Goal: Transaction & Acquisition: Purchase product/service

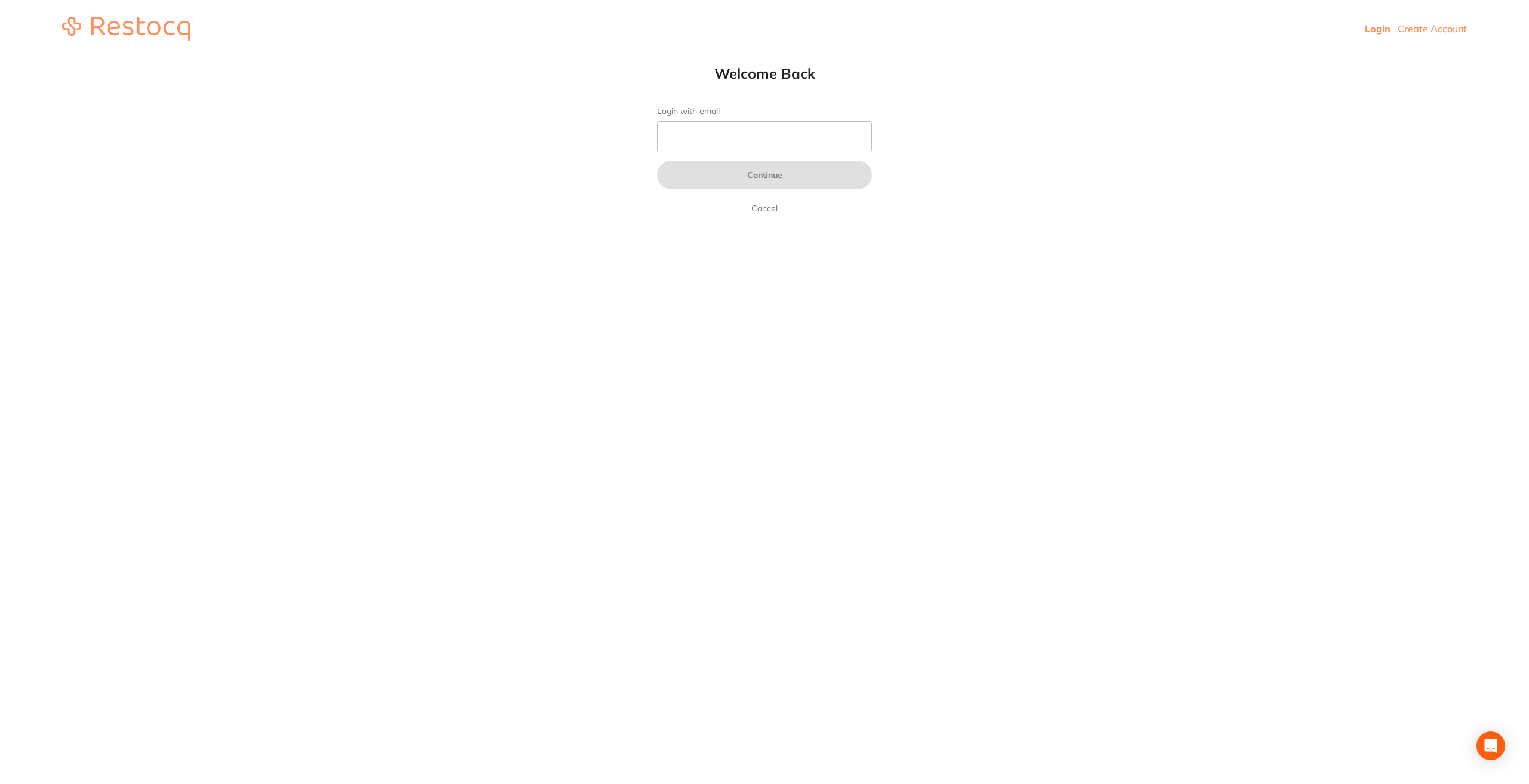
click at [759, 118] on form "Login with email Continue Cancel" at bounding box center [764, 161] width 215 height 109
click at [761, 125] on input "Login with email" at bounding box center [764, 137] width 215 height 31
type input "[EMAIL_ADDRESS][PERSON_NAME][DOMAIN_NAME]"
click at [759, 180] on button "Continue" at bounding box center [764, 175] width 215 height 29
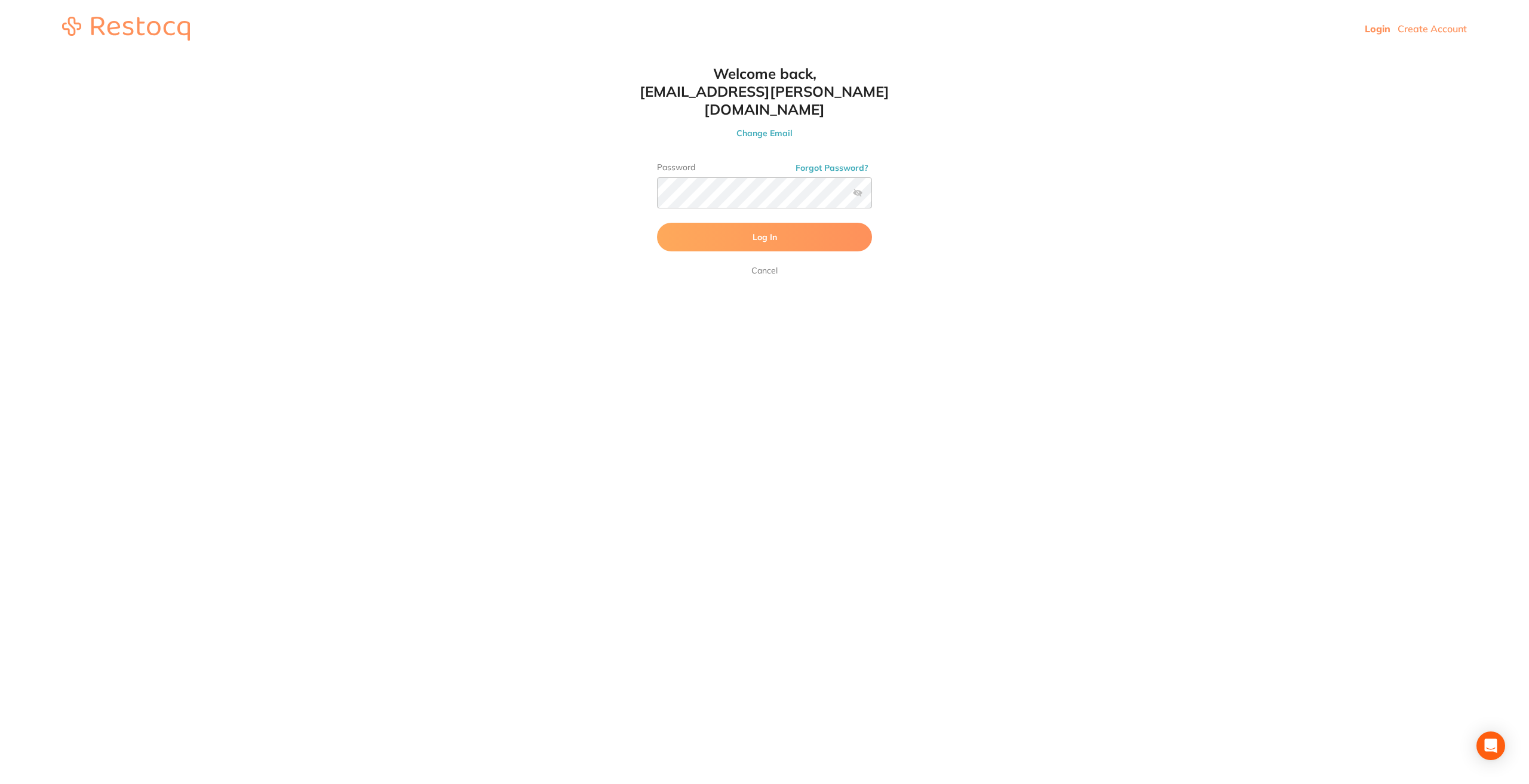
click at [766, 232] on span "Log In" at bounding box center [764, 237] width 25 height 11
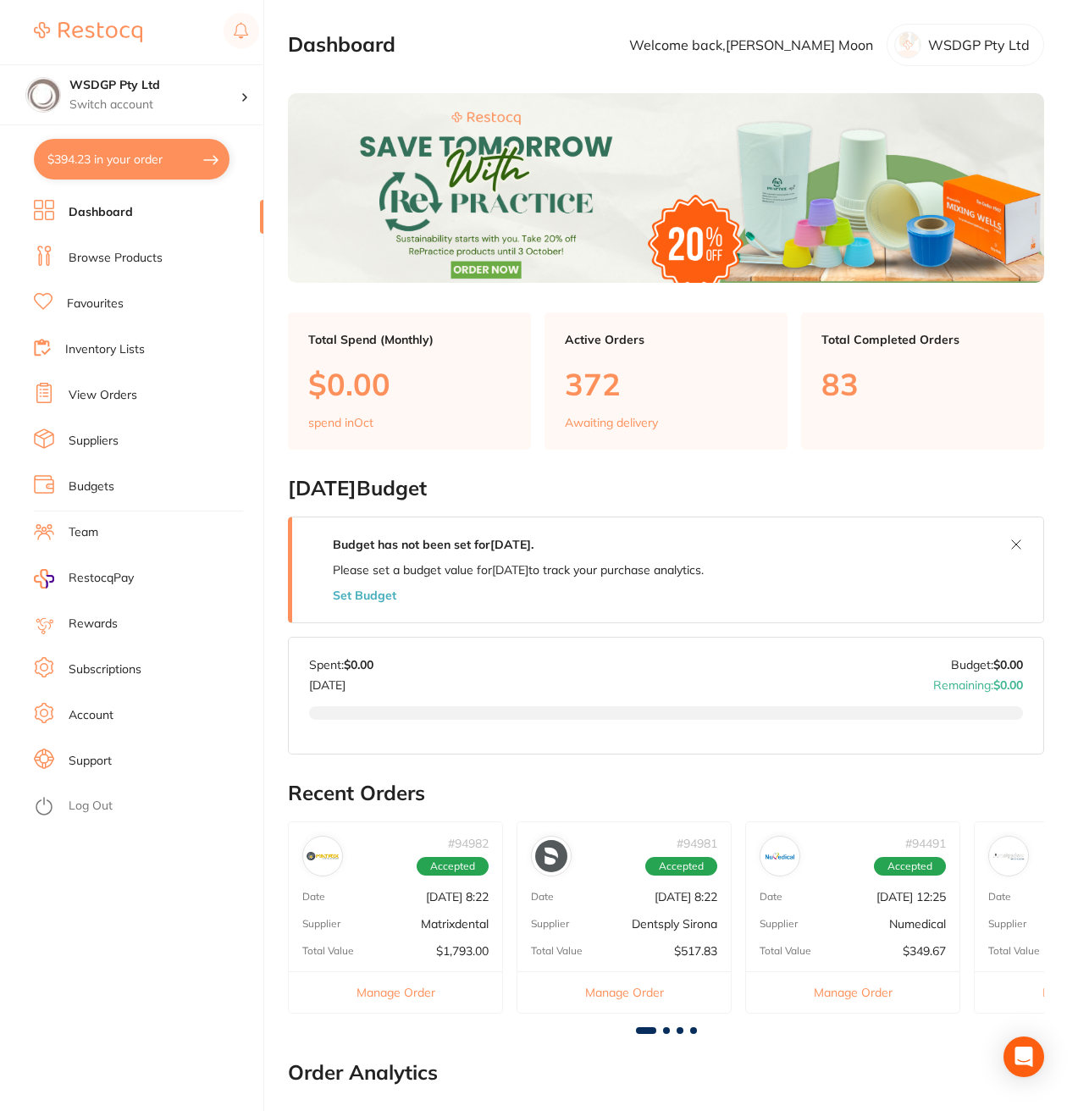
click at [90, 211] on link "Dashboard" at bounding box center [101, 212] width 64 height 17
click at [93, 32] on img at bounding box center [88, 32] width 108 height 20
click at [93, 215] on link "Dashboard" at bounding box center [101, 212] width 64 height 17
click at [84, 254] on link "Browse Products" at bounding box center [116, 258] width 94 height 17
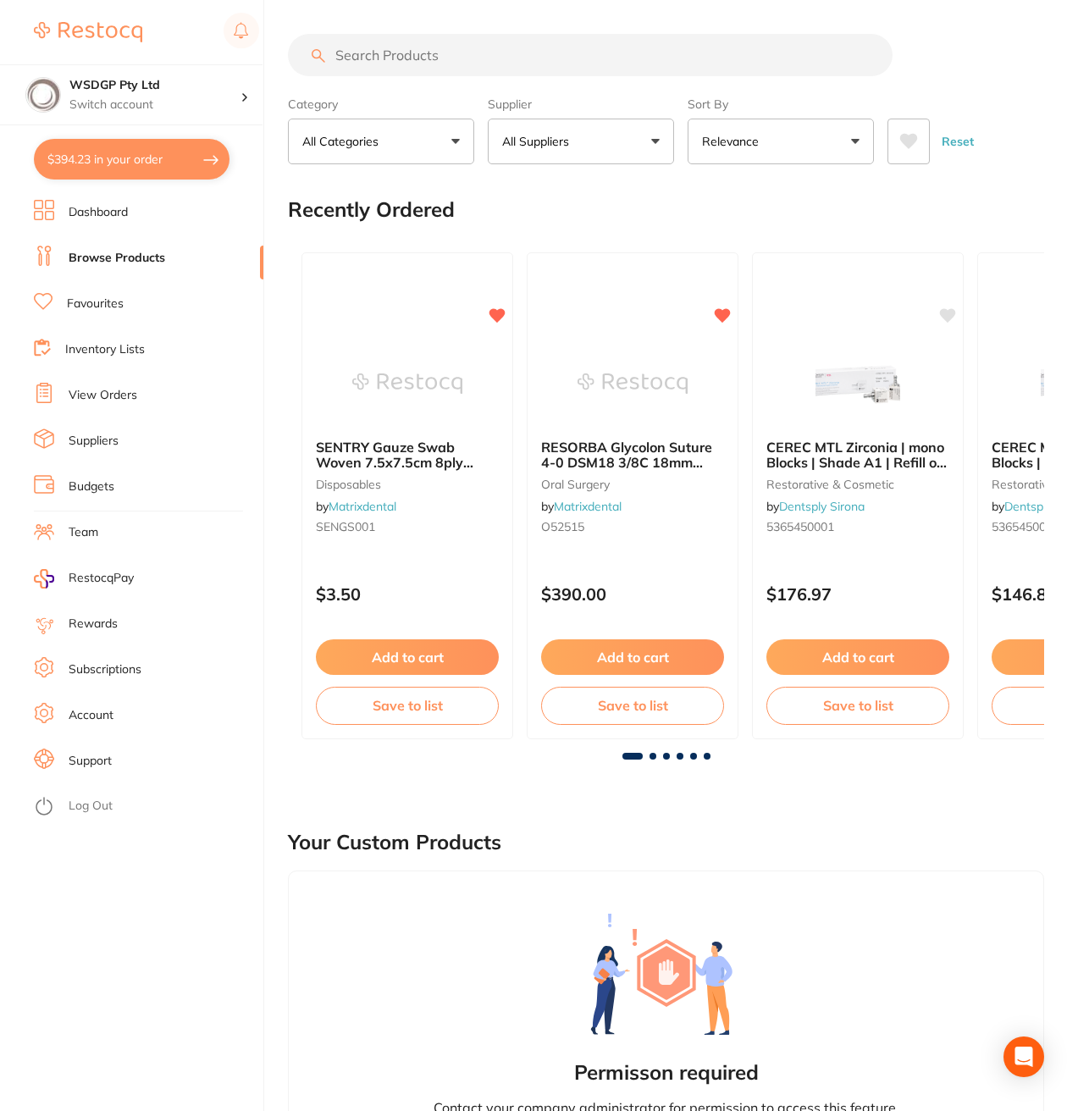
click at [212, 162] on button "$394.23 in your order" at bounding box center [132, 159] width 196 height 41
checkbox input "true"
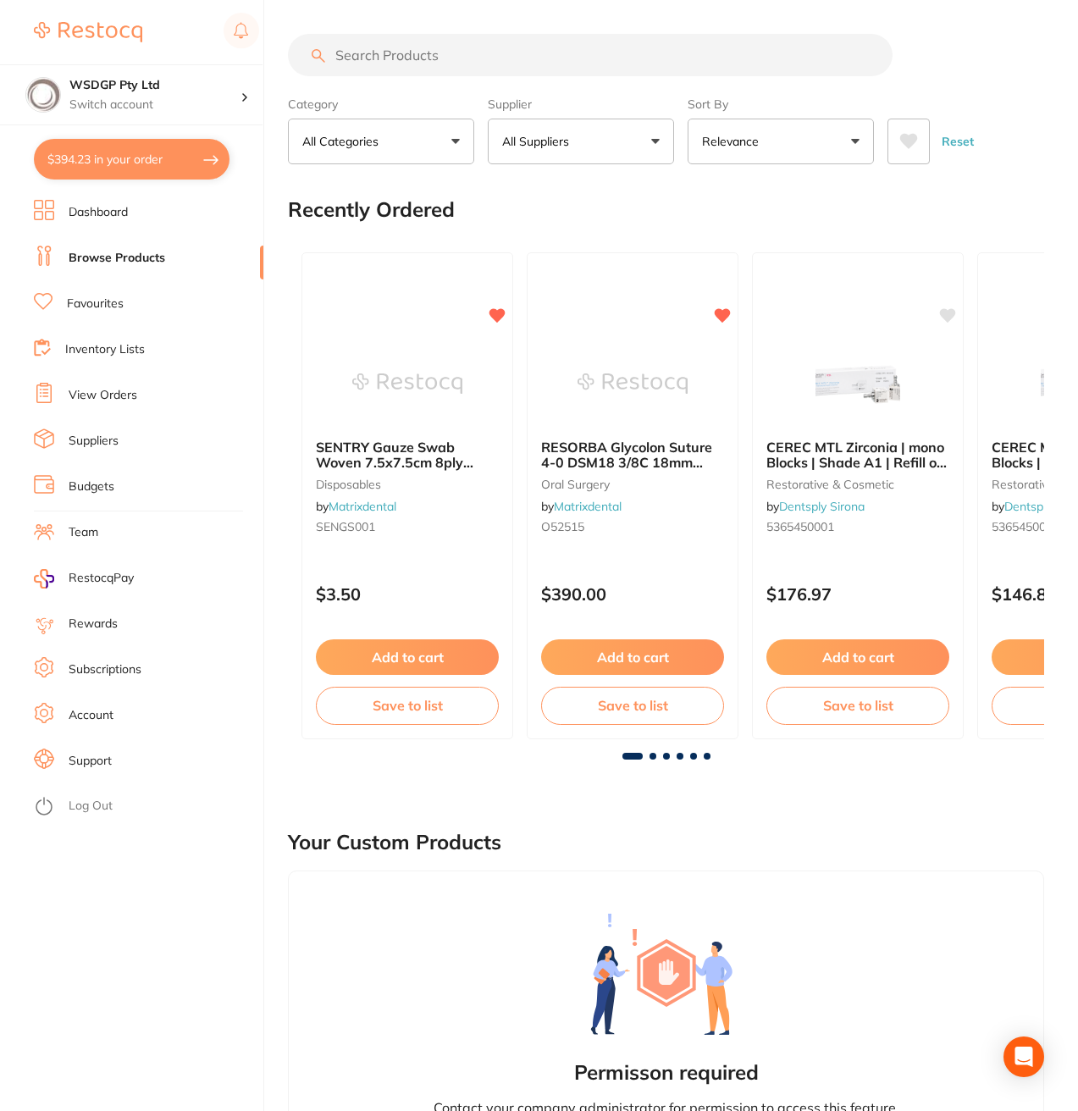
checkbox input "true"
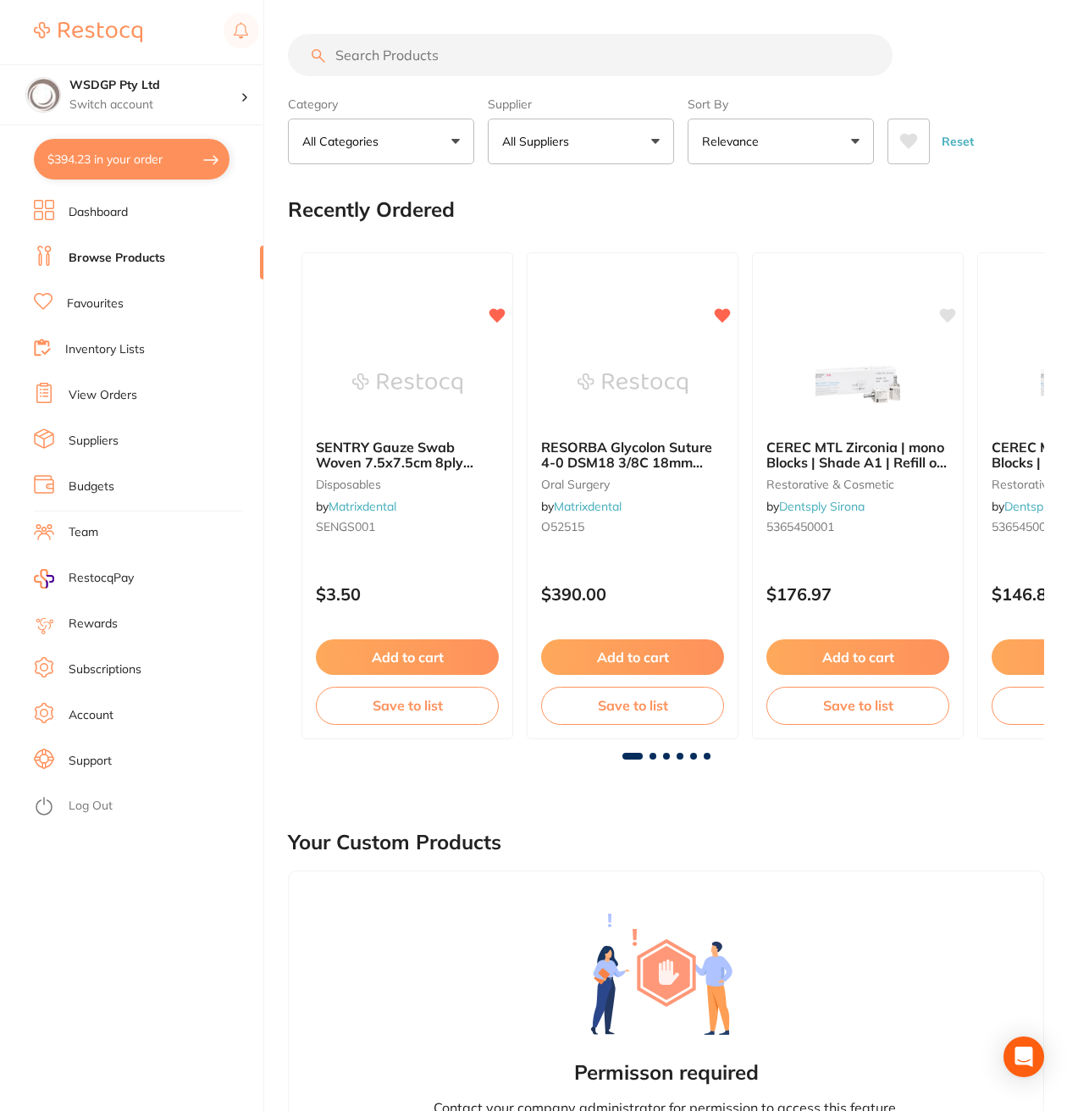
checkbox input "true"
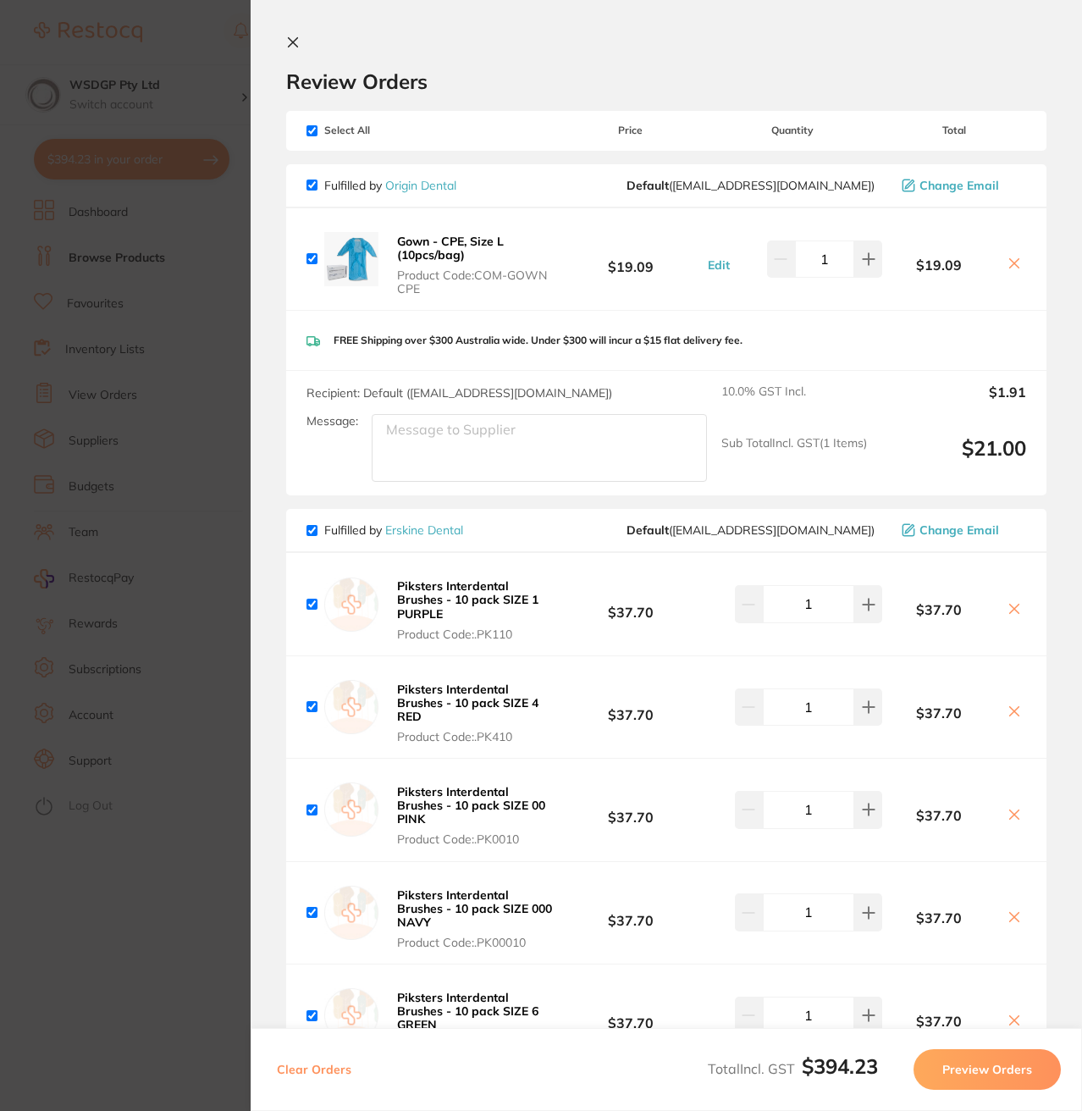
click at [285, 40] on section "Review Orders Your orders are being processed and we will notify you once we ha…" at bounding box center [667, 555] width 832 height 1111
click at [294, 41] on icon at bounding box center [293, 42] width 9 height 9
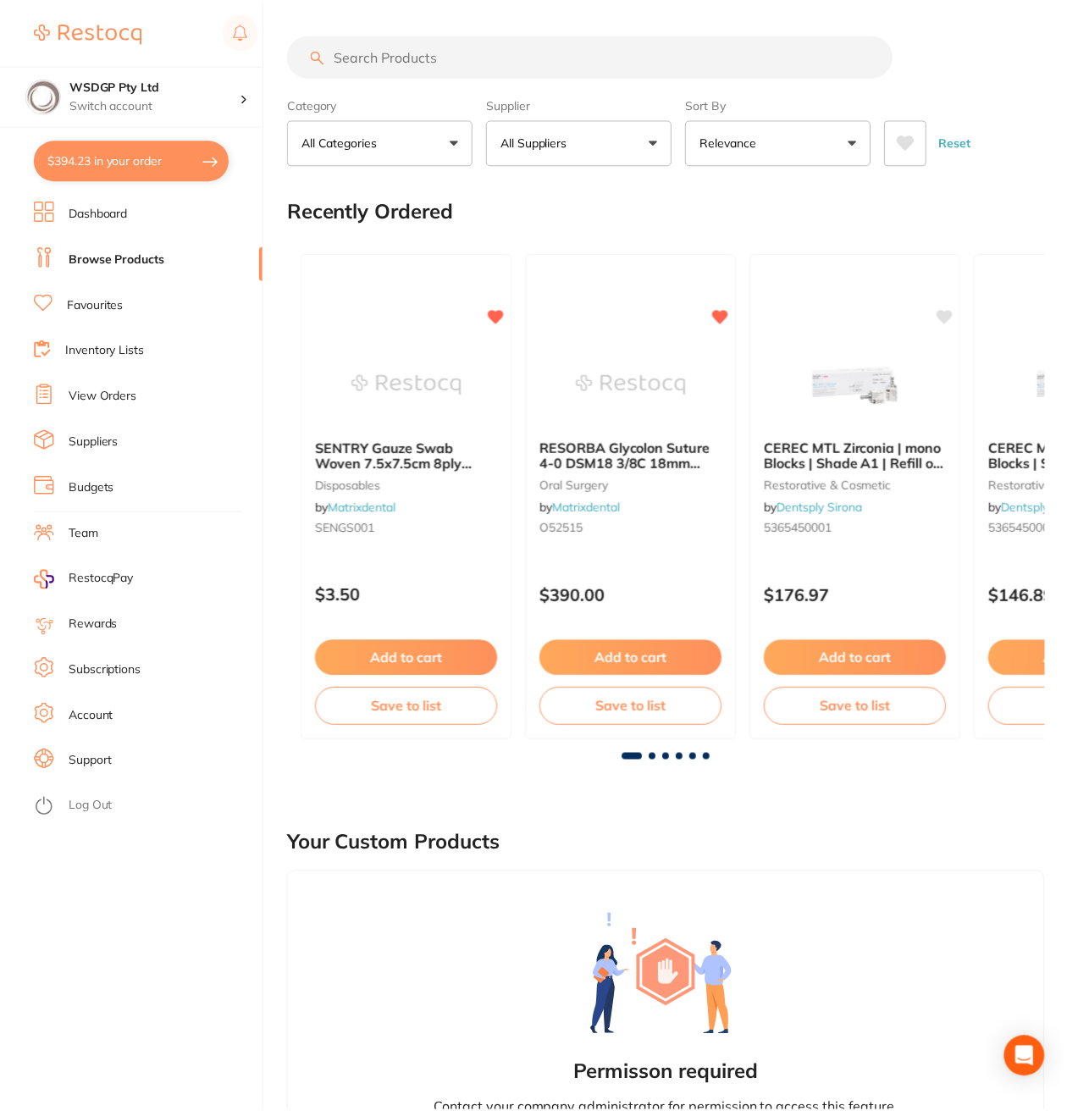
scroll to position [1, 0]
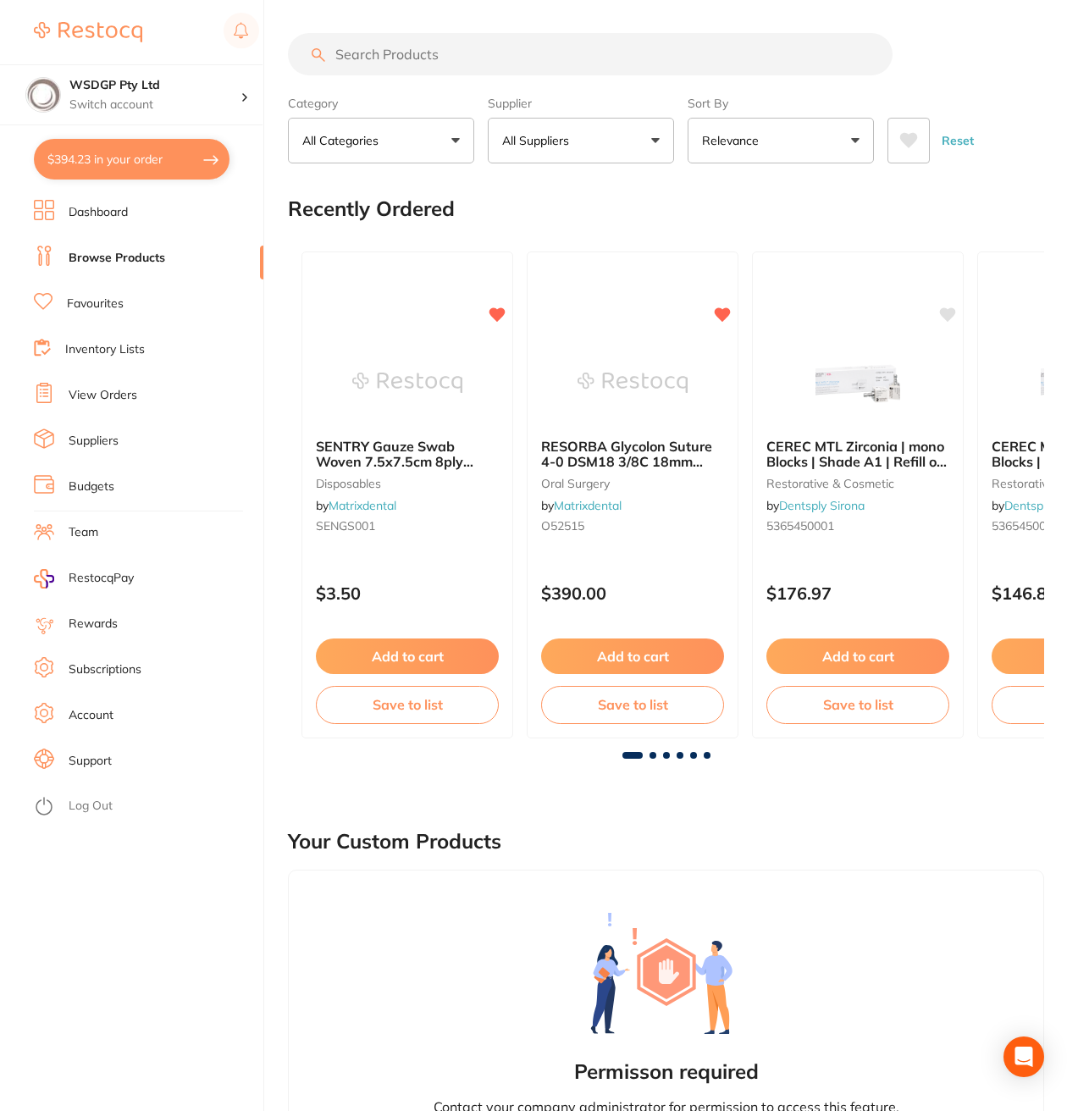
click at [387, 54] on input "search" at bounding box center [590, 54] width 605 height 42
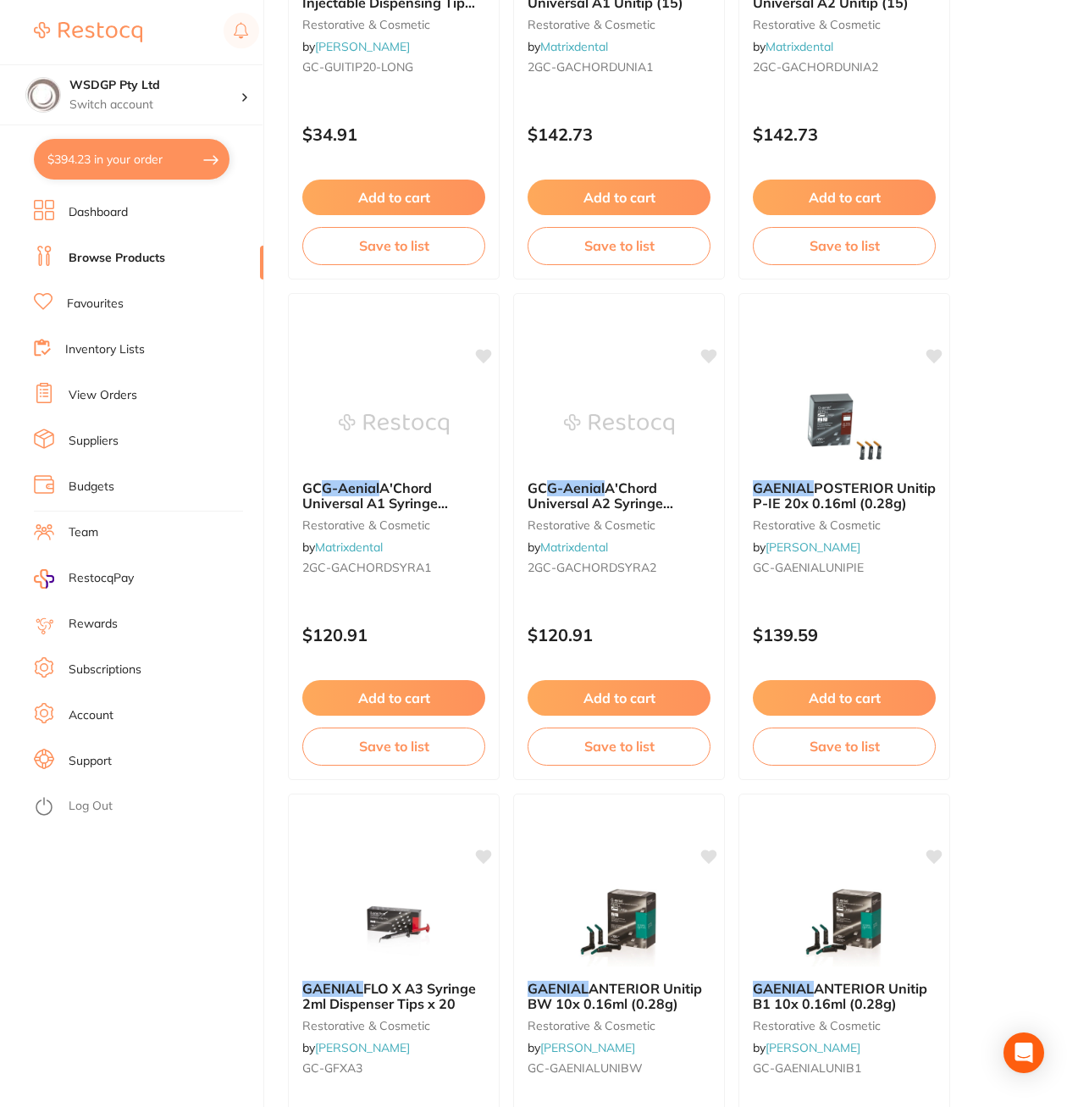
scroll to position [1524, 0]
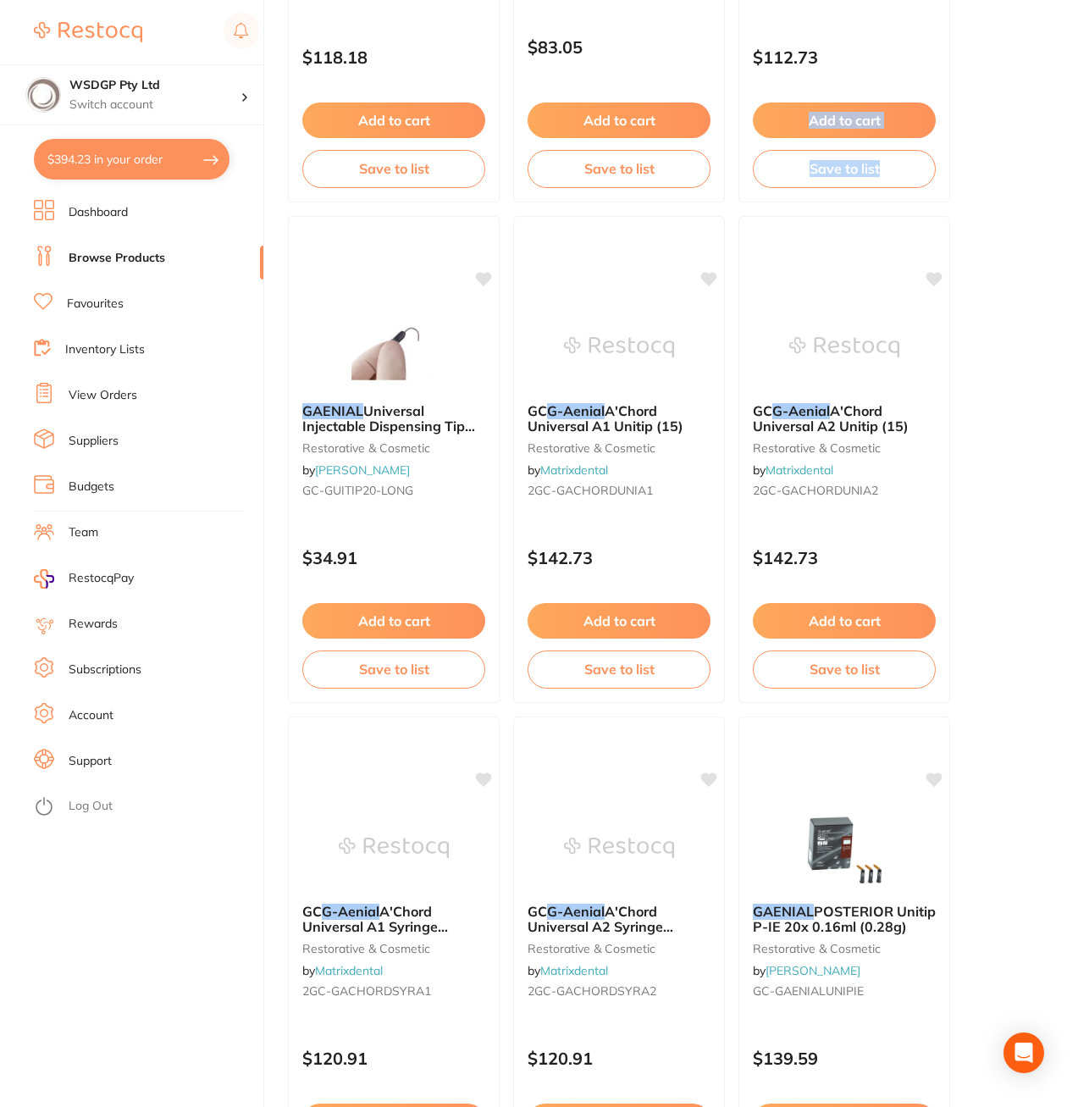
drag, startPoint x: 1076, startPoint y: 203, endPoint x: 1065, endPoint y: 28, distance: 175.7
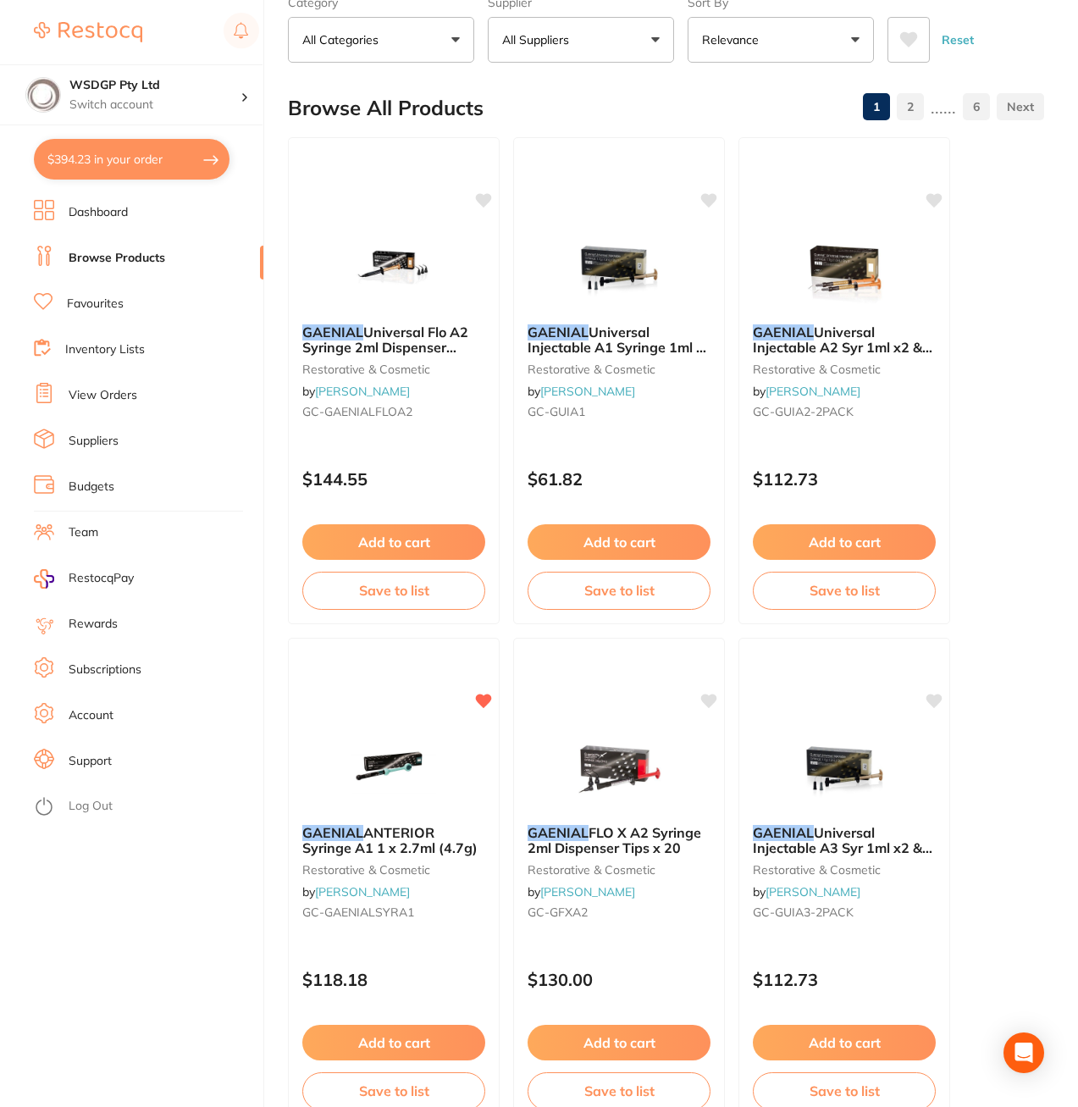
scroll to position [0, 0]
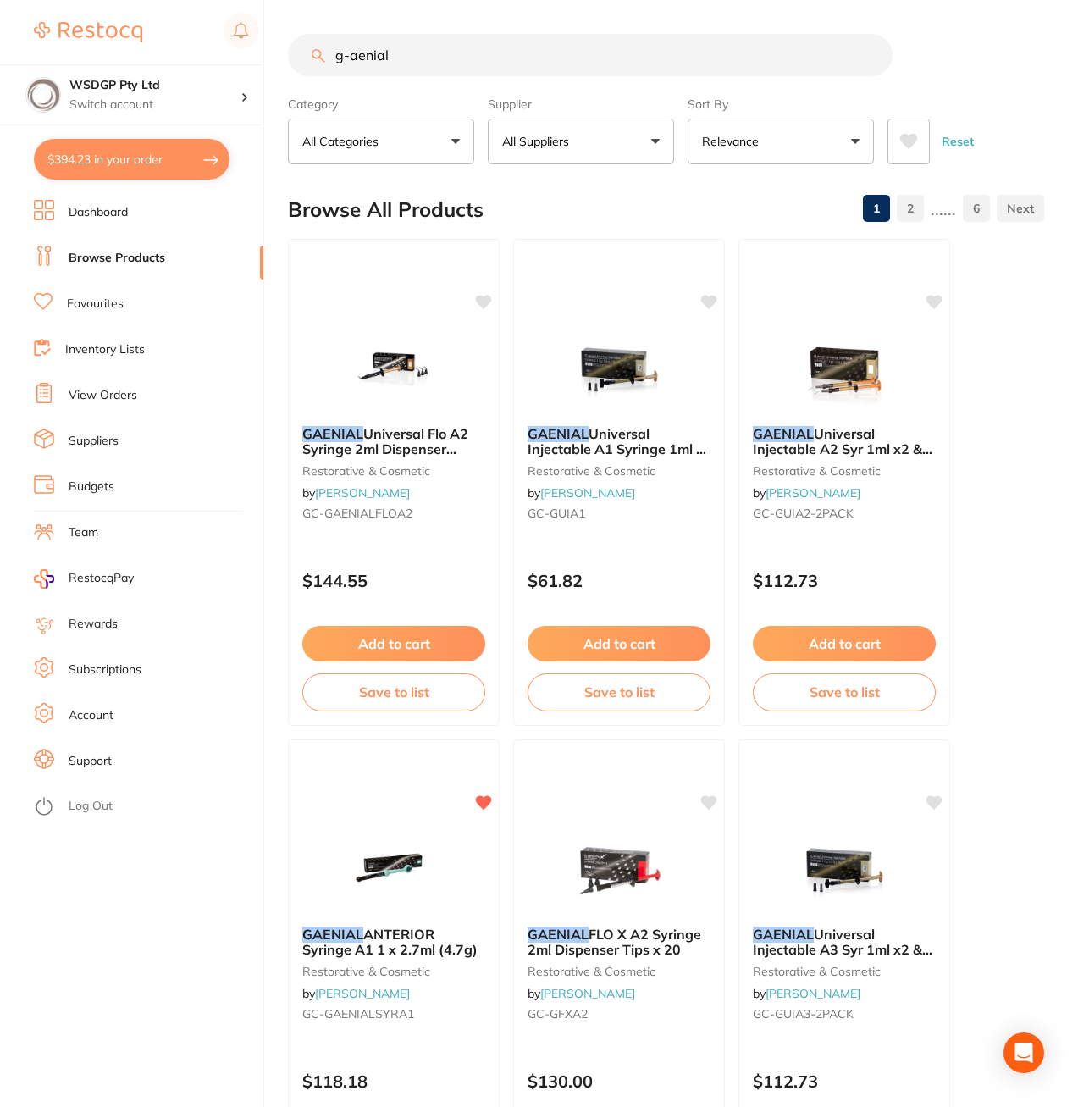
drag, startPoint x: 443, startPoint y: 71, endPoint x: 216, endPoint y: 57, distance: 227.4
click at [245, 64] on div "$394.23 WSDGP Pty Ltd Switch account WSDGP Pty Ltd $394.23 in your order Dashbo…" at bounding box center [539, 553] width 1078 height 1107
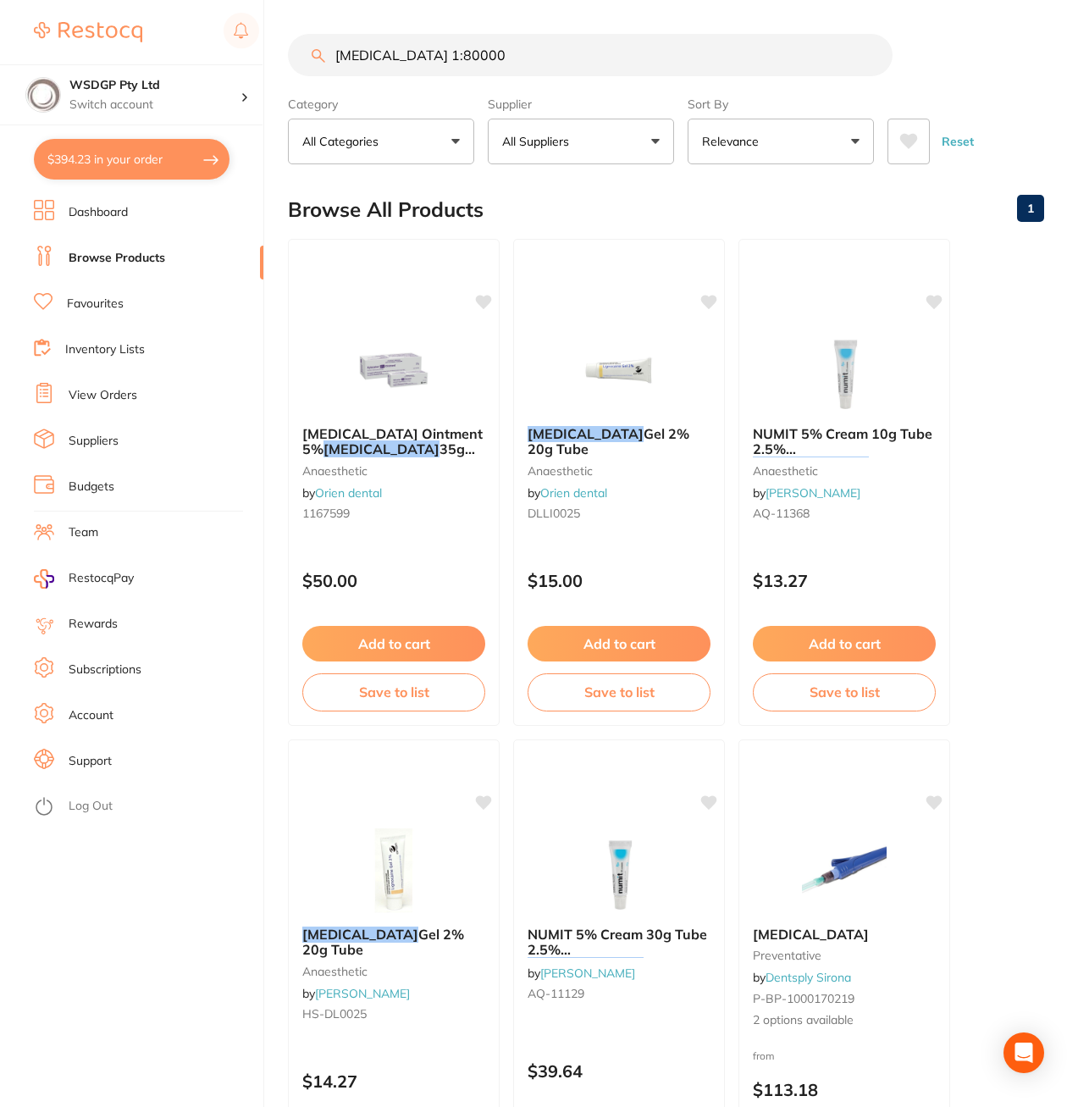
drag, startPoint x: 482, startPoint y: 57, endPoint x: 404, endPoint y: 59, distance: 78.0
click at [404, 59] on input "lignocaine 1:80000" at bounding box center [590, 55] width 605 height 42
click at [337, 58] on input "lignocaine" at bounding box center [590, 55] width 605 height 42
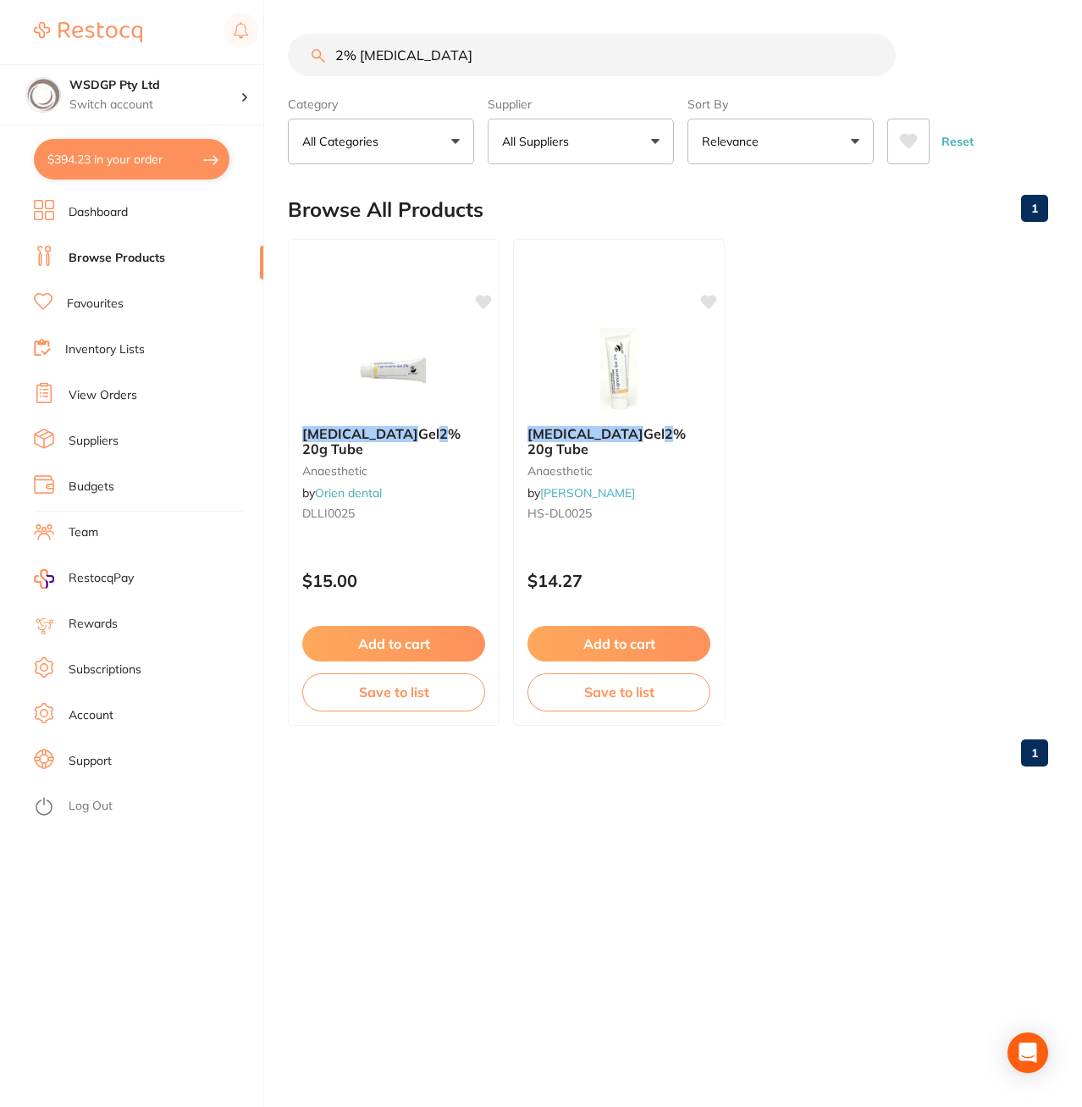
drag, startPoint x: 358, startPoint y: 60, endPoint x: 263, endPoint y: 60, distance: 95.7
click at [264, 62] on div "$394.23 WSDGP Pty Ltd Switch account WSDGP Pty Ltd $394.23 in your order Dashbo…" at bounding box center [541, 553] width 1082 height 1107
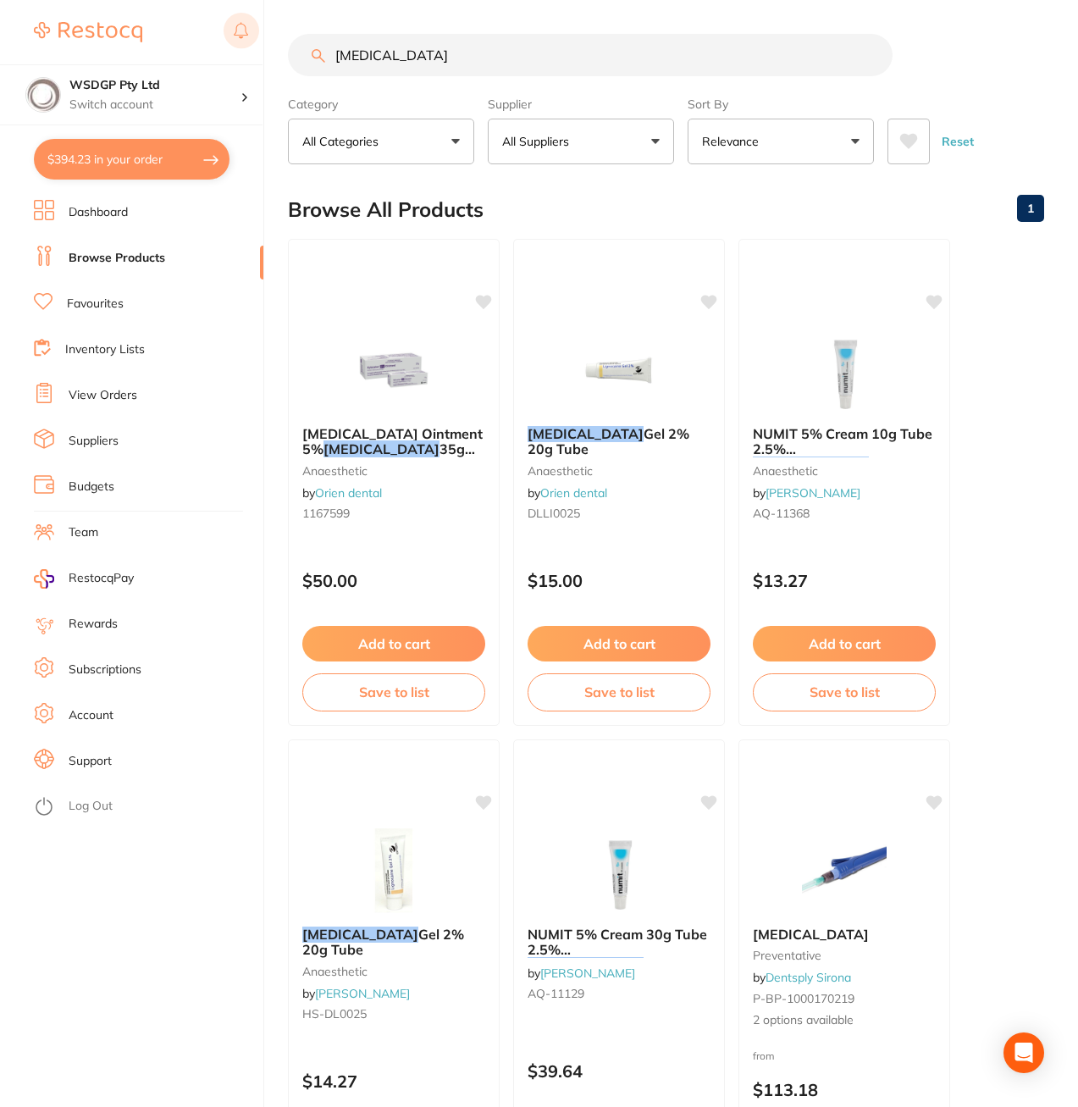
drag, startPoint x: 470, startPoint y: 45, endPoint x: 240, endPoint y: 16, distance: 232.1
click at [267, 30] on div "$394.23 WSDGP Pty Ltd Switch account WSDGP Pty Ltd $394.23 in your order Dashbo…" at bounding box center [539, 553] width 1078 height 1107
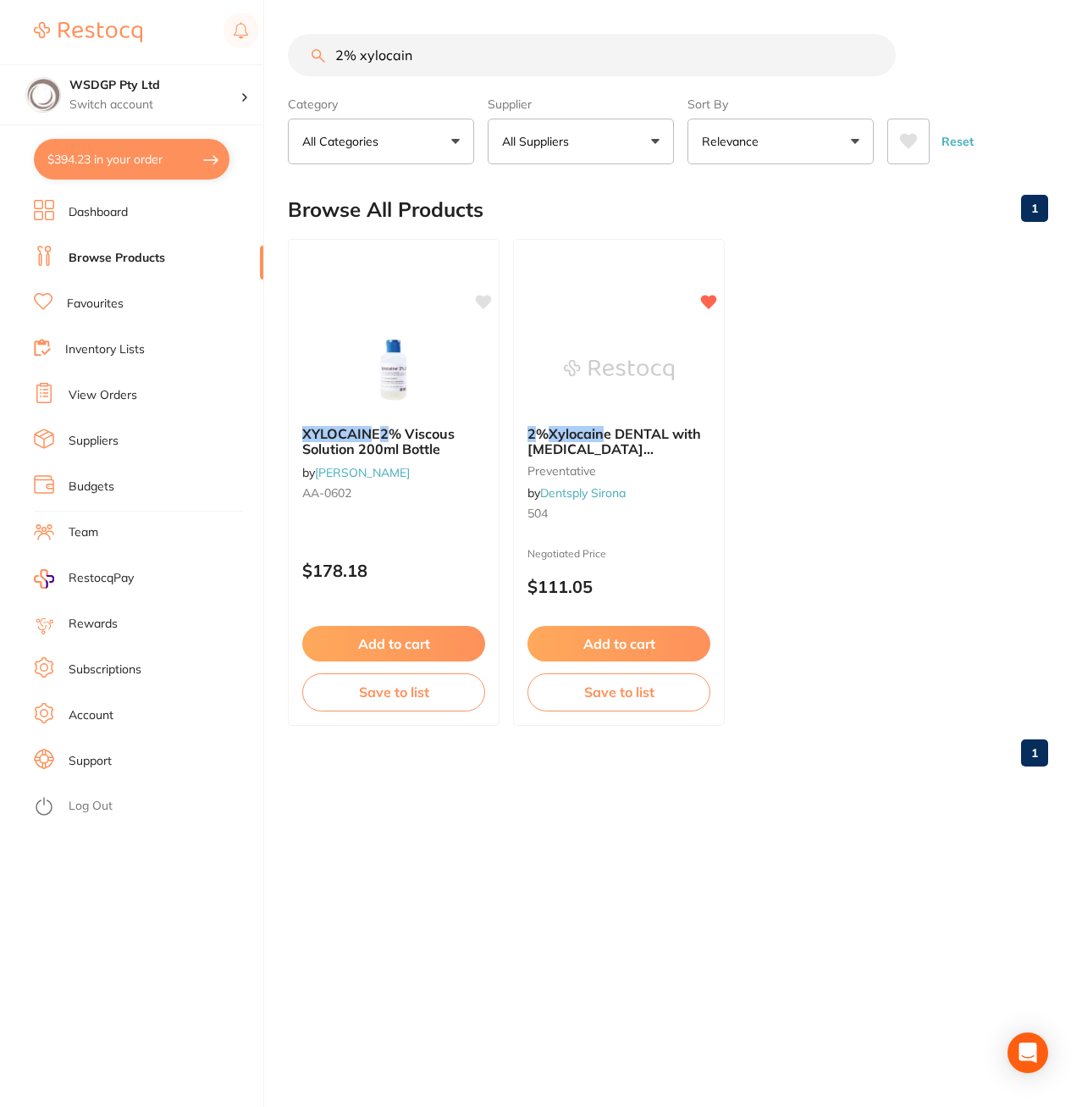
drag, startPoint x: 500, startPoint y: 65, endPoint x: 338, endPoint y: 67, distance: 162.6
click at [340, 67] on input "2% xylocain" at bounding box center [592, 55] width 608 height 42
click at [359, 56] on input "2% xylocain" at bounding box center [592, 55] width 608 height 42
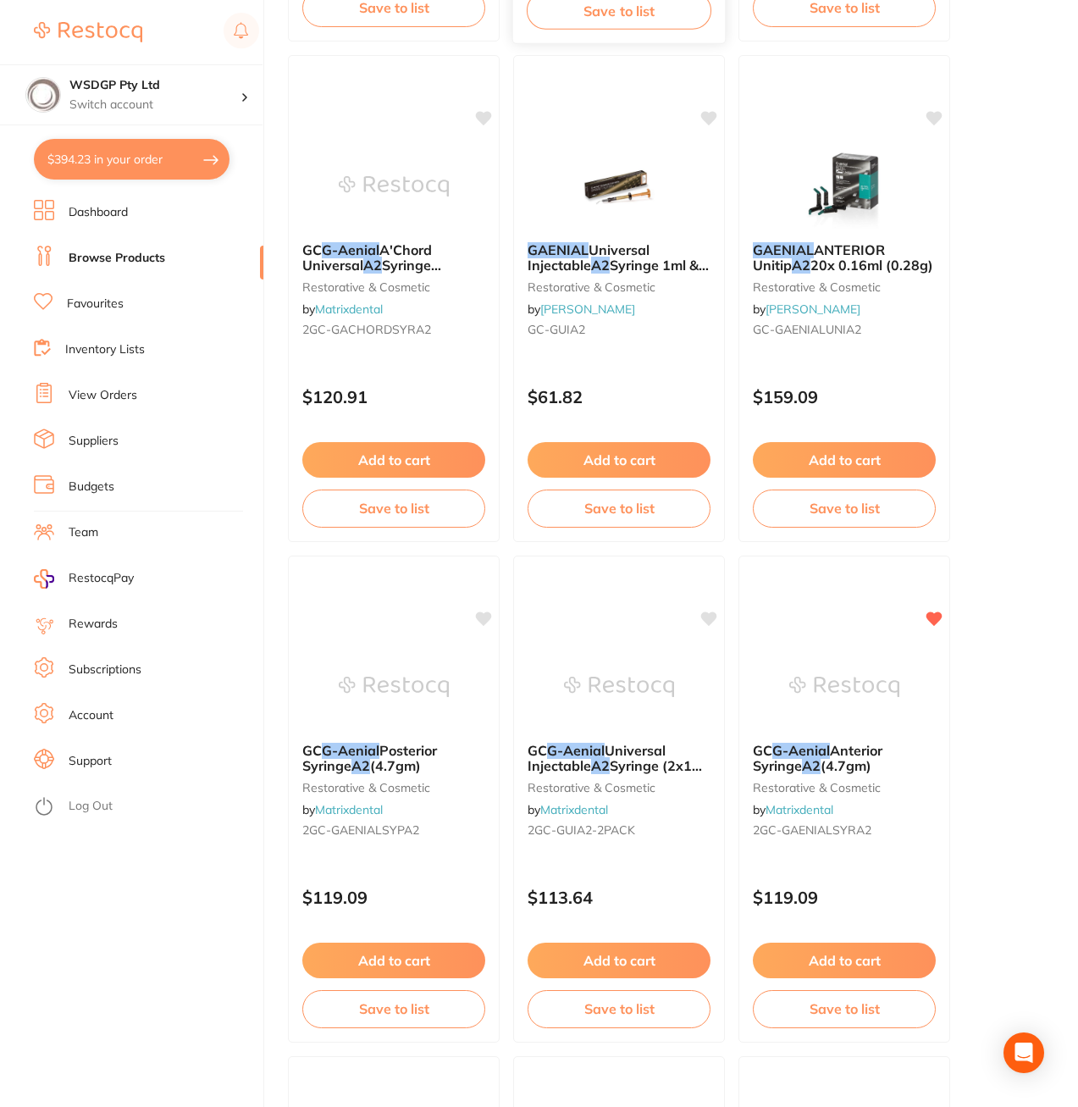
scroll to position [1186, 0]
click at [572, 756] on span "Universal Injectable" at bounding box center [597, 756] width 140 height 33
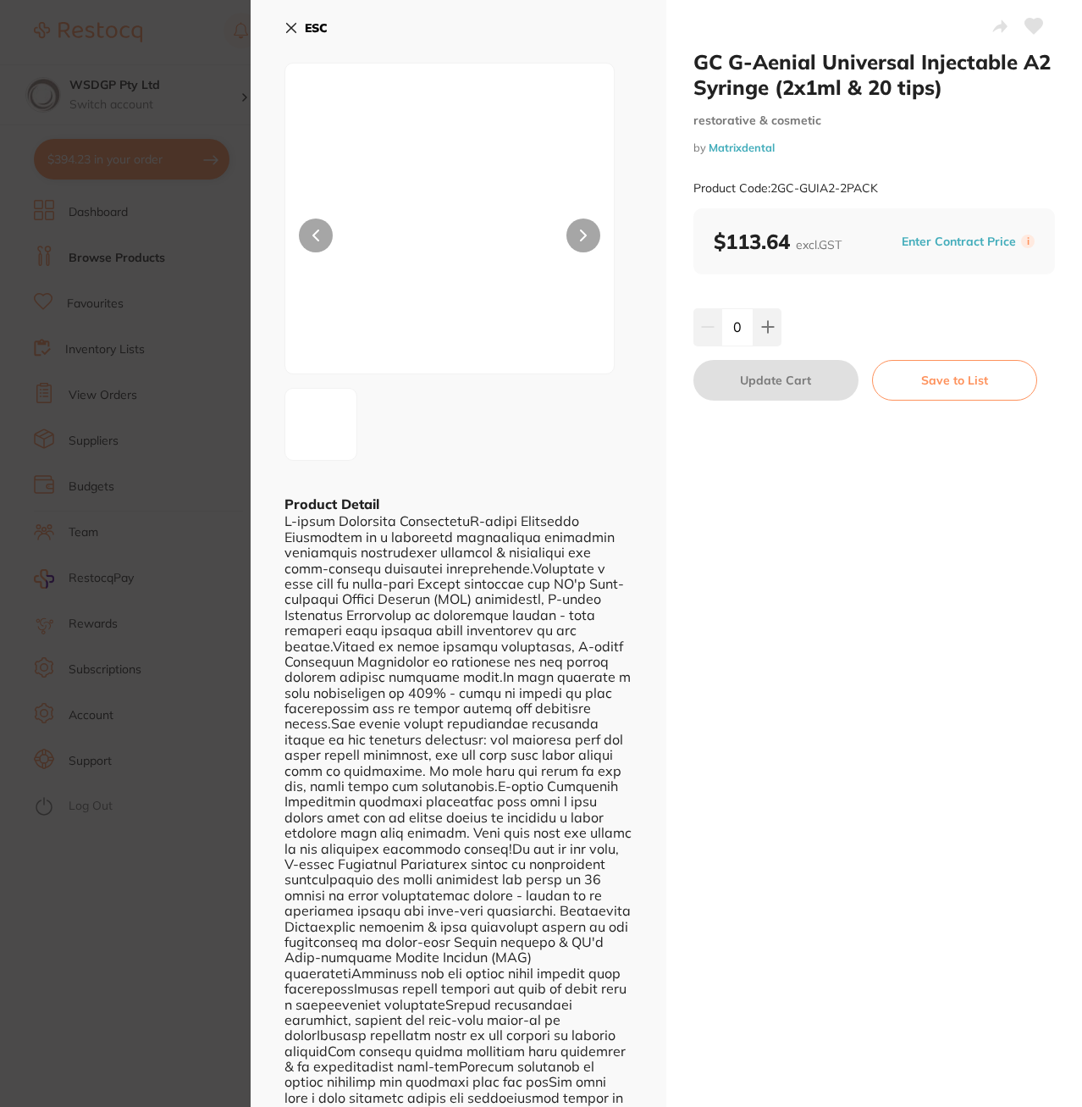
click at [289, 30] on icon at bounding box center [291, 28] width 9 height 9
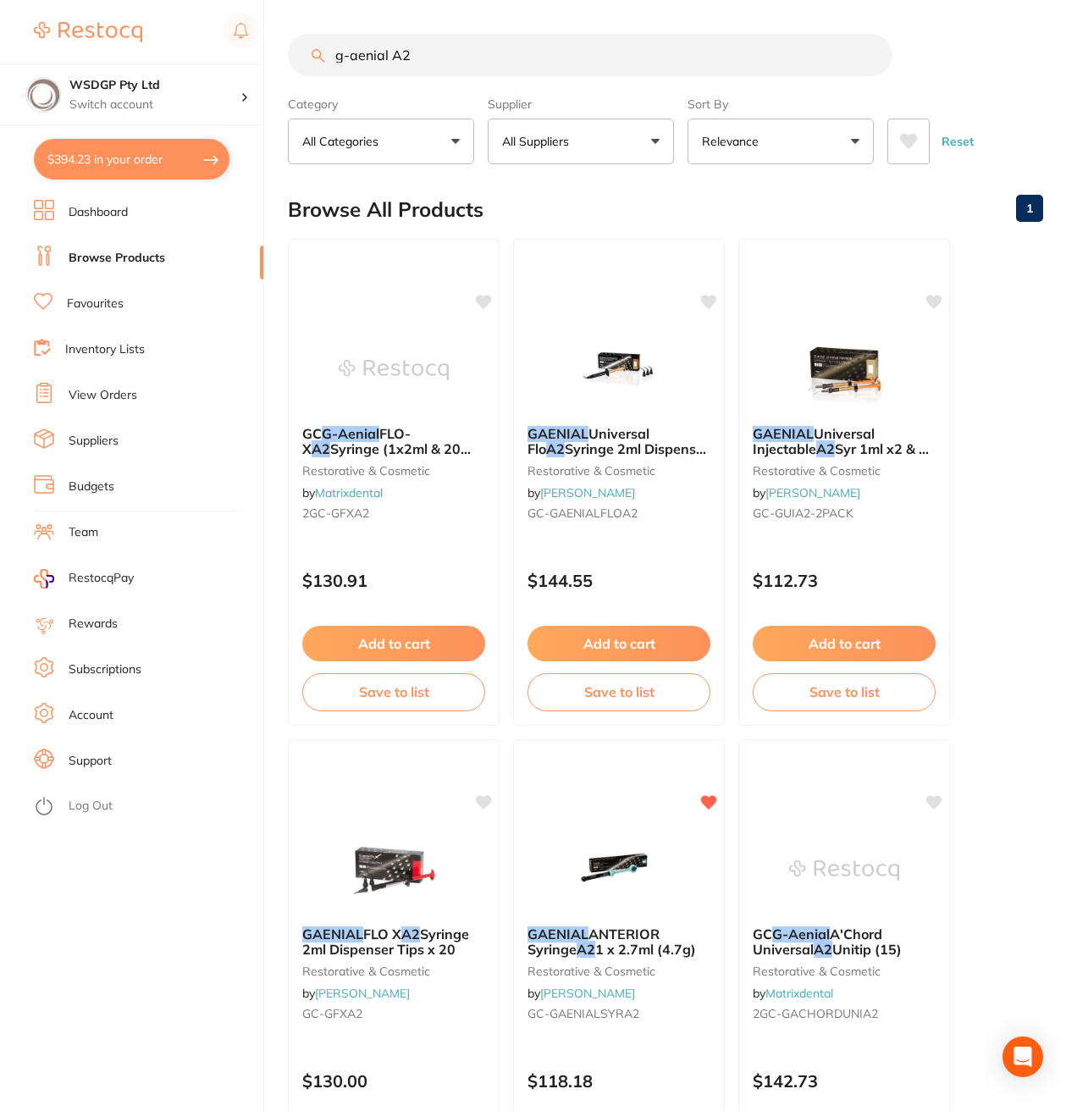
drag, startPoint x: 451, startPoint y: 62, endPoint x: 47, endPoint y: 3, distance: 407.4
click at [86, 30] on div "$394.23 WSDGP Pty Ltd Switch account WSDGP Pty Ltd $394.23 in your order Dashbo…" at bounding box center [538, 555] width 1077 height 1111
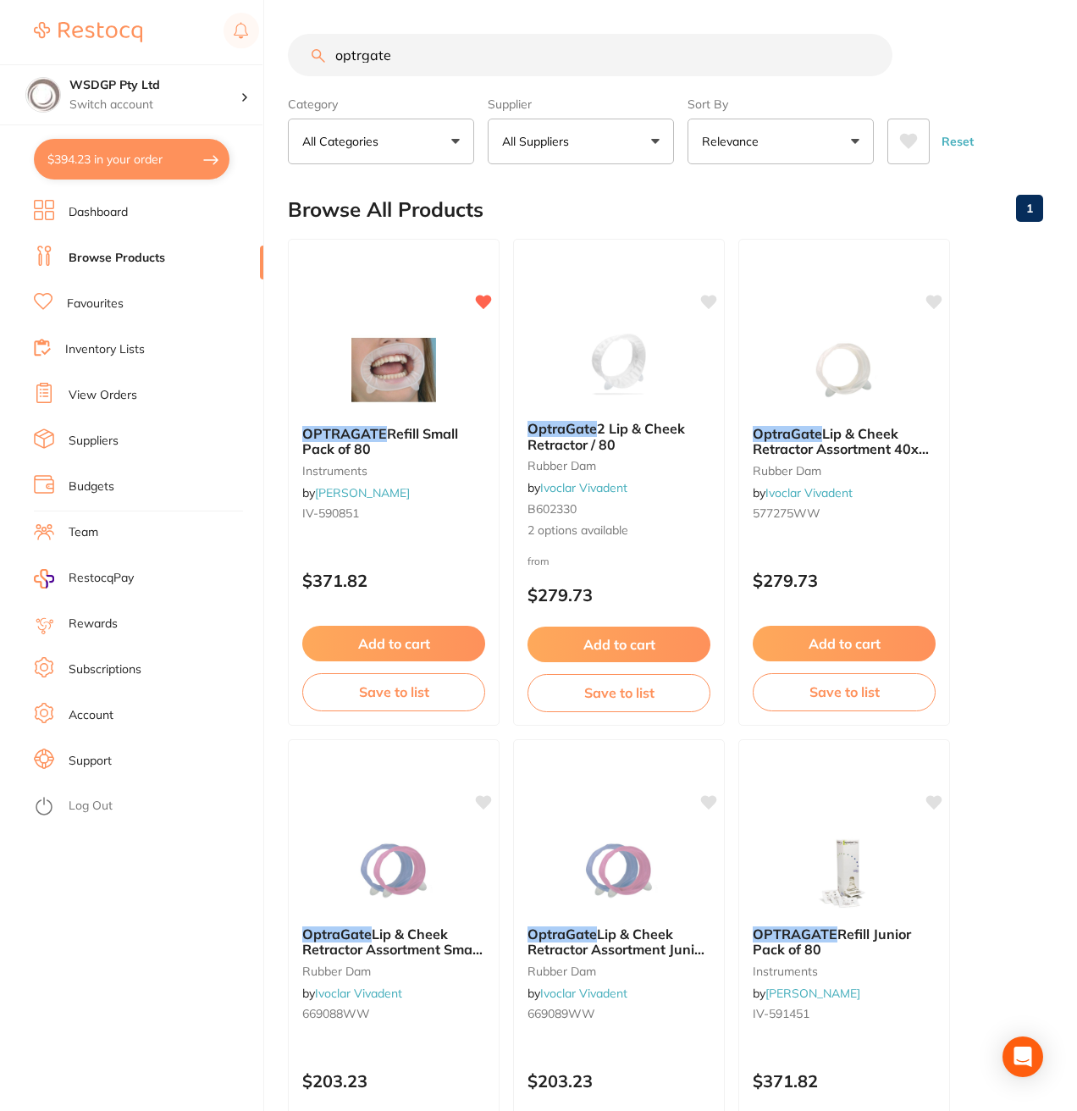
click at [364, 61] on input "optrgate" at bounding box center [590, 55] width 605 height 42
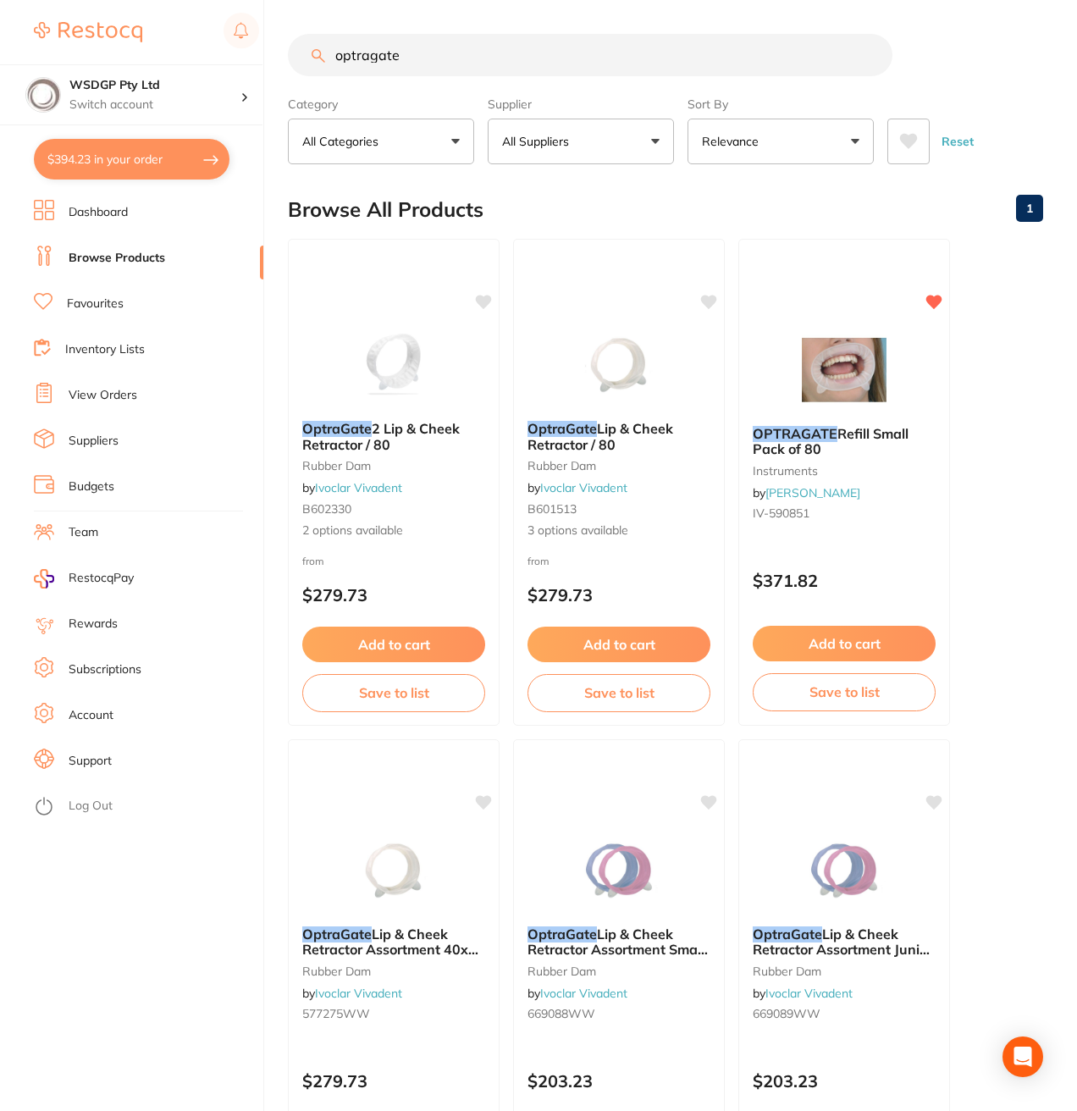
drag, startPoint x: 463, startPoint y: 62, endPoint x: 188, endPoint y: 48, distance: 275.6
click at [229, 58] on div "$394.23 WSDGP Pty Ltd Switch account WSDGP Pty Ltd $394.23 in your order Dashbo…" at bounding box center [538, 555] width 1077 height 1111
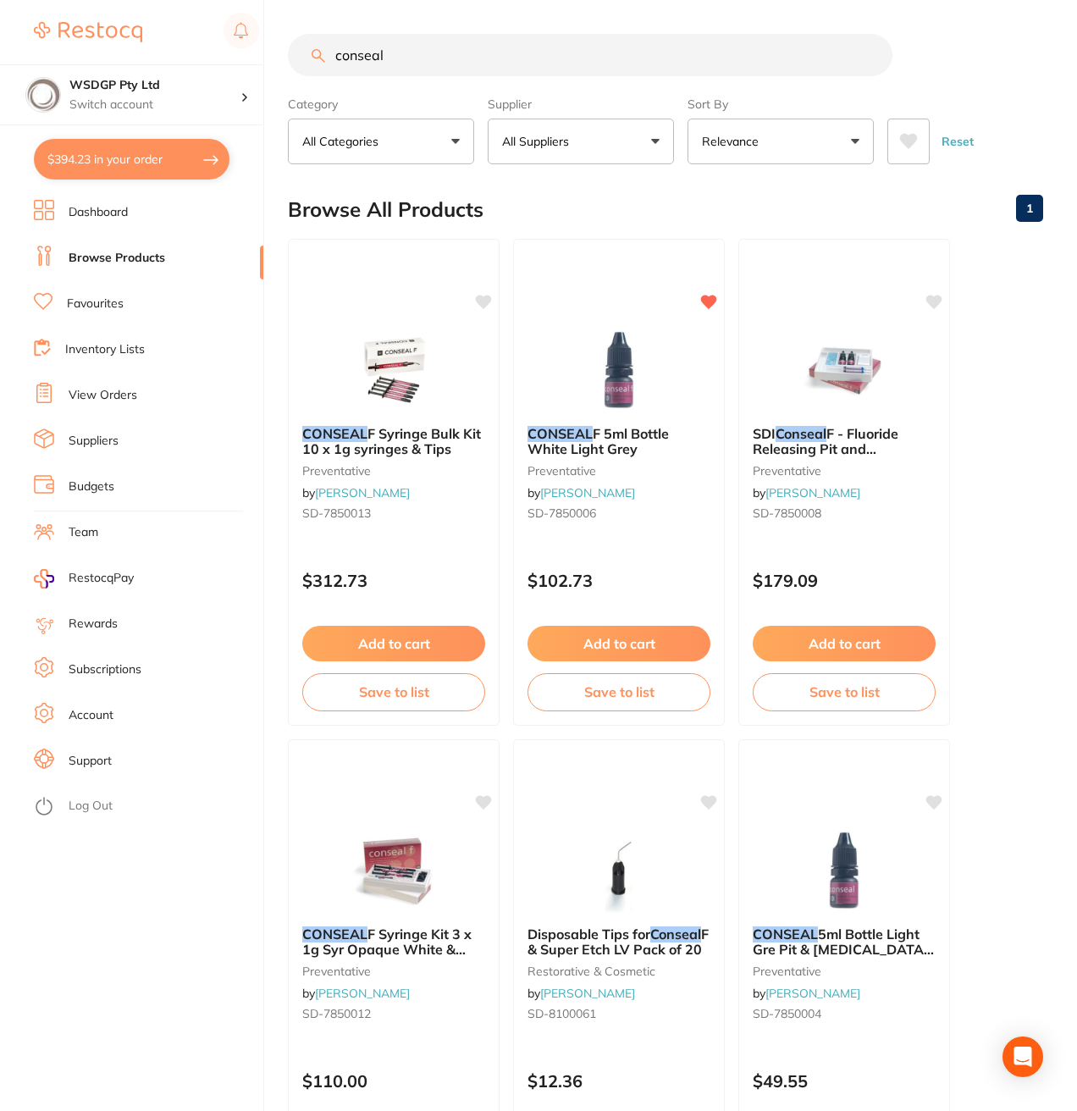
drag, startPoint x: 403, startPoint y: 65, endPoint x: 150, endPoint y: 56, distance: 253.4
click at [133, 61] on div "$394.23 WSDGP Pty Ltd Switch account WSDGP Pty Ltd $394.23 in your order Dashbo…" at bounding box center [538, 555] width 1077 height 1111
paste input "- Surgical Aspirator Tips"
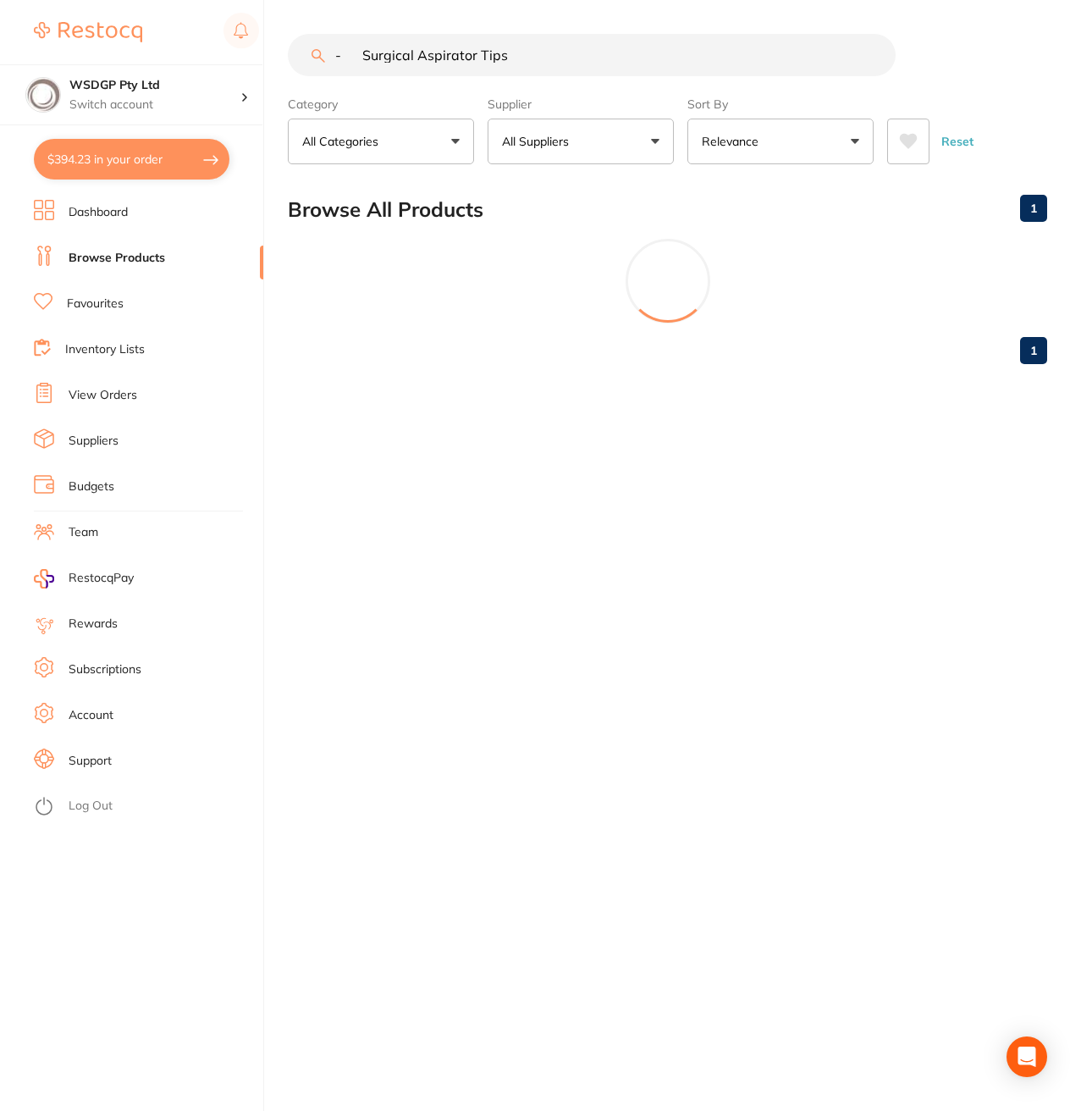
click at [363, 53] on input "- Surgical Aspirator Tips" at bounding box center [592, 55] width 608 height 42
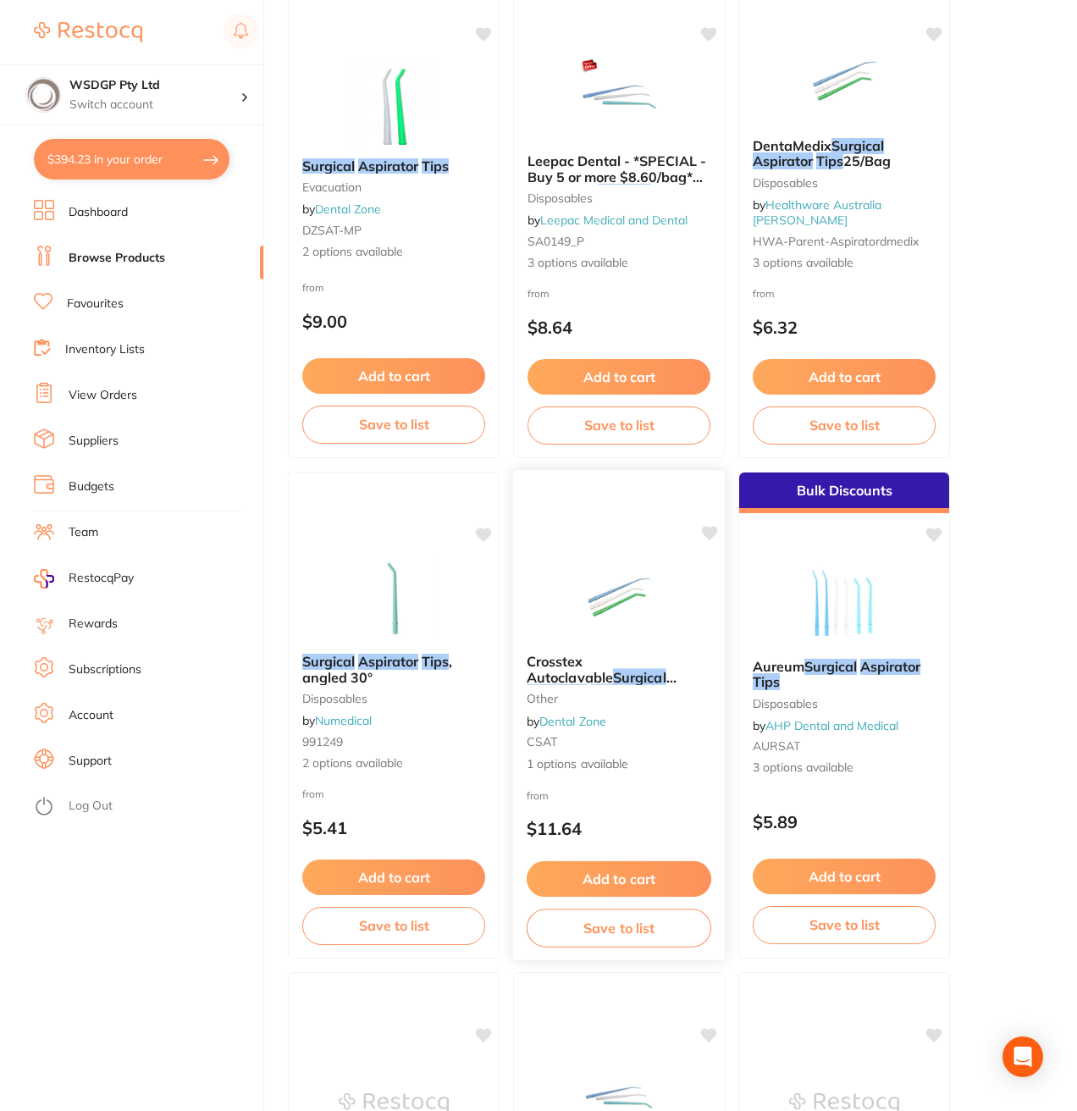
scroll to position [169, 0]
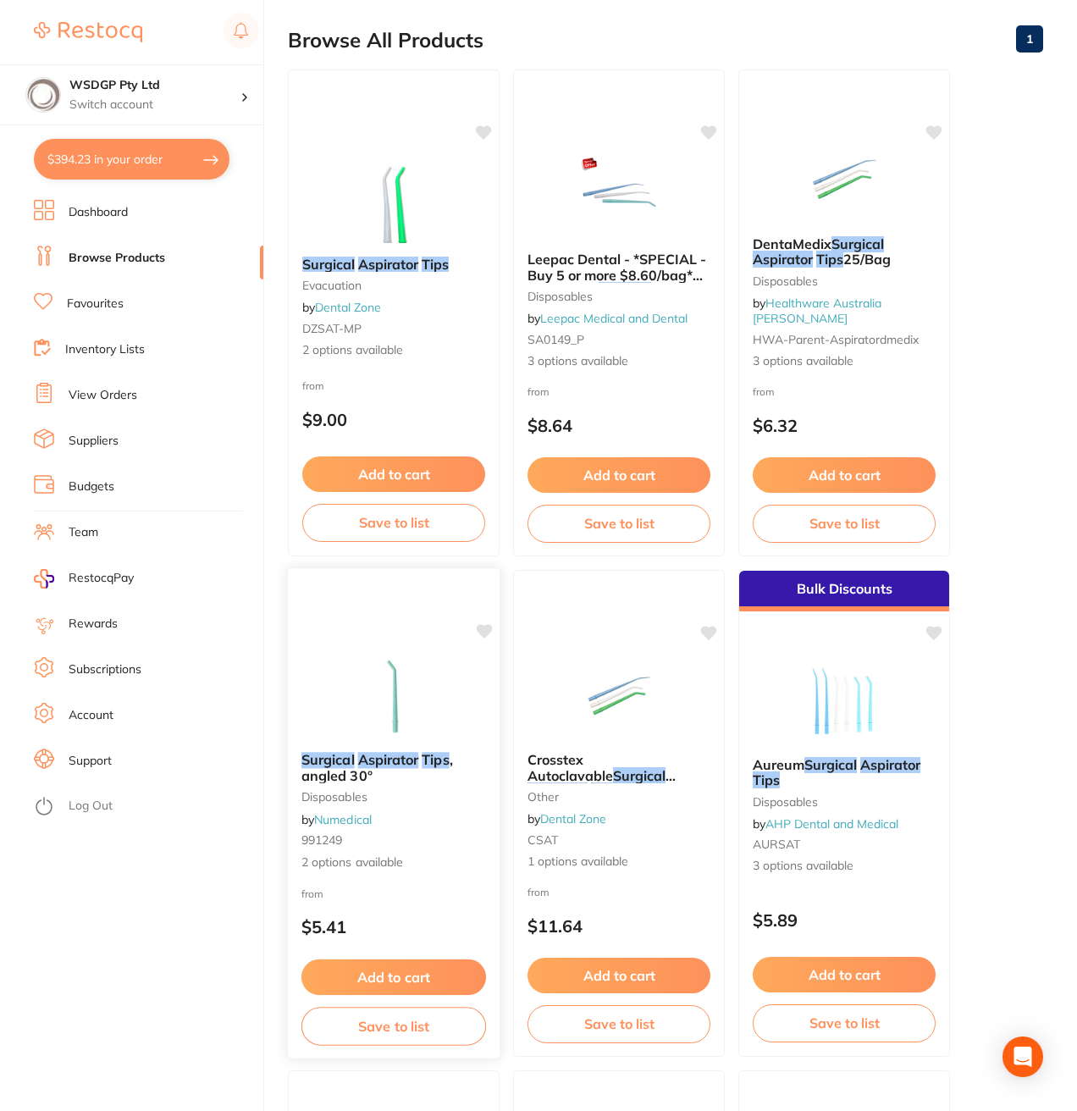
click at [368, 844] on small "991249" at bounding box center [393, 840] width 185 height 14
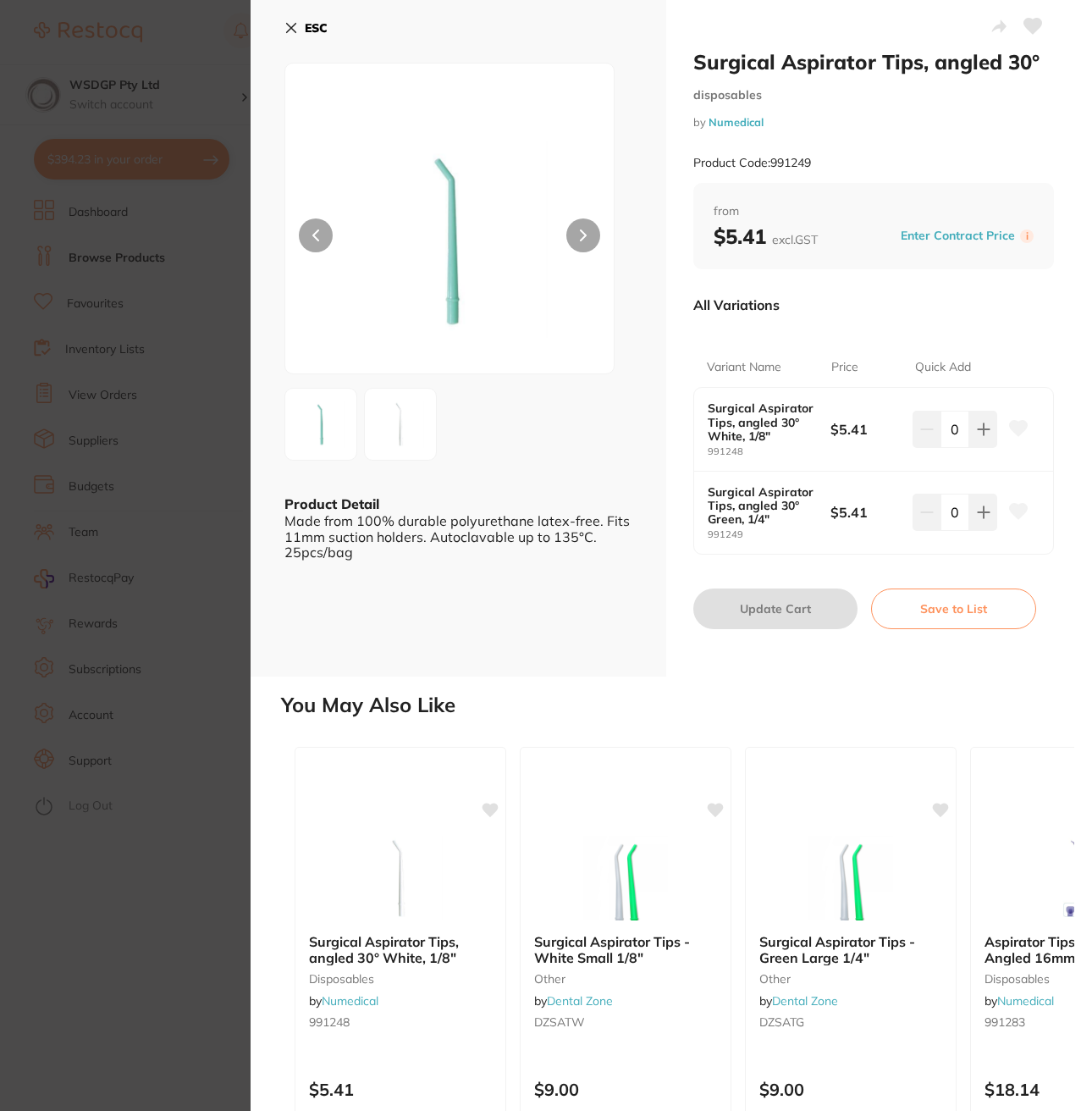
click at [383, 417] on img at bounding box center [400, 424] width 61 height 61
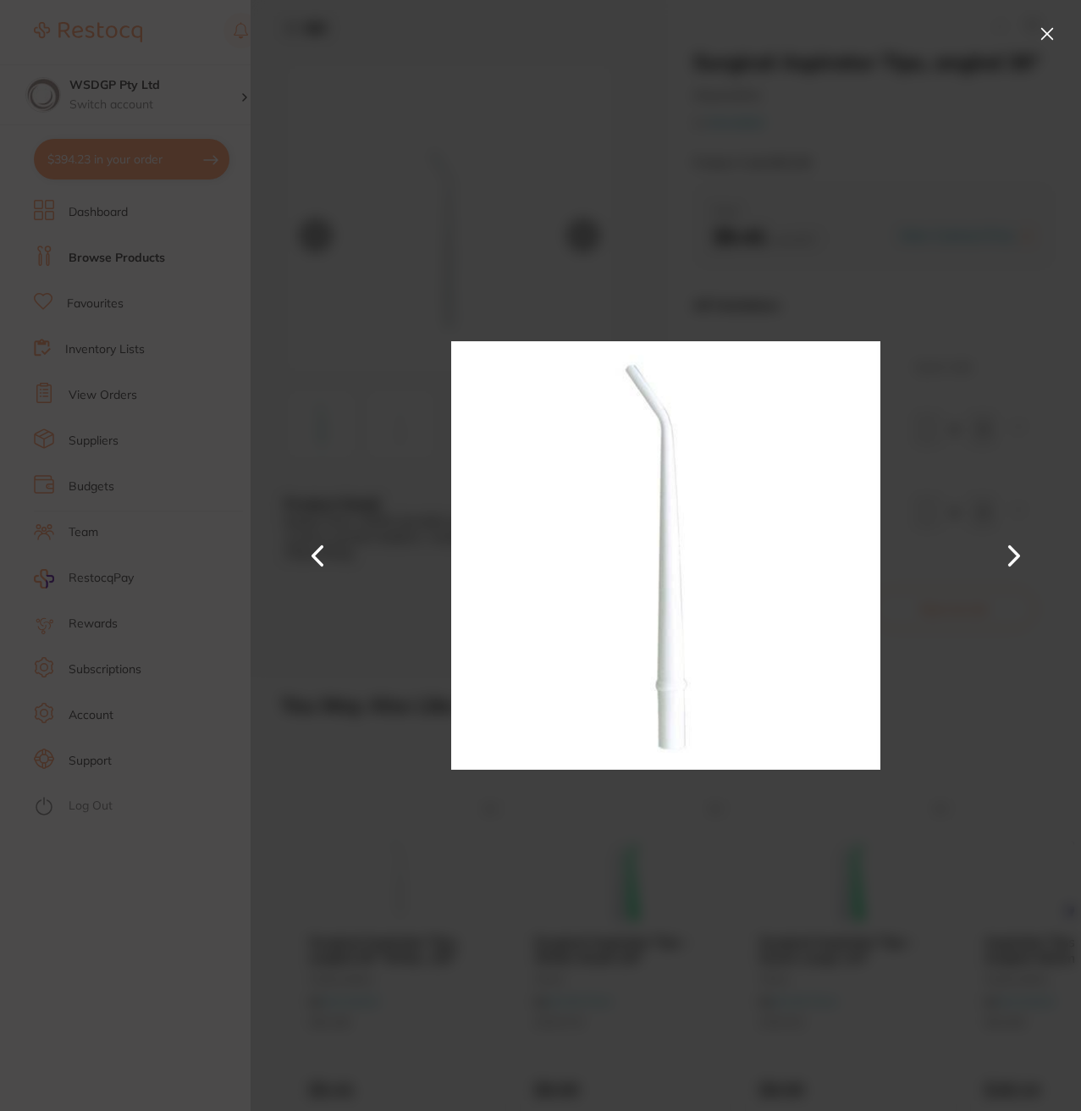
click at [1044, 26] on button at bounding box center [1047, 33] width 27 height 27
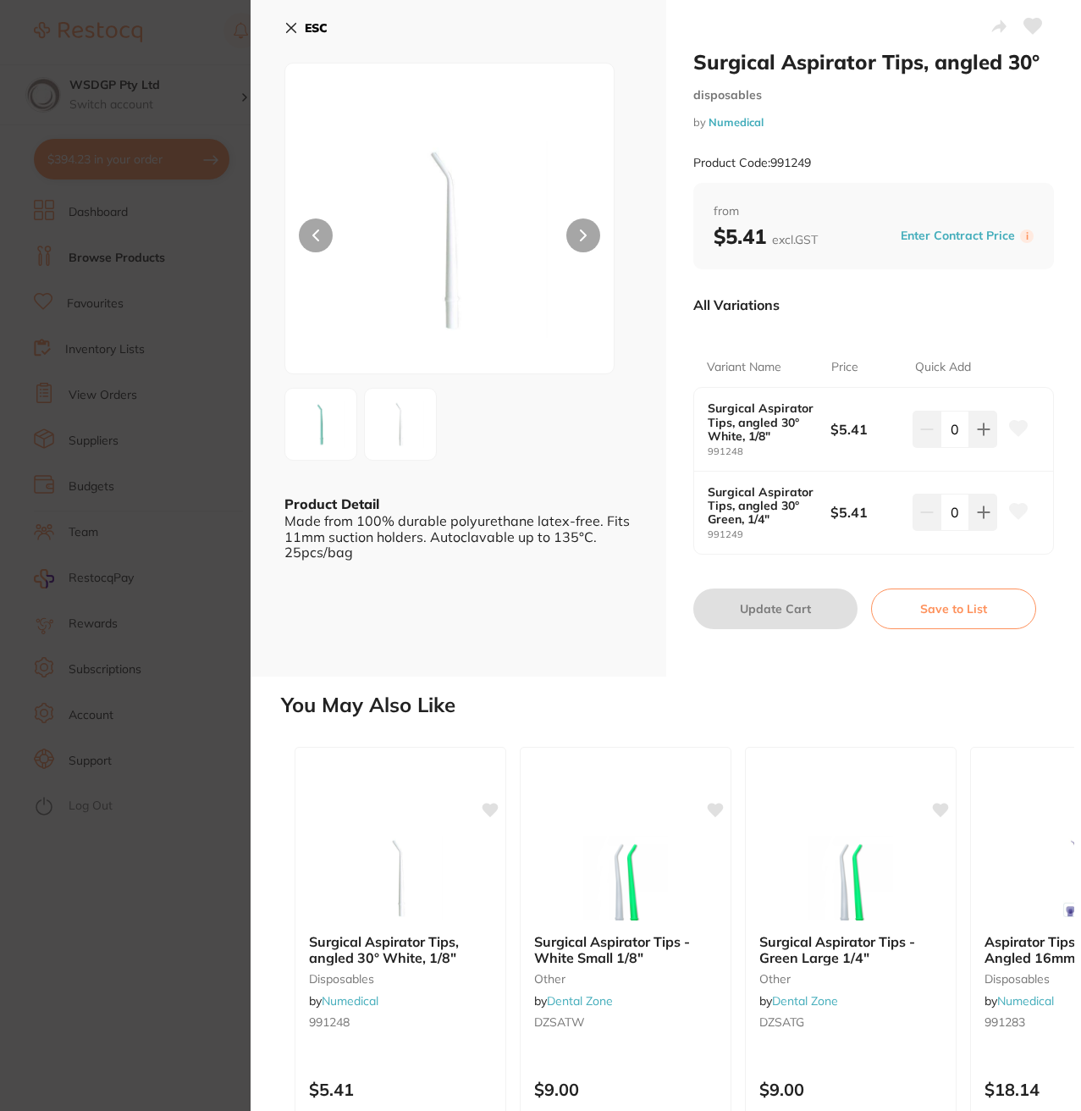
click at [229, 63] on section "Surgical Aspirator Tips, angled 30° disposables by Numedical Product Code: 9912…" at bounding box center [540, 555] width 1081 height 1111
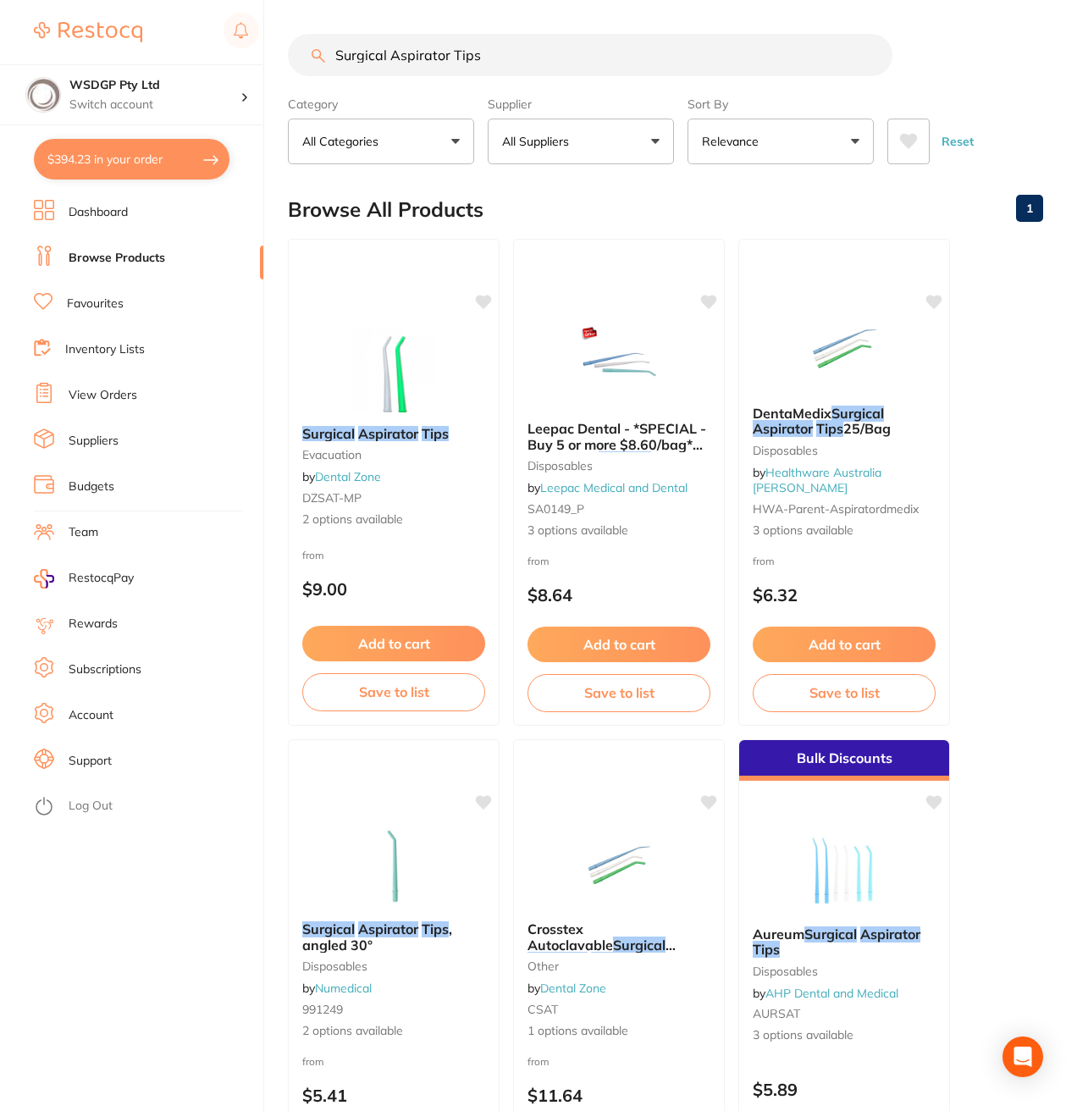
drag, startPoint x: 380, startPoint y: 47, endPoint x: 48, endPoint y: 11, distance: 334.0
click at [48, 11] on div "$394.23 WSDGP Pty Ltd Switch account WSDGP Pty Ltd $394.23 in your order Dashbo…" at bounding box center [538, 555] width 1077 height 1111
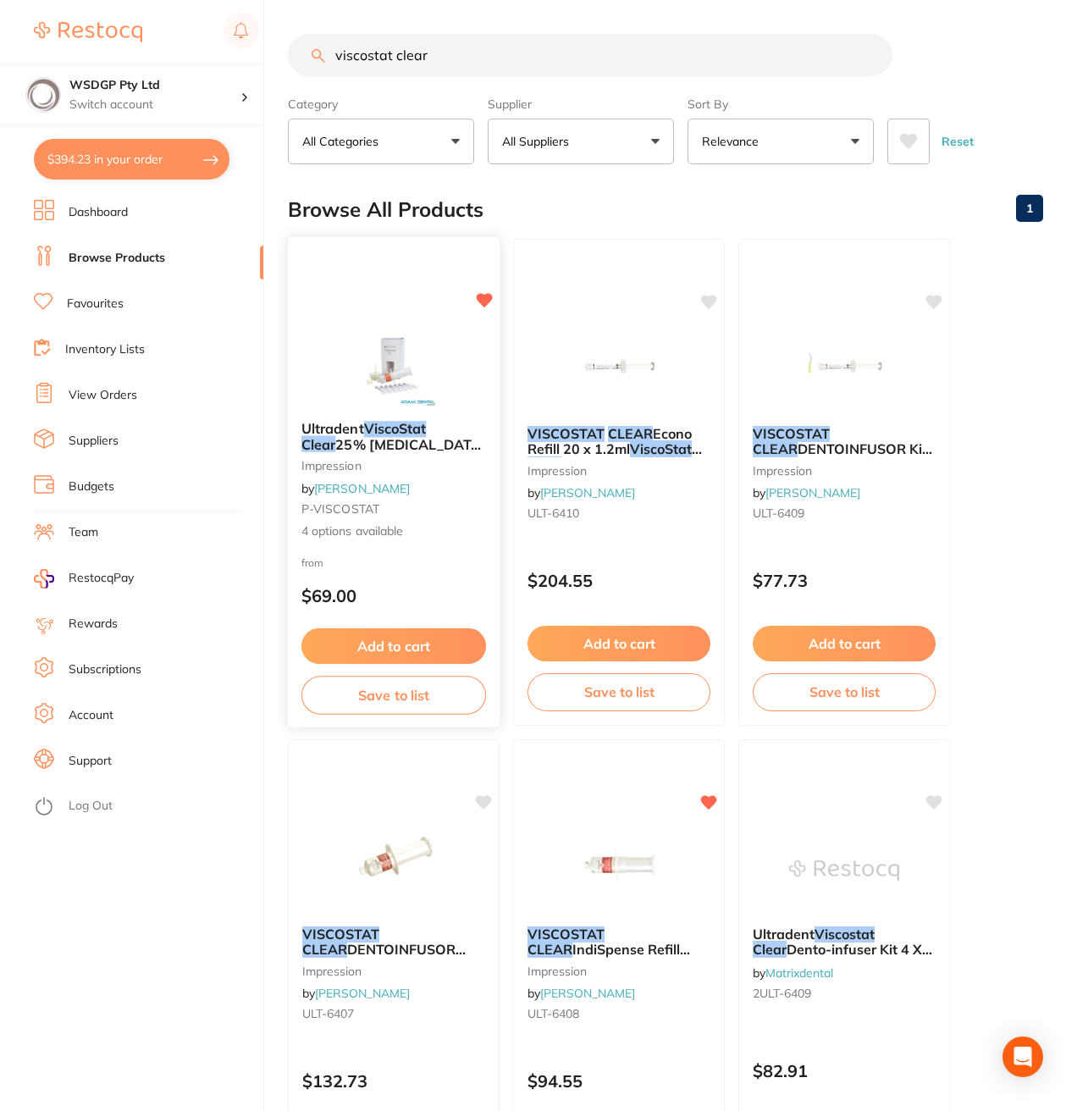
click at [325, 591] on p "$69.00" at bounding box center [393, 595] width 185 height 19
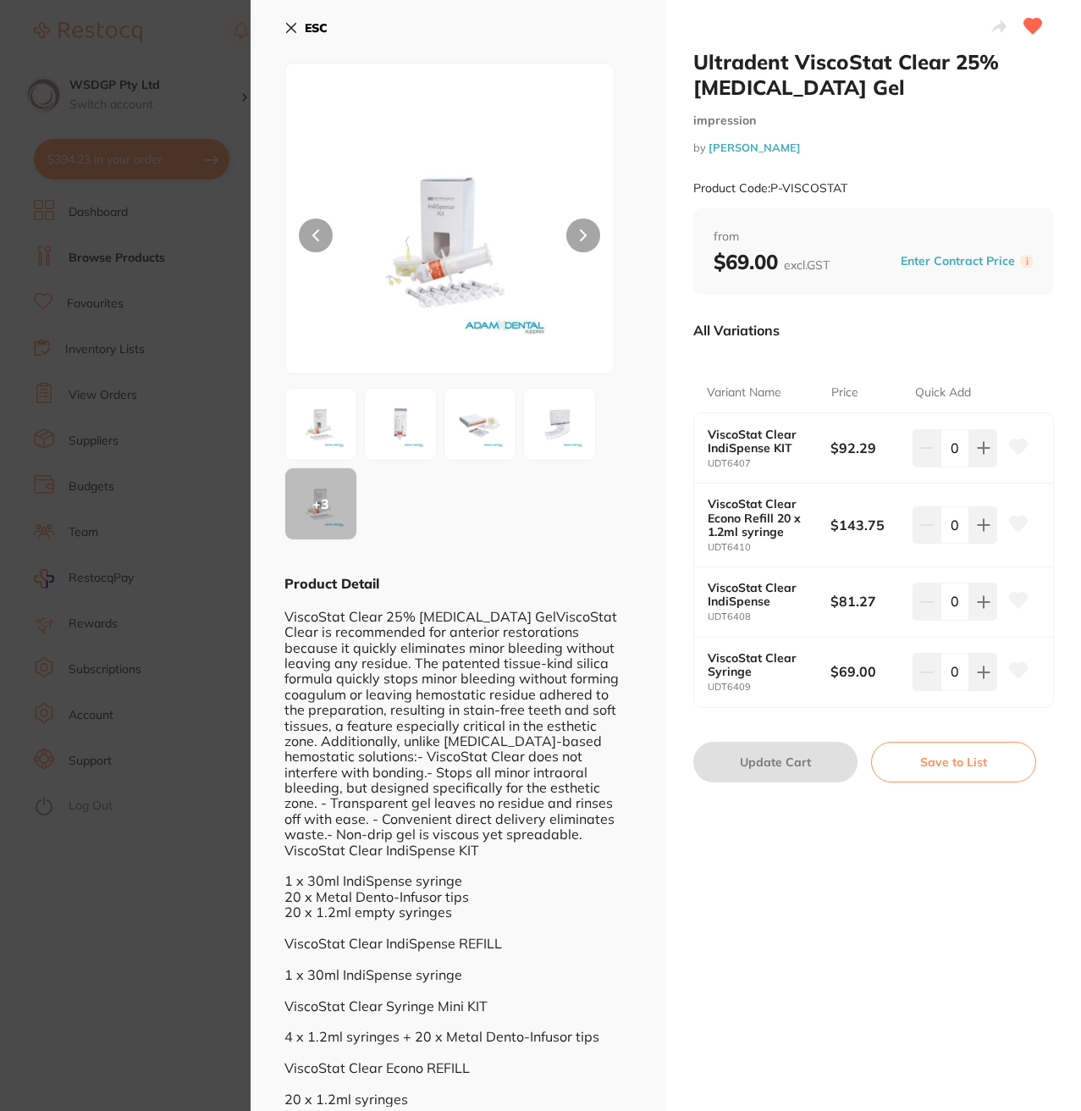
click at [398, 424] on img at bounding box center [400, 424] width 61 height 61
click at [747, 462] on small "UDT6407" at bounding box center [770, 463] width 124 height 11
click at [736, 445] on b "ViscoStat Clear IndiSpense KIT" at bounding box center [763, 441] width 111 height 27
click at [733, 501] on b "ViscoStat Clear Econo Refill 20 x 1.2ml syringe" at bounding box center [763, 517] width 111 height 41
click at [756, 597] on b "ViscoStat Clear IndiSpense" at bounding box center [763, 594] width 111 height 27
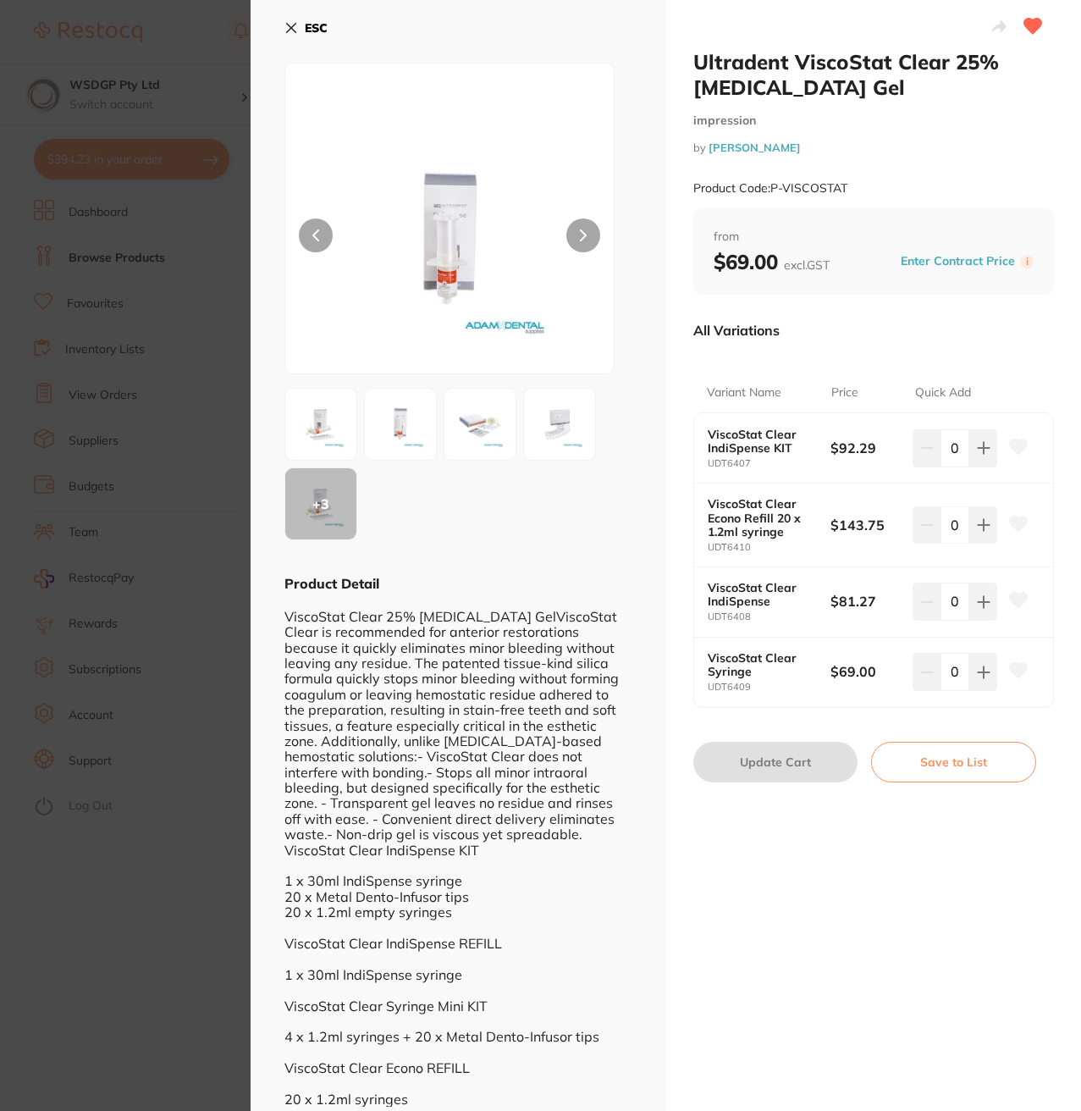
click at [744, 600] on b "ViscoStat Clear IndiSpense" at bounding box center [763, 594] width 111 height 27
click at [722, 572] on div "ViscoStat Clear IndiSpense UDT6408 $81.27 0" at bounding box center [874, 602] width 360 height 70
drag, startPoint x: 704, startPoint y: 586, endPoint x: 732, endPoint y: 608, distance: 35.6
click at [732, 608] on div "ViscoStat Clear IndiSpense UDT6408 $81.27 0" at bounding box center [874, 602] width 360 height 70
click at [739, 675] on b "ViscoStat Clear Syringe" at bounding box center [763, 664] width 111 height 27
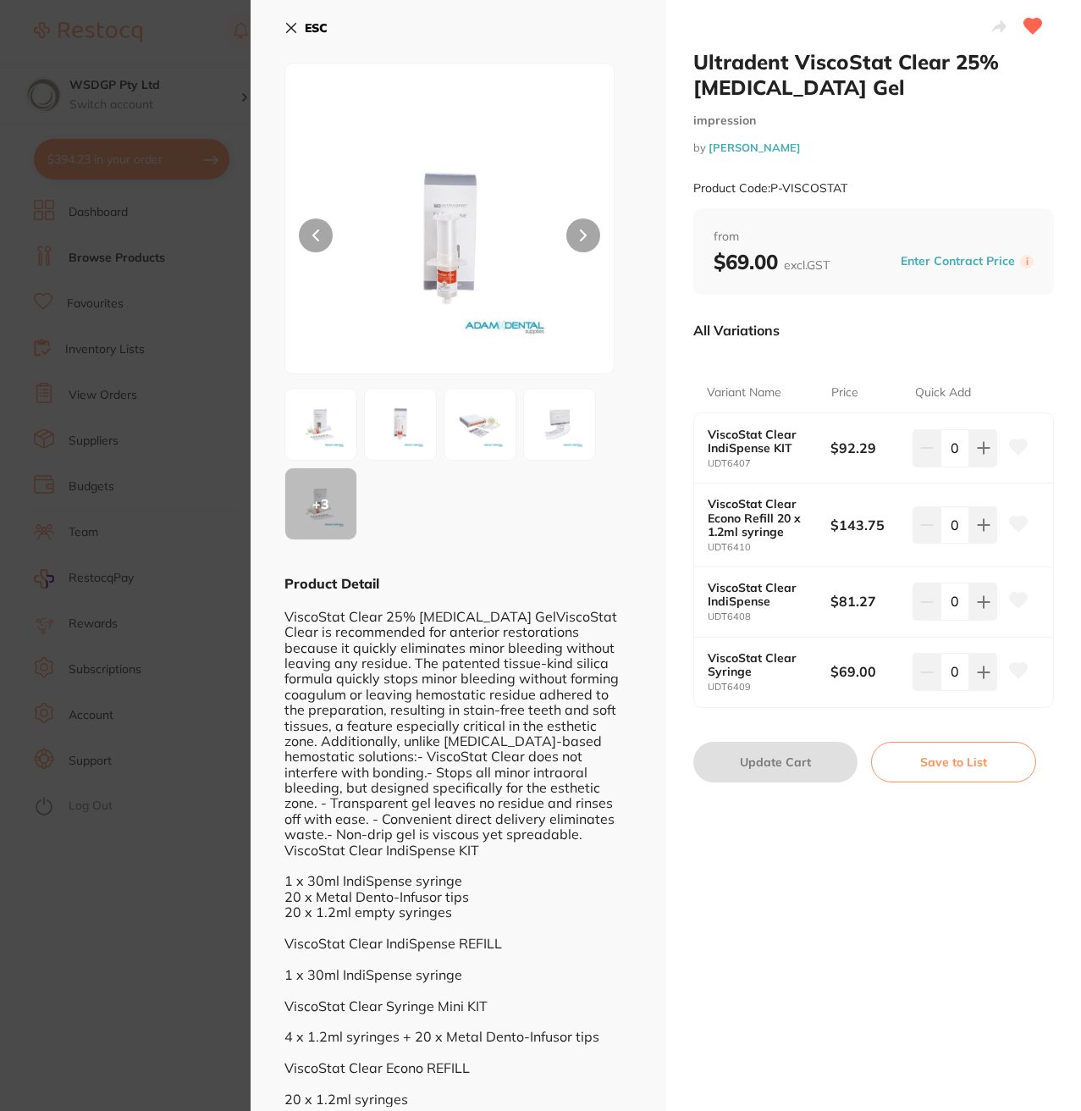
click at [721, 651] on b "ViscoStat Clear Syringe" at bounding box center [763, 664] width 111 height 27
click at [721, 649] on div "ViscoStat Clear Syringe UDT6409 $69.00 0" at bounding box center [874, 672] width 360 height 69
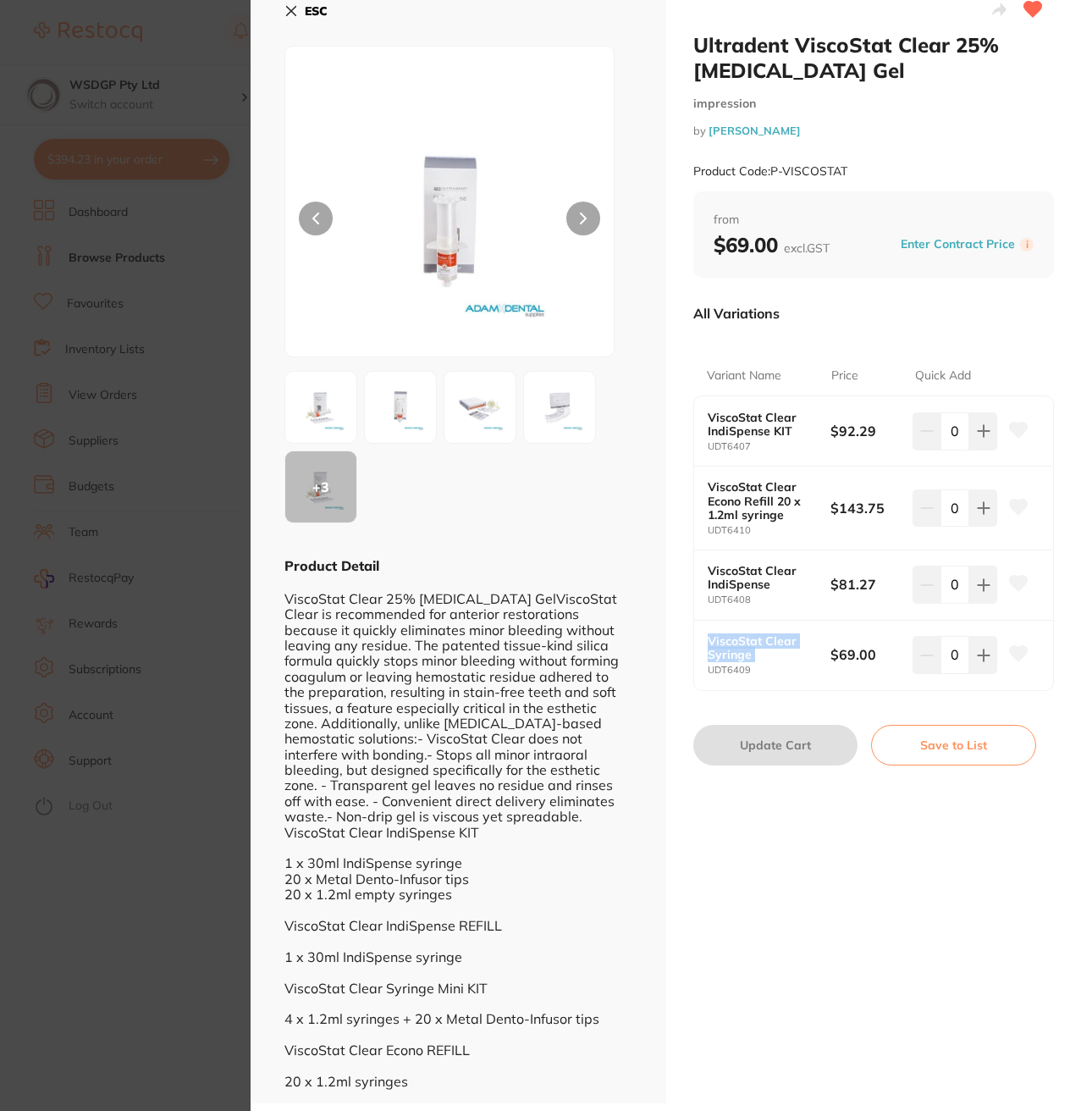
scroll to position [22, 0]
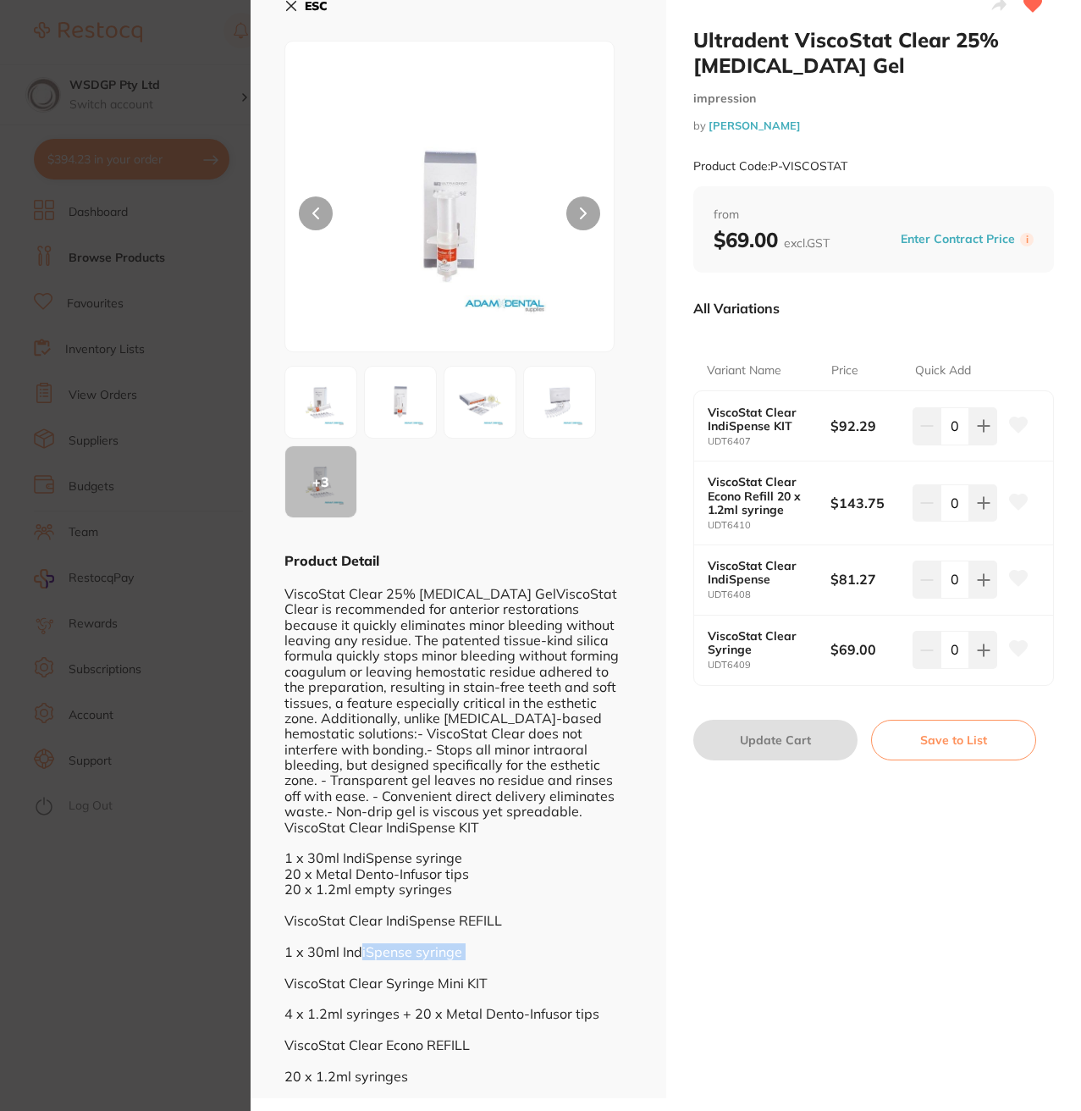
drag, startPoint x: 358, startPoint y: 959, endPoint x: 412, endPoint y: 964, distance: 53.6
click at [412, 964] on div "ViscoStat Clear 25% Aluminium Chloride GelViscoStat Clear is recommended for an…" at bounding box center [459, 827] width 348 height 514
drag, startPoint x: 314, startPoint y: 951, endPoint x: 473, endPoint y: 957, distance: 159.3
click at [473, 957] on div "ViscoStat Clear 25% Aluminium Chloride GelViscoStat Clear is recommended for an…" at bounding box center [459, 827] width 348 height 514
click at [727, 489] on b "ViscoStat Clear Econo Refill 20 x 1.2ml syringe" at bounding box center [763, 495] width 111 height 41
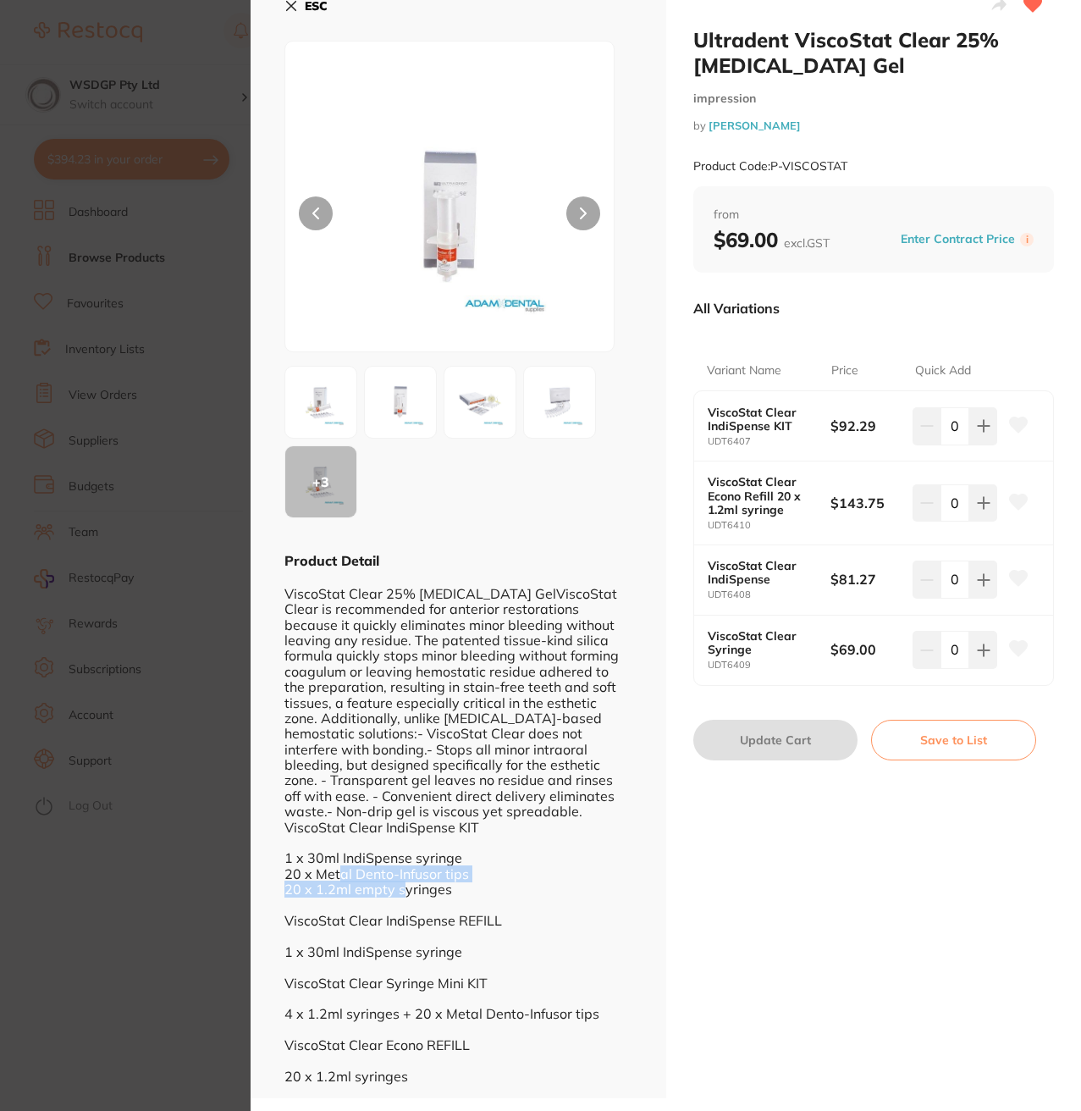
drag, startPoint x: 362, startPoint y: 881, endPoint x: 406, endPoint y: 895, distance: 45.5
click at [406, 895] on div "ViscoStat Clear 25% Aluminium Chloride GelViscoStat Clear is recommended for an…" at bounding box center [459, 827] width 348 height 514
click at [418, 903] on div "ViscoStat Clear 25% Aluminium Chloride GelViscoStat Clear is recommended for an…" at bounding box center [459, 827] width 348 height 514
drag, startPoint x: 418, startPoint y: 903, endPoint x: 327, endPoint y: 874, distance: 95.1
click at [327, 874] on div "ViscoStat Clear 25% Aluminium Chloride GelViscoStat Clear is recommended for an…" at bounding box center [459, 827] width 348 height 514
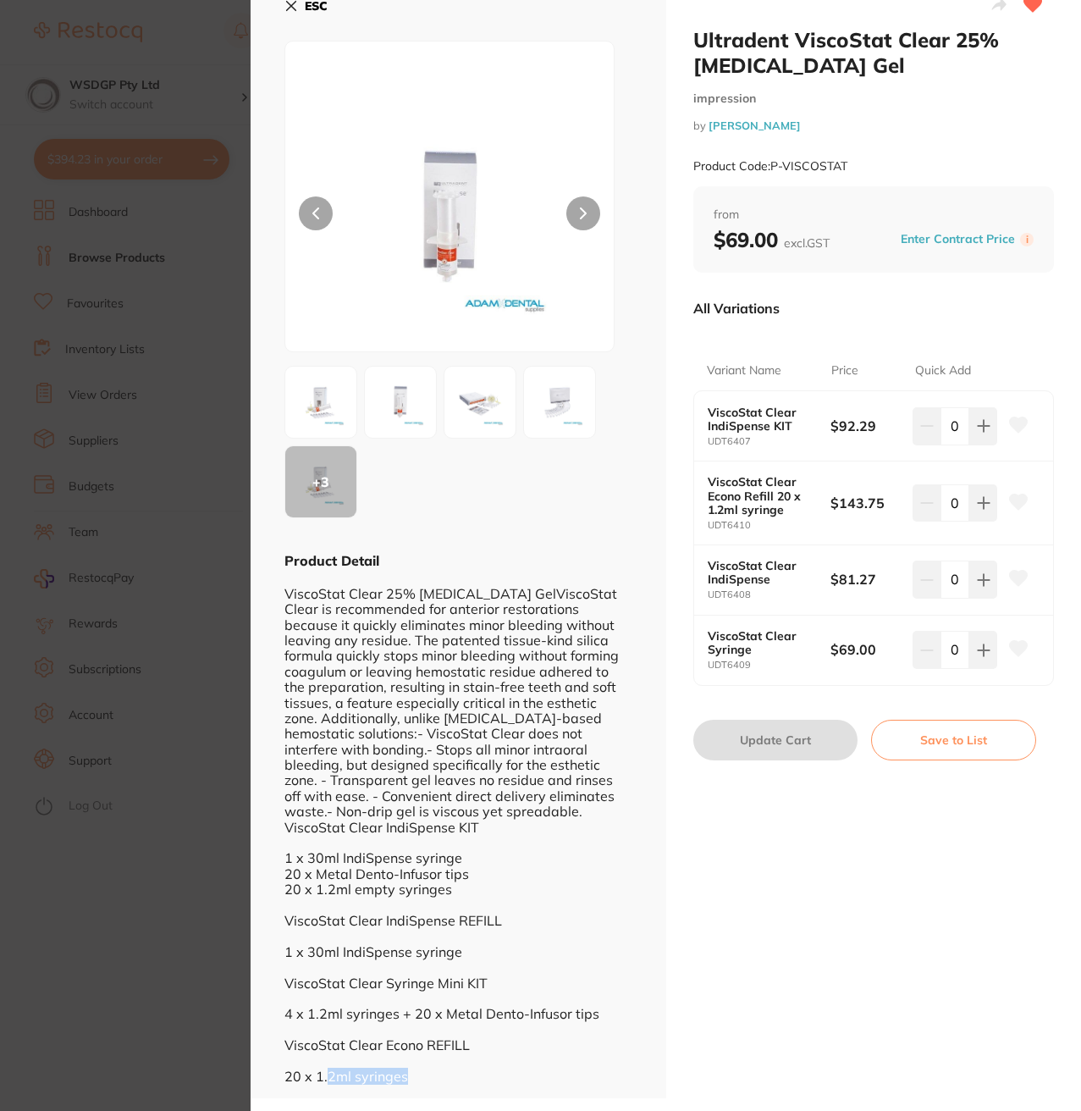
click at [329, 1073] on div "ESC + 3 Product Detail ViscoStat Clear 25% Aluminium Chloride GelViscoStat Clea…" at bounding box center [459, 538] width 416 height 1120
drag, startPoint x: 438, startPoint y: 1045, endPoint x: 299, endPoint y: 1049, distance: 138.9
click at [299, 1049] on div "ViscoStat Clear 25% Aluminium Chloride GelViscoStat Clear is recommended for an…" at bounding box center [459, 827] width 348 height 514
click at [472, 1071] on div "ViscoStat Clear 25% Aluminium Chloride GelViscoStat Clear is recommended for an…" at bounding box center [459, 827] width 348 height 514
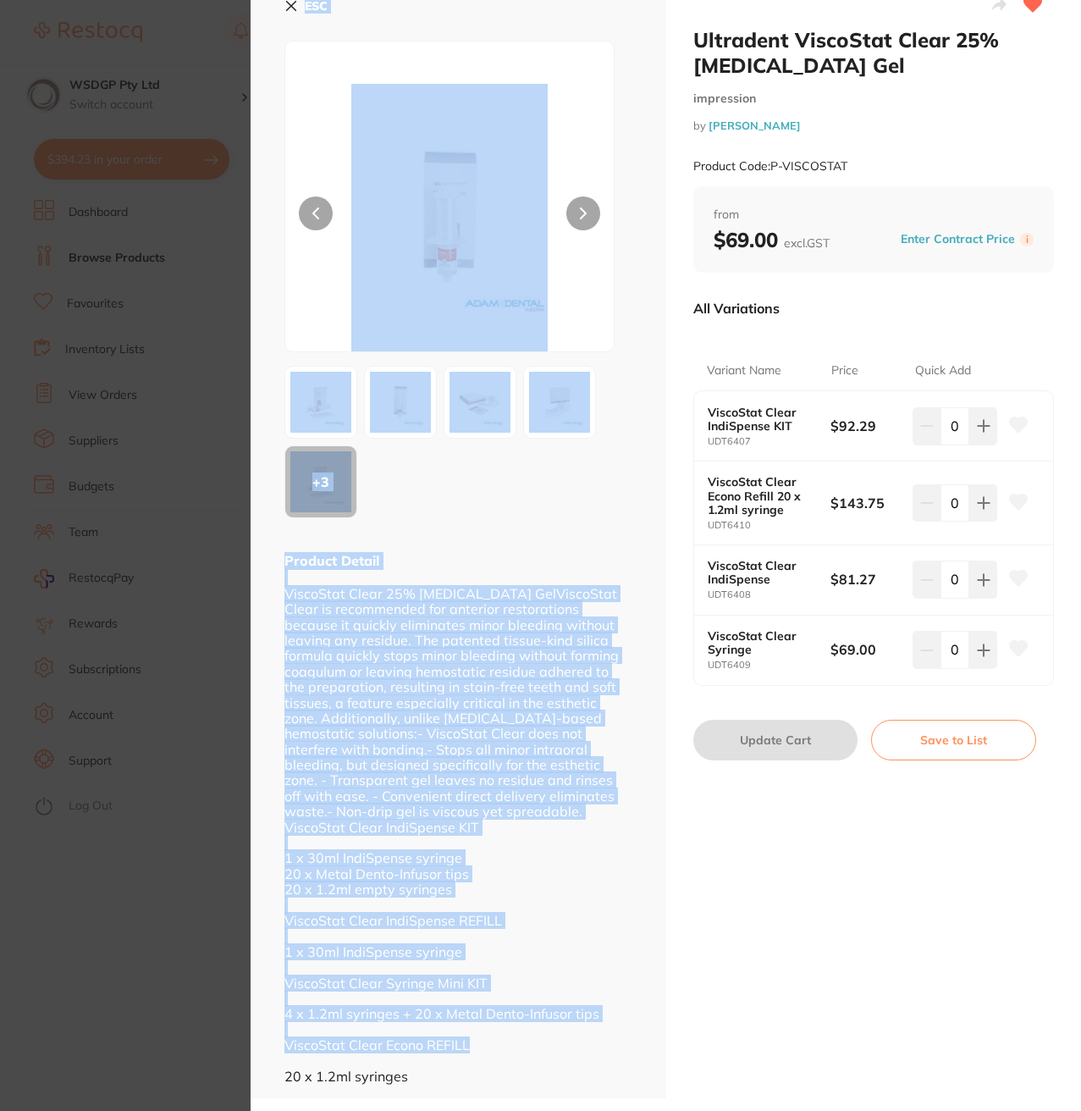
drag, startPoint x: 436, startPoint y: 1048, endPoint x: 249, endPoint y: 1053, distance: 187.2
click at [249, 1053] on section "Ultradent ViscoStat Clear 25% Aluminium Chloride Gel impression by Adam Dental …" at bounding box center [540, 555] width 1081 height 1111
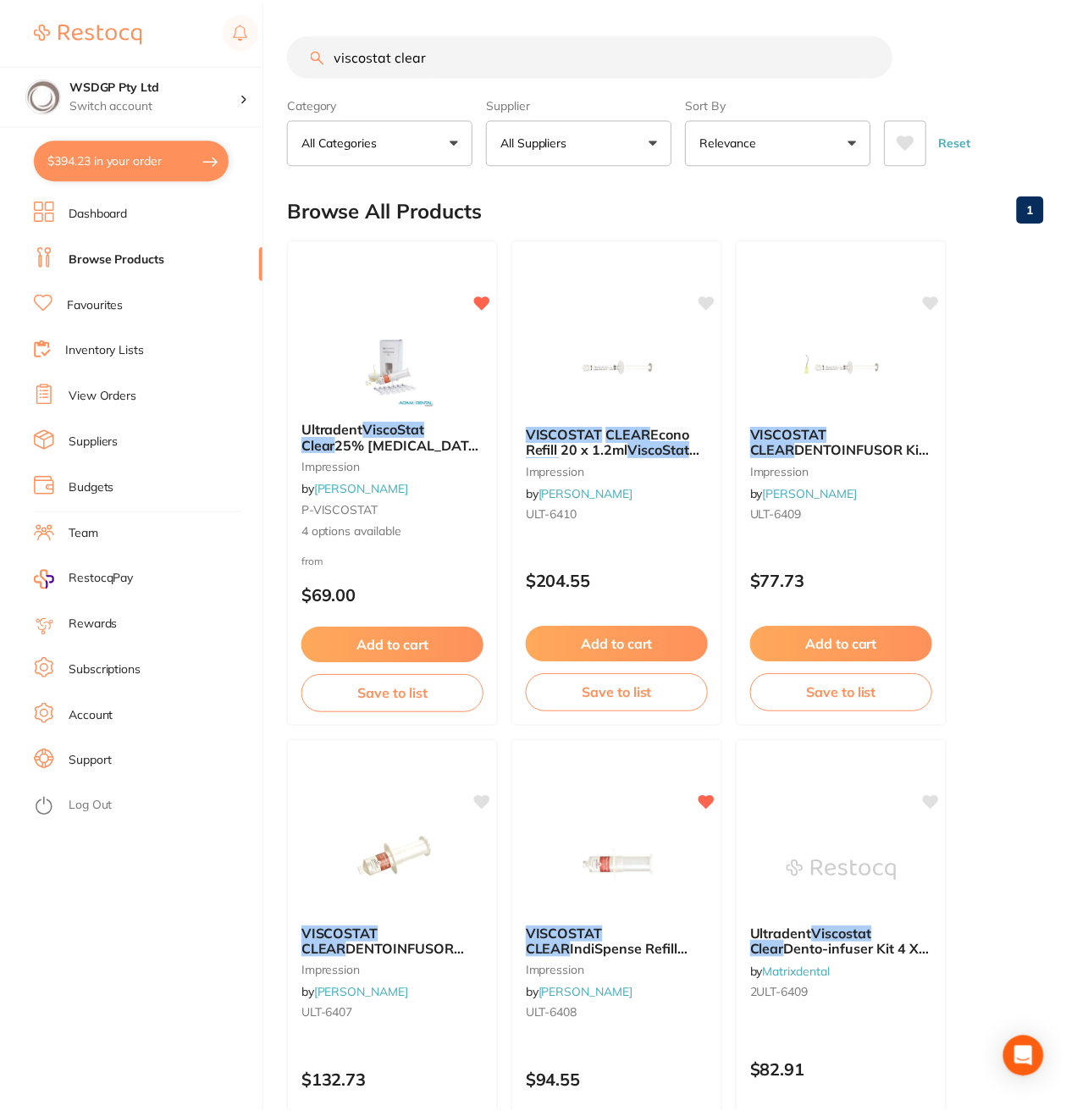
scroll to position [4, 0]
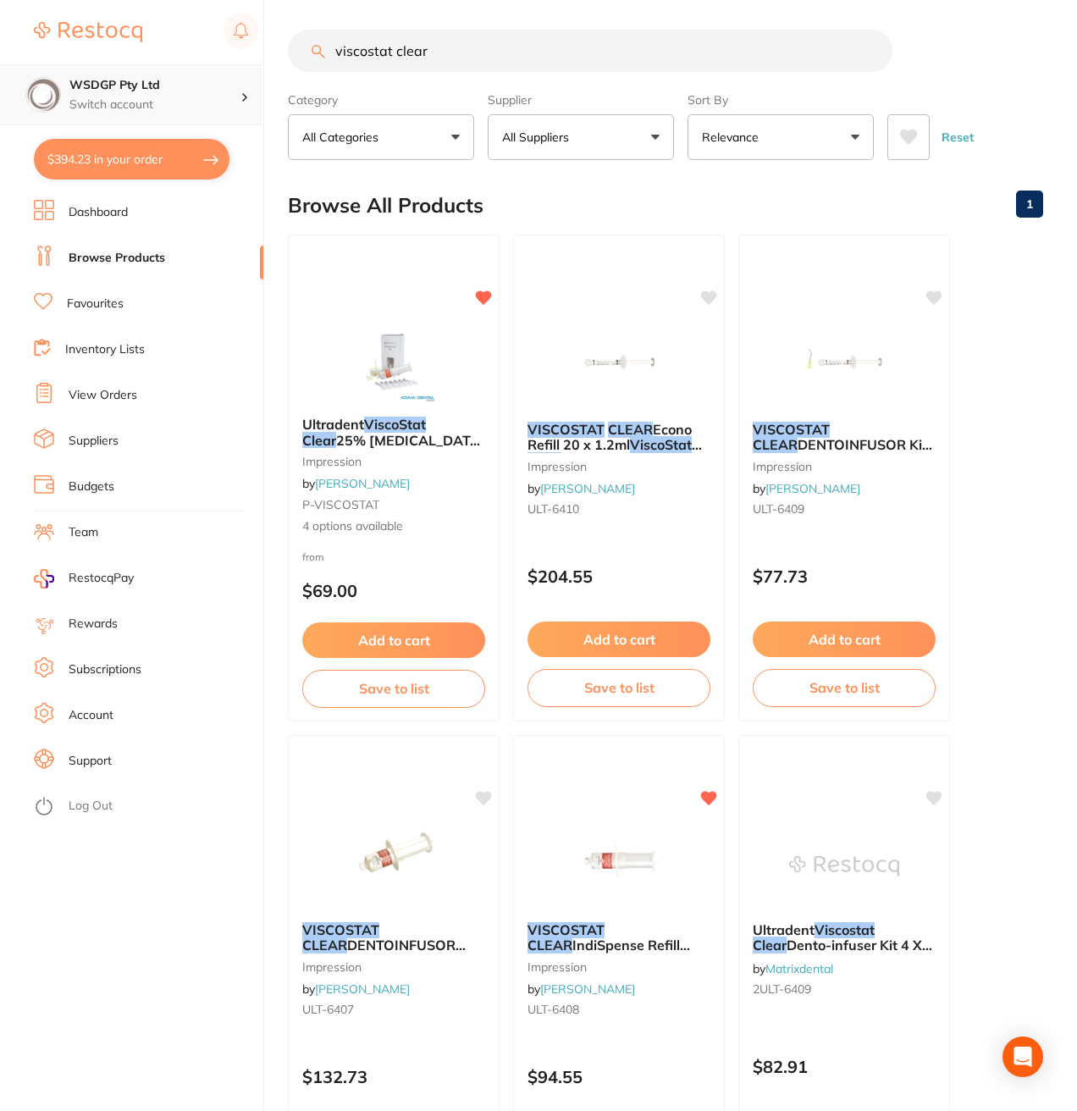
drag, startPoint x: 439, startPoint y: 51, endPoint x: 45, endPoint y: 85, distance: 395.2
click at [151, 82] on div "$394.23 WSDGP Pty Ltd Switch account WSDGP Pty Ltd $394.23 in your order Dashbo…" at bounding box center [538, 551] width 1077 height 1111
paste input "ViscoStat Clear Indispense Refill"
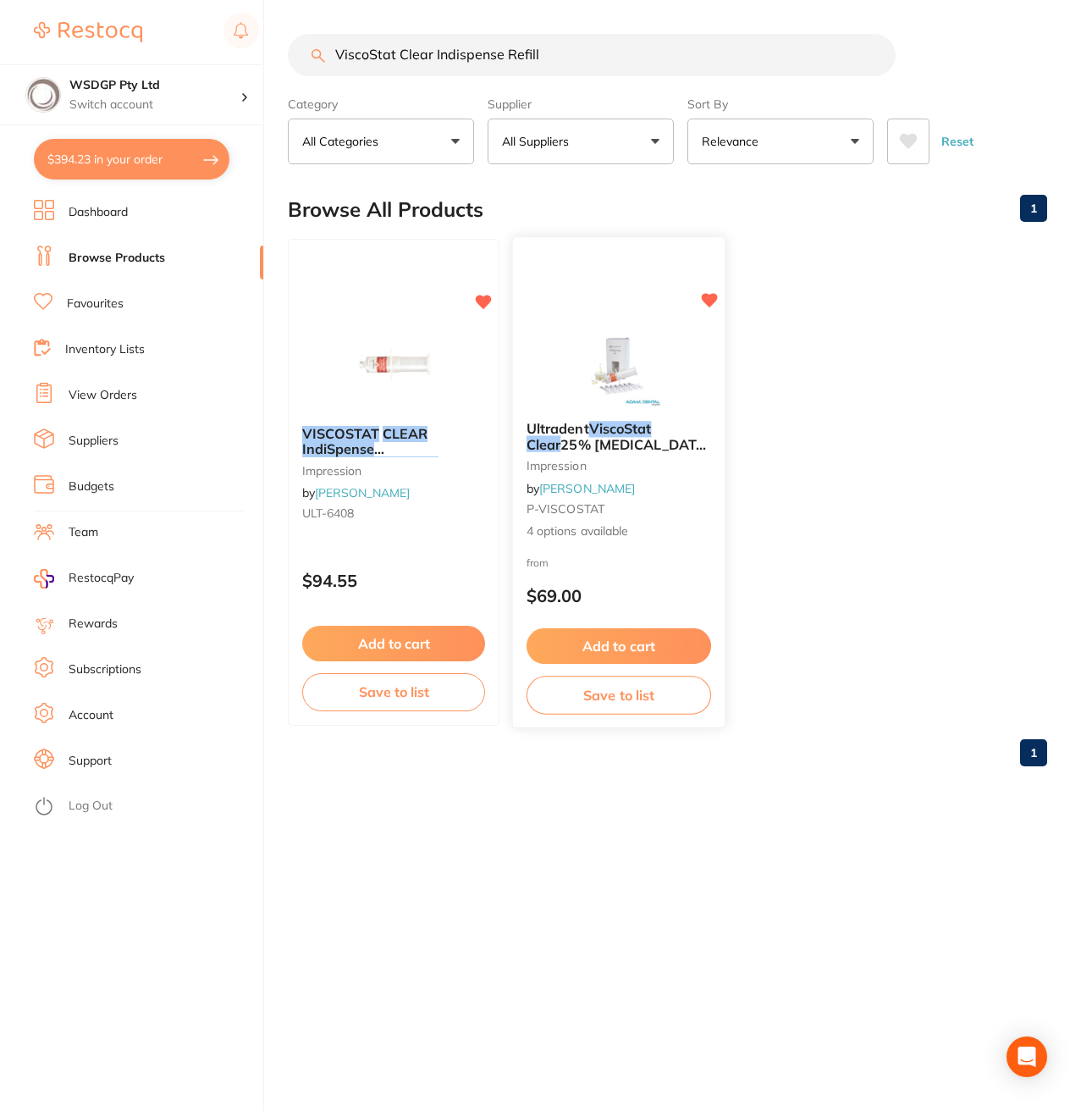
type input "ViscoStat Clear Indispense Refill"
click at [583, 489] on link "[PERSON_NAME]" at bounding box center [587, 487] width 96 height 15
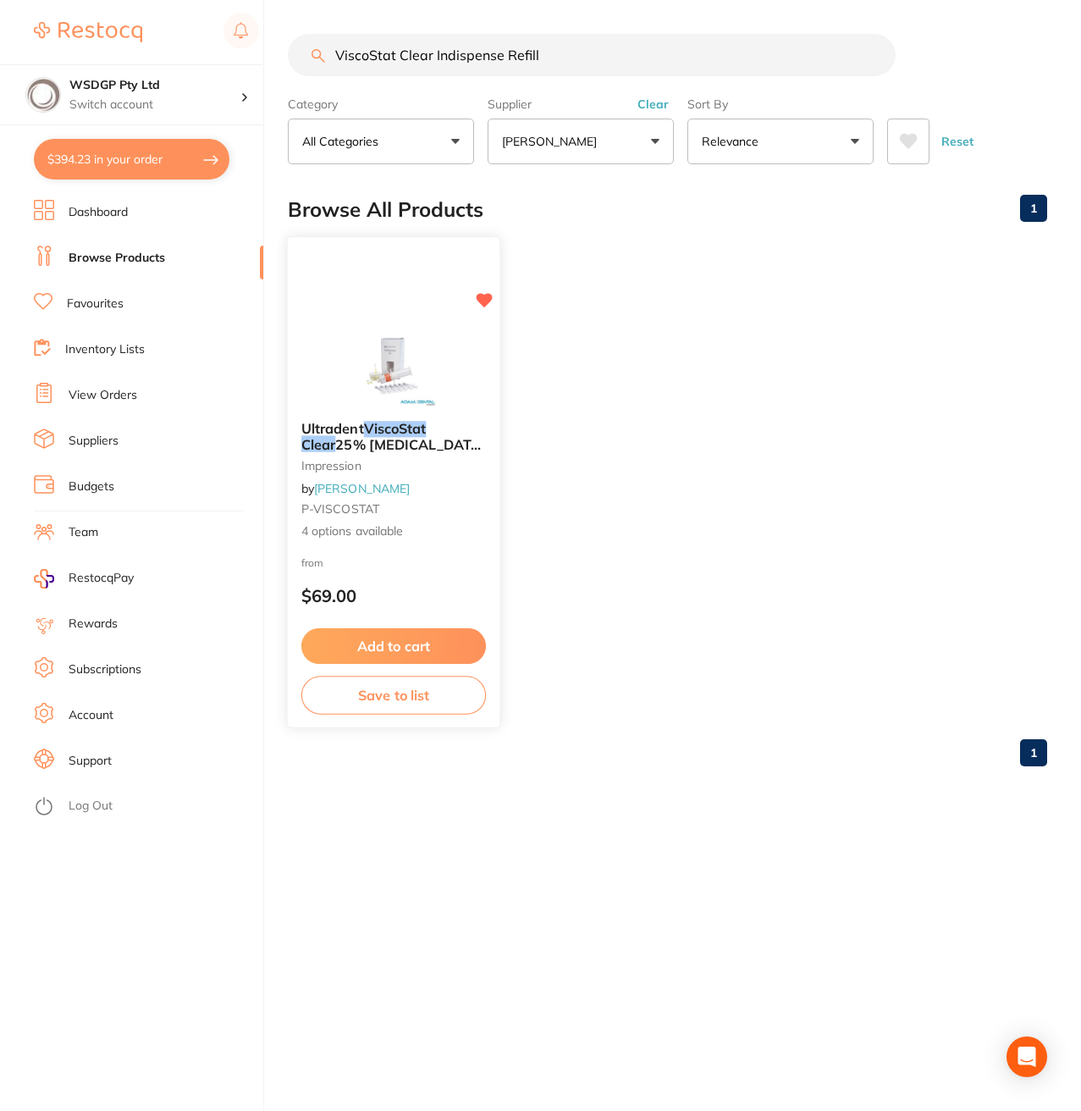
click at [456, 395] on div at bounding box center [394, 365] width 212 height 86
click at [415, 429] on em "ViscoStat" at bounding box center [395, 428] width 62 height 17
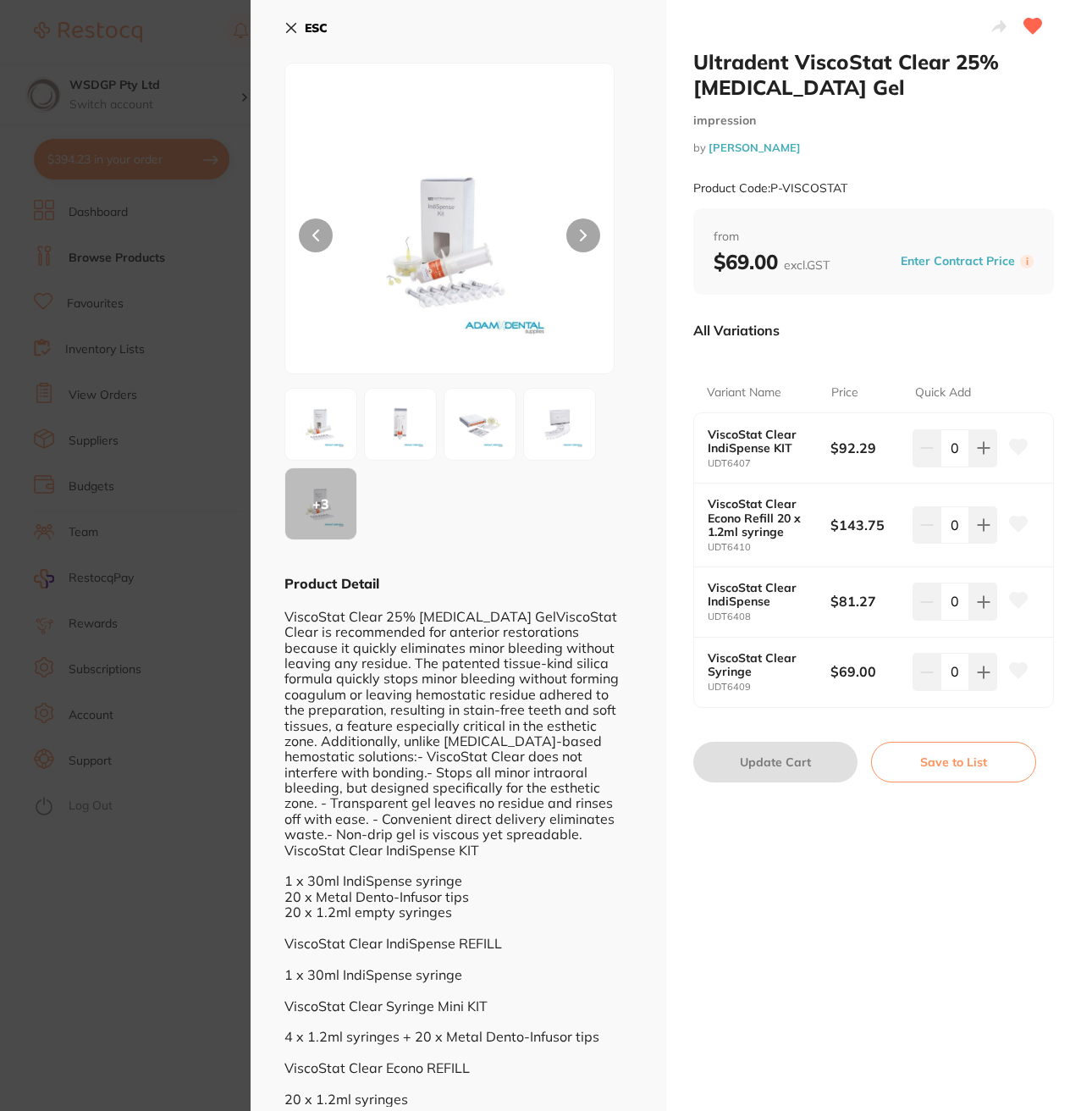
click at [799, 599] on b "ViscoStat Clear IndiSpense" at bounding box center [763, 594] width 111 height 27
click at [981, 606] on icon at bounding box center [984, 602] width 14 height 14
type input "1"
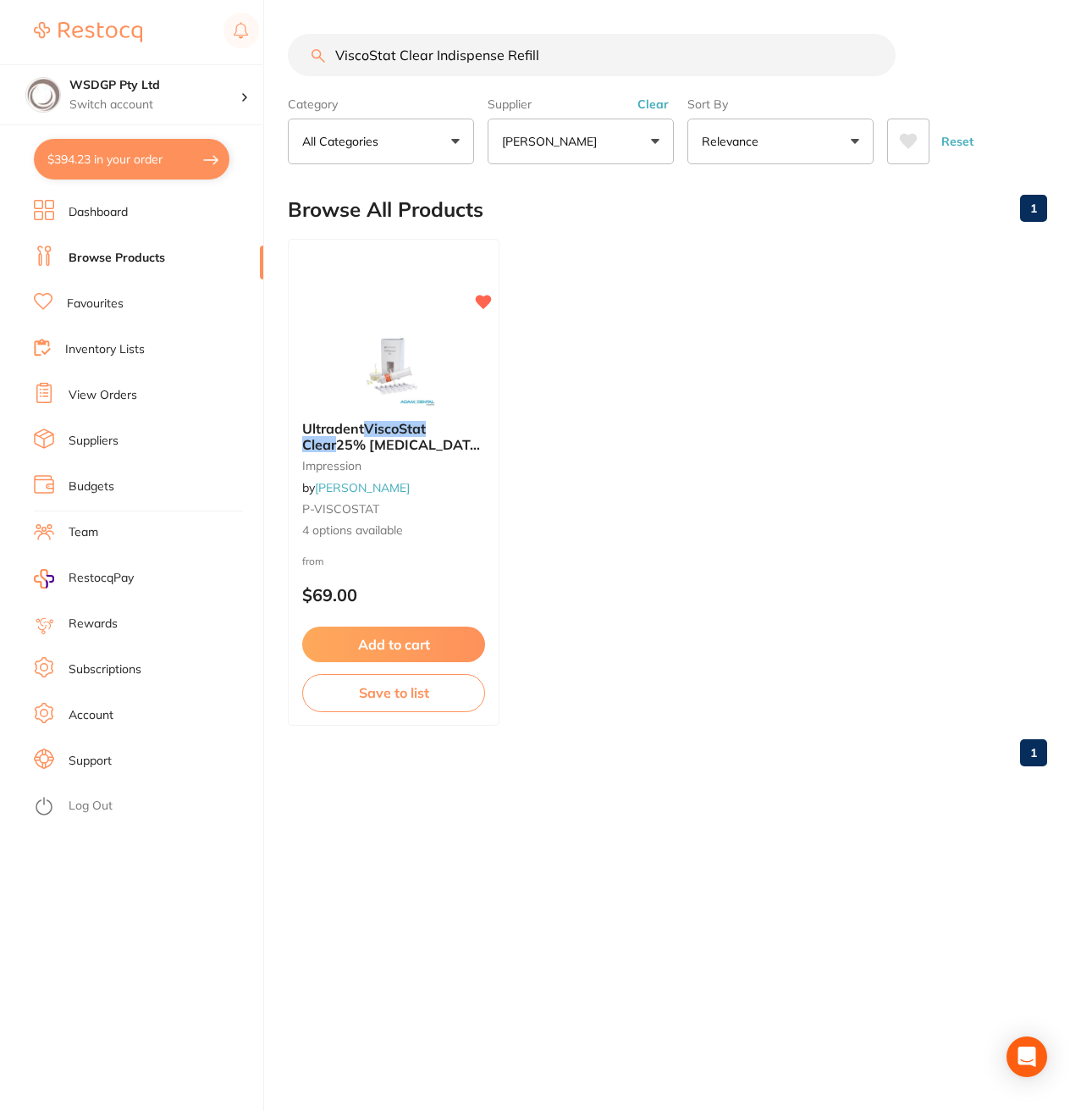
click at [664, 60] on input "ViscoStat Clear Indispense Refill" at bounding box center [592, 55] width 608 height 42
click at [567, 49] on input "ViscoStat Clear Indispense Refill" at bounding box center [592, 55] width 608 height 42
click at [565, 58] on input "ViscoStat Clear Indispense Refill" at bounding box center [592, 55] width 608 height 42
click at [346, 547] on div "Ultradent ViscoStat Clear 25% Aluminium Chloride Gel impression by Adam Dental …" at bounding box center [394, 480] width 212 height 147
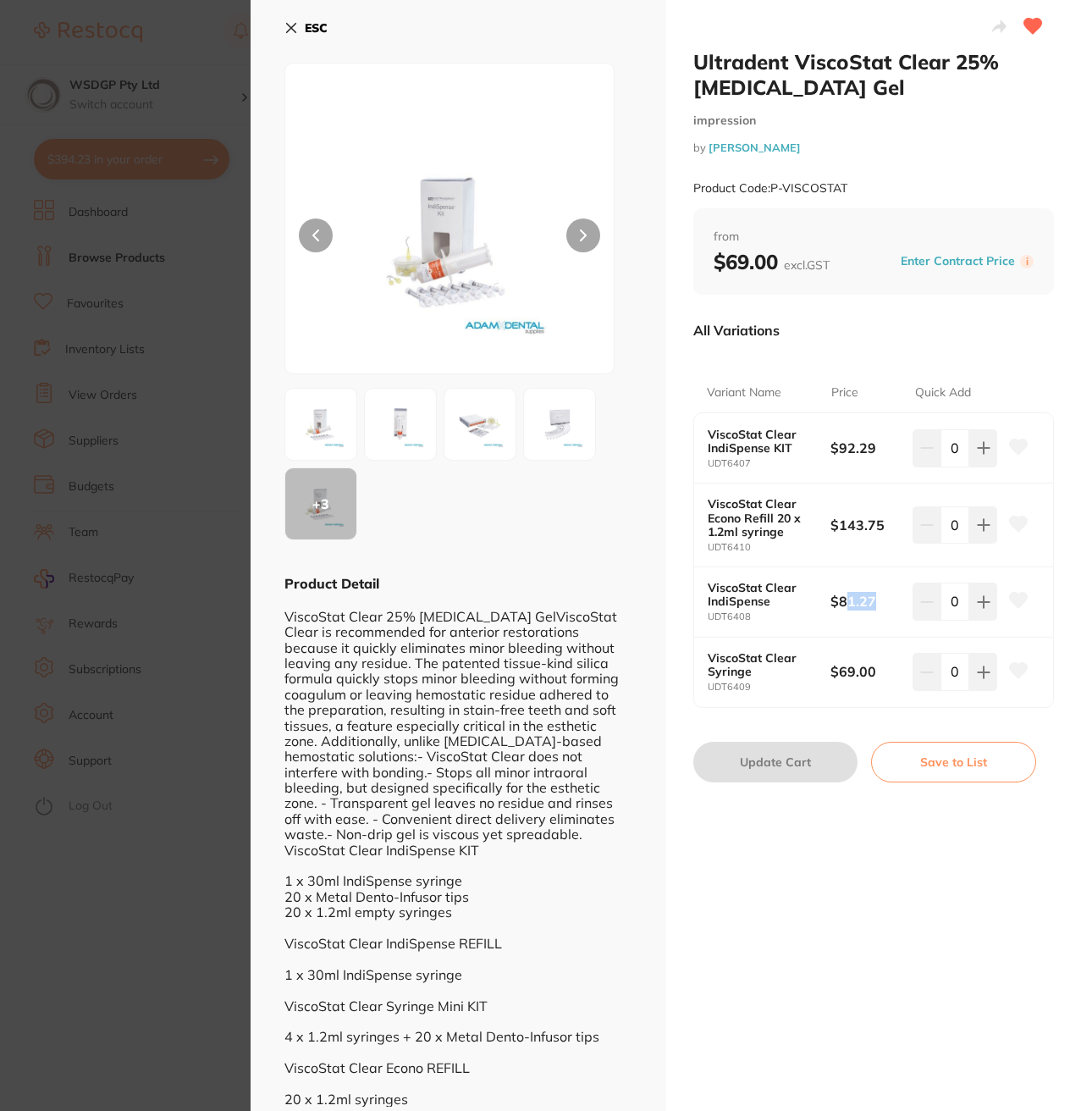
drag, startPoint x: 878, startPoint y: 602, endPoint x: 841, endPoint y: 602, distance: 37.3
click at [841, 602] on b "$81.27" at bounding box center [868, 601] width 74 height 19
click at [195, 218] on section "Ultradent ViscoStat Clear 25% Aluminium Chloride Gel impression by Adam Dental …" at bounding box center [540, 555] width 1081 height 1111
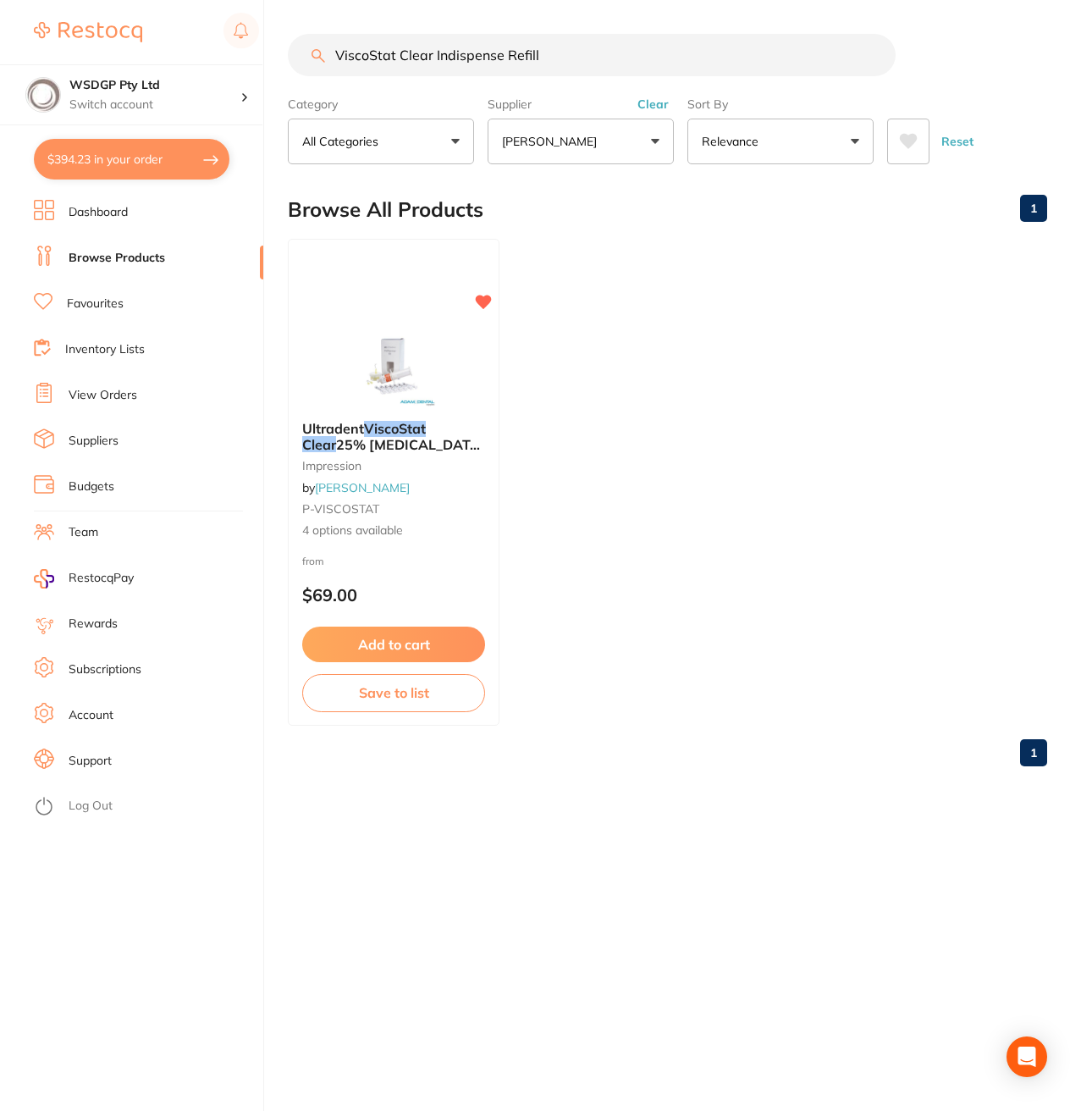
drag, startPoint x: 589, startPoint y: 44, endPoint x: -1, endPoint y: 65, distance: 590.6
click at [0, 65] on html "$394.23 WSDGP Pty Ltd Switch account WSDGP Pty Ltd $394.23 in your order Dashbo…" at bounding box center [540, 555] width 1081 height 1111
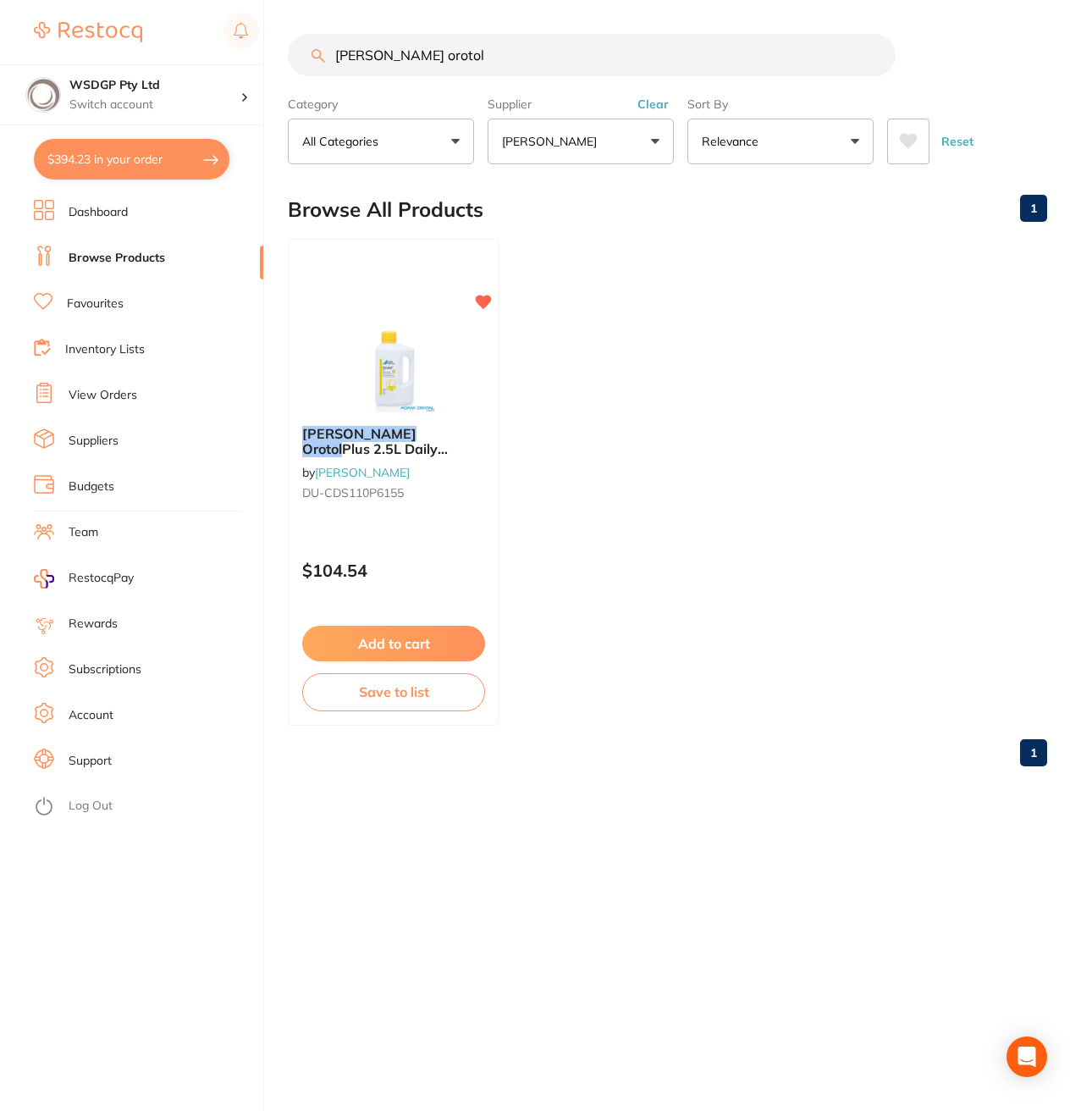
click at [415, 43] on input "durr orotol" at bounding box center [592, 55] width 608 height 42
drag, startPoint x: 412, startPoint y: 44, endPoint x: 58, endPoint y: 55, distance: 354.2
click at [173, 56] on div "$394.23 WSDGP Pty Ltd Switch account WSDGP Pty Ltd $394.23 in your order Dashbo…" at bounding box center [540, 555] width 1081 height 1111
paste input "- Dental Evacuation Suction"
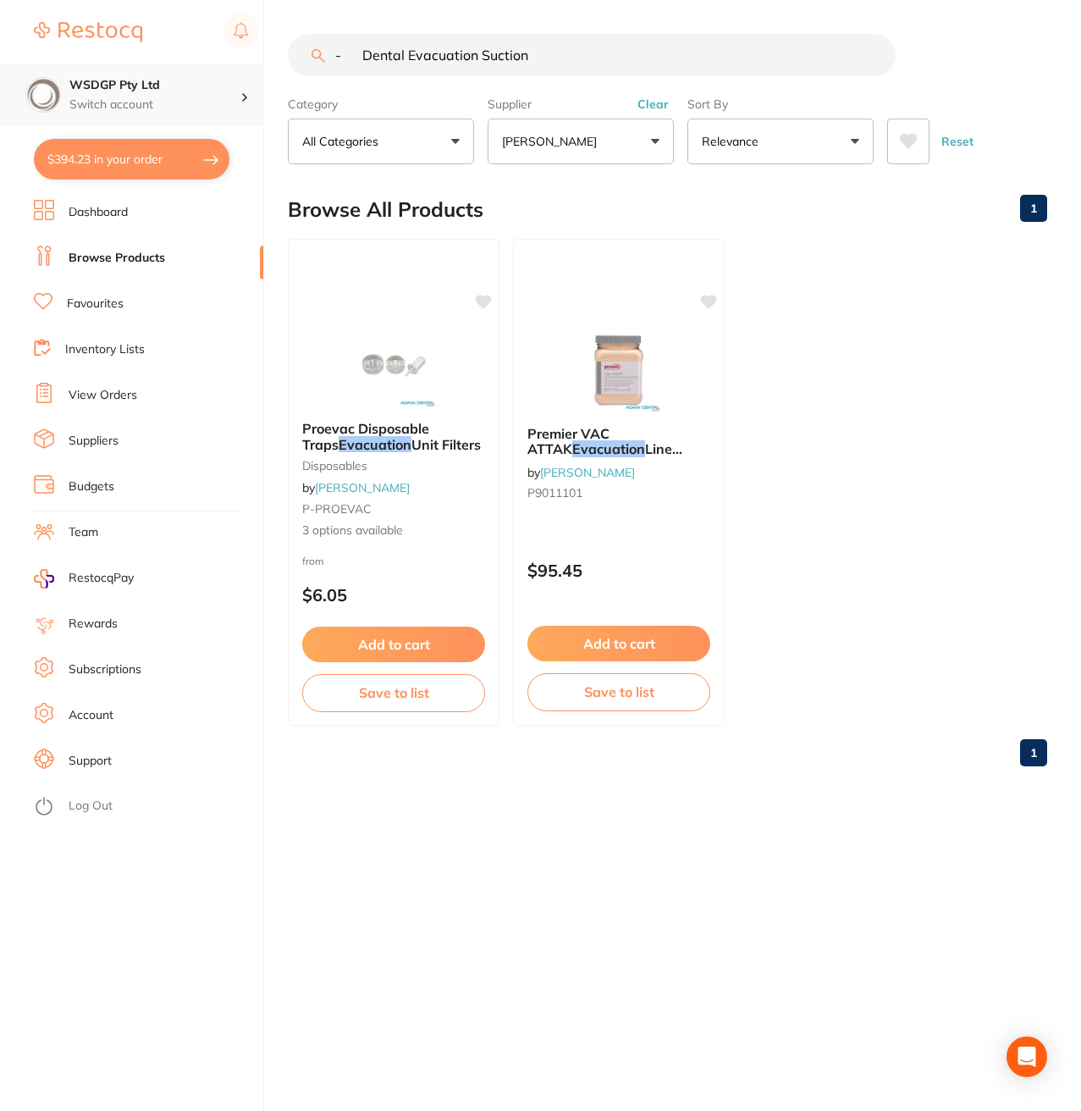
drag, startPoint x: 361, startPoint y: 59, endPoint x: 130, endPoint y: 73, distance: 231.6
click at [192, 73] on div "$394.23 WSDGP Pty Ltd Switch account WSDGP Pty Ltd $394.23 in your order Dashbo…" at bounding box center [540, 555] width 1081 height 1111
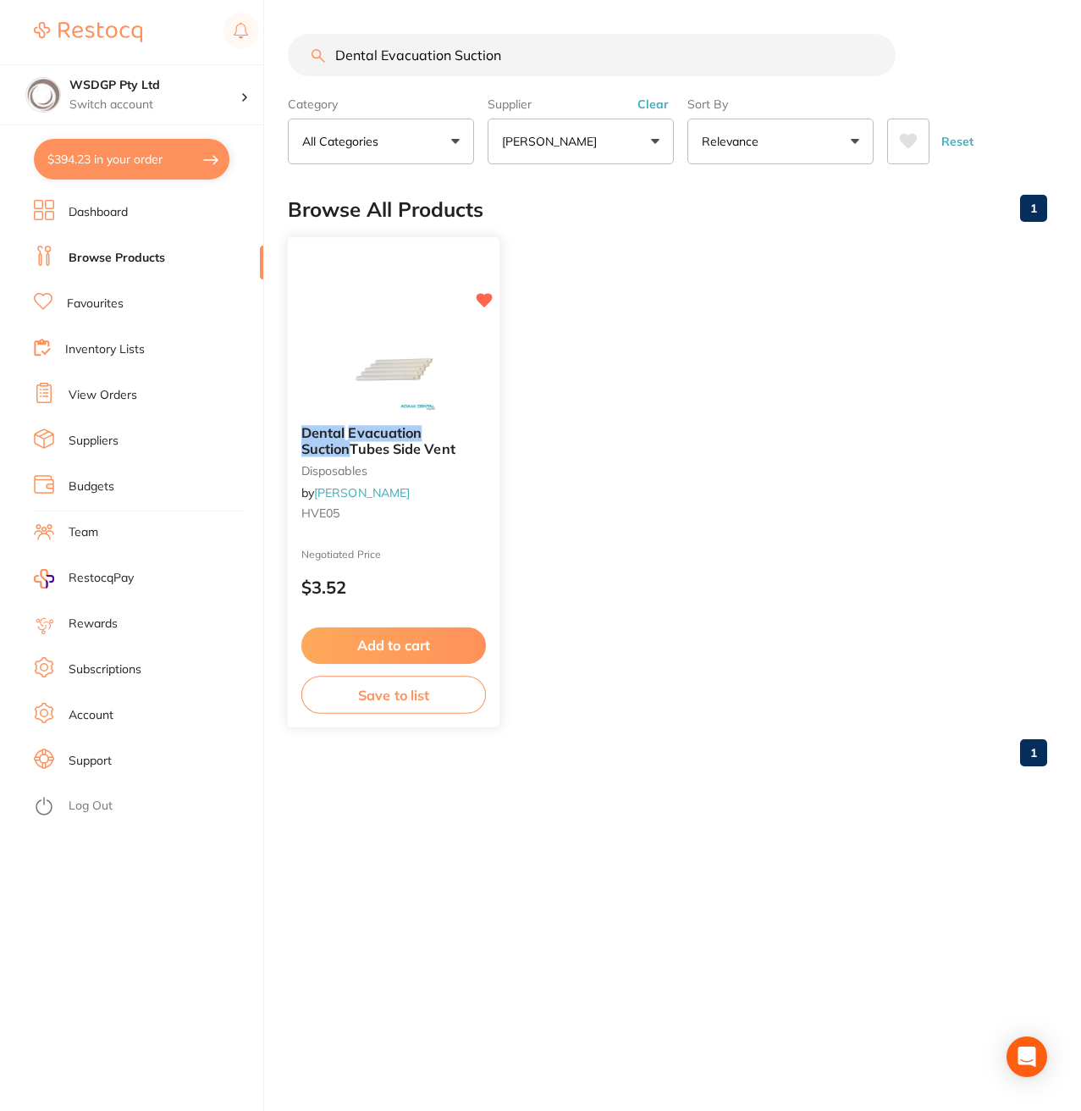
click at [362, 442] on span "Tubes Side Vent" at bounding box center [402, 448] width 105 height 17
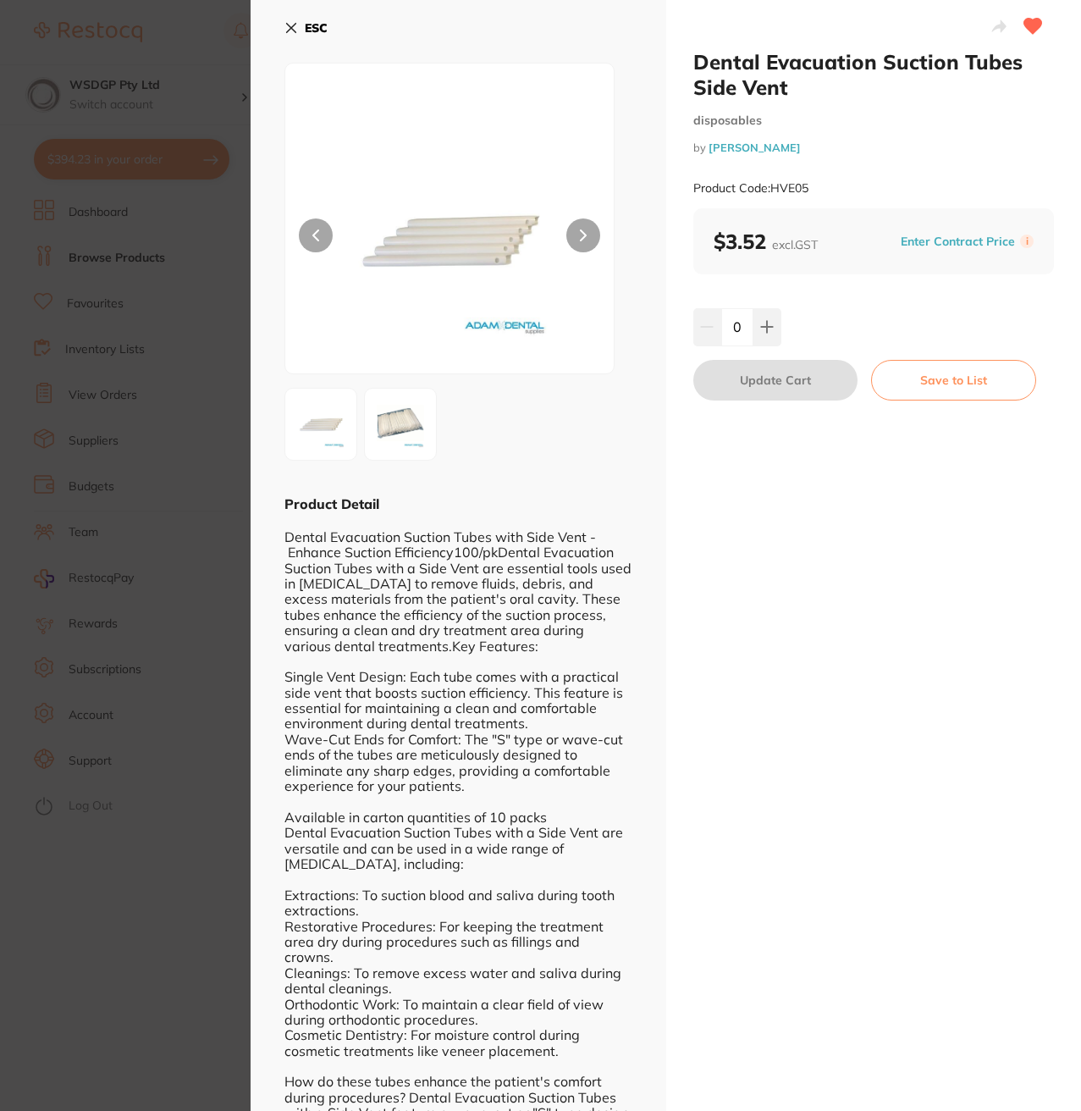
click at [141, 75] on section "Dental Evacuation Suction Tubes Side Vent disposables by Adam Dental Product Co…" at bounding box center [540, 555] width 1081 height 1111
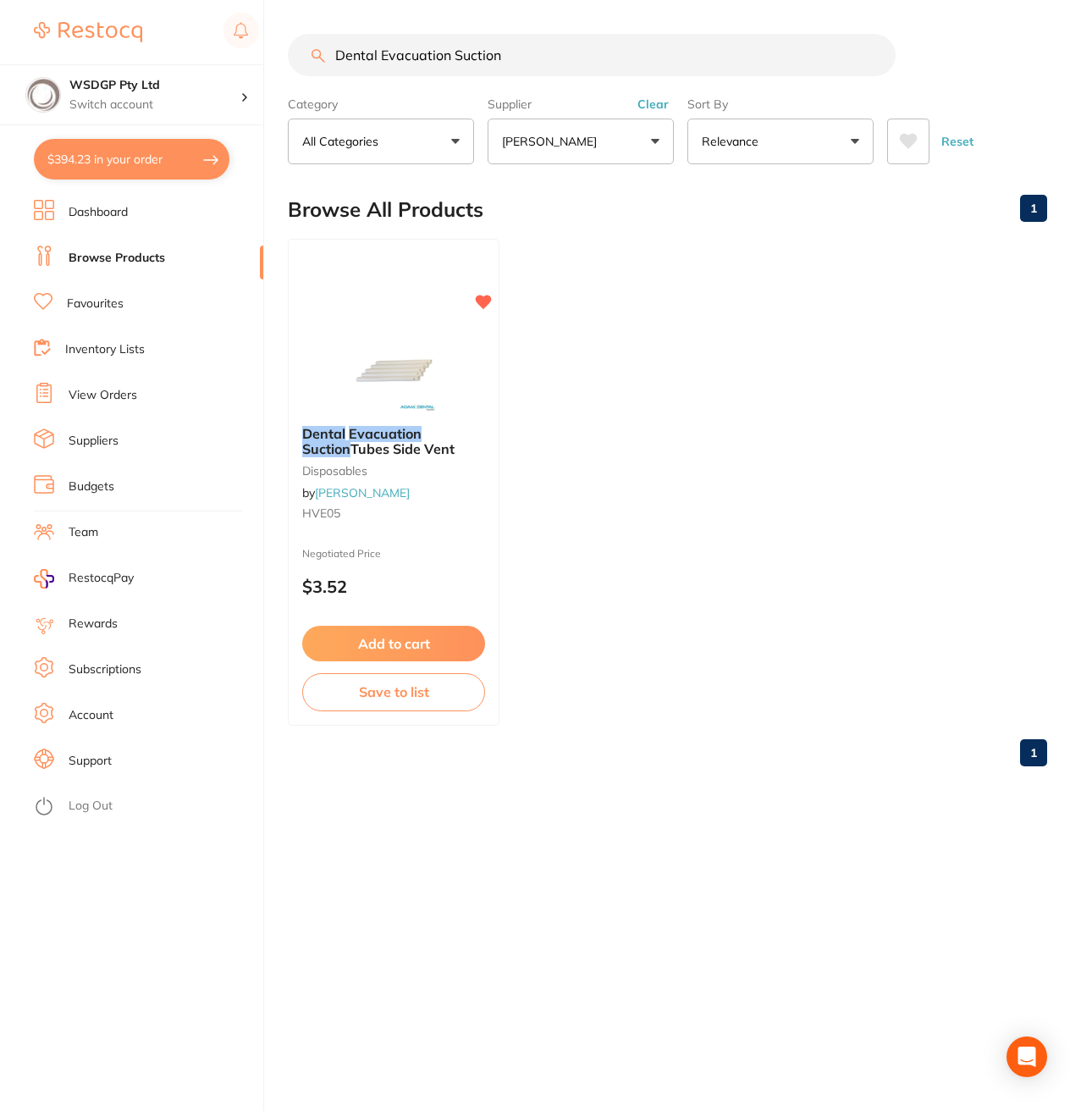
scroll to position [1, 0]
drag, startPoint x: 522, startPoint y: 67, endPoint x: 19, endPoint y: 64, distance: 502.2
click at [30, 65] on div "$394.23 WSDGP Pty Ltd Switch account WSDGP Pty Ltd $394.23 in your order Dashbo…" at bounding box center [540, 555] width 1081 height 1111
paste input "- Xylocaine Topical 10% 15g"
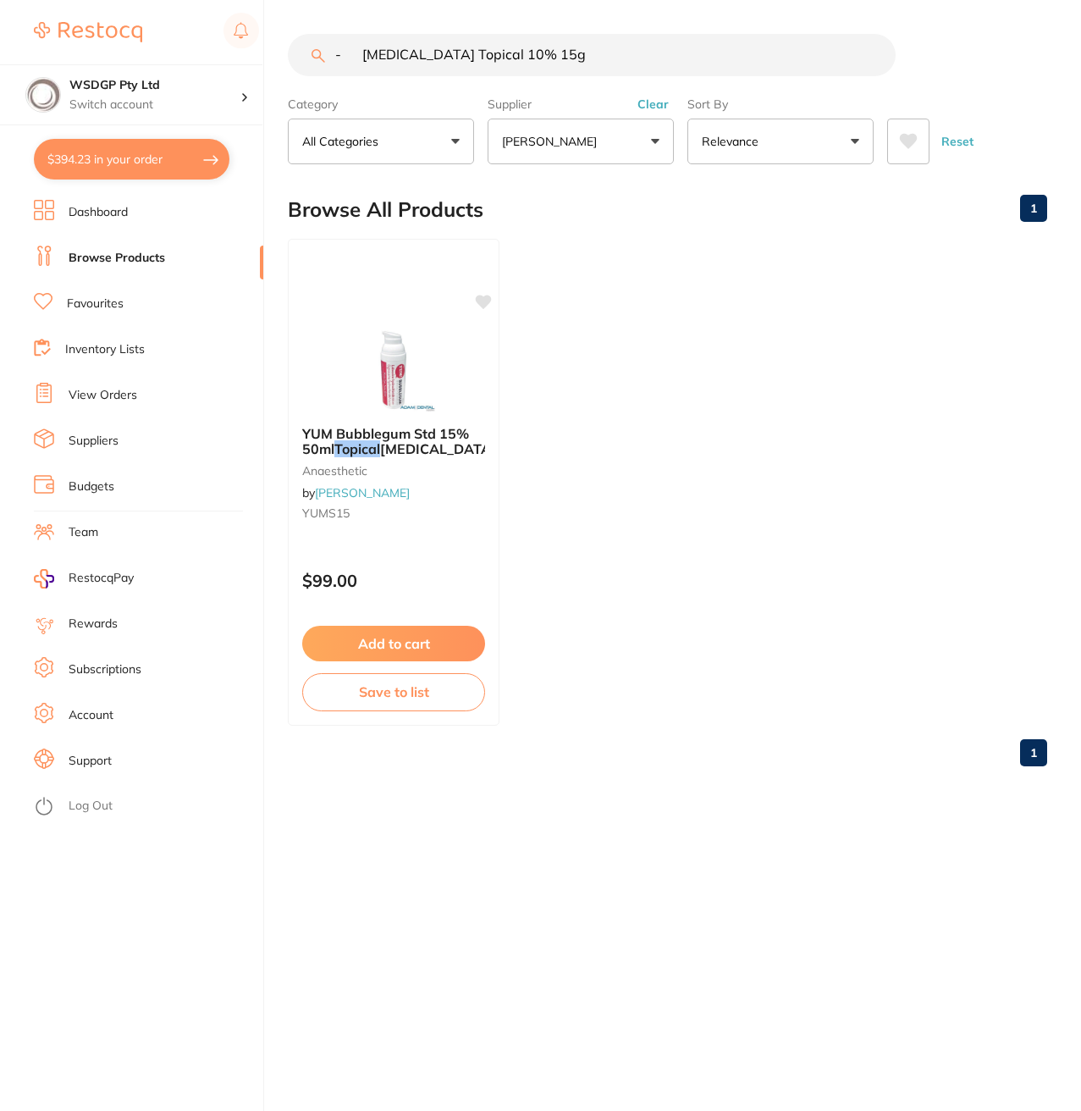
drag, startPoint x: 362, startPoint y: 62, endPoint x: 83, endPoint y: 53, distance: 279.6
click at [170, 67] on div "$394.23 WSDGP Pty Ltd Switch account WSDGP Pty Ltd $394.23 in your order Dashbo…" at bounding box center [540, 555] width 1081 height 1111
click at [353, 61] on input "- Xylocaine Topical 10% 15g" at bounding box center [592, 55] width 608 height 42
drag, startPoint x: 366, startPoint y: 56, endPoint x: 135, endPoint y: 65, distance: 230.5
click at [135, 65] on div "$394.23 WSDGP Pty Ltd Switch account WSDGP Pty Ltd $394.23 in your order Dashbo…" at bounding box center [540, 555] width 1081 height 1111
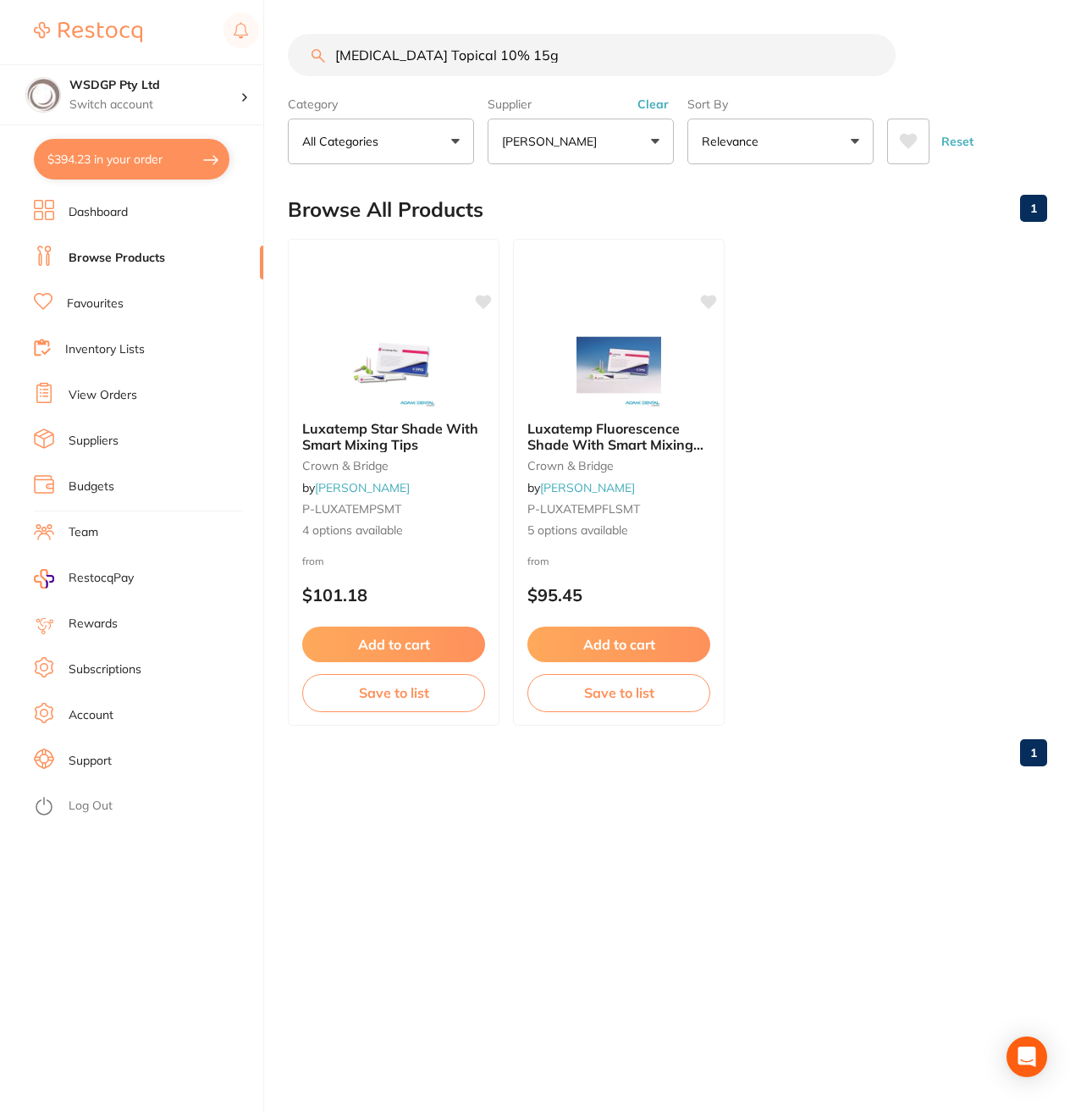
drag, startPoint x: 577, startPoint y: 61, endPoint x: -1, endPoint y: 28, distance: 578.5
click at [0, 28] on html "$394.23 WSDGP Pty Ltd Switch account WSDGP Pty Ltd $394.23 in your order Dashbo…" at bounding box center [540, 555] width 1081 height 1111
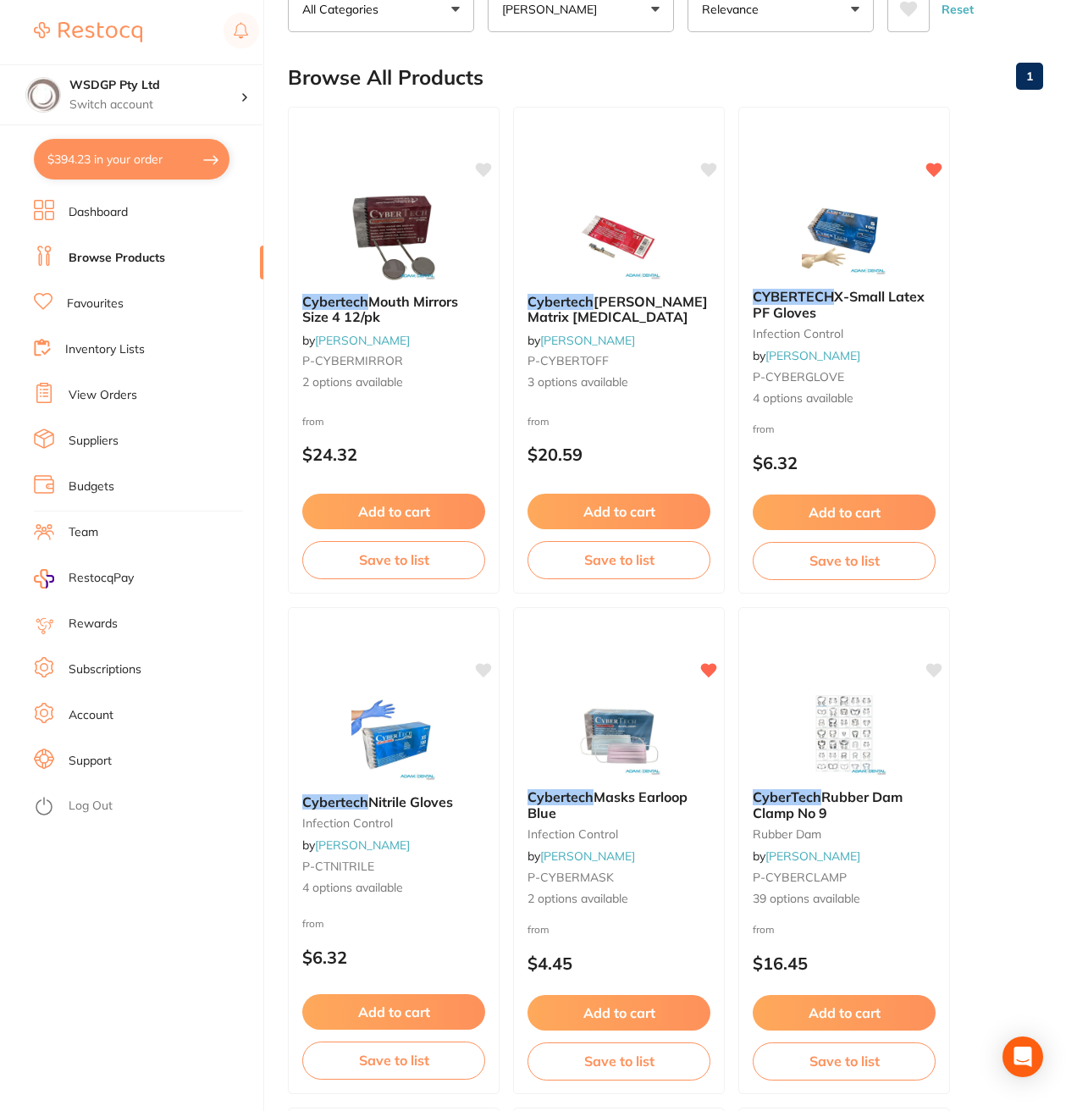
scroll to position [0, 0]
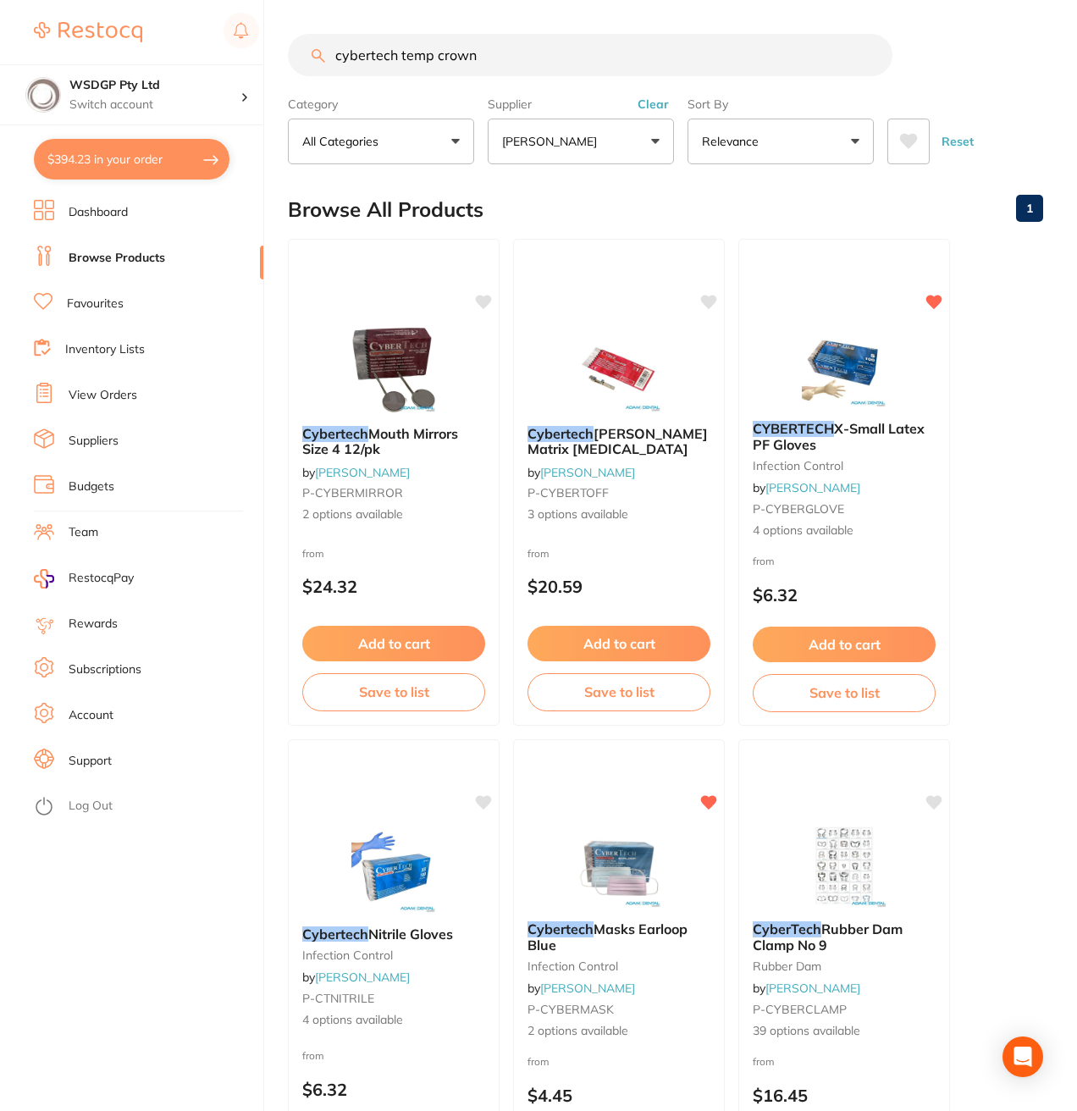
click at [499, 68] on input "cybertech temp crown" at bounding box center [590, 55] width 605 height 42
click at [384, 58] on input "cybertech temp crown" at bounding box center [590, 55] width 605 height 42
click at [431, 53] on input "cybertech temp crown" at bounding box center [590, 55] width 605 height 42
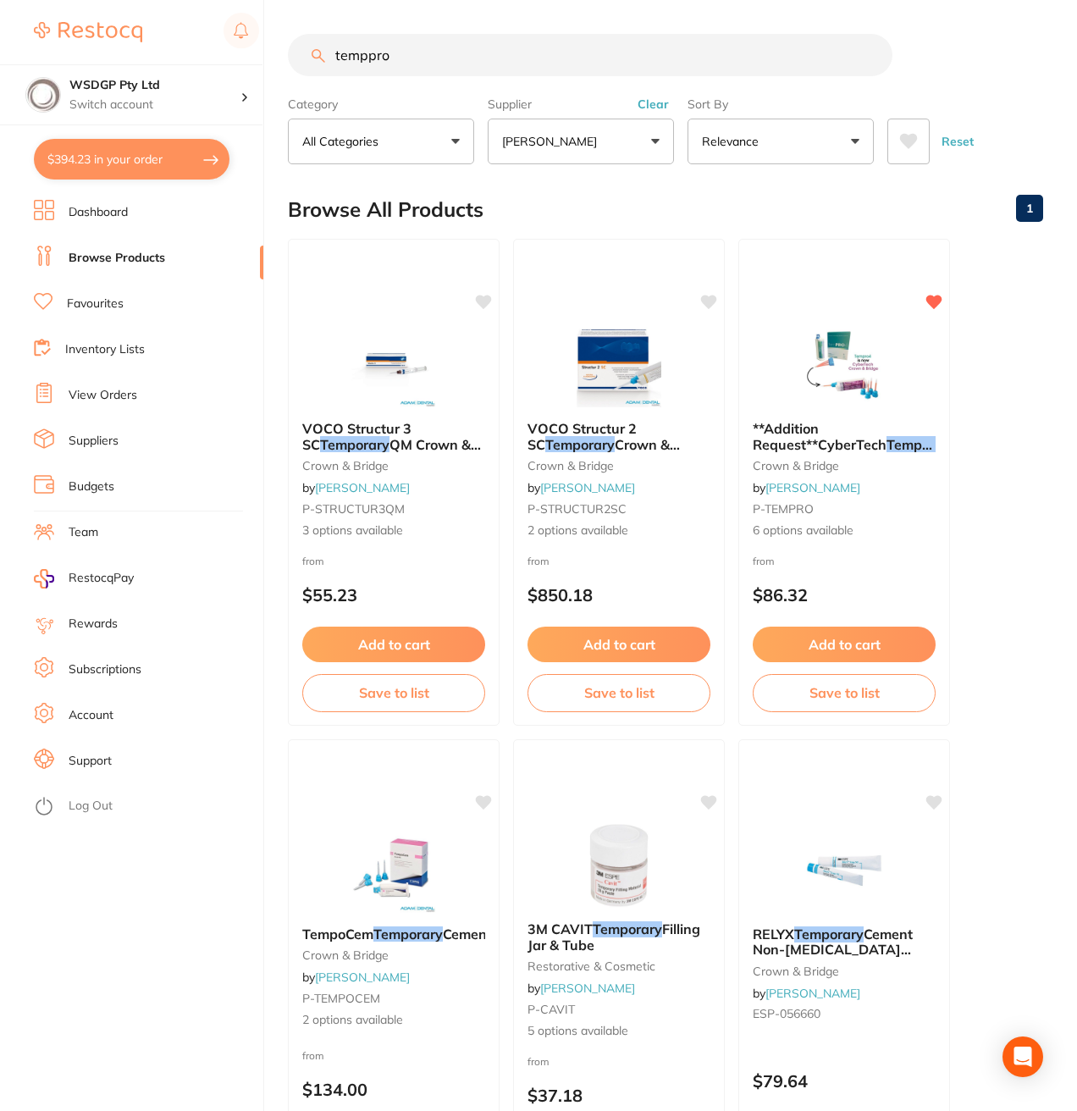
drag, startPoint x: 407, startPoint y: 46, endPoint x: 115, endPoint y: 18, distance: 293.5
click at [119, 24] on div "$394.23 WSDGP Pty Ltd Switch account WSDGP Pty Ltd $394.23 in your order Dashbo…" at bounding box center [538, 555] width 1077 height 1111
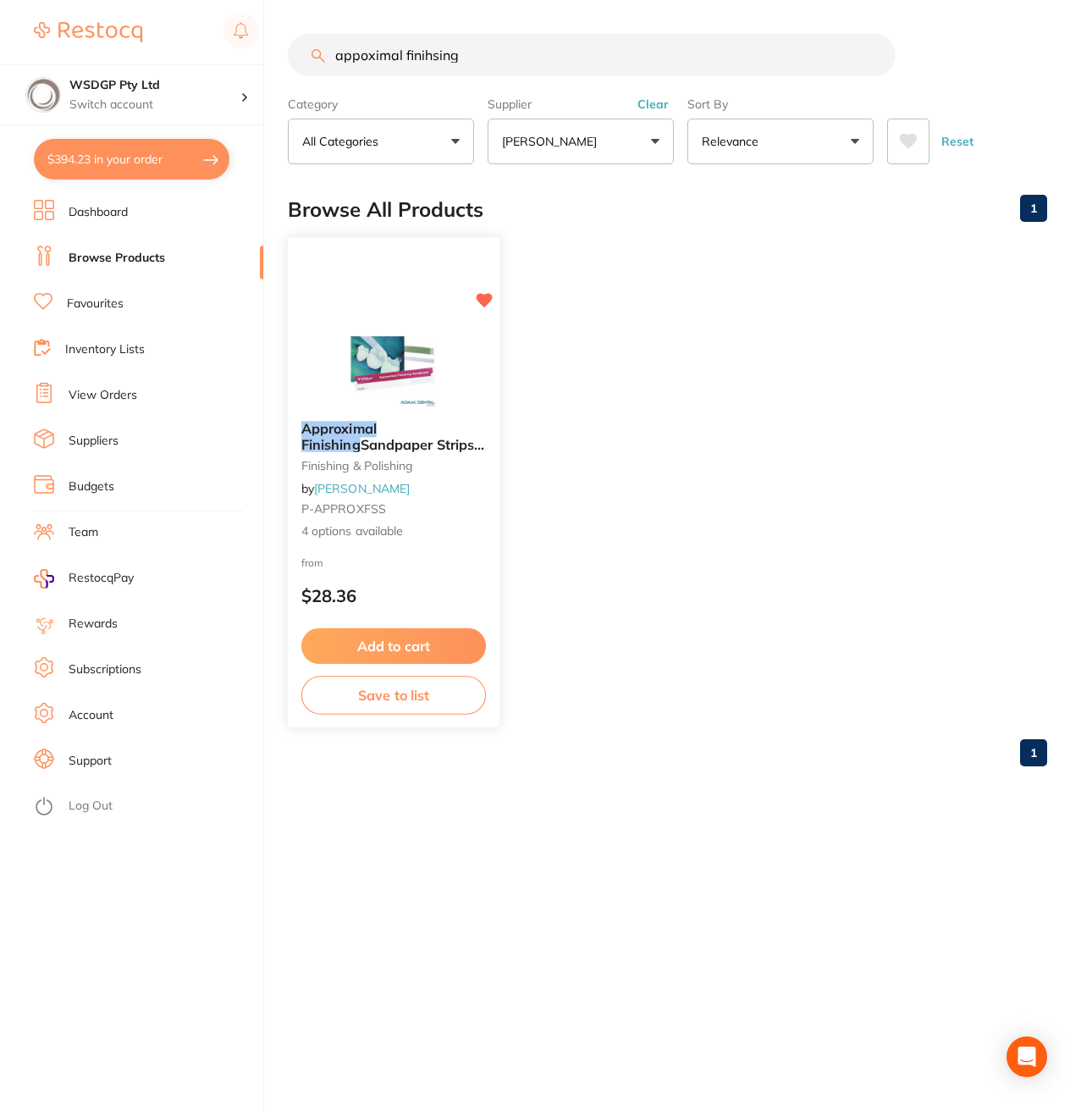
click at [353, 489] on link "[PERSON_NAME]" at bounding box center [362, 487] width 96 height 15
click at [361, 538] on span "4 options available" at bounding box center [393, 531] width 185 height 17
click at [361, 534] on span "4 options available" at bounding box center [393, 531] width 185 height 17
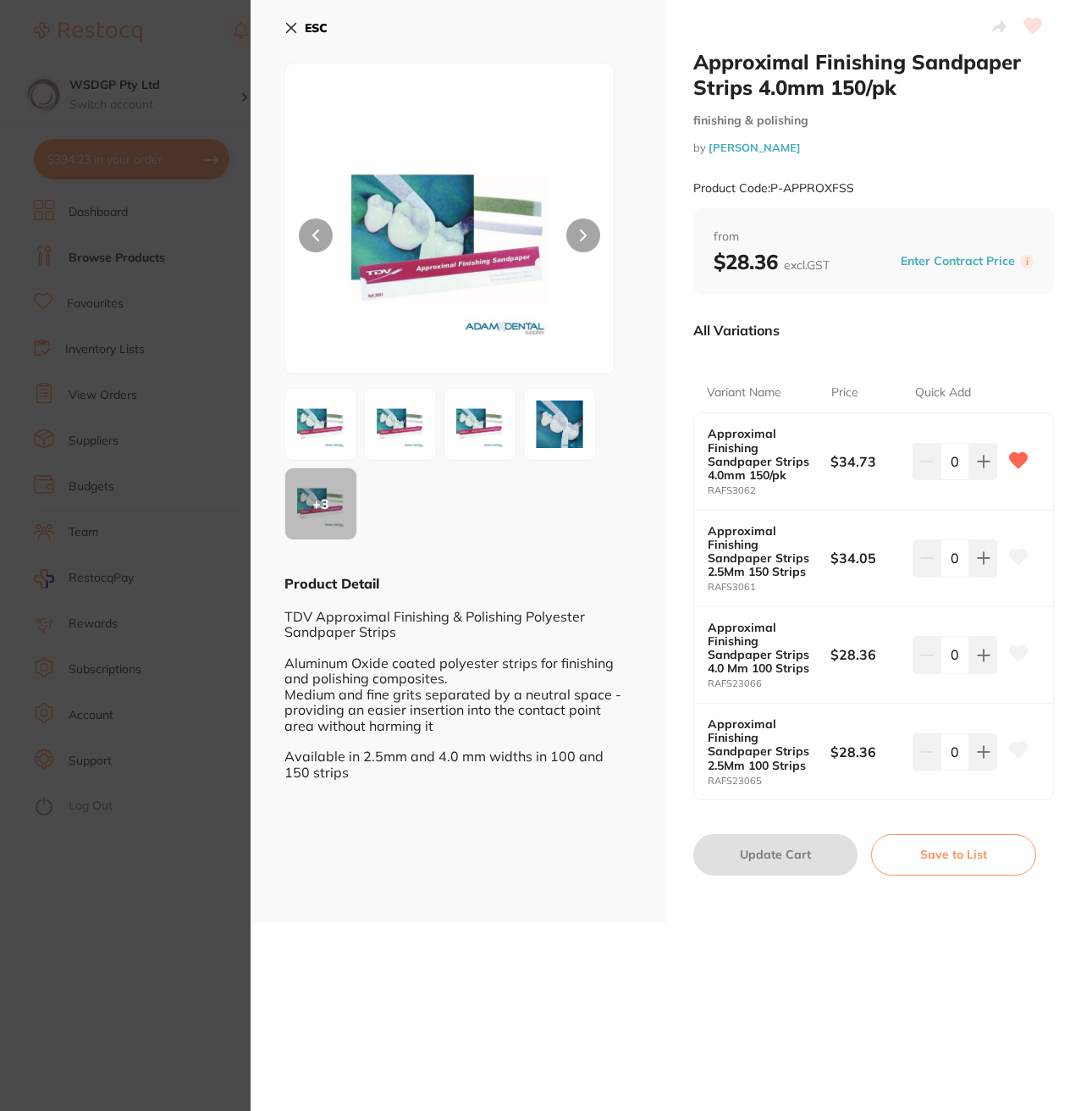
click at [114, 201] on section "Approximal Finishing Sandpaper Strips 4.0mm 150/pk finishing & polishing by Ada…" at bounding box center [540, 555] width 1081 height 1111
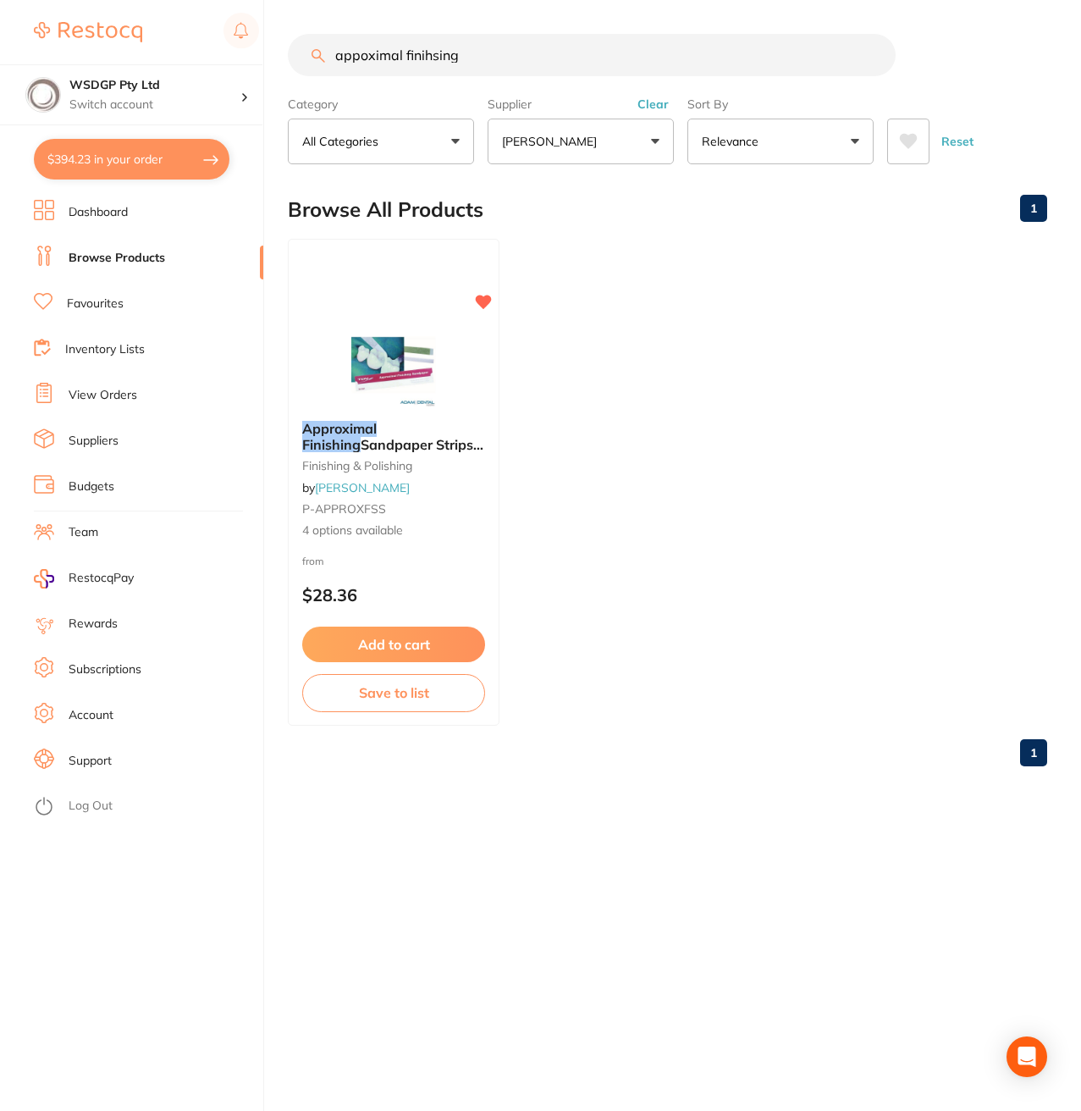
drag, startPoint x: 475, startPoint y: 58, endPoint x: 313, endPoint y: 58, distance: 161.8
click at [313, 58] on div "appoximal finihsing" at bounding box center [668, 55] width 760 height 42
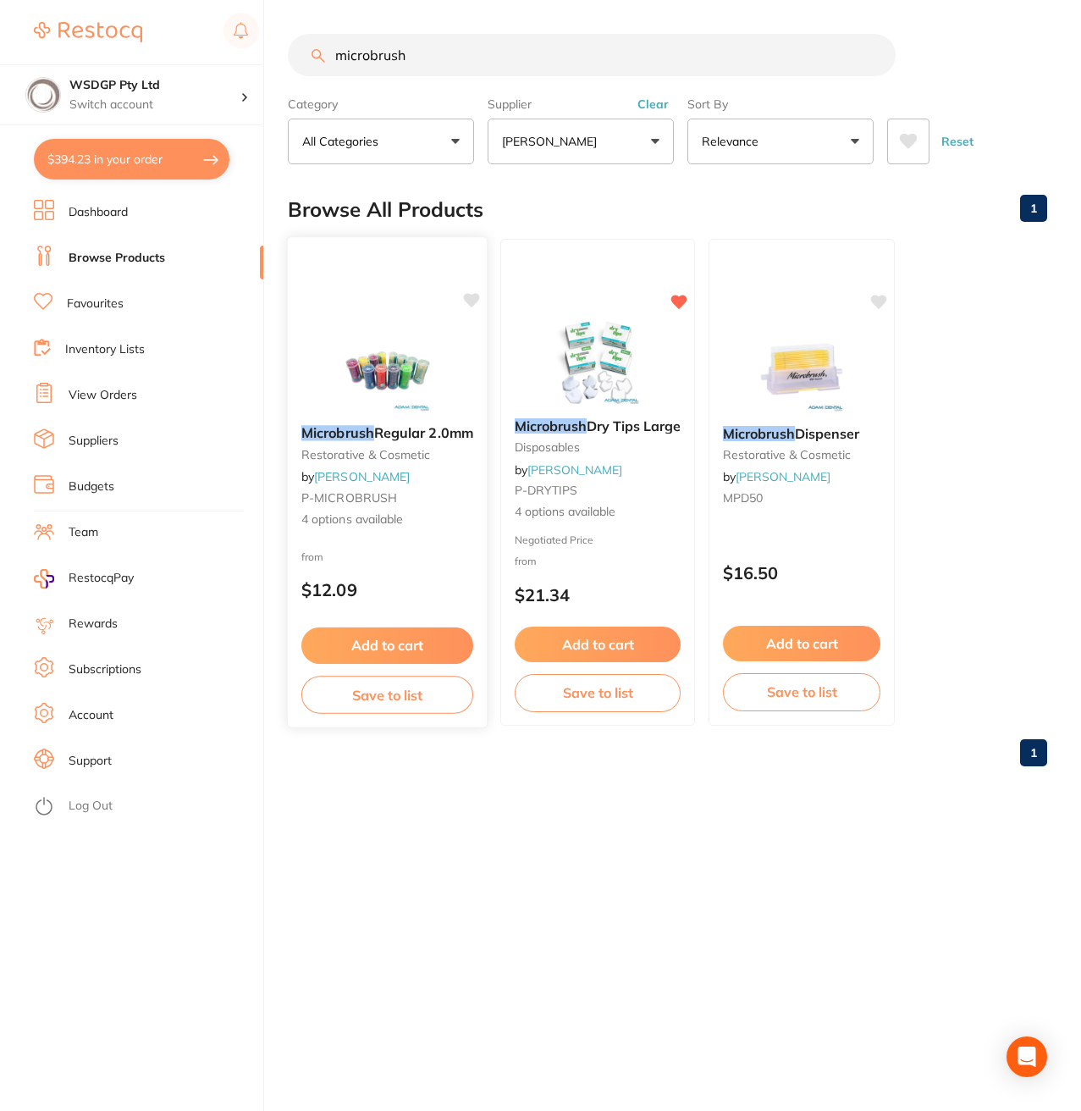
click at [368, 517] on span "4 options available" at bounding box center [387, 520] width 172 height 17
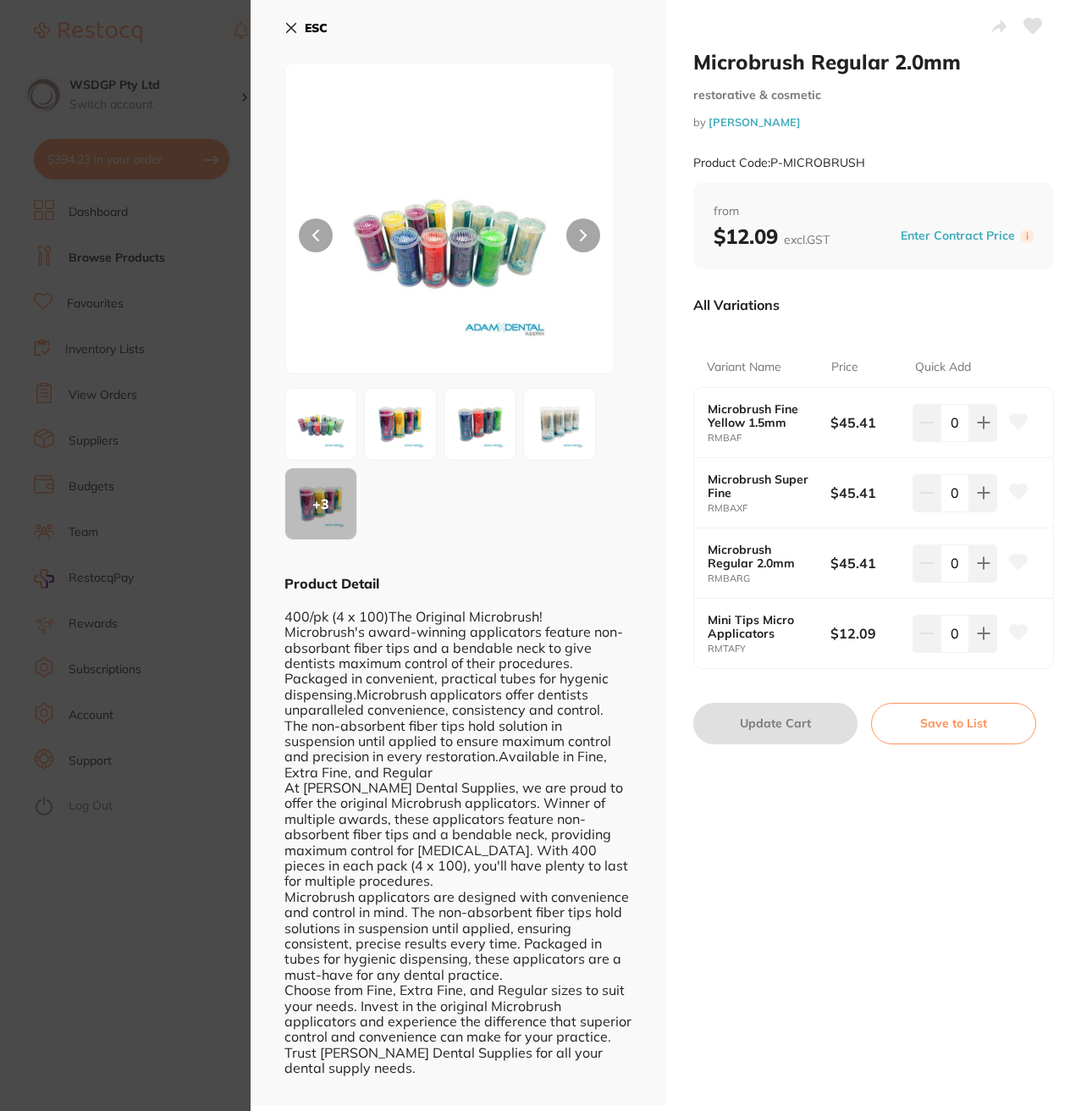
click at [139, 210] on section "Microbrush Regular 2.0mm restorative & cosmetic by Adam Dental Product Code: P-…" at bounding box center [540, 555] width 1081 height 1111
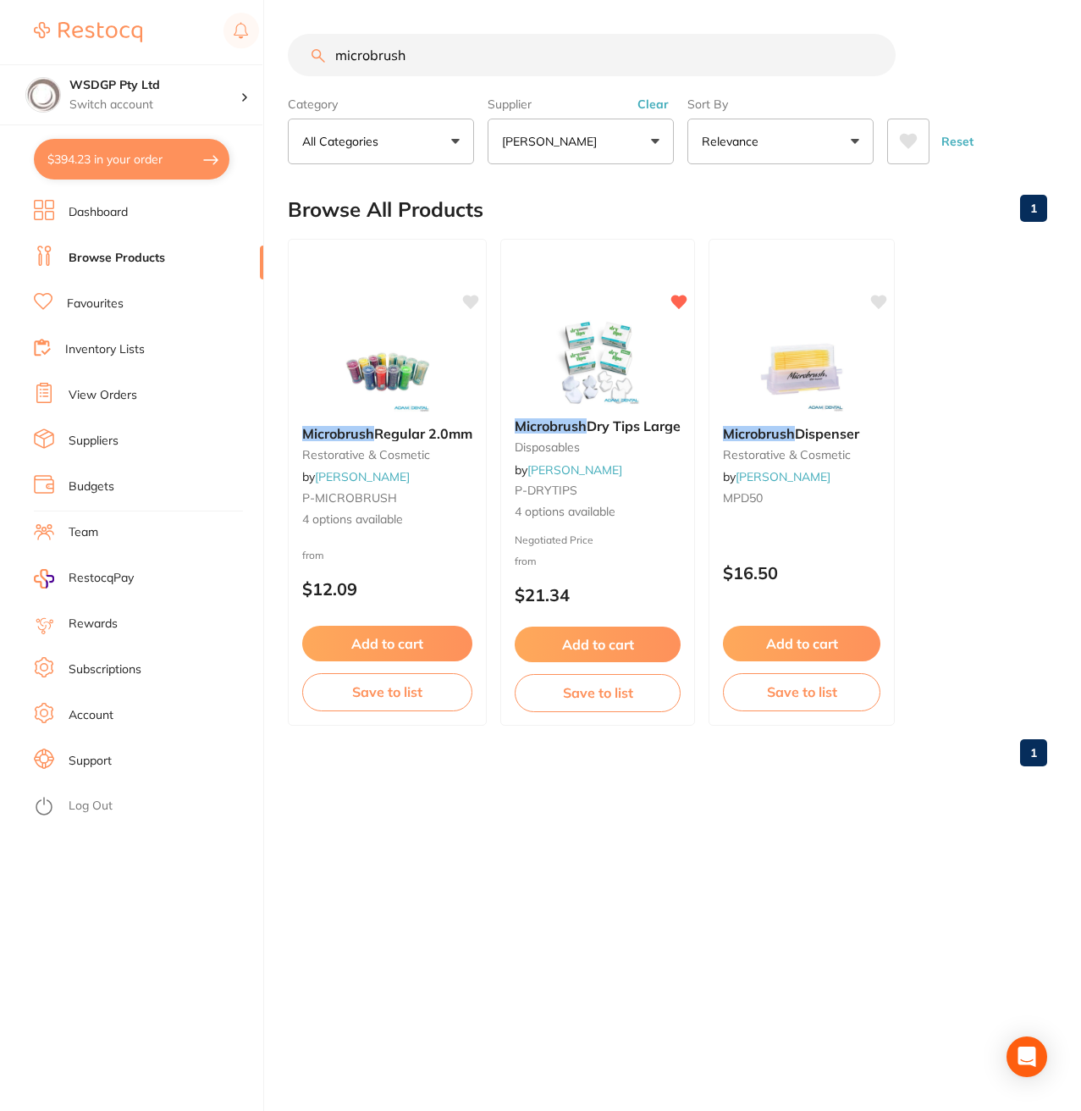
drag, startPoint x: 462, startPoint y: 45, endPoint x: 284, endPoint y: 30, distance: 179.3
click at [307, 36] on input "microbrush" at bounding box center [592, 55] width 608 height 42
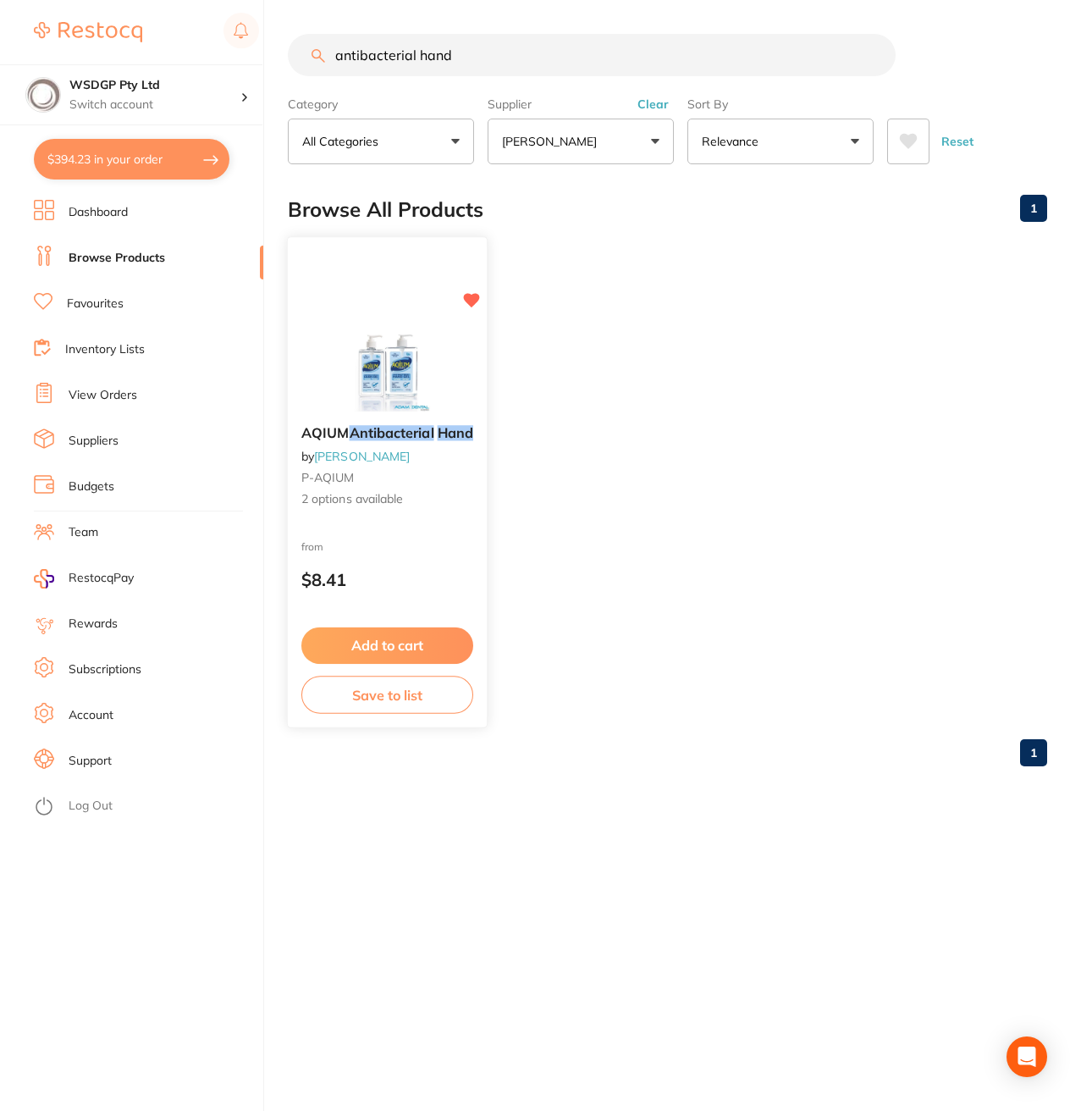
click at [376, 500] on span "2 options available" at bounding box center [387, 499] width 172 height 17
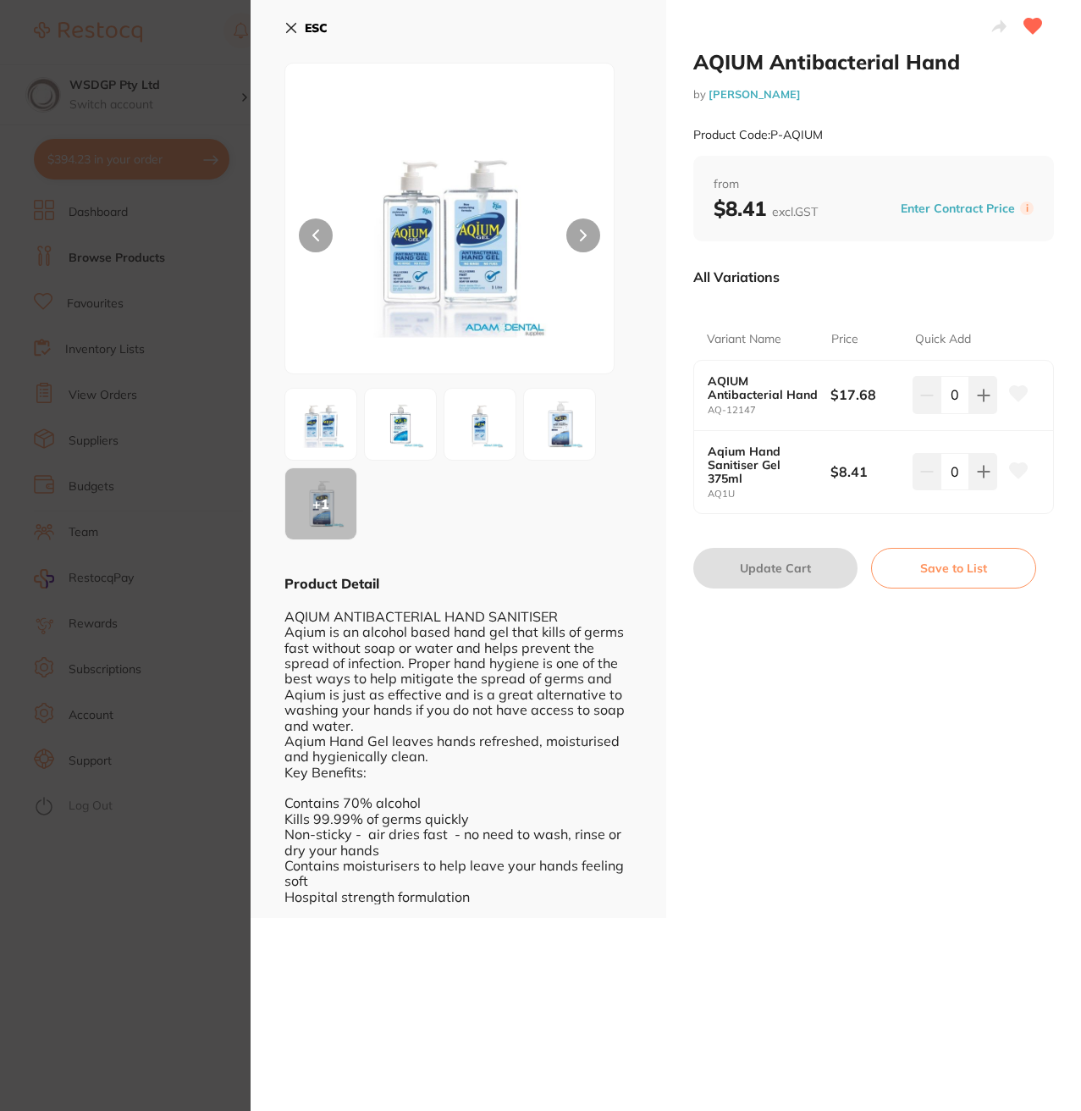
drag, startPoint x: 118, startPoint y: 281, endPoint x: 218, endPoint y: 183, distance: 140.7
click at [119, 278] on section "AQIUM Antibacterial Hand by Adam Dental Product Code: P-AQIUM ESC + 1 Product D…" at bounding box center [540, 555] width 1081 height 1111
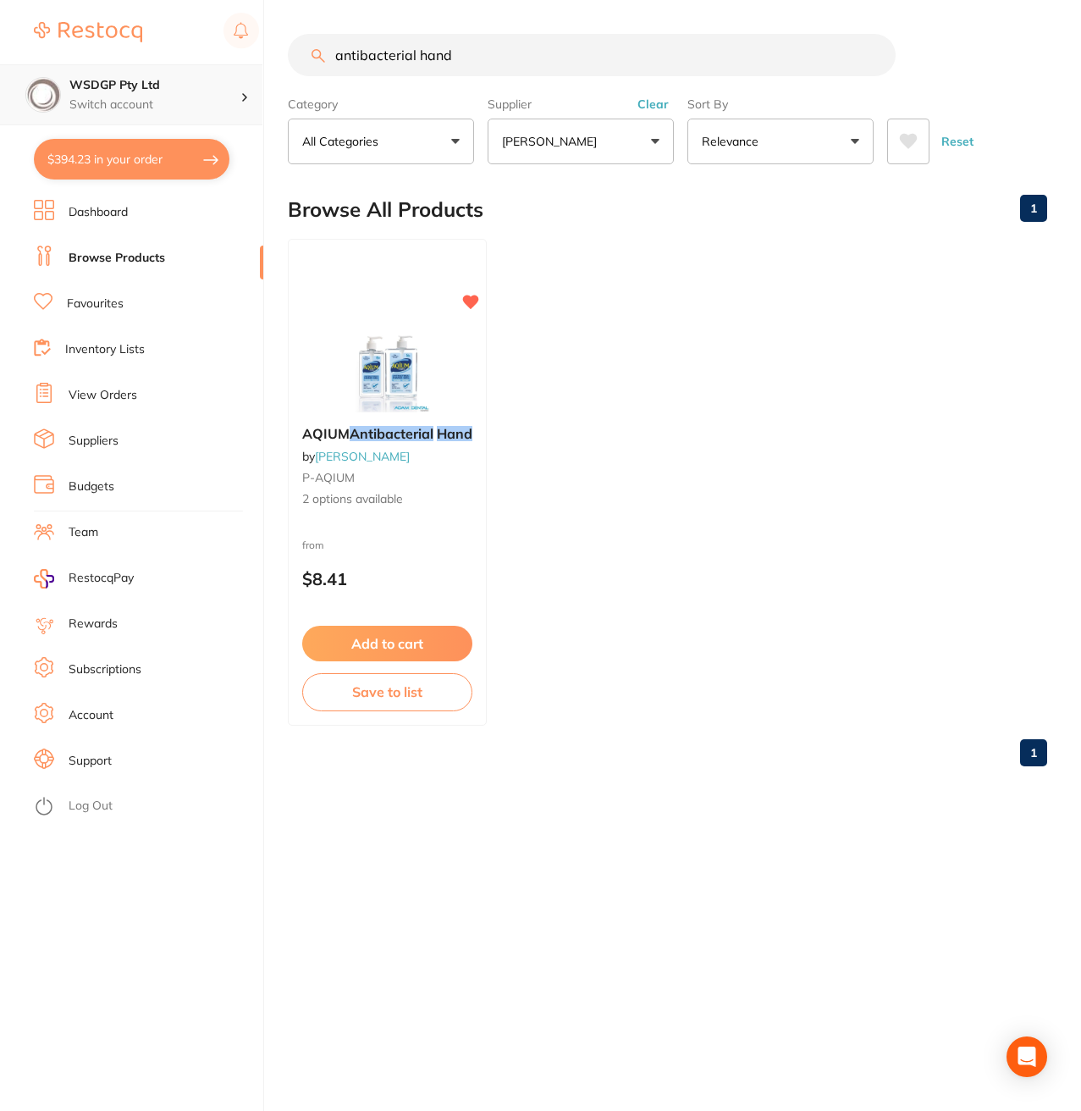
drag, startPoint x: 544, startPoint y: 59, endPoint x: 18, endPoint y: 78, distance: 526.2
click at [53, 79] on div "$394.23 WSDGP Pty Ltd Switch account WSDGP Pty Ltd $394.23 in your order Dashbo…" at bounding box center [540, 555] width 1081 height 1111
type input "j"
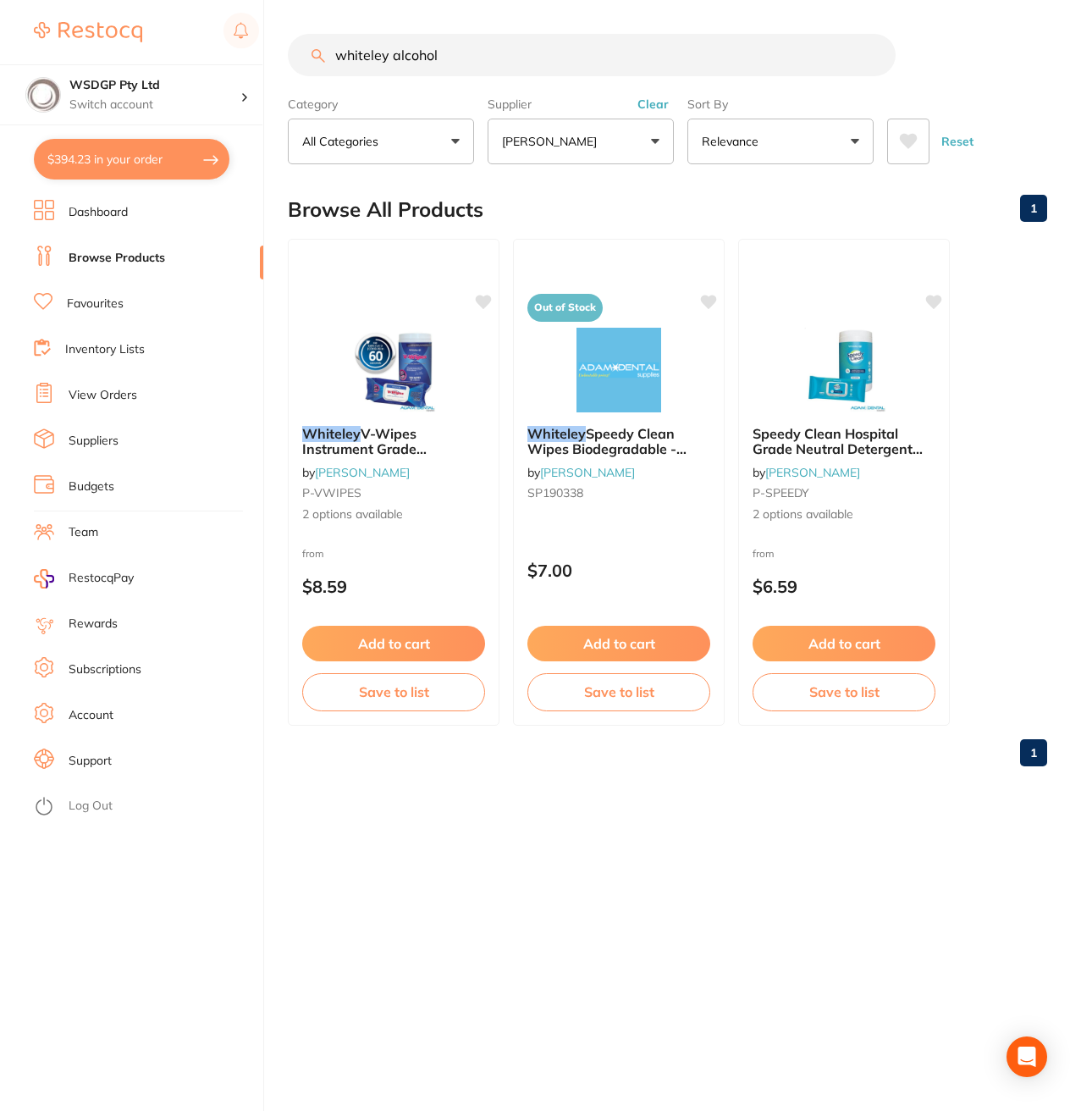
drag, startPoint x: 468, startPoint y: 58, endPoint x: 316, endPoint y: 36, distance: 154.0
click at [377, 38] on input "whiteley alcohol" at bounding box center [592, 55] width 608 height 42
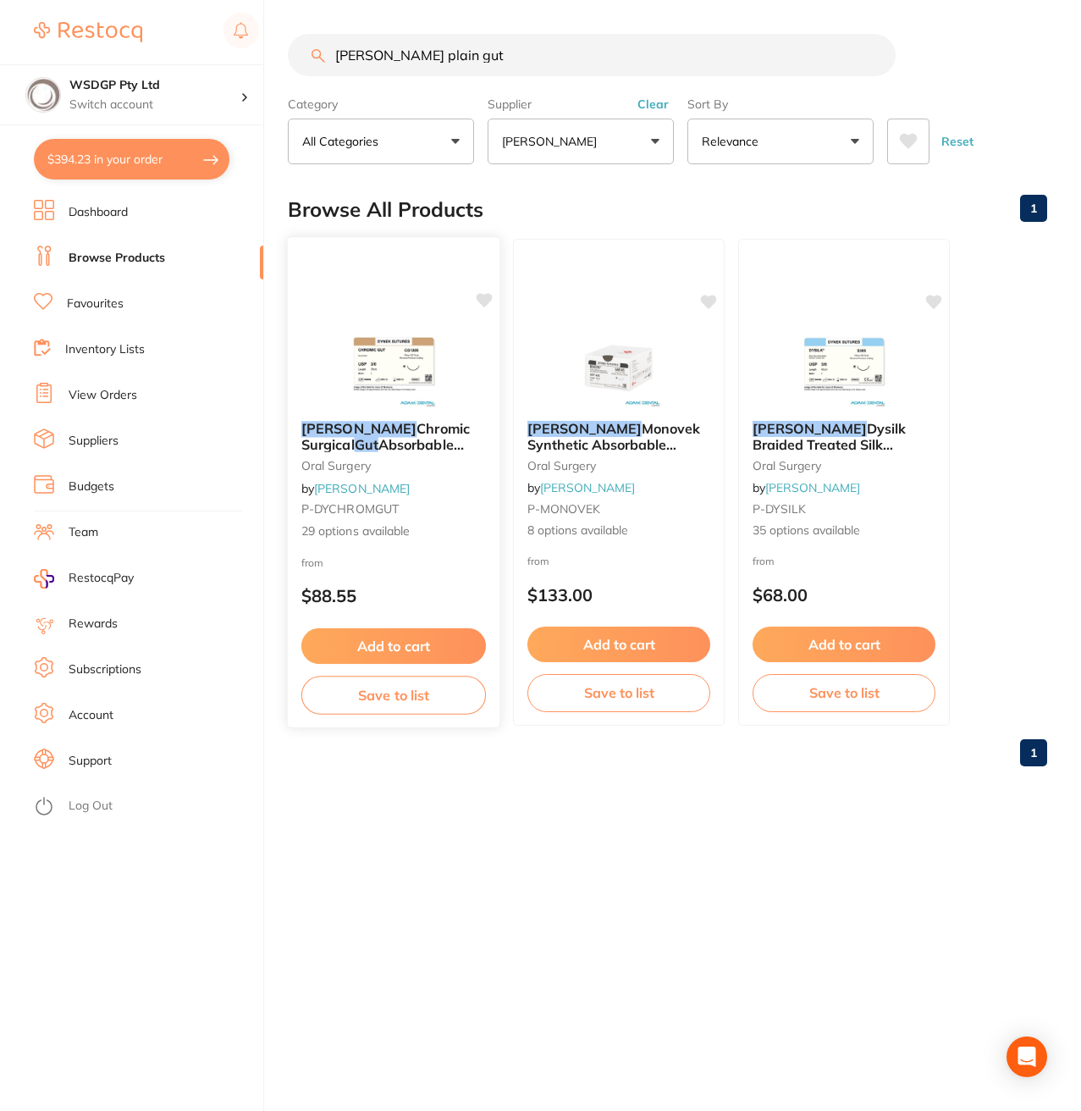
click at [395, 434] on span "Chromic Surgical" at bounding box center [385, 436] width 169 height 33
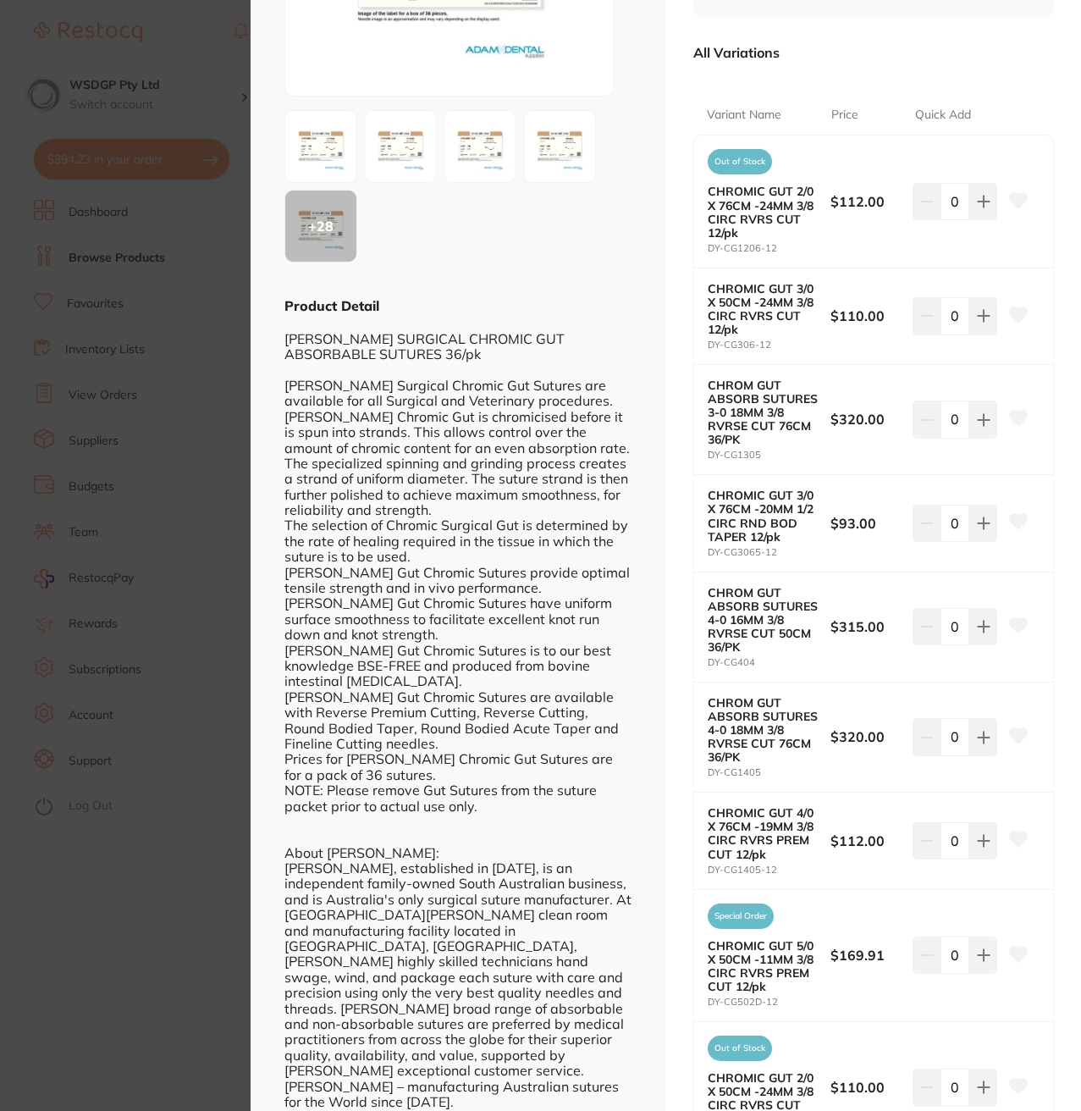
scroll to position [339, 0]
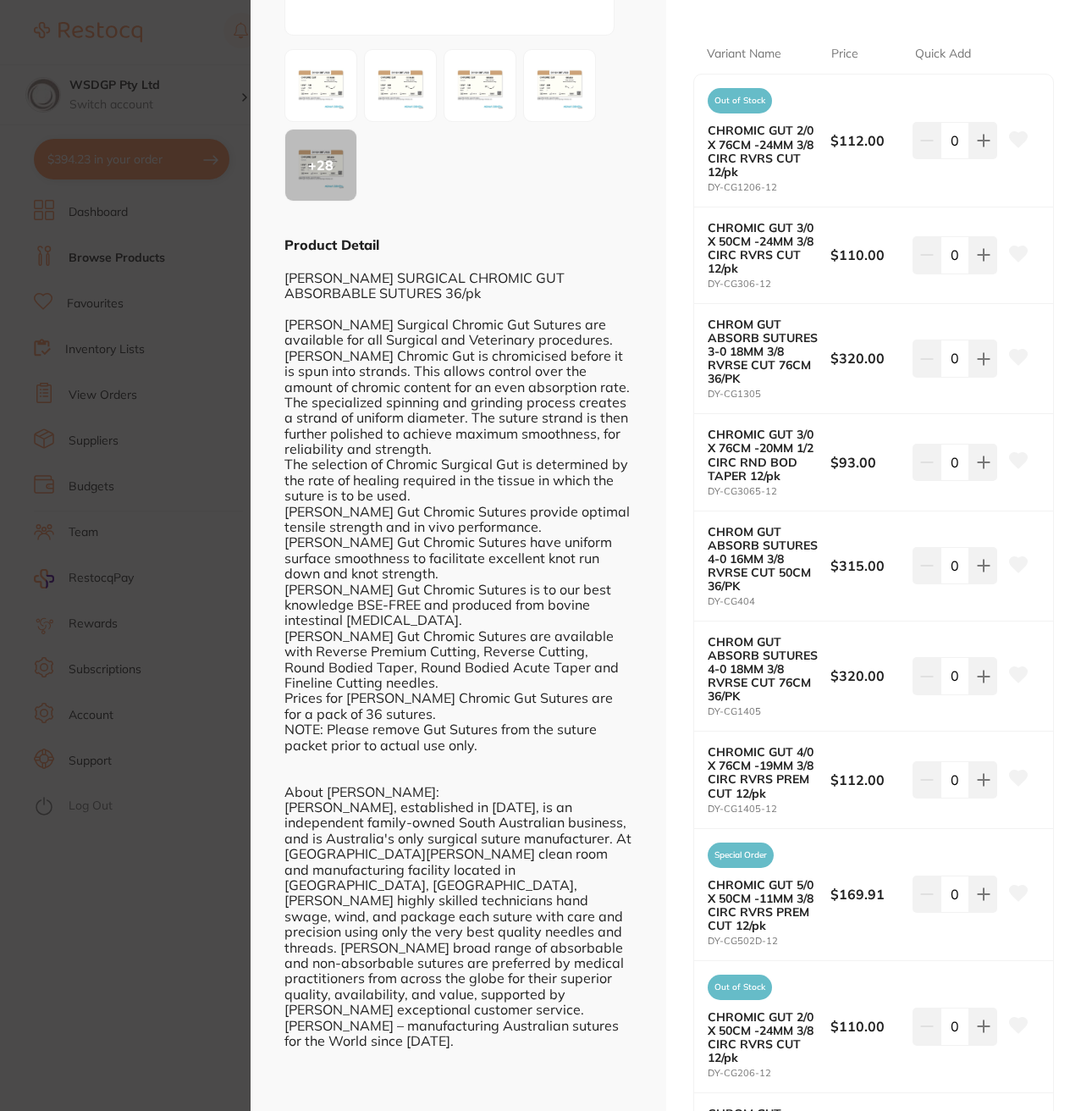
click at [606, 686] on div "DYNEK SURGICAL CHROMIC GUT ABSORBABLE SUTURES 36/pk Dynek Surgical Chromic Gut …" at bounding box center [459, 651] width 348 height 794
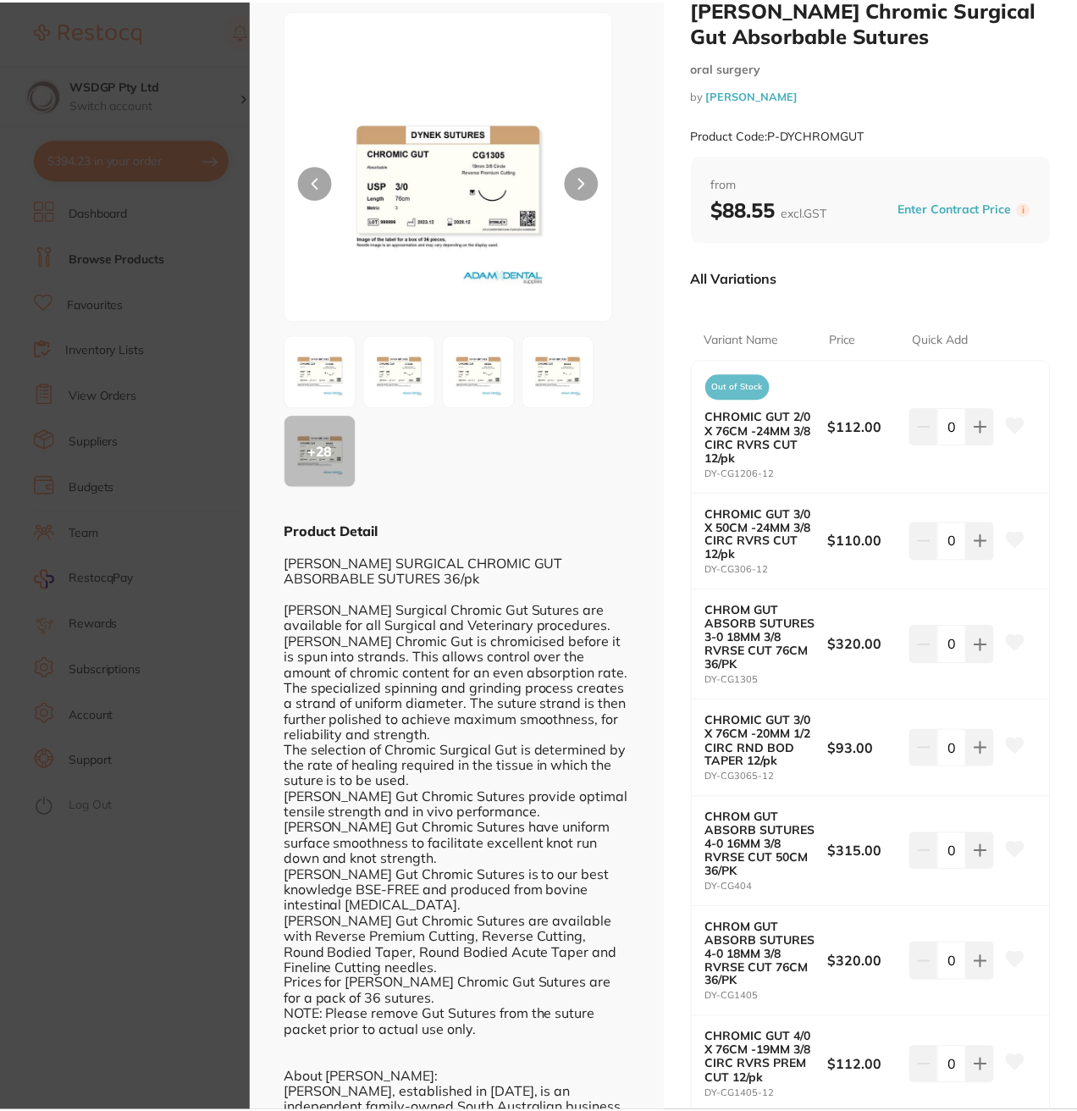
scroll to position [0, 0]
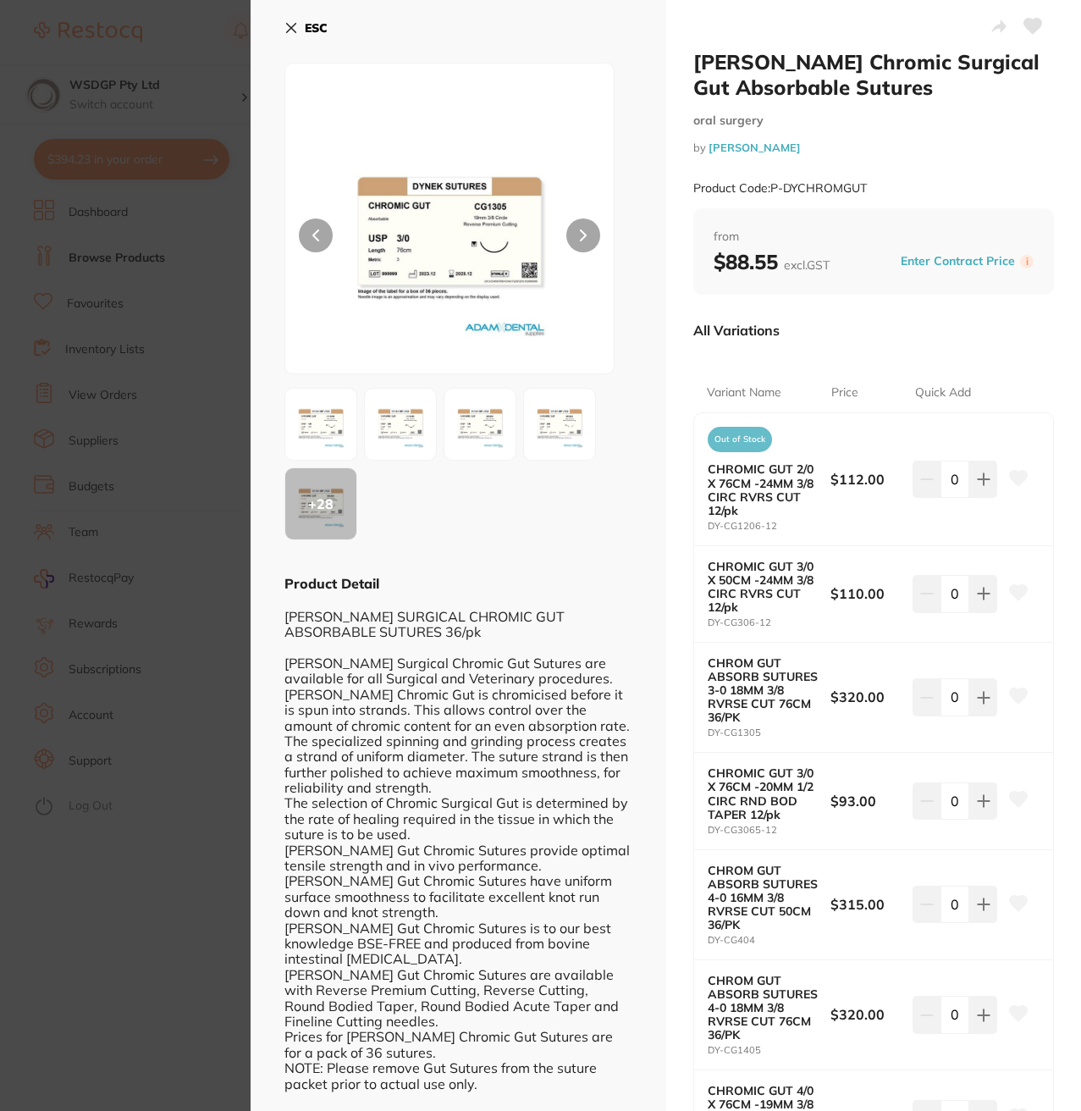
click at [288, 14] on button "ESC" at bounding box center [306, 28] width 43 height 29
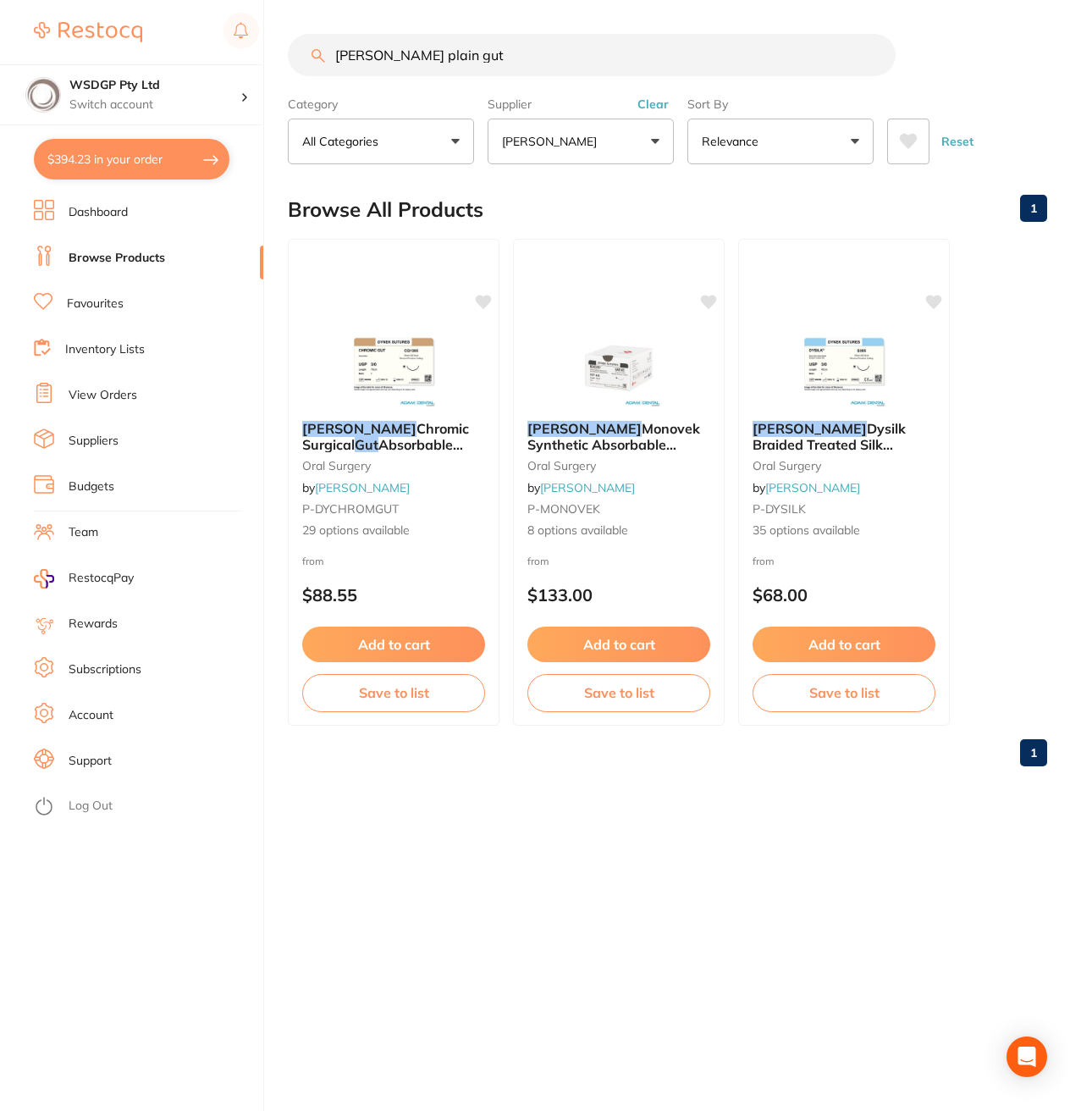
drag, startPoint x: 476, startPoint y: 57, endPoint x: 351, endPoint y: 50, distance: 124.7
click at [414, 47] on input "dynek plain gut" at bounding box center [592, 55] width 608 height 42
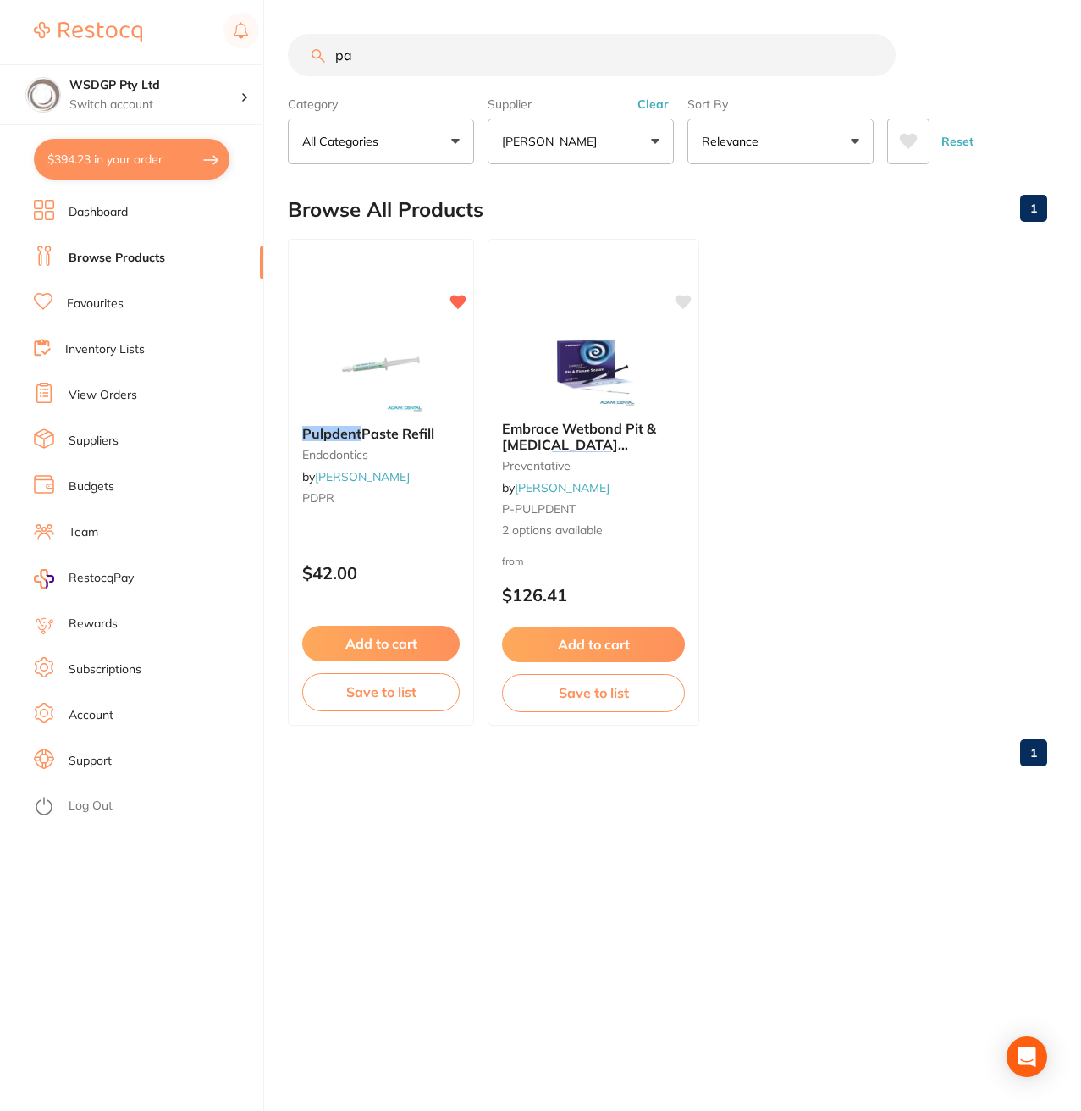
type input "p"
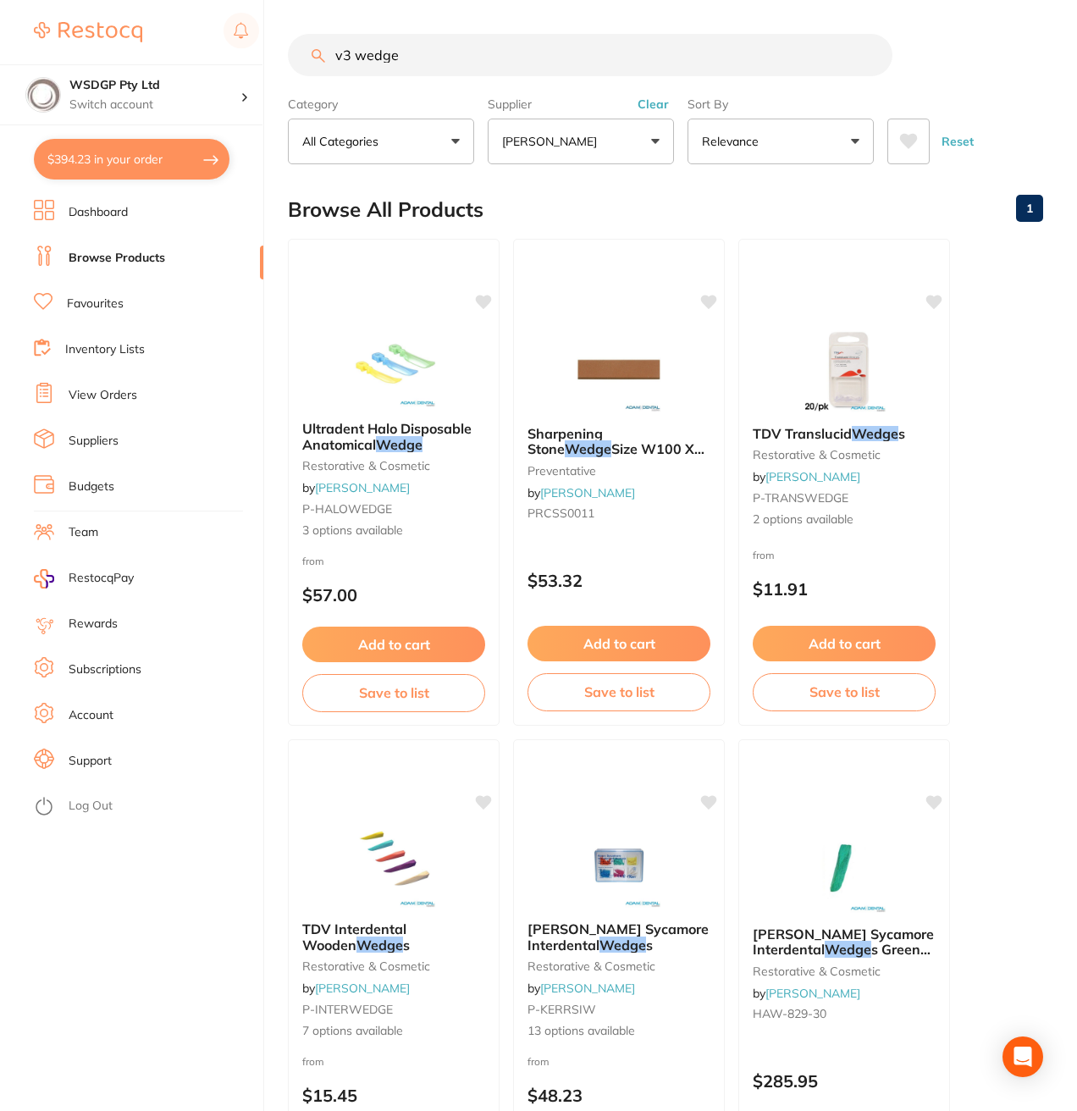
type input "v3 wedge"
click at [80, 211] on link "Dashboard" at bounding box center [98, 212] width 59 height 17
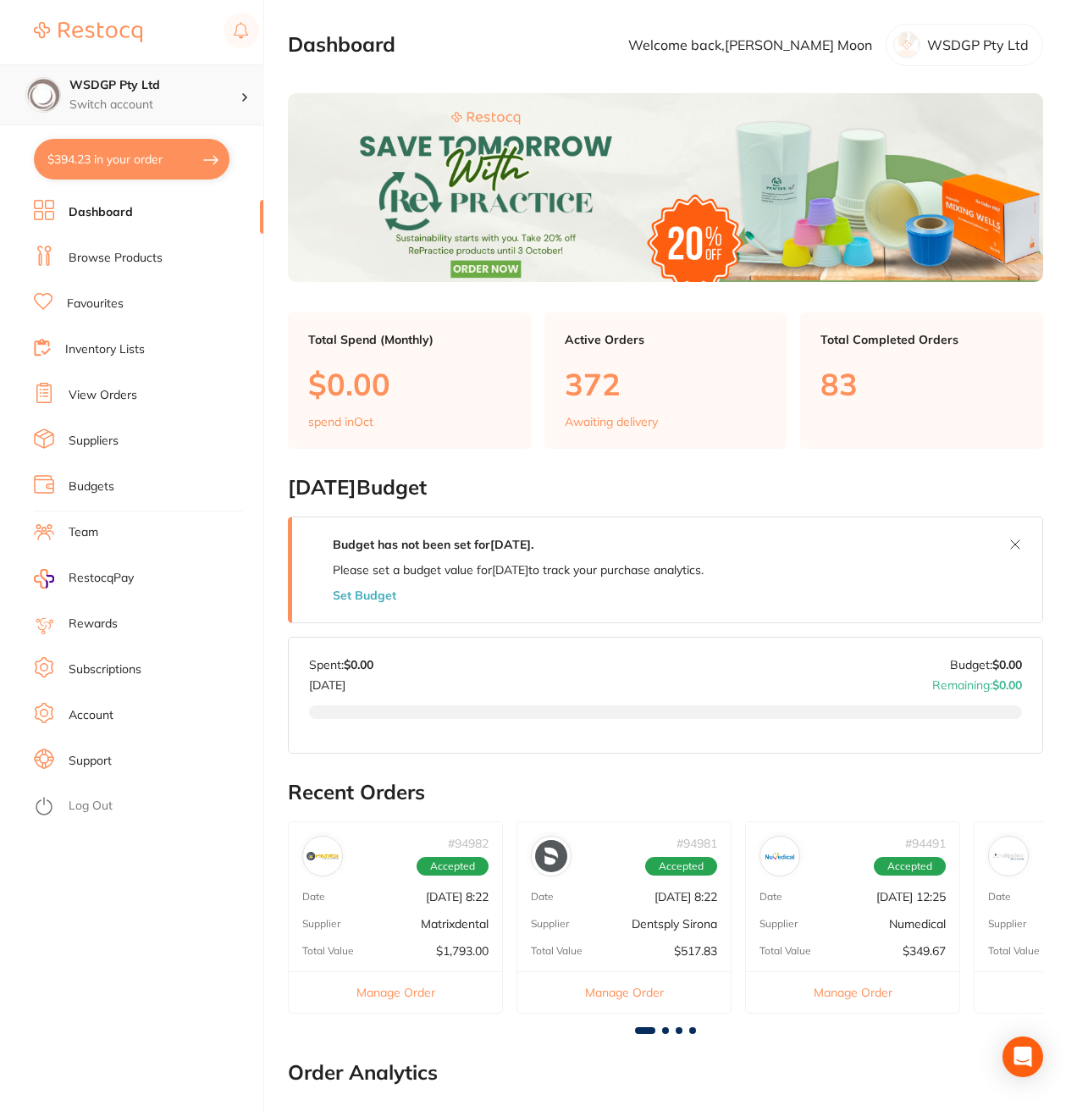
click at [121, 107] on p "Switch account" at bounding box center [154, 105] width 171 height 17
click at [68, 197] on section "WSDGP Pty Ltd Switch account WSDGP Pty Ltd $394.23 in your order Dashboard Brow…" at bounding box center [132, 555] width 264 height 1111
click at [67, 210] on li "Dashboard" at bounding box center [148, 212] width 229 height 25
click at [81, 303] on link "Favourites" at bounding box center [95, 304] width 57 height 17
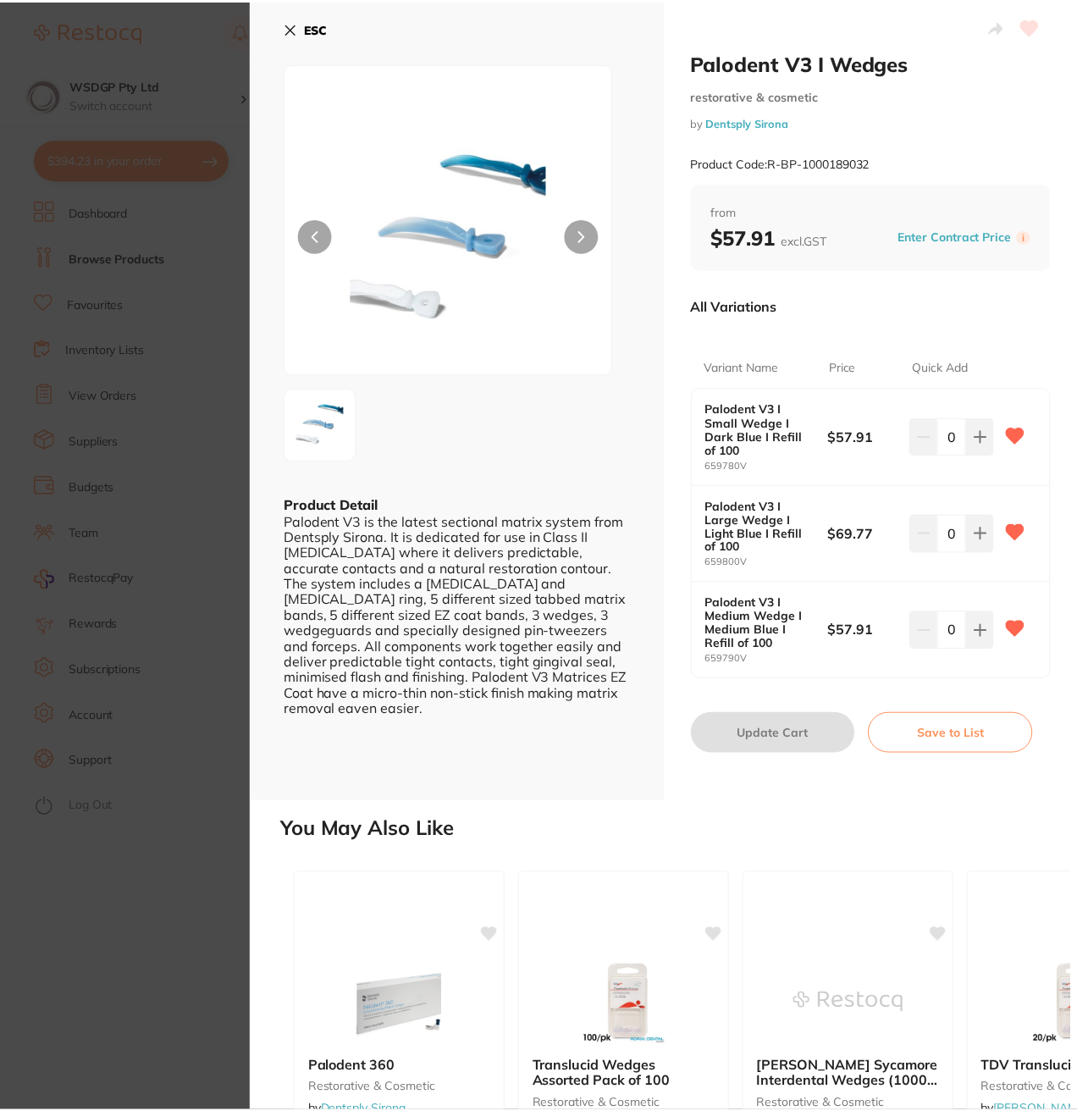
scroll to position [8, 0]
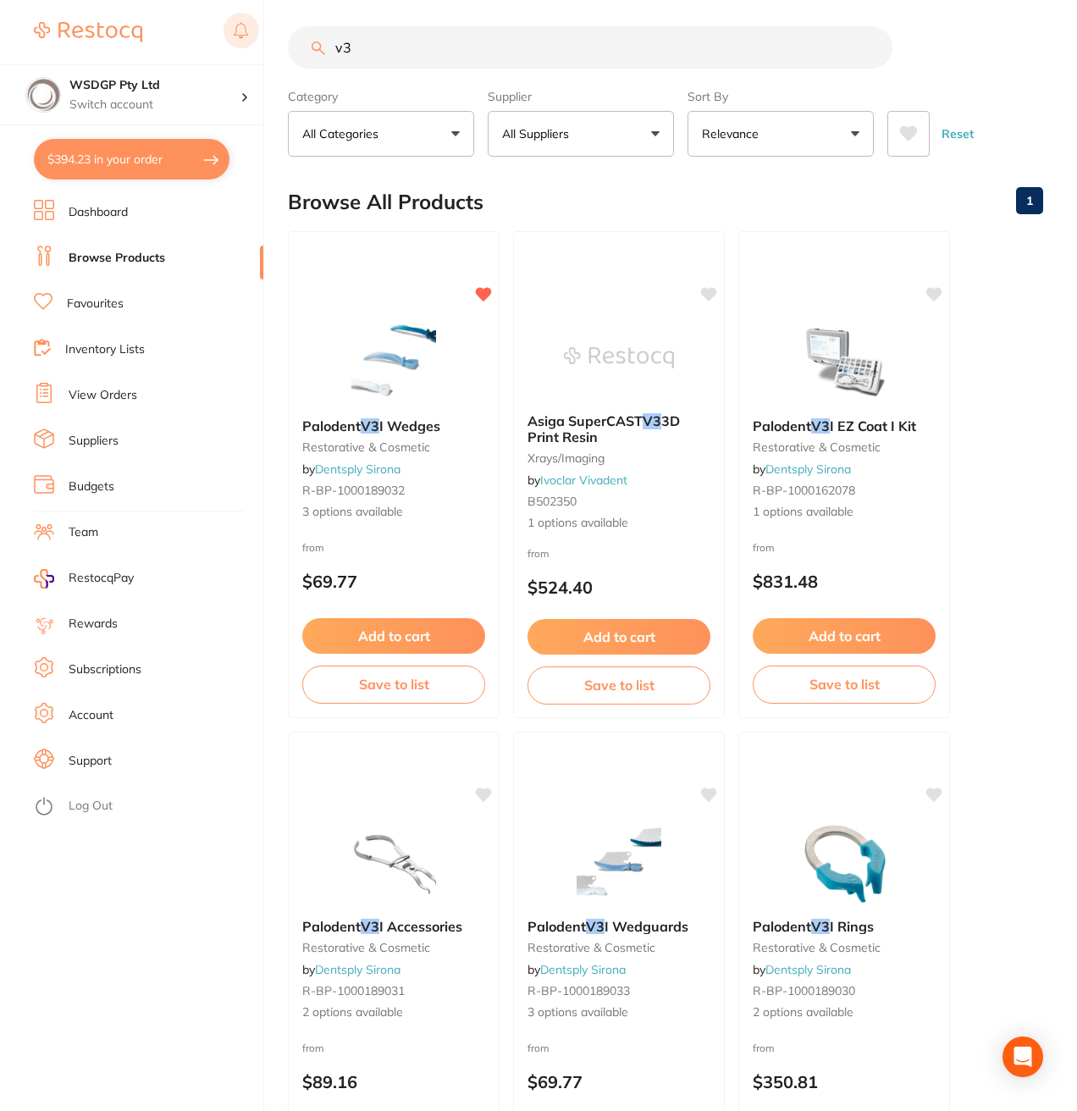
drag, startPoint x: 423, startPoint y: 47, endPoint x: 232, endPoint y: 29, distance: 191.4
click at [252, 32] on div "$394.23 WSDGP Pty Ltd Switch account WSDGP Pty Ltd $394.23 in your order Dashbo…" at bounding box center [538, 547] width 1077 height 1111
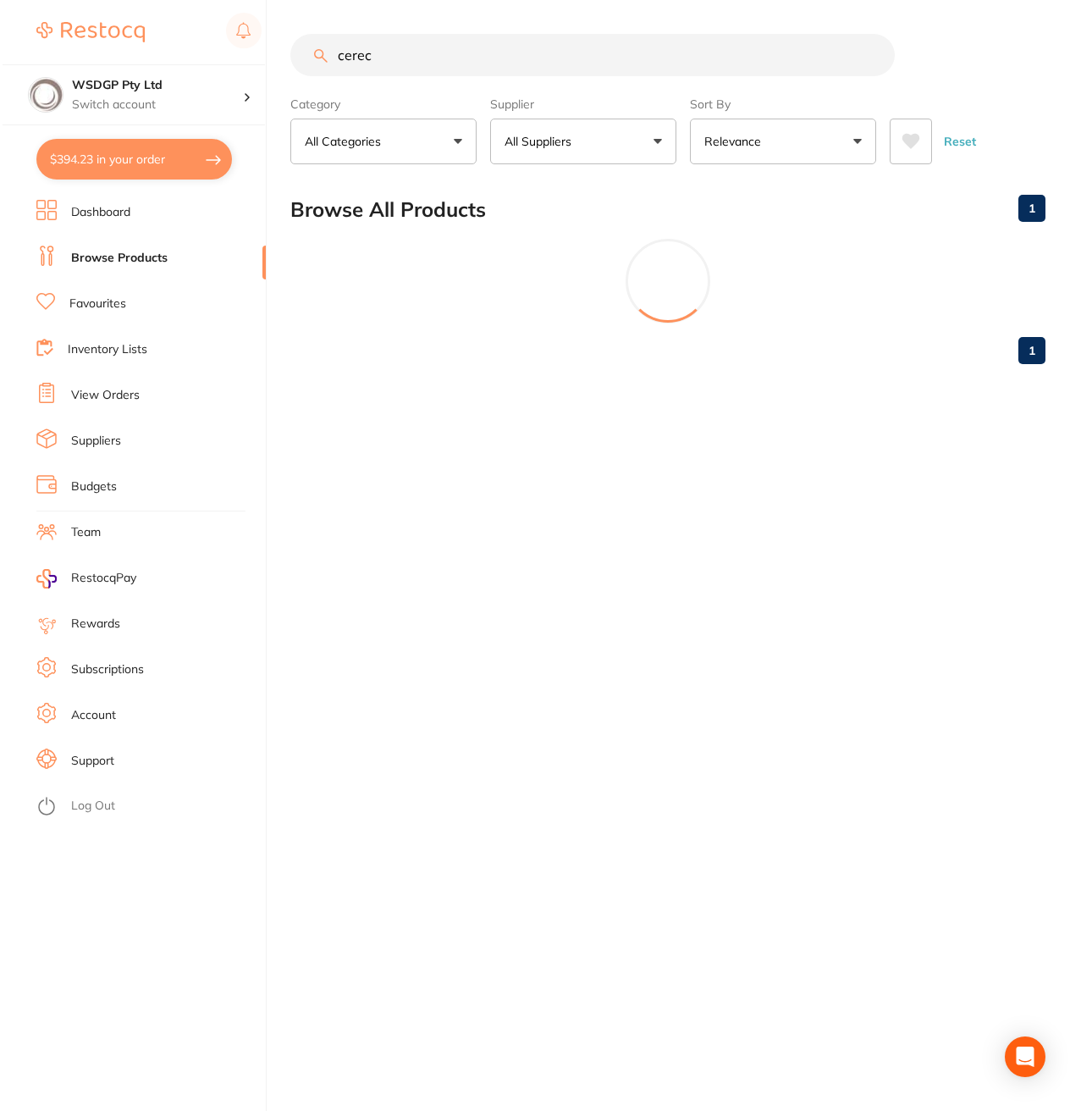
scroll to position [0, 0]
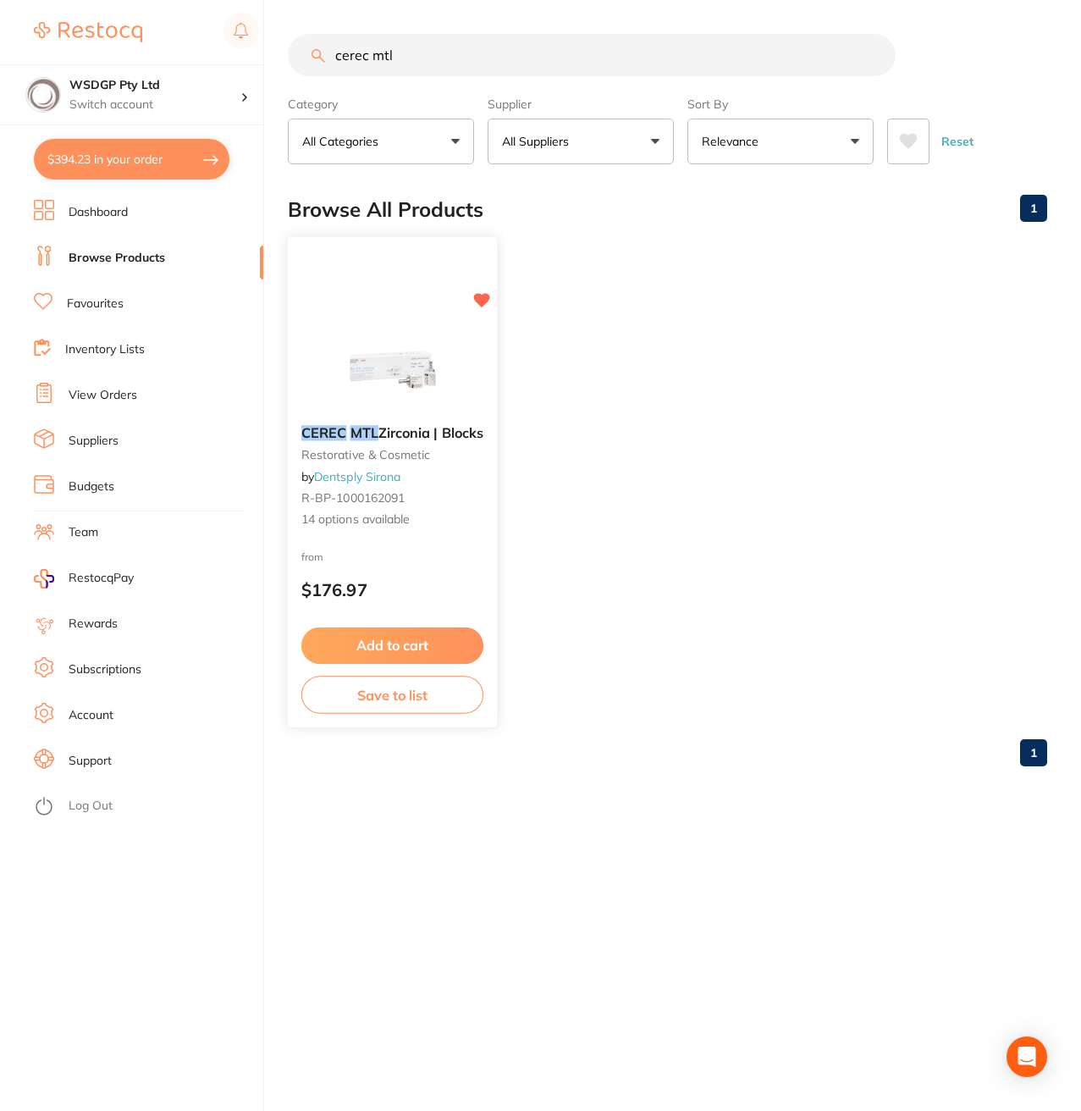
type input "cerec mtl"
click at [366, 414] on div "CEREC MTL Zirconia | Blocks restorative & cosmetic by Dentsply Sirona R-BP-1000…" at bounding box center [392, 477] width 209 height 130
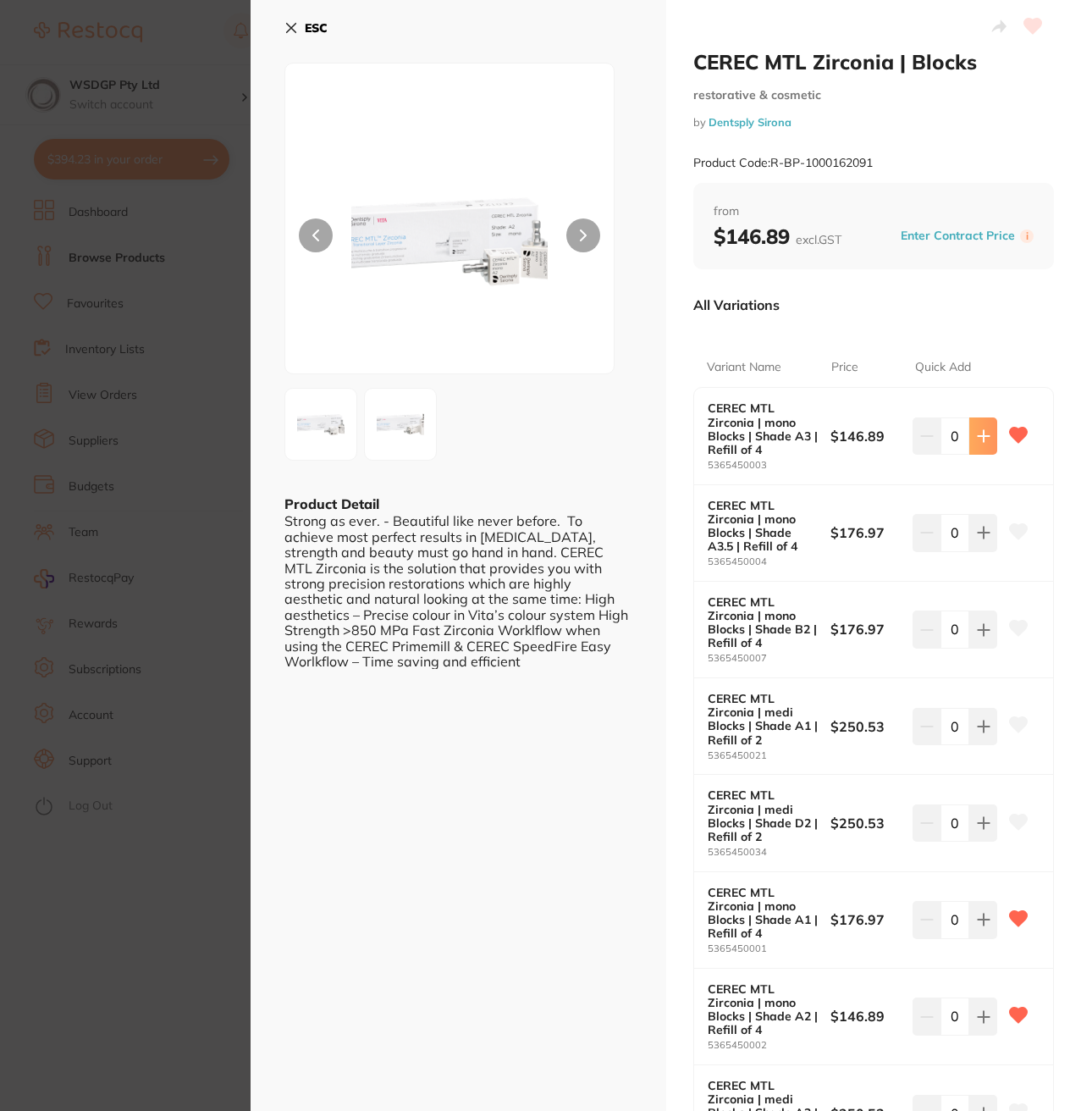
click at [983, 438] on icon at bounding box center [984, 436] width 14 height 14
type input "2"
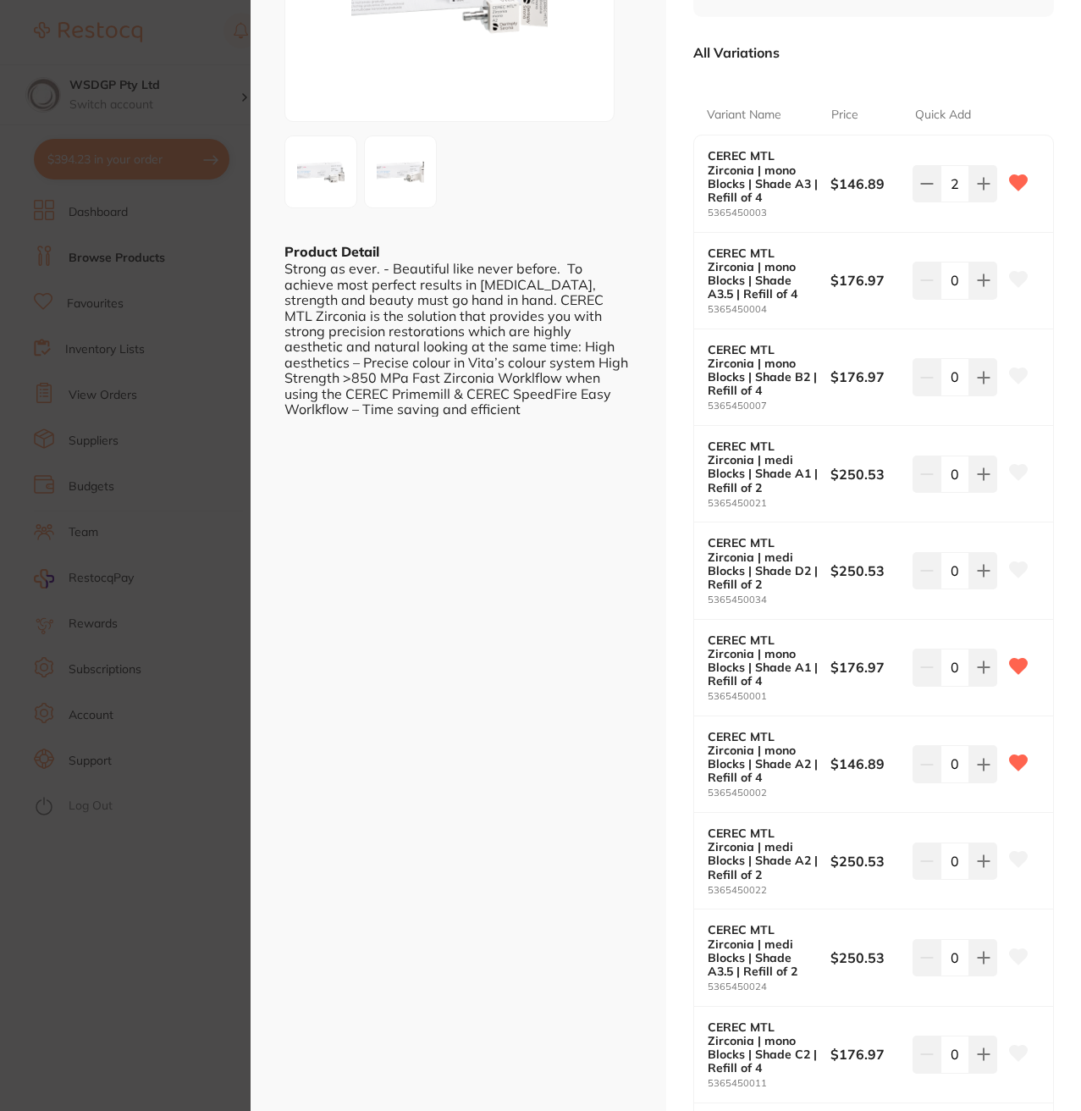
scroll to position [254, 0]
click at [987, 763] on button at bounding box center [984, 762] width 28 height 37
type input "2"
click at [990, 672] on button at bounding box center [984, 665] width 28 height 37
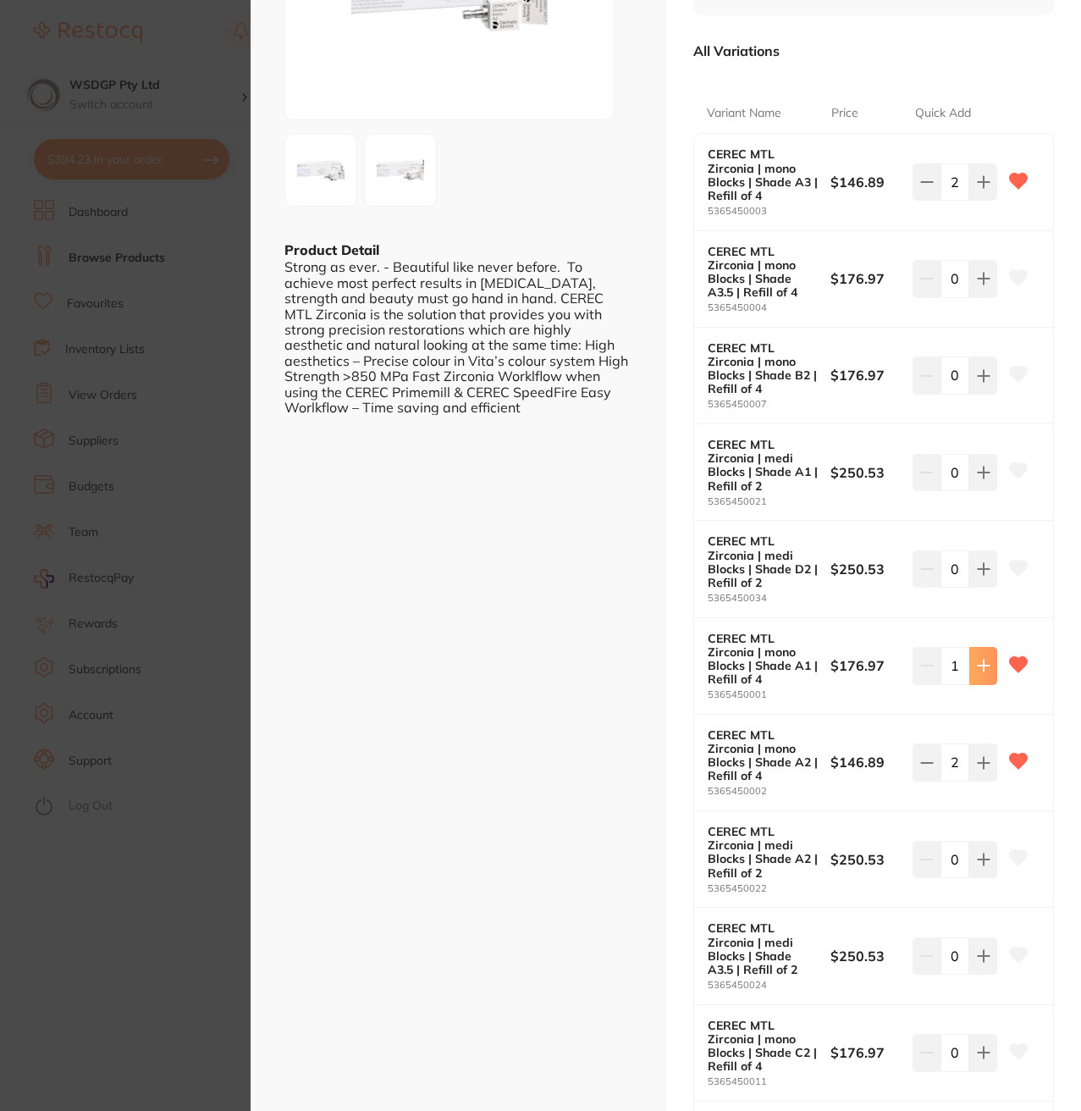
click at [990, 672] on button at bounding box center [984, 665] width 28 height 37
type input "2"
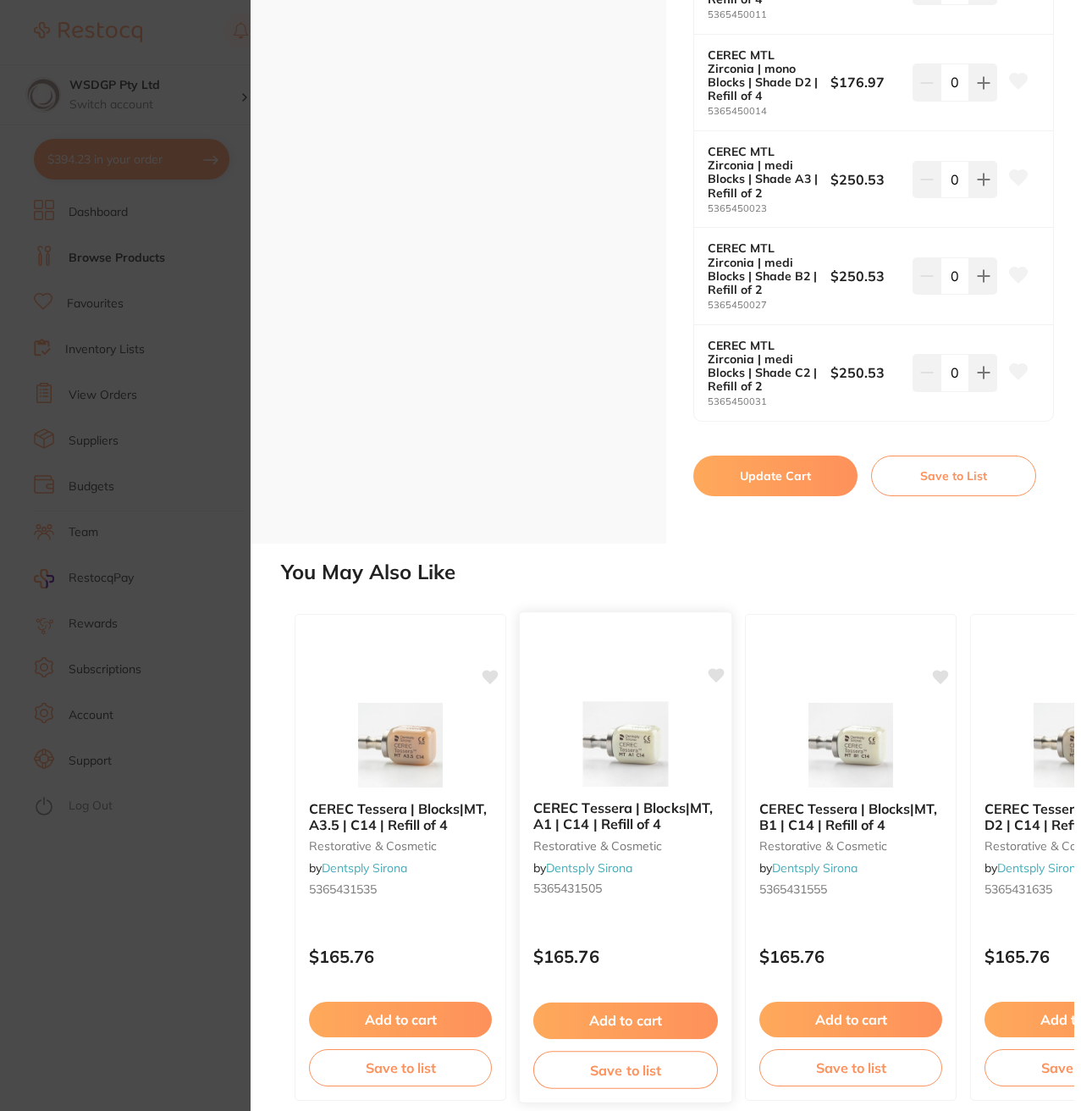
scroll to position [1331, 0]
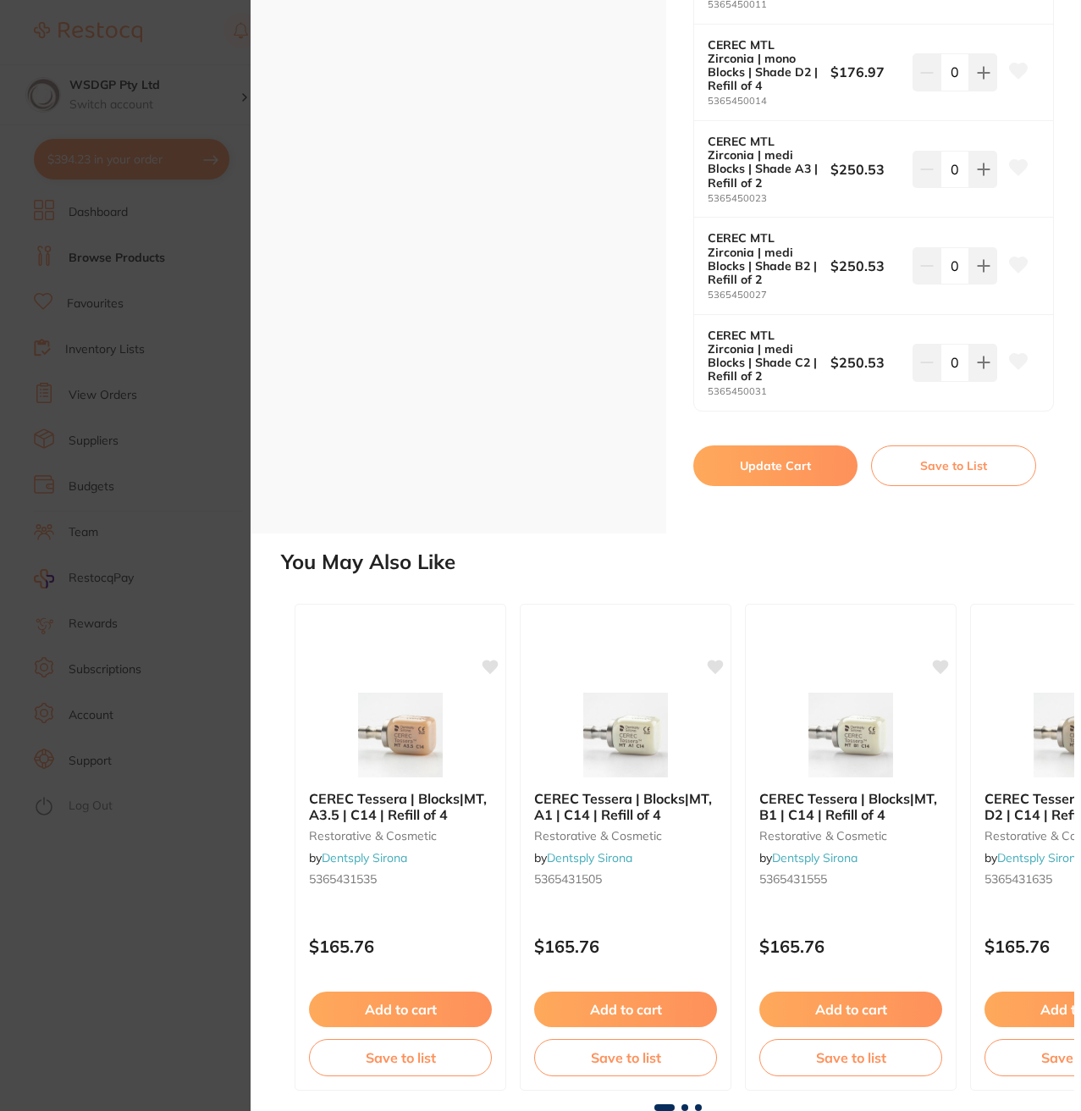
click at [813, 473] on button "Update Cart" at bounding box center [776, 465] width 165 height 41
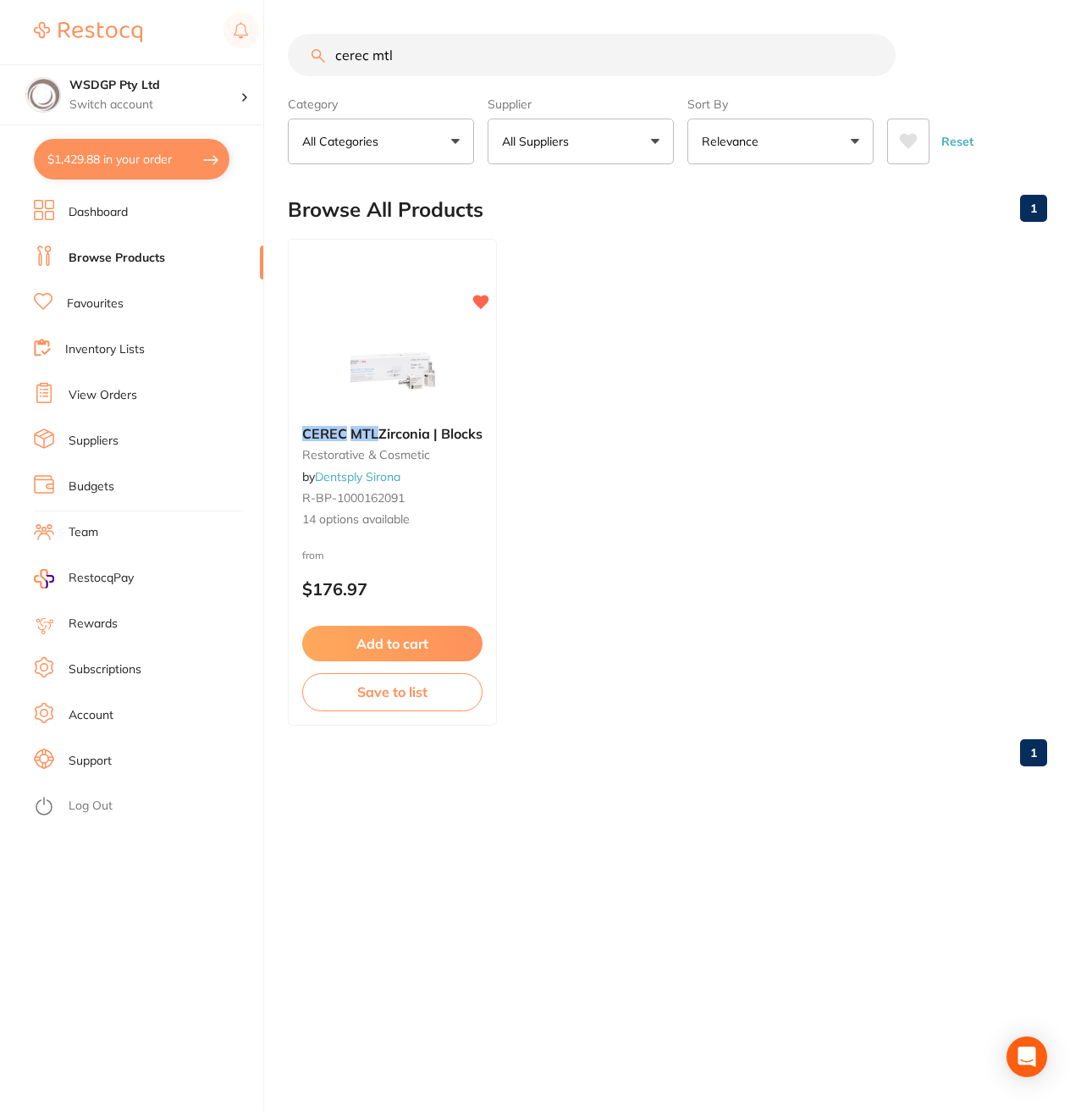
click at [124, 168] on button "$1,429.88 in your order" at bounding box center [132, 159] width 196 height 41
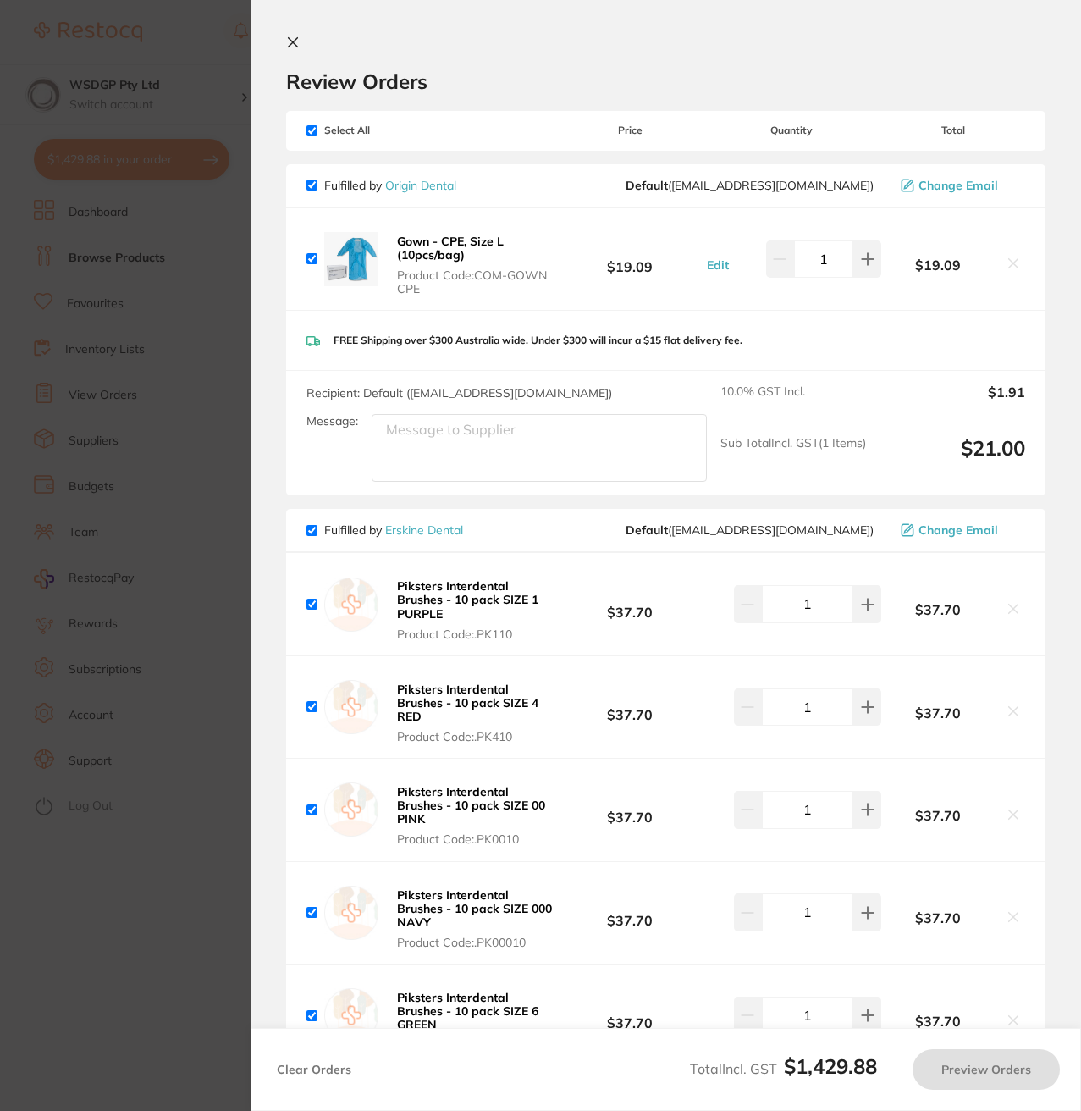
checkbox input "true"
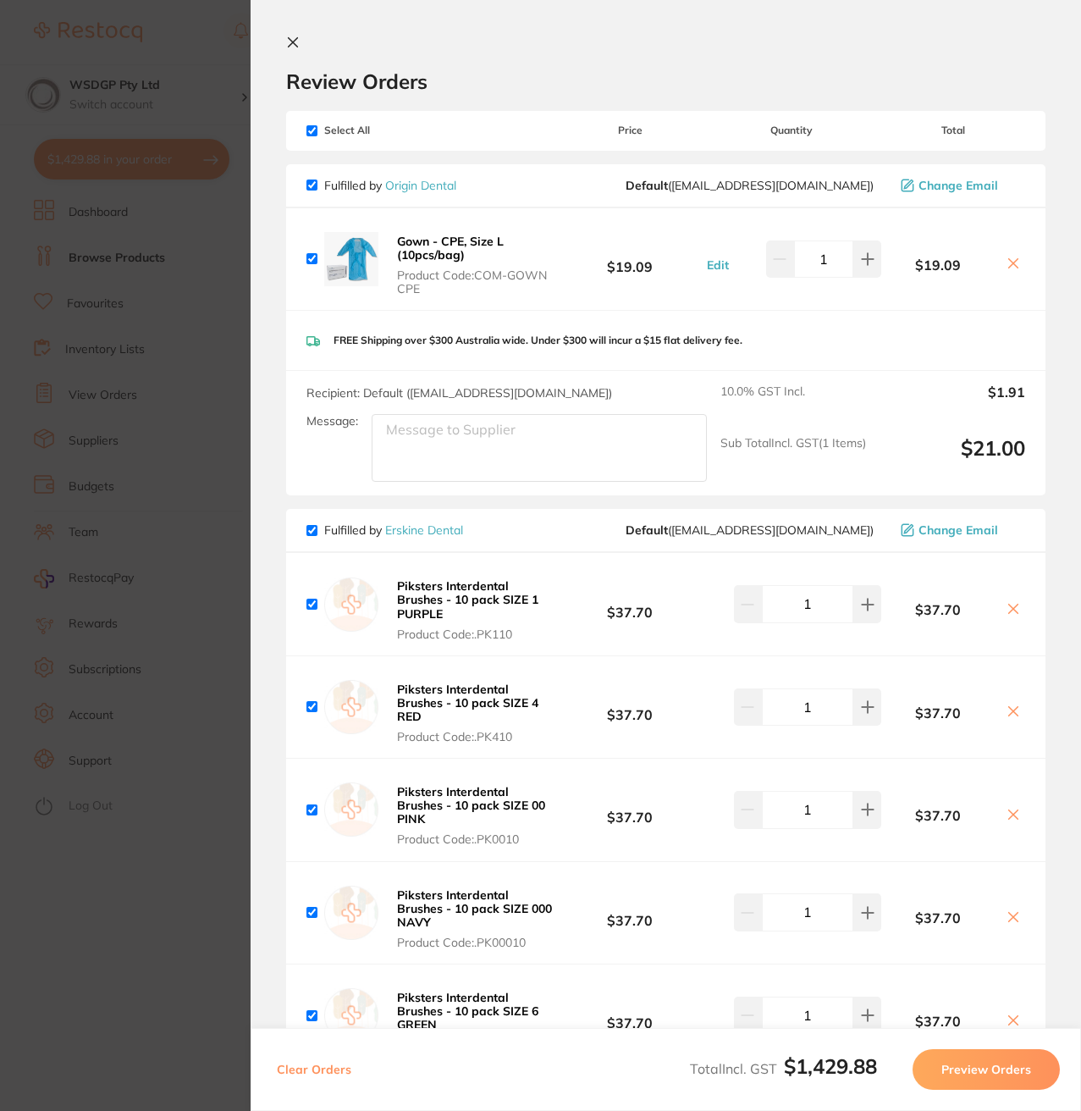
click at [318, 134] on span "Select All" at bounding box center [391, 130] width 169 height 12
click at [312, 130] on input "checkbox" at bounding box center [312, 130] width 11 height 11
checkbox input "false"
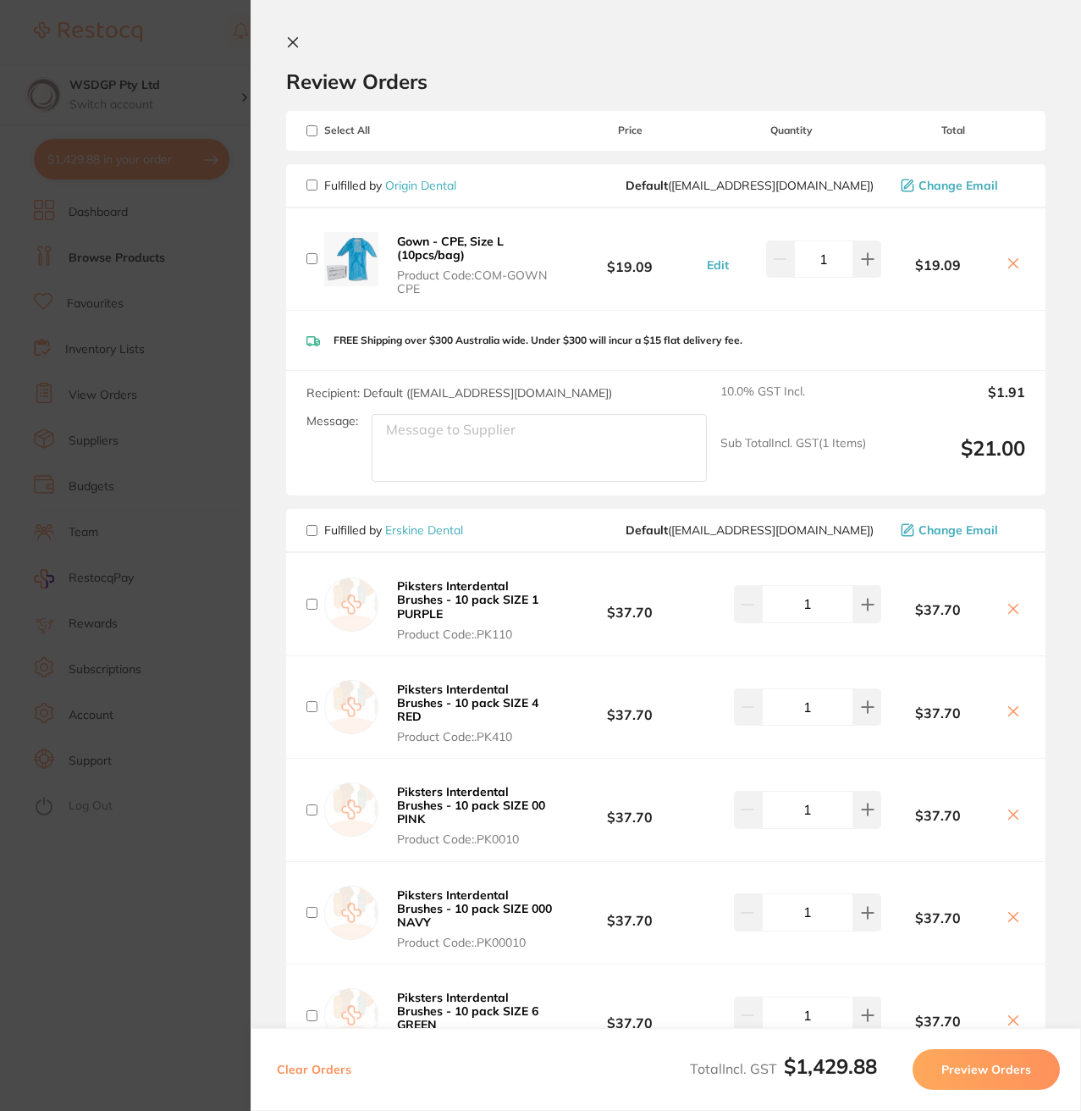
checkbox input "false"
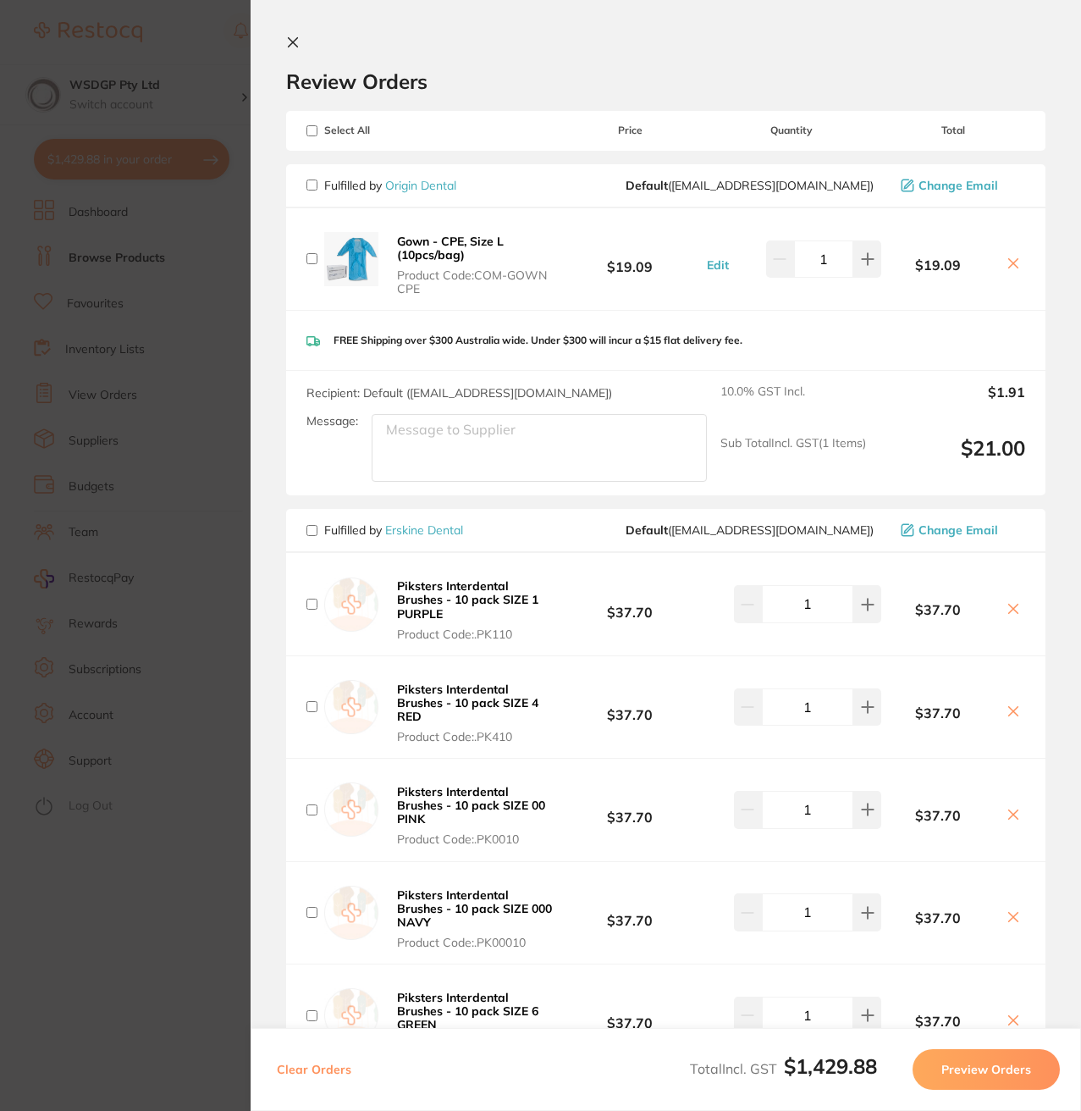
checkbox input "false"
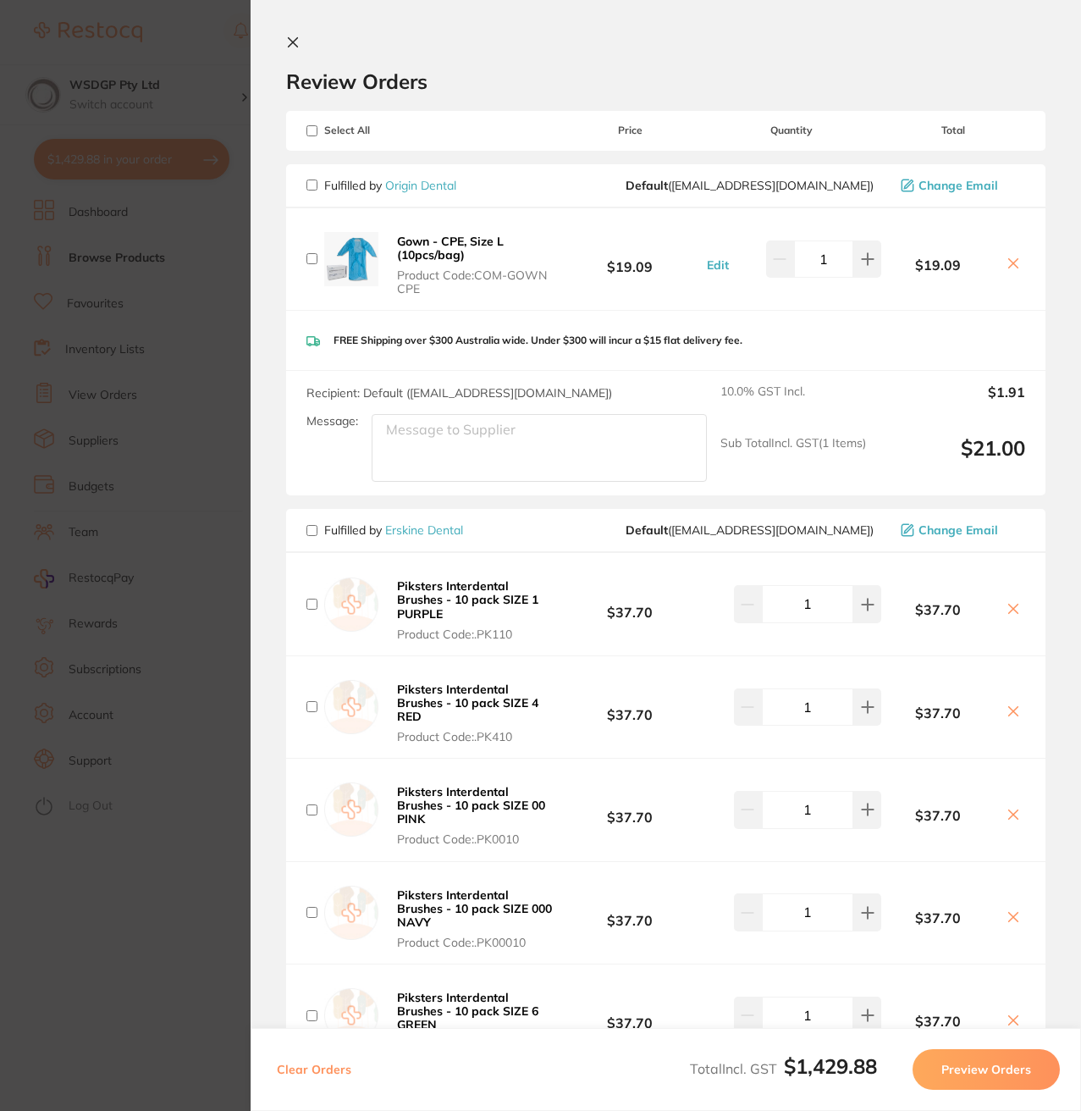
checkbox input "false"
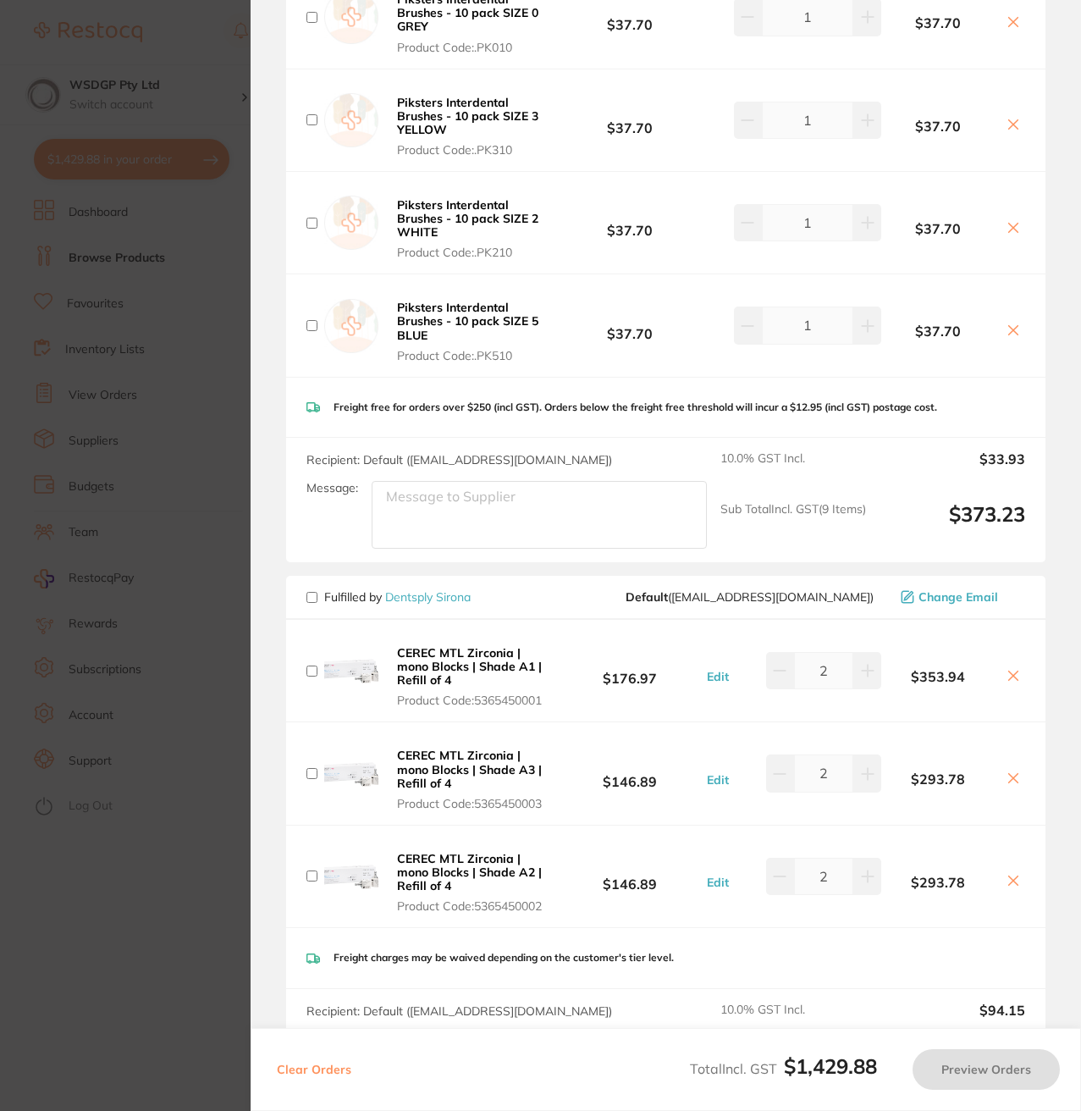
scroll to position [1270, 0]
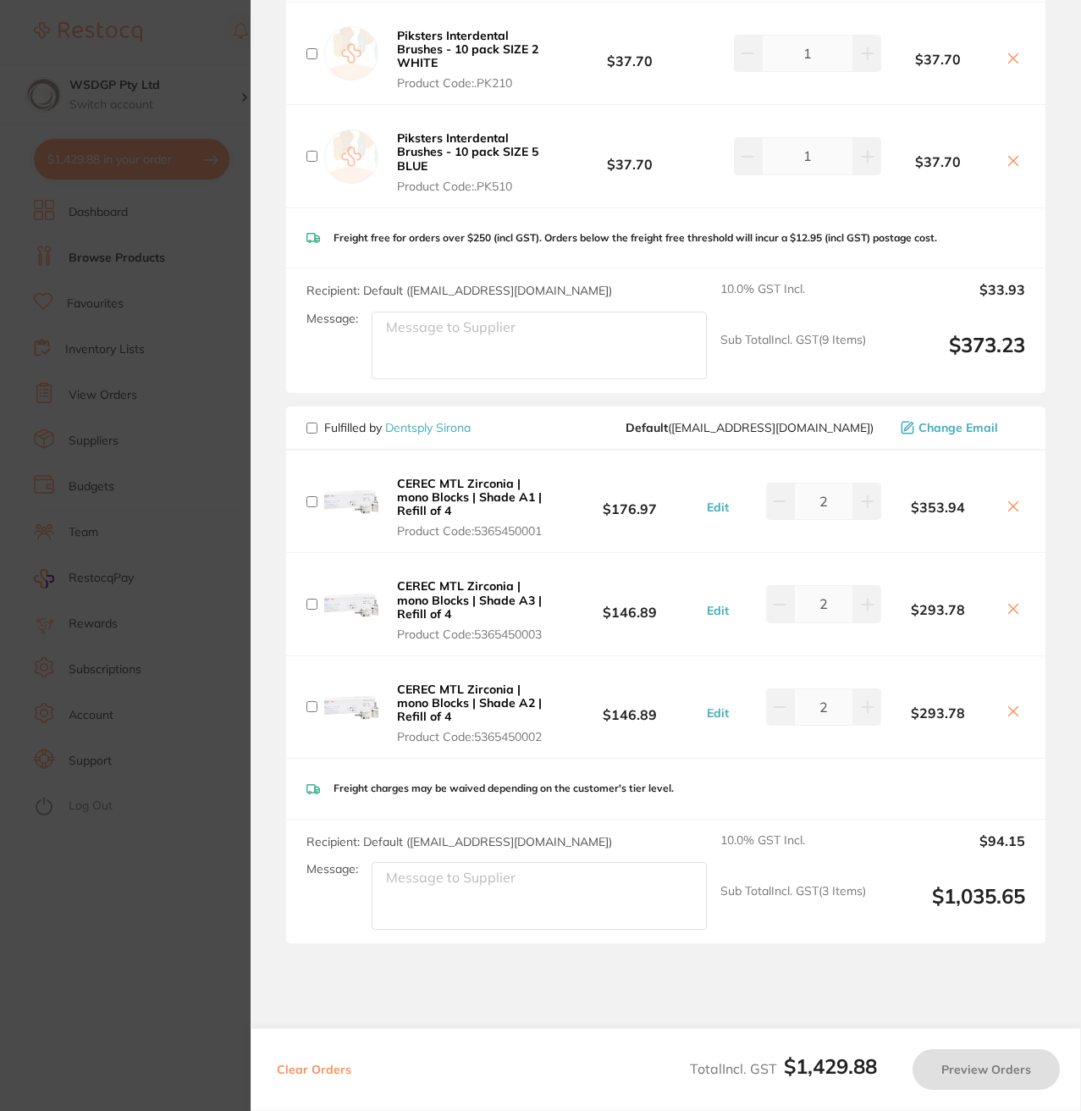
click at [312, 428] on input "checkbox" at bounding box center [312, 428] width 11 height 11
checkbox input "true"
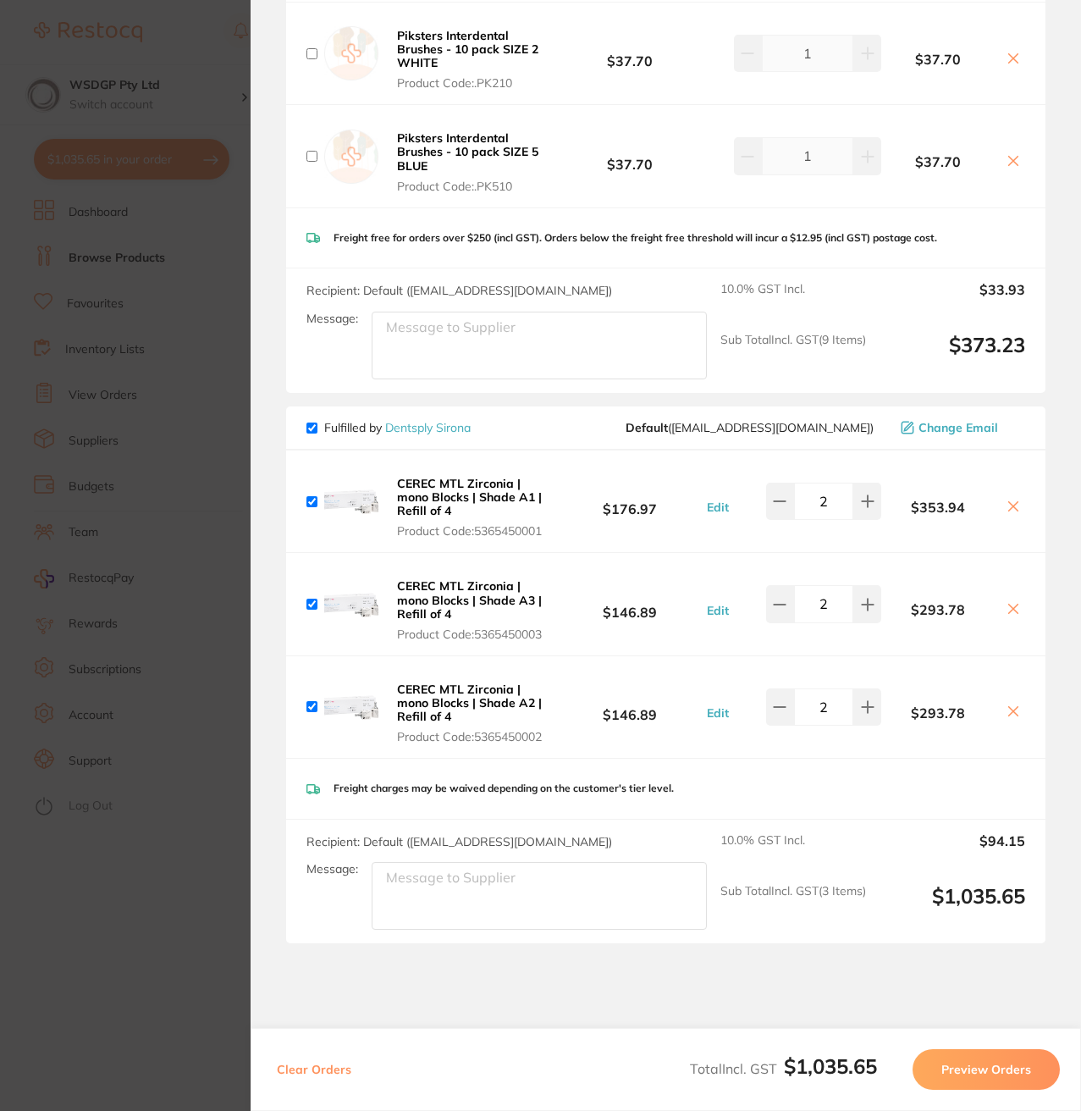
click at [708, 505] on button "Edit" at bounding box center [718, 507] width 32 height 15
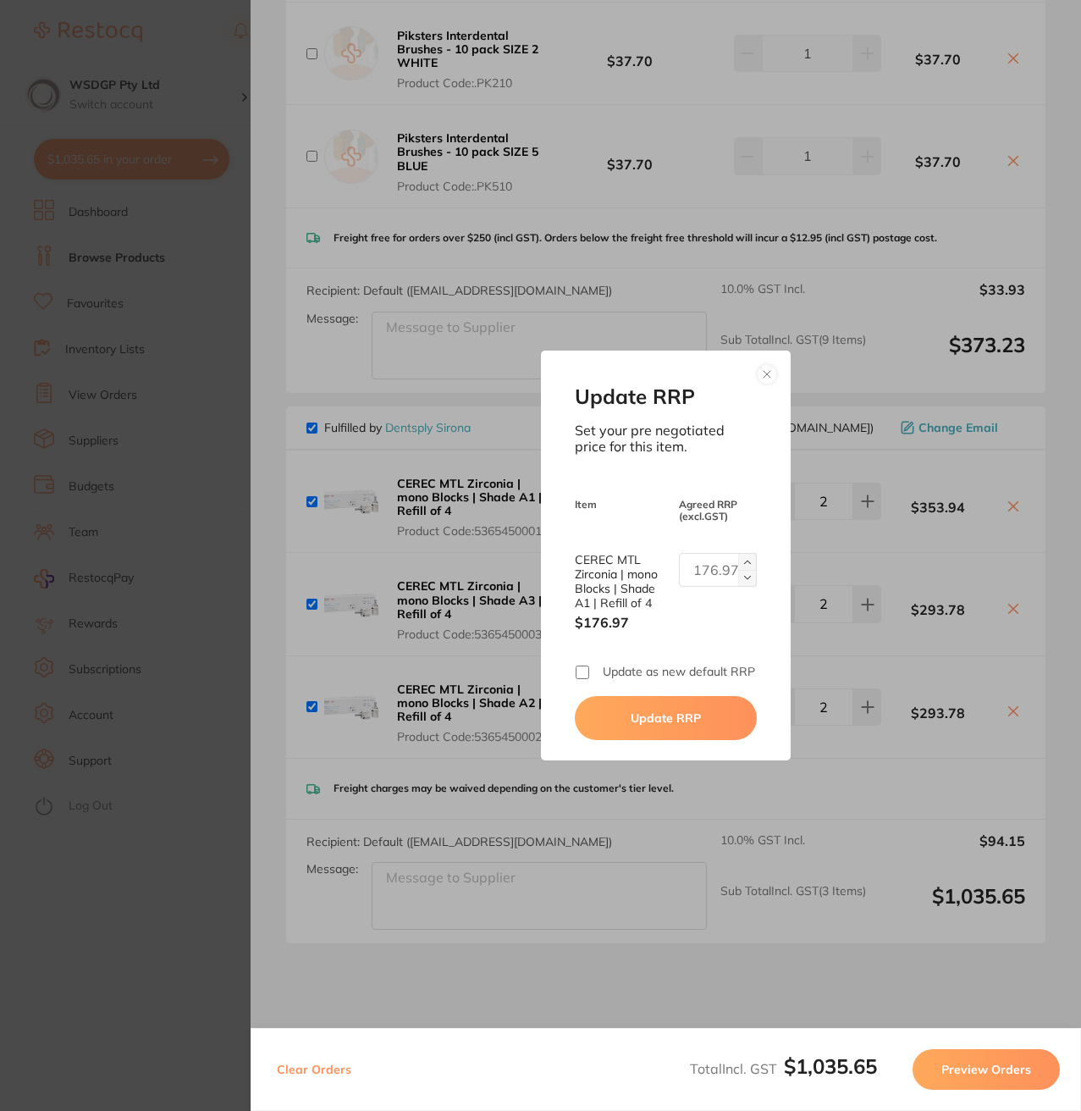
drag, startPoint x: 692, startPoint y: 561, endPoint x: 854, endPoint y: 560, distance: 162.6
click at [854, 560] on div "Update RRP Set your pre negotiated price for this item. Item Agreed RRP (excl. …" at bounding box center [666, 555] width 831 height 1111
click at [759, 364] on button at bounding box center [767, 374] width 20 height 20
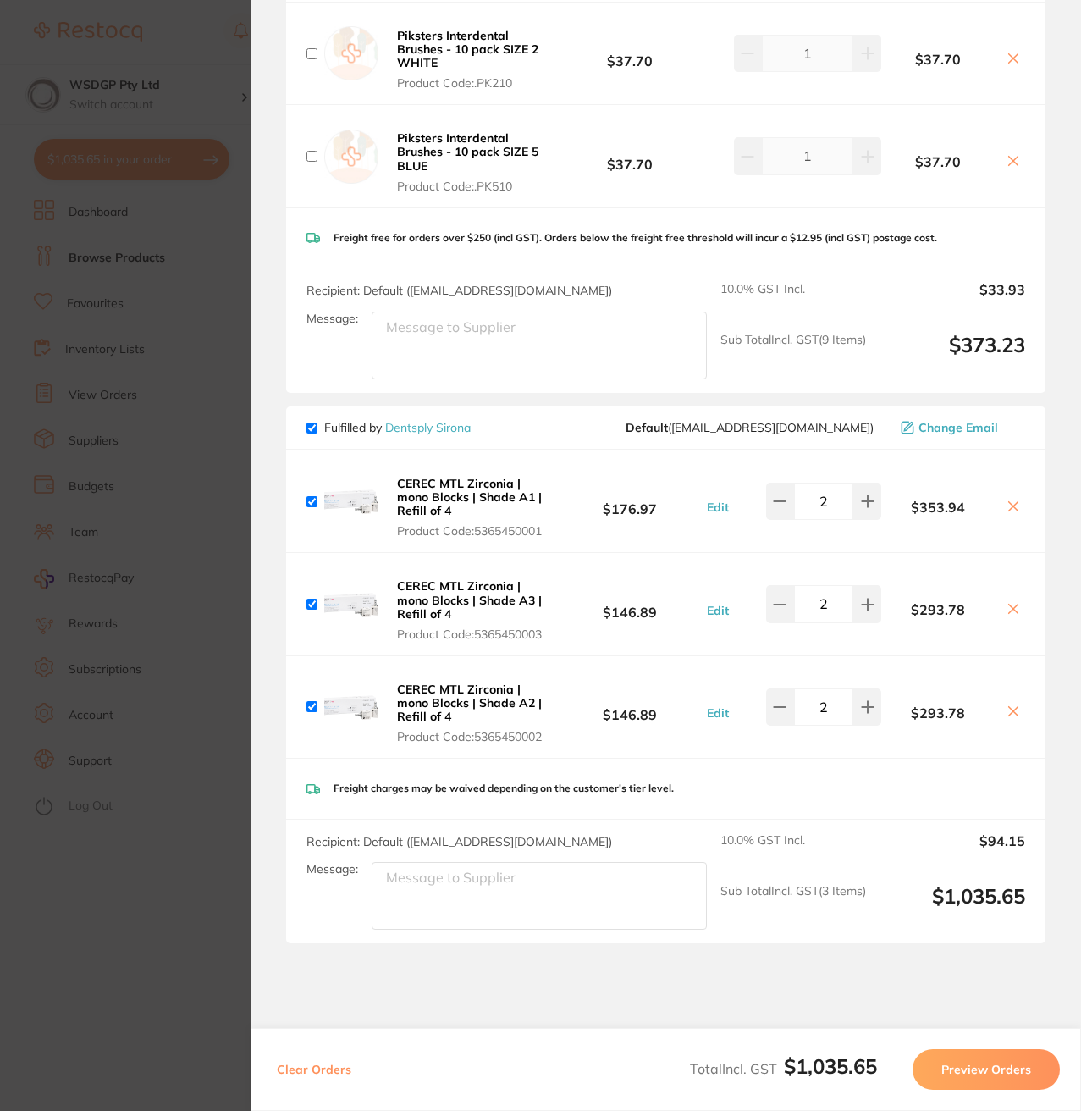
click at [707, 506] on button "Edit" at bounding box center [718, 507] width 32 height 15
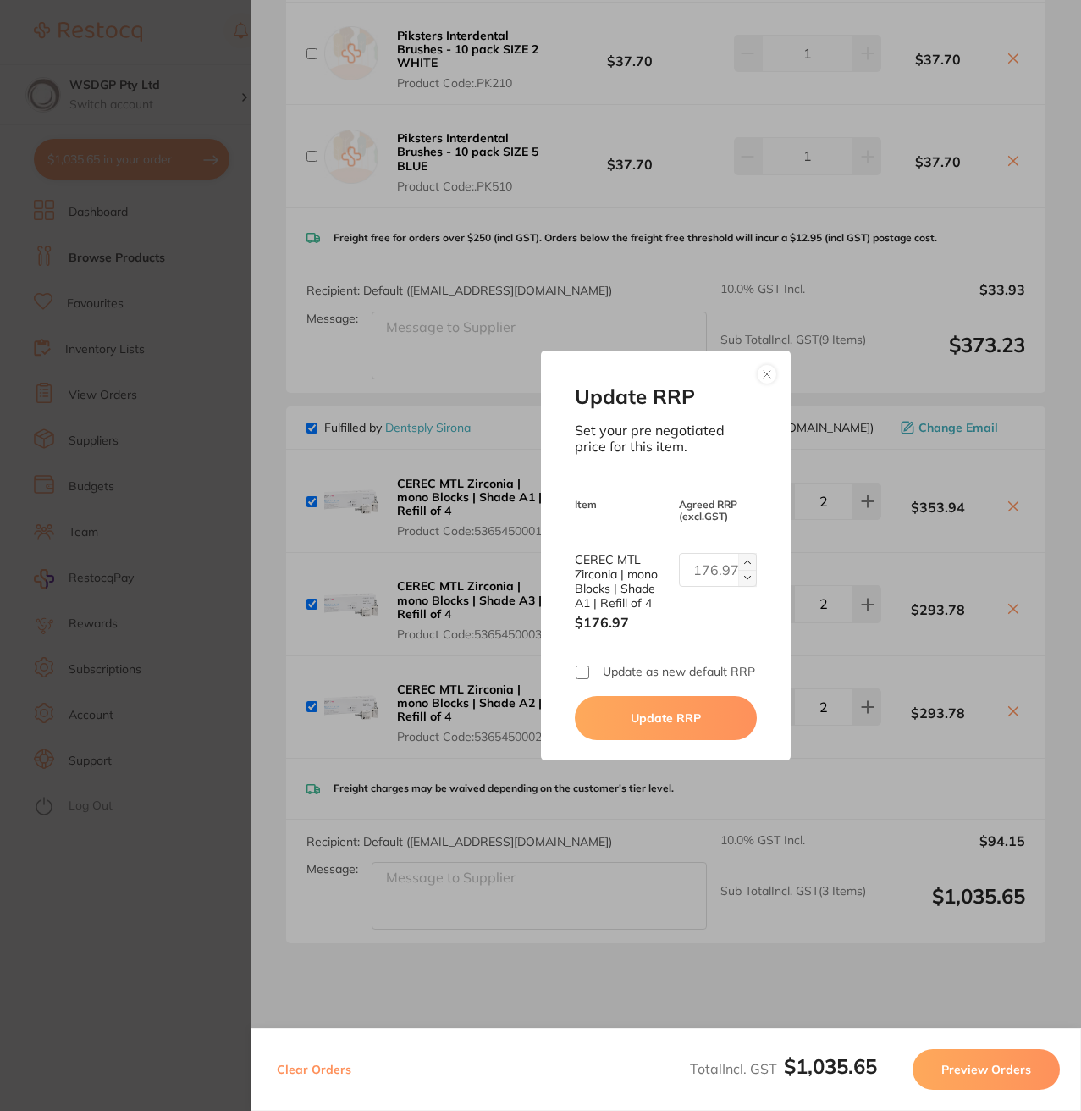
drag, startPoint x: 692, startPoint y: 564, endPoint x: 1049, endPoint y: 548, distance: 357.7
click at [1010, 543] on div "Update RRP Set your pre negotiated price for this item. Item Agreed RRP (excl. …" at bounding box center [666, 555] width 831 height 1111
type input "146.89"
click at [598, 675] on div "Update as new default RRP" at bounding box center [665, 672] width 181 height 14
click at [572, 672] on div "Update RRP Set your pre negotiated price for this item. Item Agreed RRP (excl. …" at bounding box center [665, 555] width 249 height 409
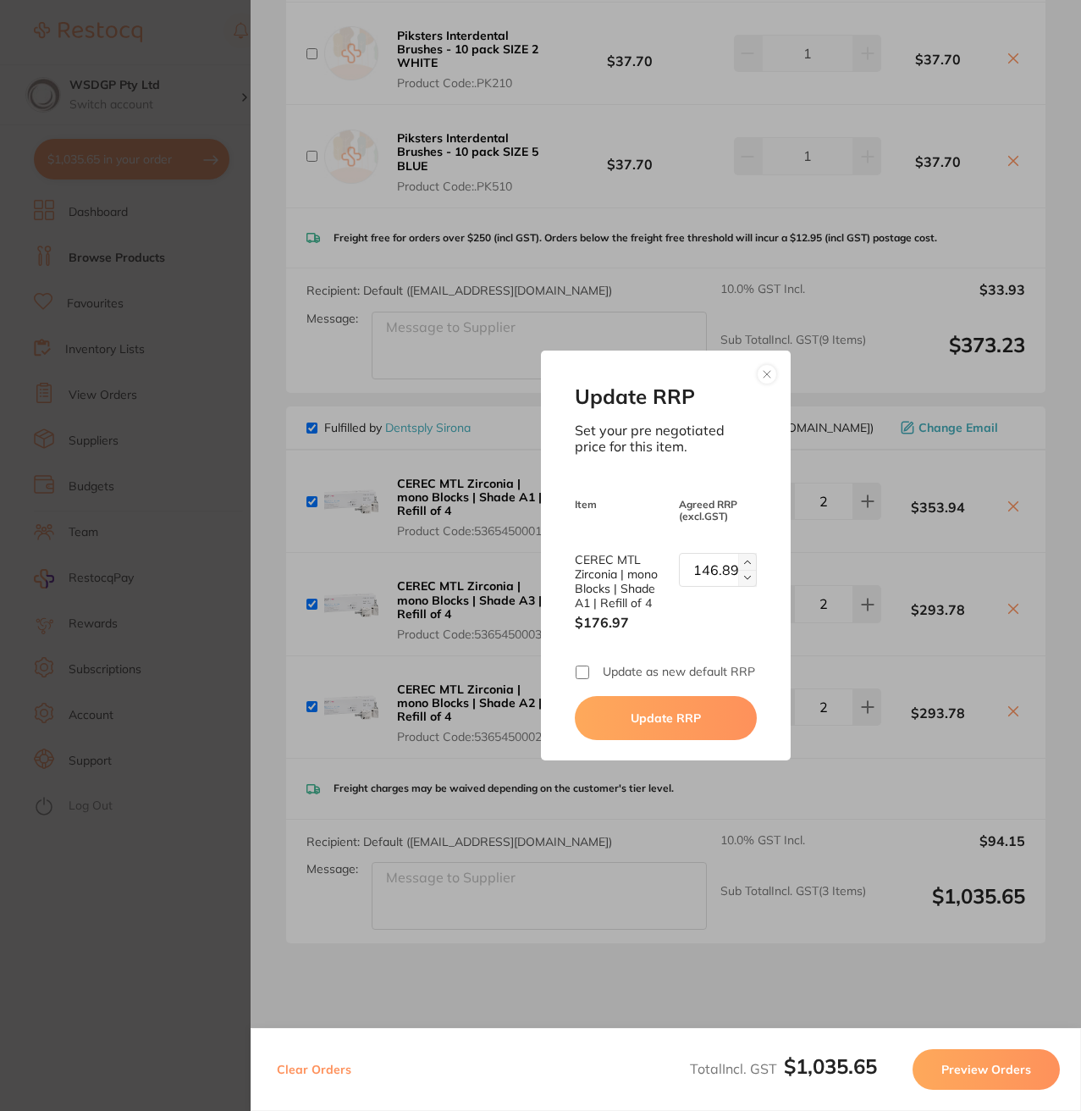
click at [584, 674] on input "Update as new default RRP" at bounding box center [583, 673] width 14 height 14
checkbox input "true"
click at [627, 718] on button "Update RRP" at bounding box center [665, 718] width 181 height 44
checkbox input "false"
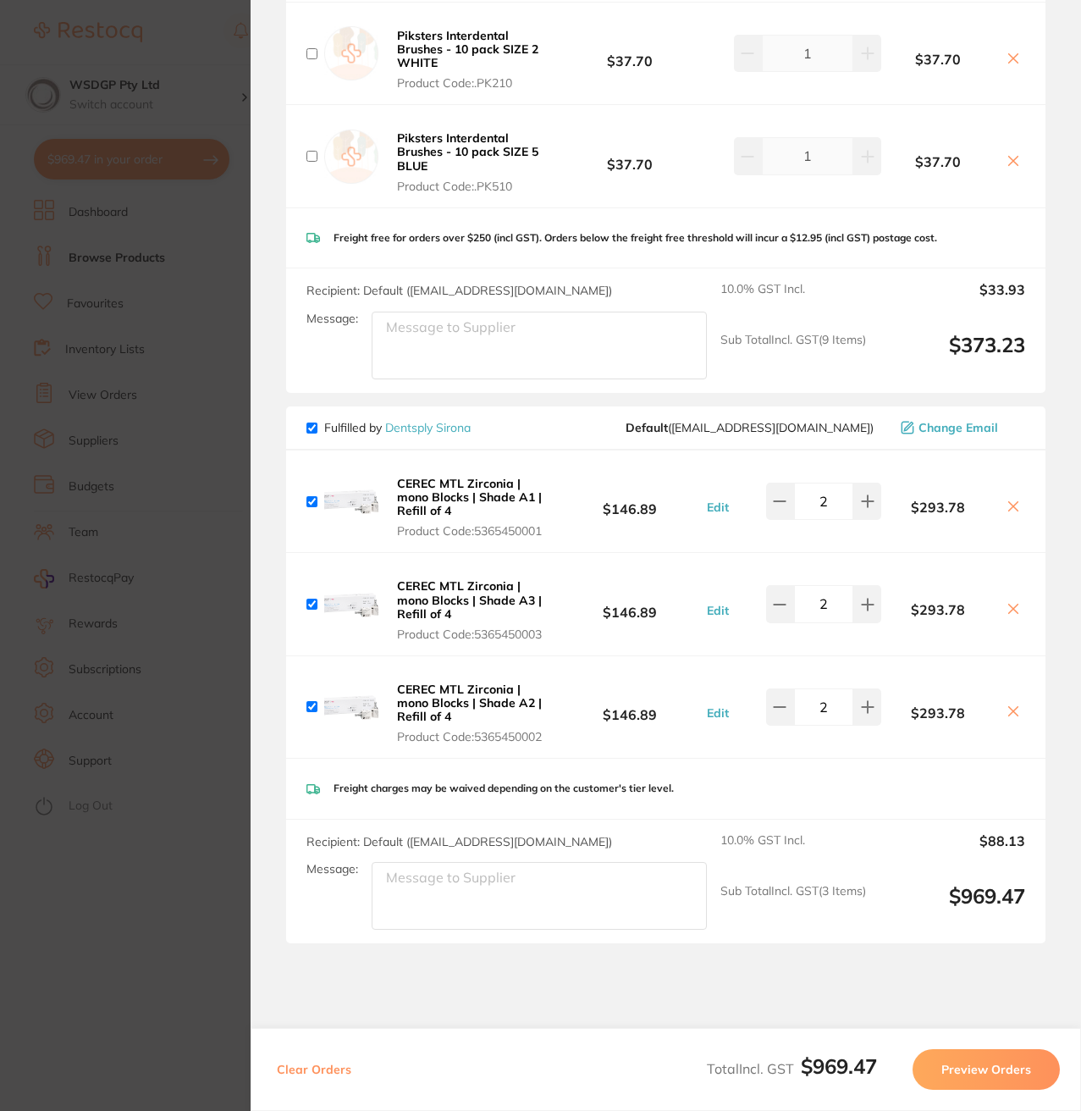
click at [713, 504] on button "Edit" at bounding box center [718, 507] width 32 height 15
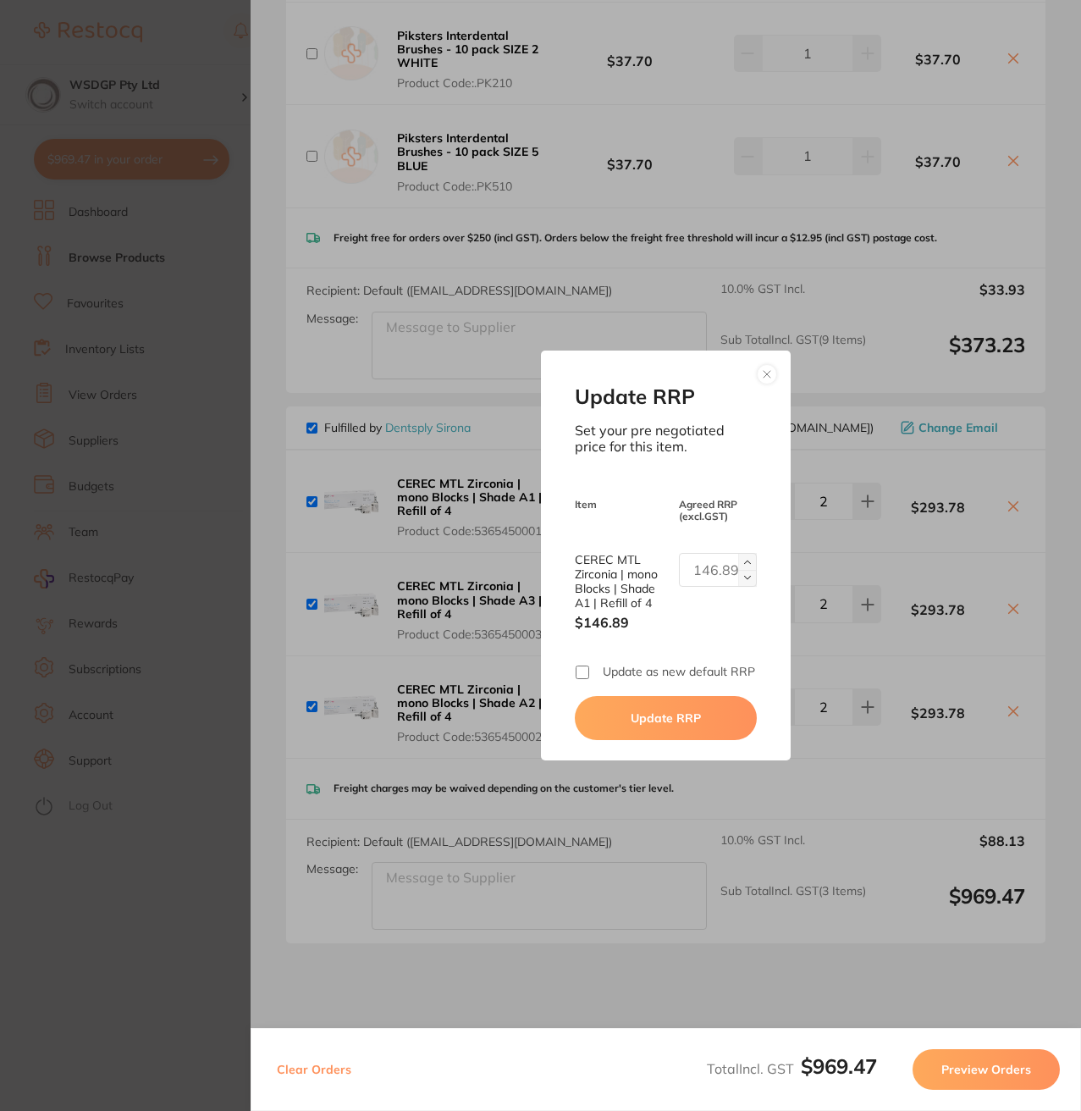
click at [726, 564] on input "CEREC MTL Zirconia | mono Blocks | Shade A1 | Refill of 4" at bounding box center [717, 570] width 77 height 34
paste input "141.58"
type input "141.58"
click at [586, 665] on div "Update as new default RRP" at bounding box center [665, 672] width 181 height 14
click at [582, 672] on input "Update as new default RRP" at bounding box center [583, 673] width 14 height 14
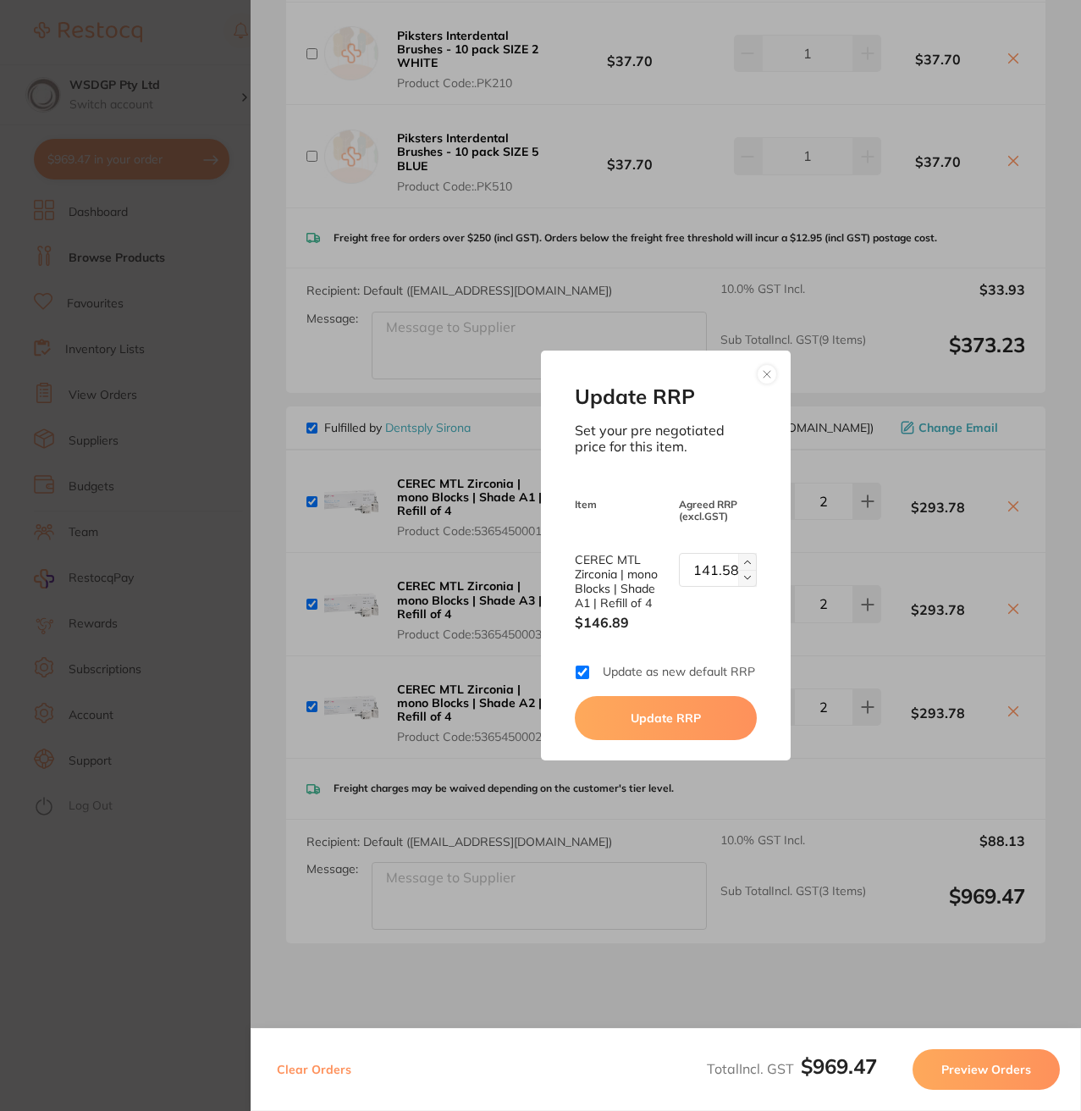
checkbox input "true"
click at [625, 733] on button "Update RRP" at bounding box center [665, 718] width 181 height 44
checkbox input "false"
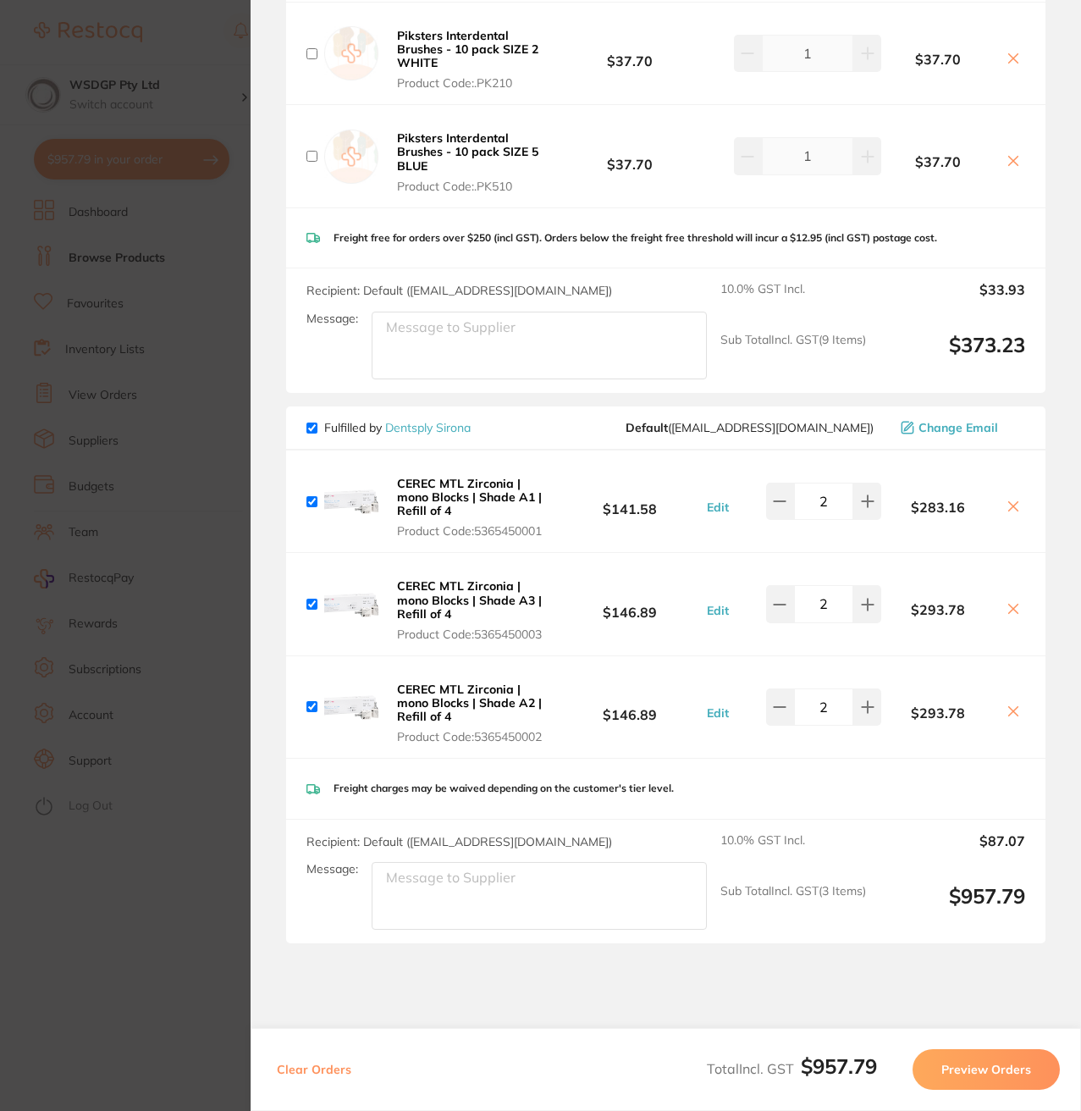
click at [716, 615] on button "Edit" at bounding box center [718, 610] width 32 height 15
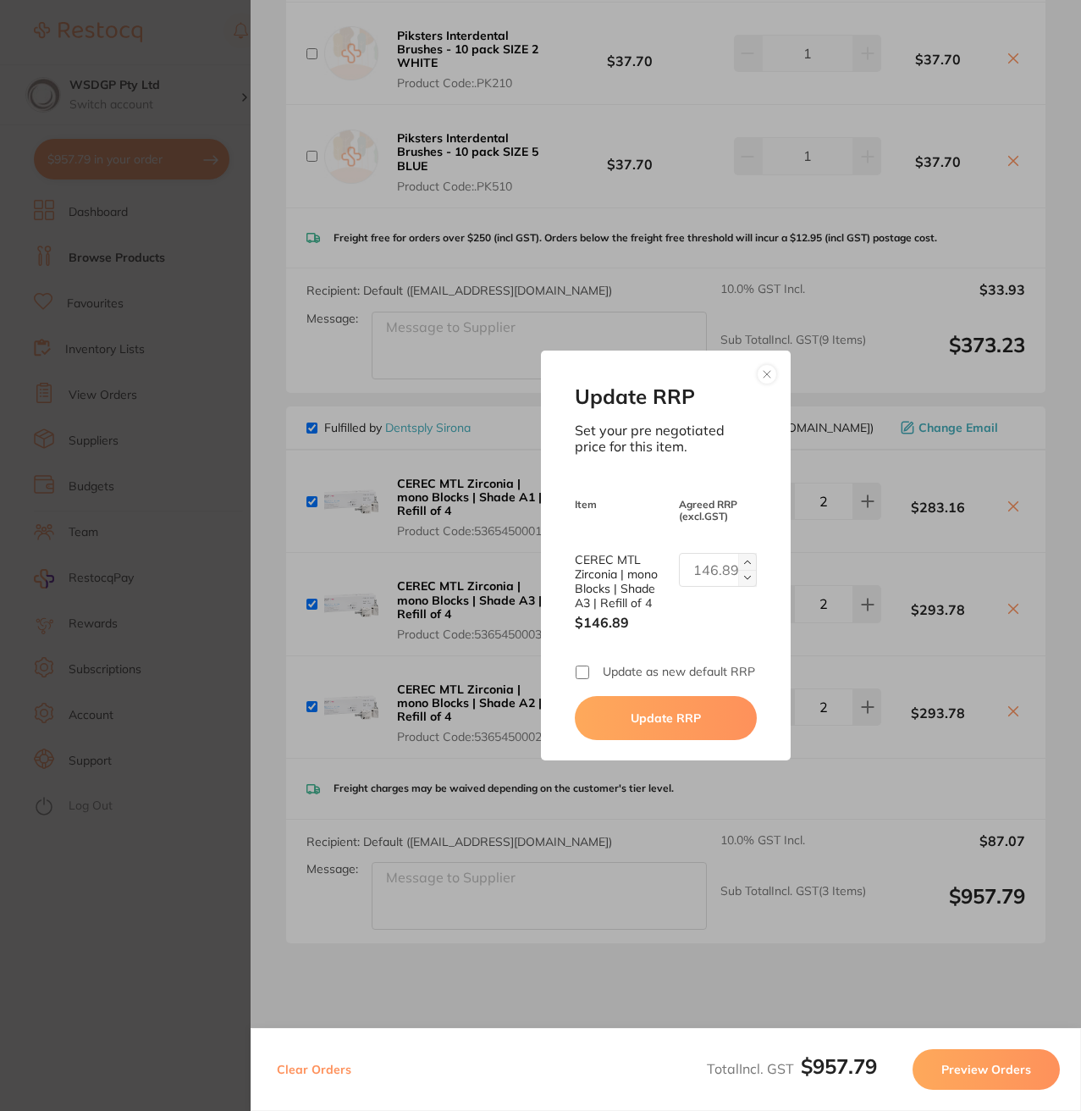
click at [705, 565] on input "CEREC MTL Zirconia | mono Blocks | Shade A3 | Refill of 4" at bounding box center [717, 570] width 77 height 34
paste input "141.58"
type input "141.58"
click at [565, 669] on div "Update RRP Set your pre negotiated price for this item. Item Agreed RRP (excl. …" at bounding box center [665, 555] width 249 height 409
click at [578, 669] on input "Update as new default RRP" at bounding box center [583, 673] width 14 height 14
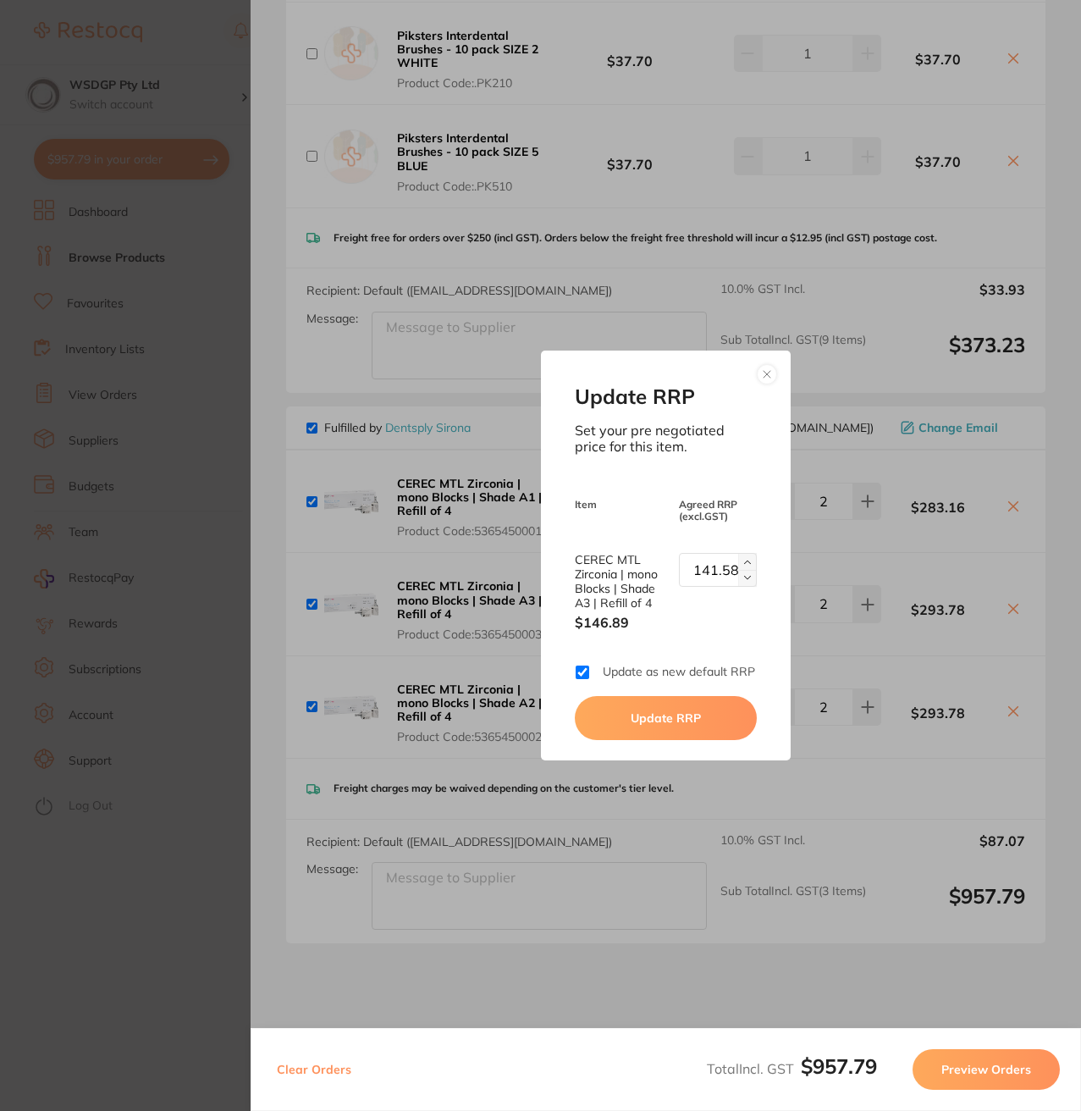
checkbox input "true"
click at [637, 725] on button "Update RRP" at bounding box center [665, 718] width 181 height 44
checkbox input "false"
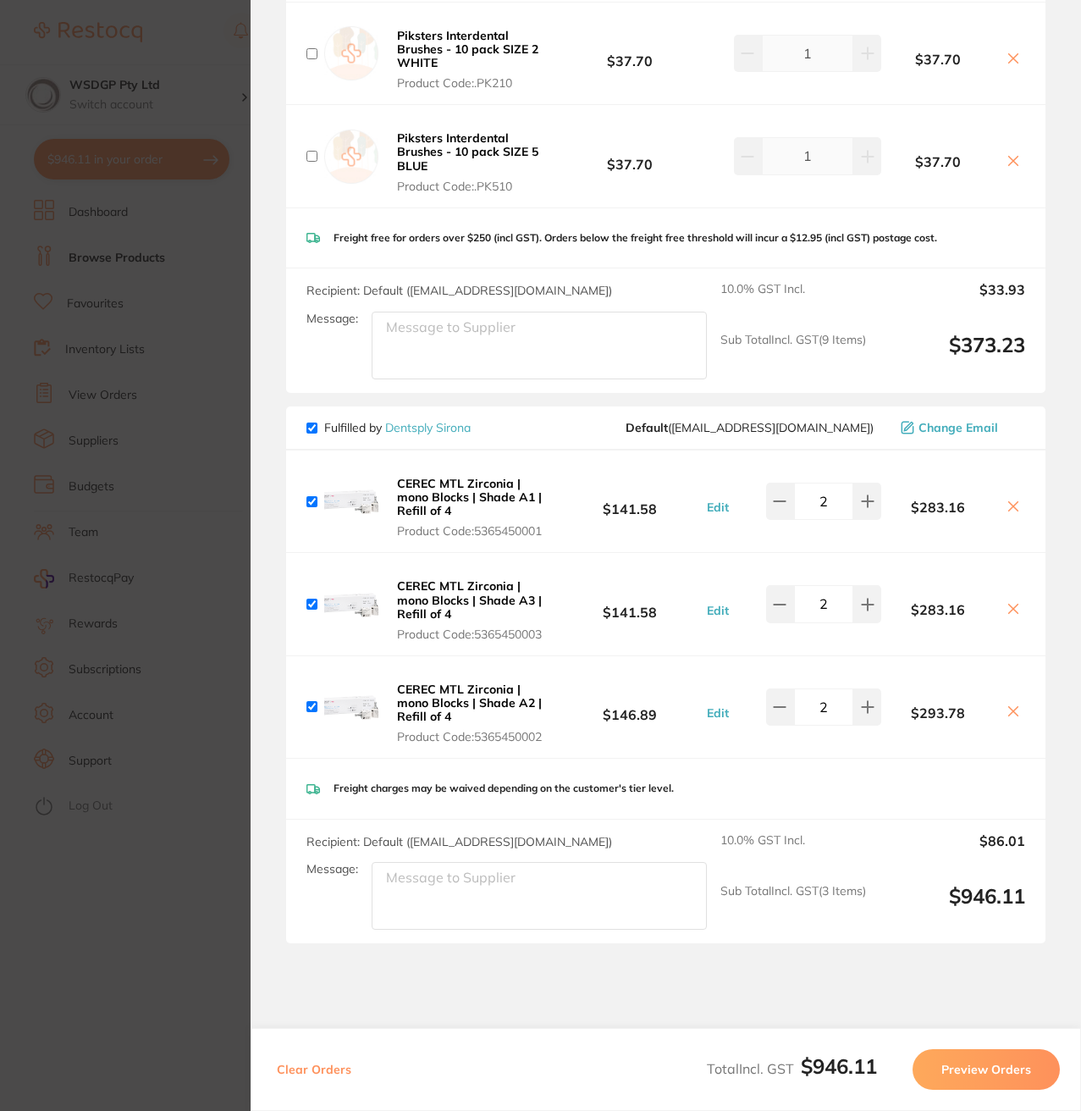
click at [631, 715] on b "$146.89" at bounding box center [630, 707] width 144 height 31
click at [708, 711] on button "Edit" at bounding box center [718, 712] width 32 height 15
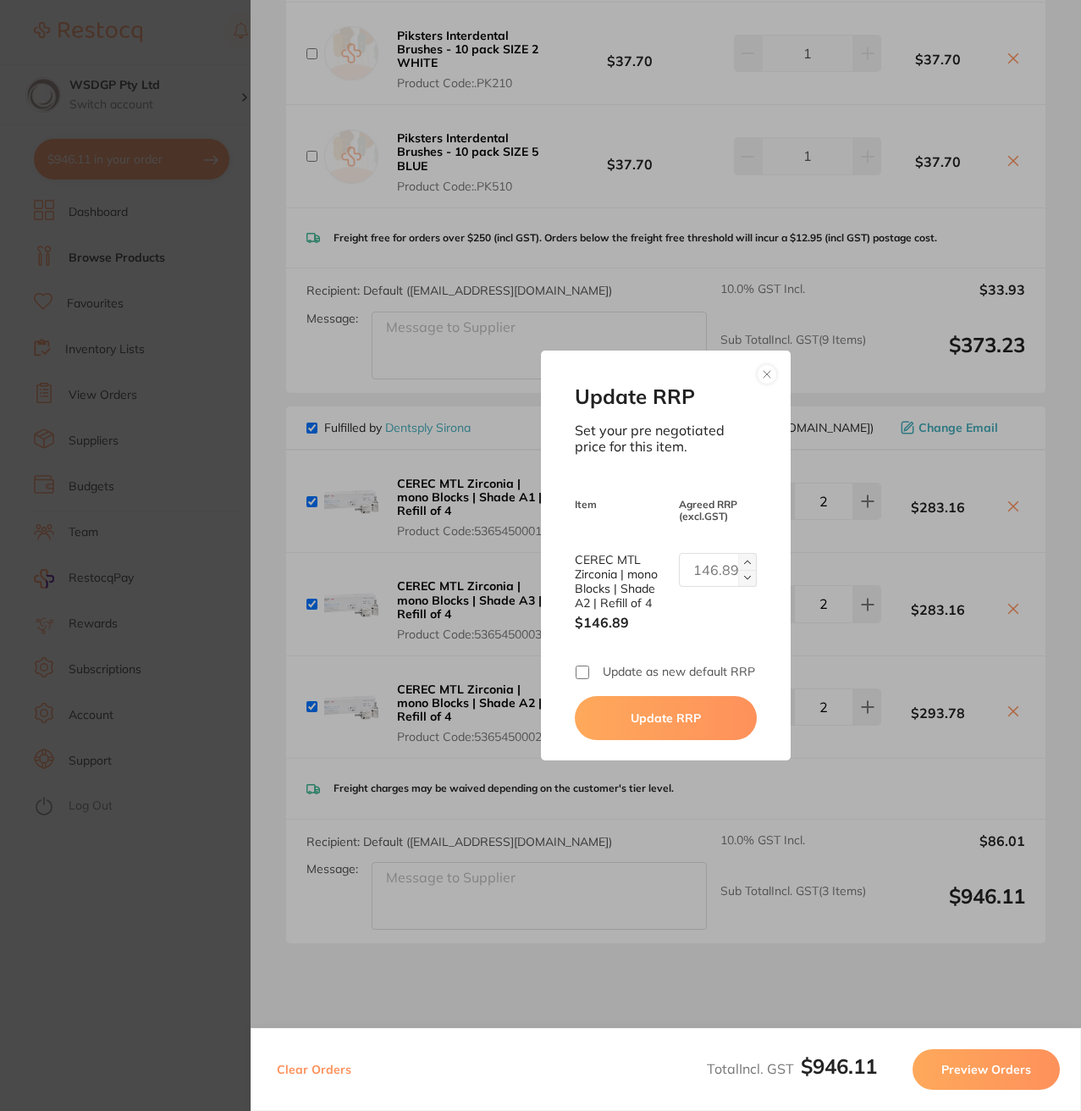
click at [683, 557] on input "CEREC MTL Zirconia | mono Blocks | Shade A2 | Refill of 4" at bounding box center [717, 570] width 77 height 34
click at [698, 556] on input "CEREC MTL Zirconia | mono Blocks | Shade A2 | Refill of 4" at bounding box center [717, 570] width 77 height 34
paste input "141.58"
type input "141.58"
click at [578, 670] on input "Update as new default RRP" at bounding box center [583, 673] width 14 height 14
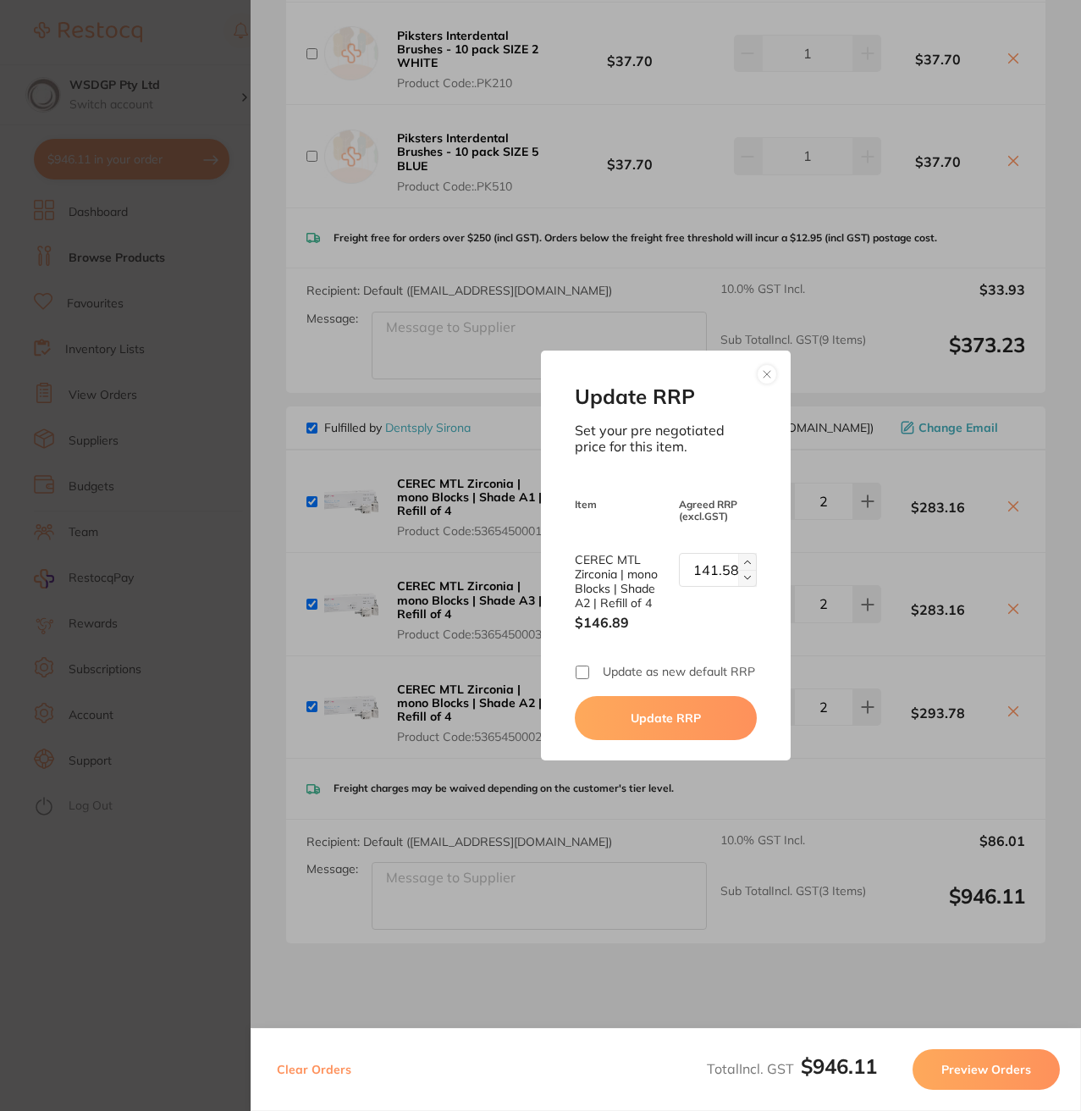
checkbox input "true"
click at [624, 710] on button "Update RRP" at bounding box center [665, 718] width 181 height 44
checkbox input "false"
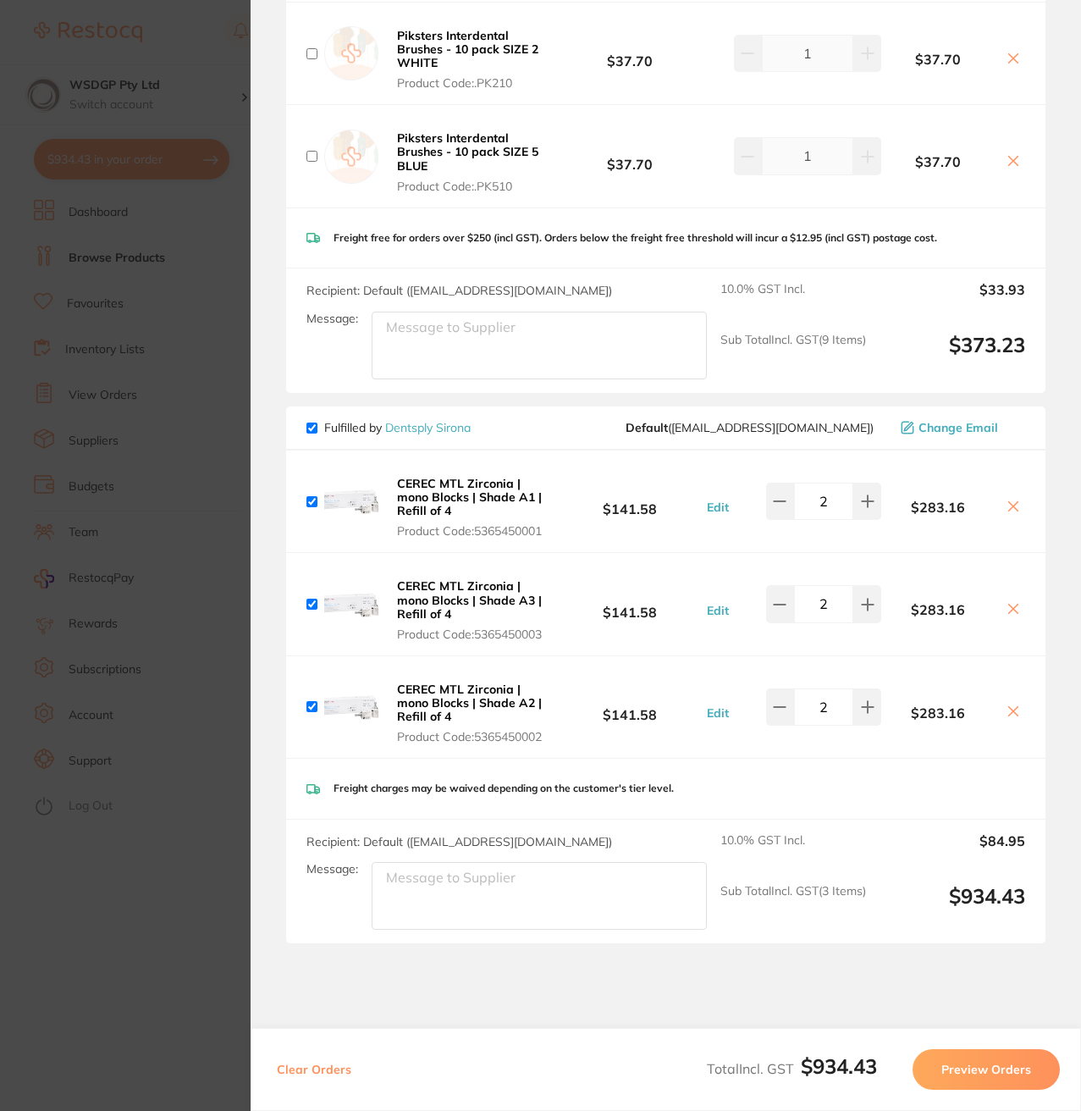
click at [316, 429] on input "checkbox" at bounding box center [312, 428] width 11 height 11
checkbox input "false"
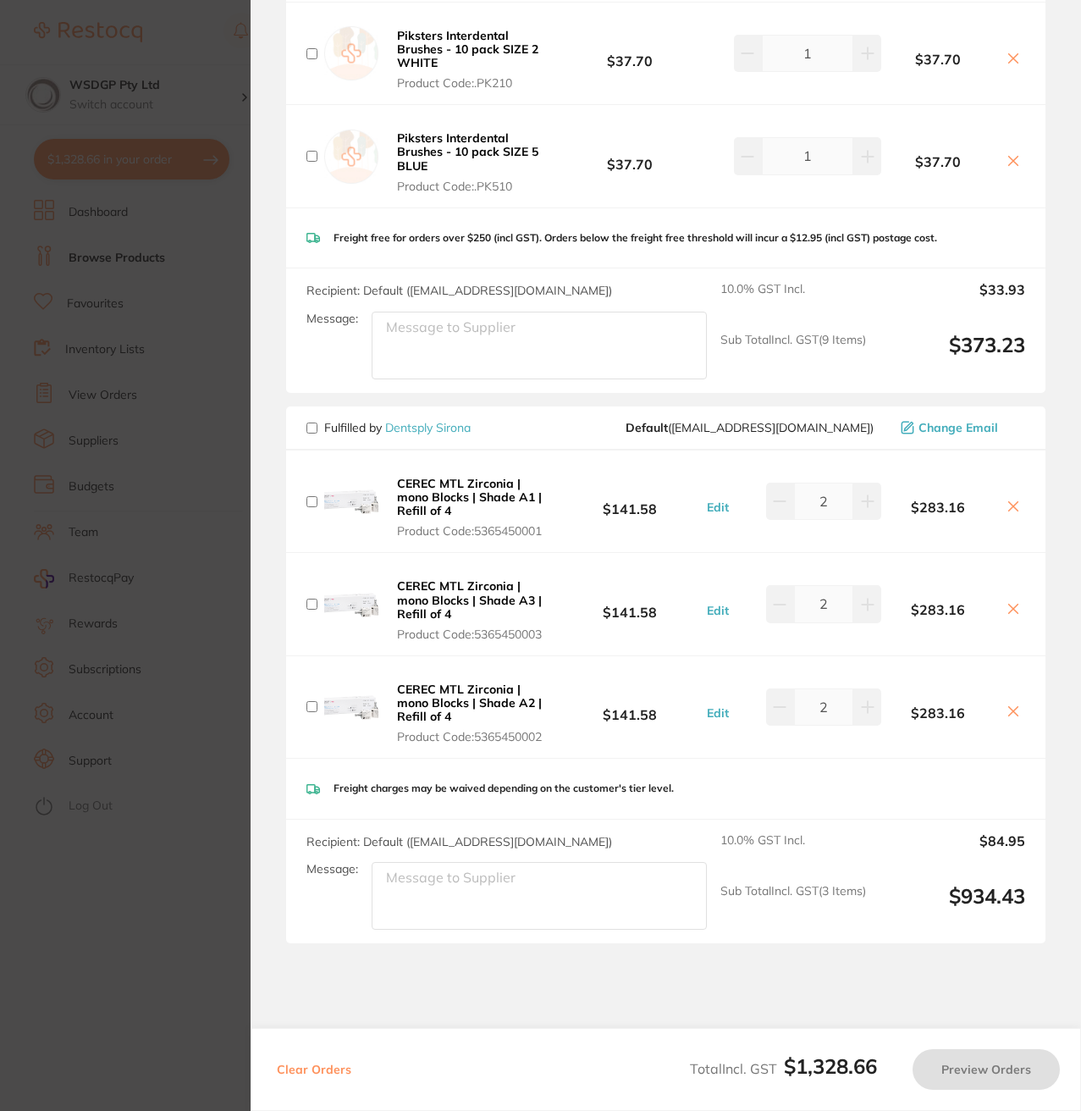
click at [313, 426] on input "checkbox" at bounding box center [312, 428] width 11 height 11
checkbox input "true"
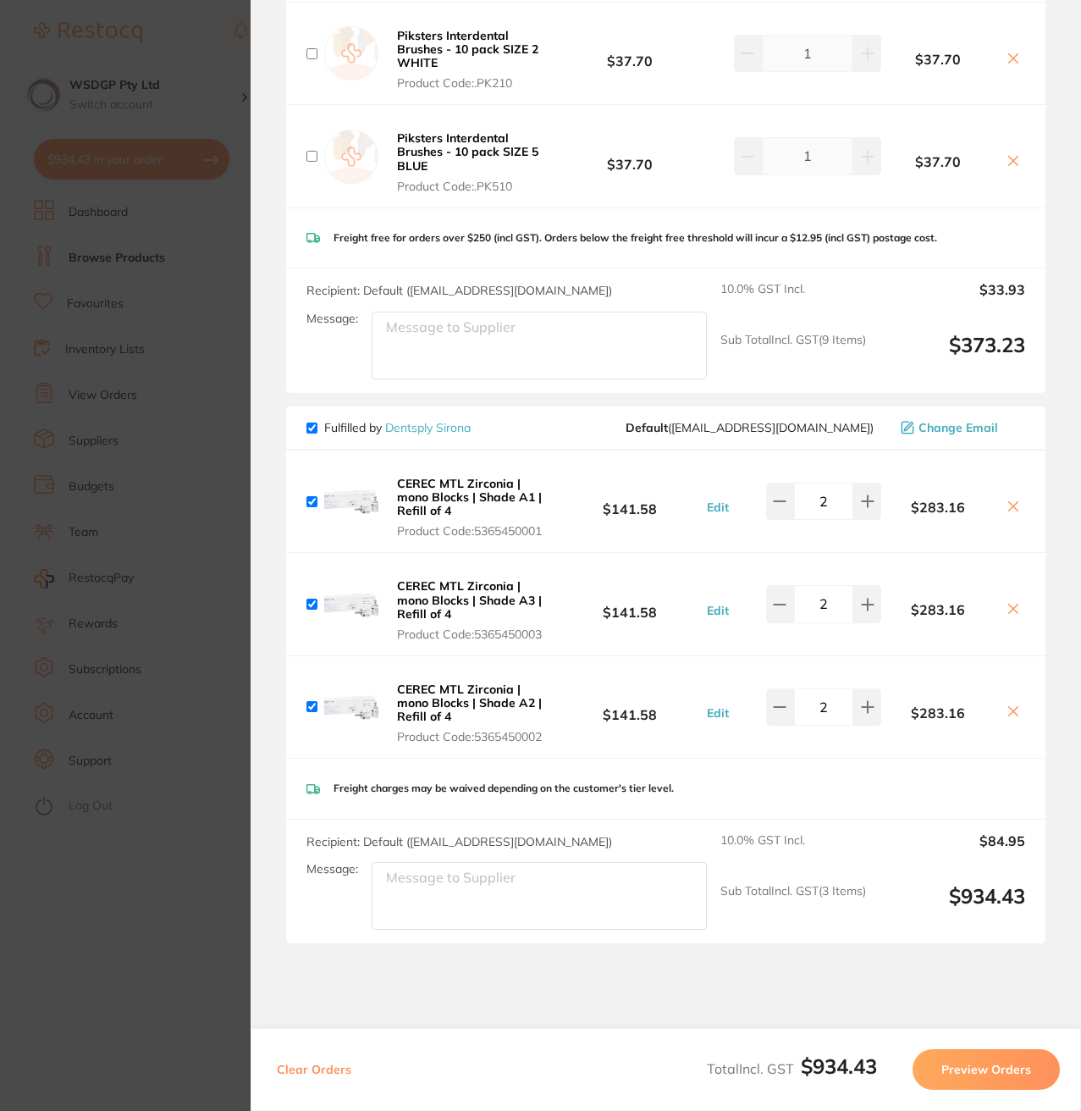
click at [1004, 1054] on button "Preview Orders" at bounding box center [986, 1069] width 147 height 41
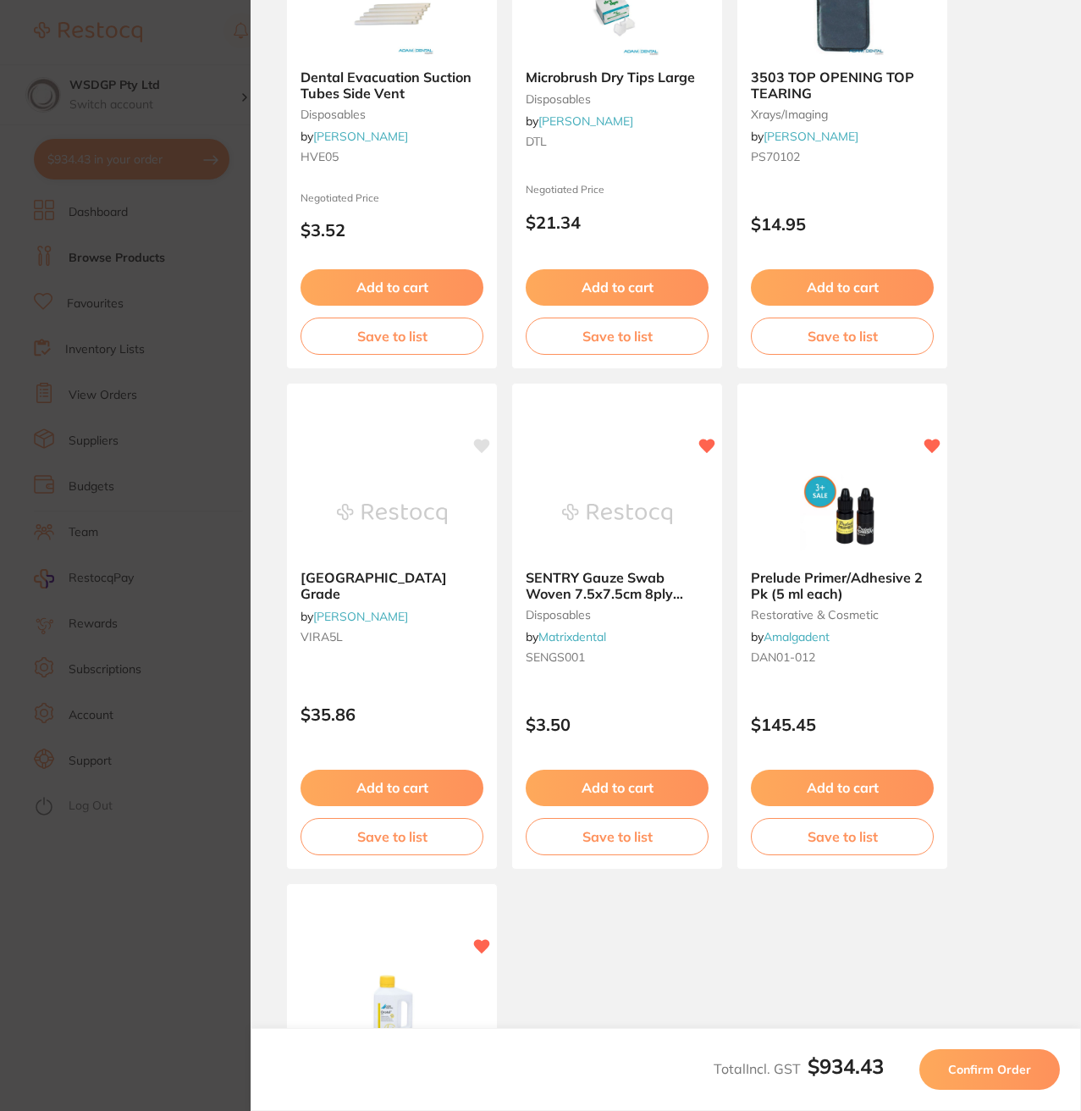
scroll to position [1142, 0]
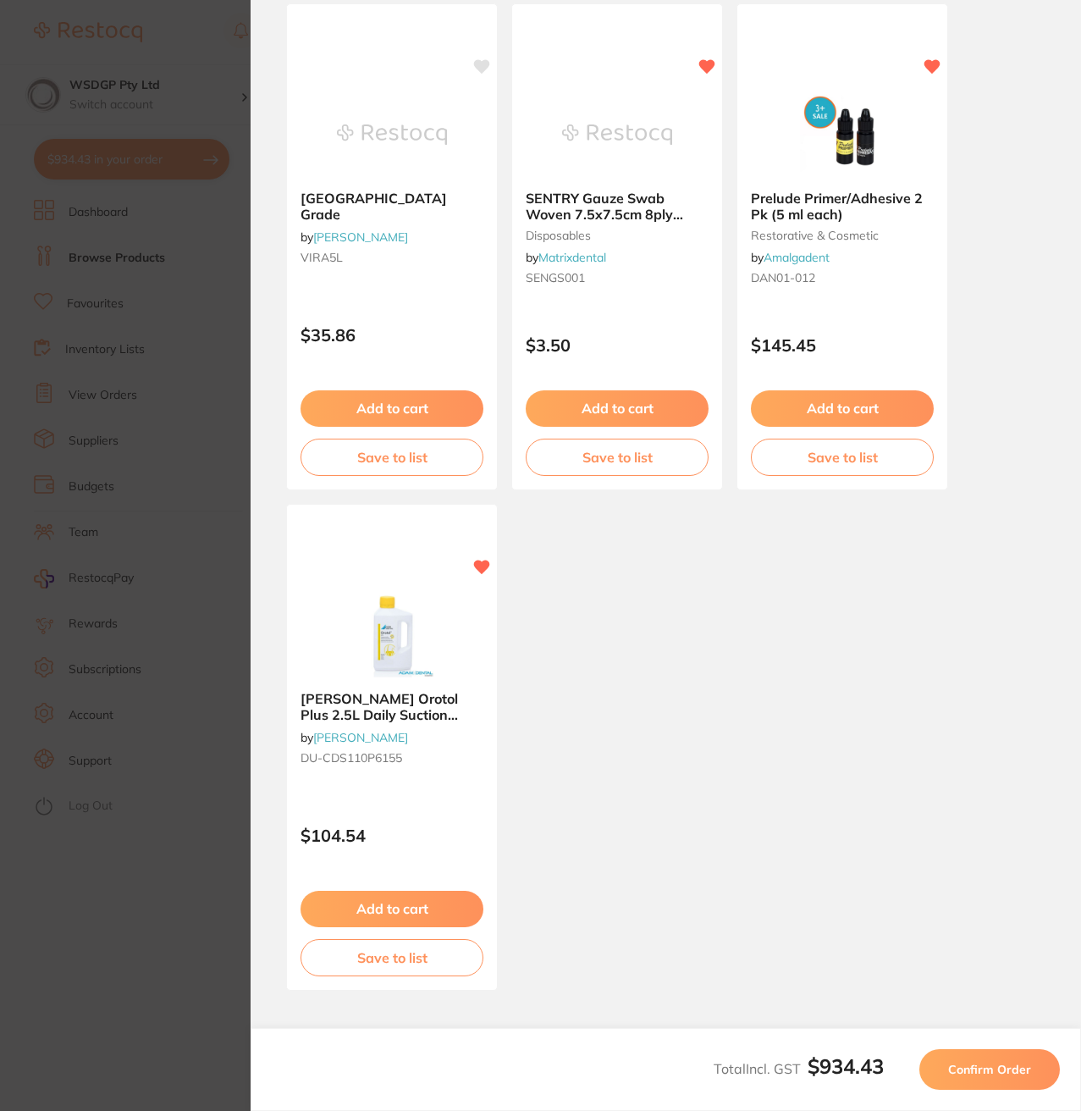
click at [1000, 1072] on span "Confirm Order" at bounding box center [989, 1069] width 83 height 15
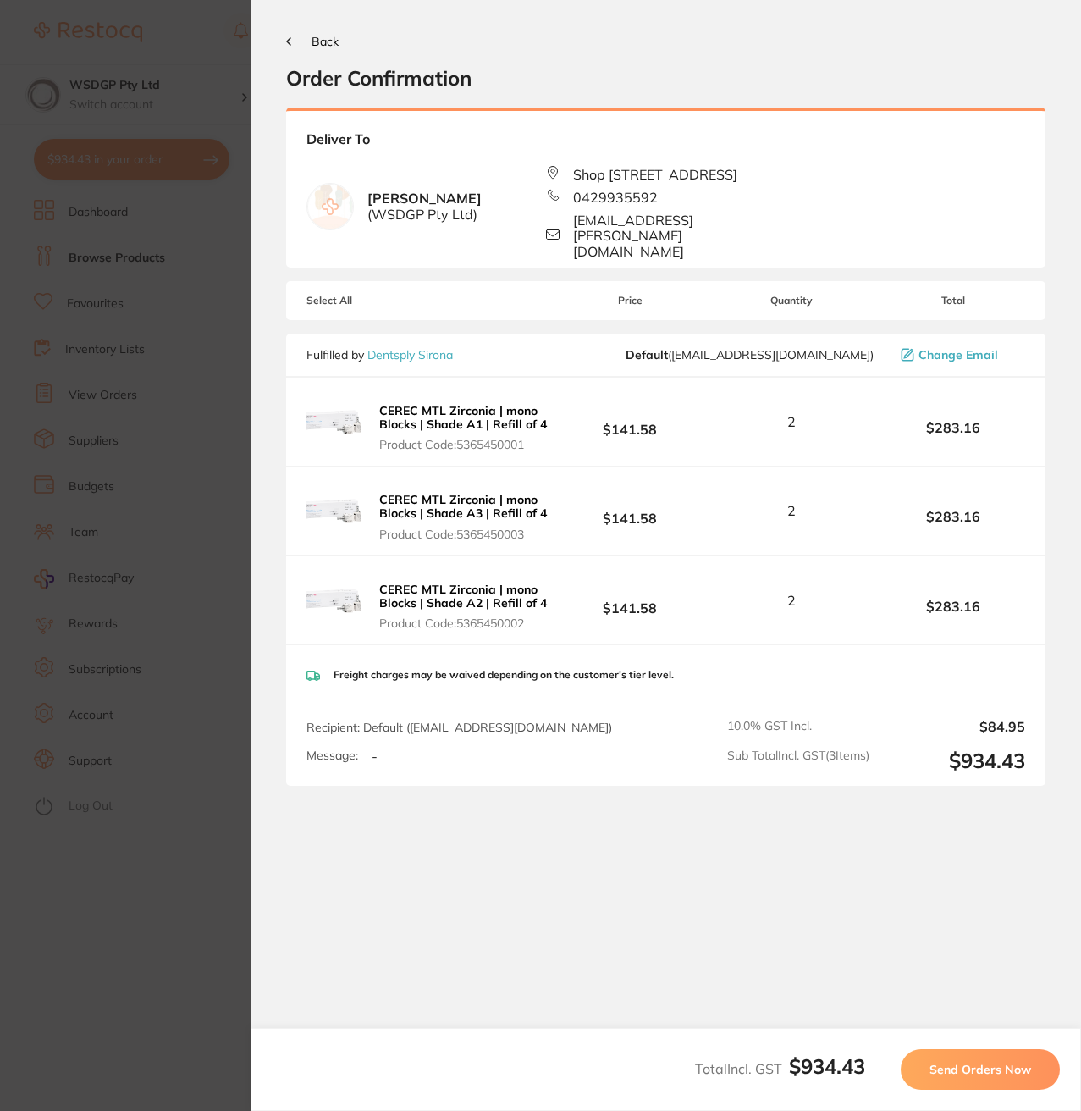
scroll to position [0, 0]
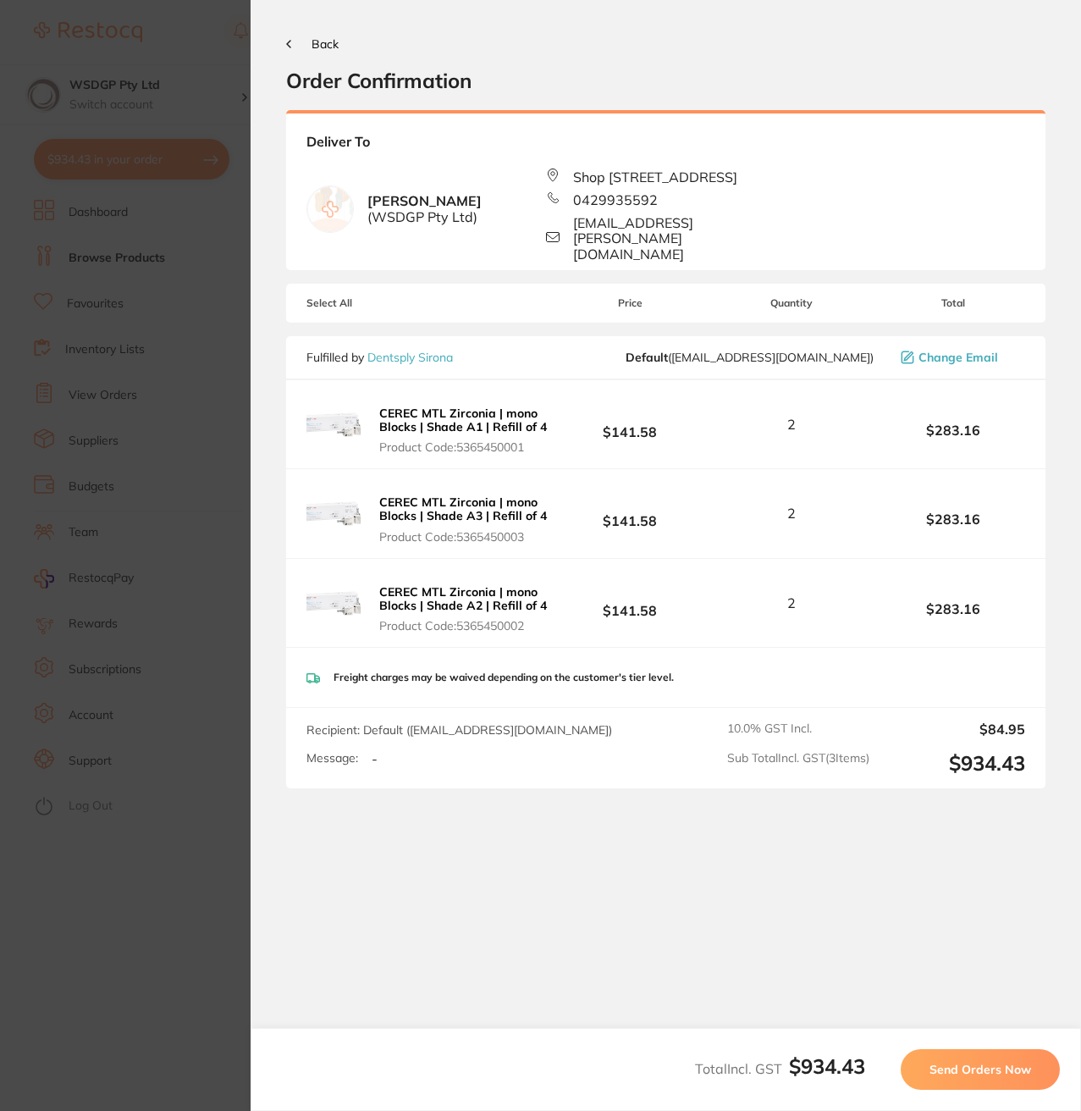
drag, startPoint x: 986, startPoint y: 1059, endPoint x: 420, endPoint y: 862, distance: 599.1
click at [421, 863] on div "Back Order Confirmation Your orders are being processed and we will notify you …" at bounding box center [666, 555] width 831 height 1111
click at [1008, 1063] on span "Send Orders Now" at bounding box center [981, 1069] width 102 height 15
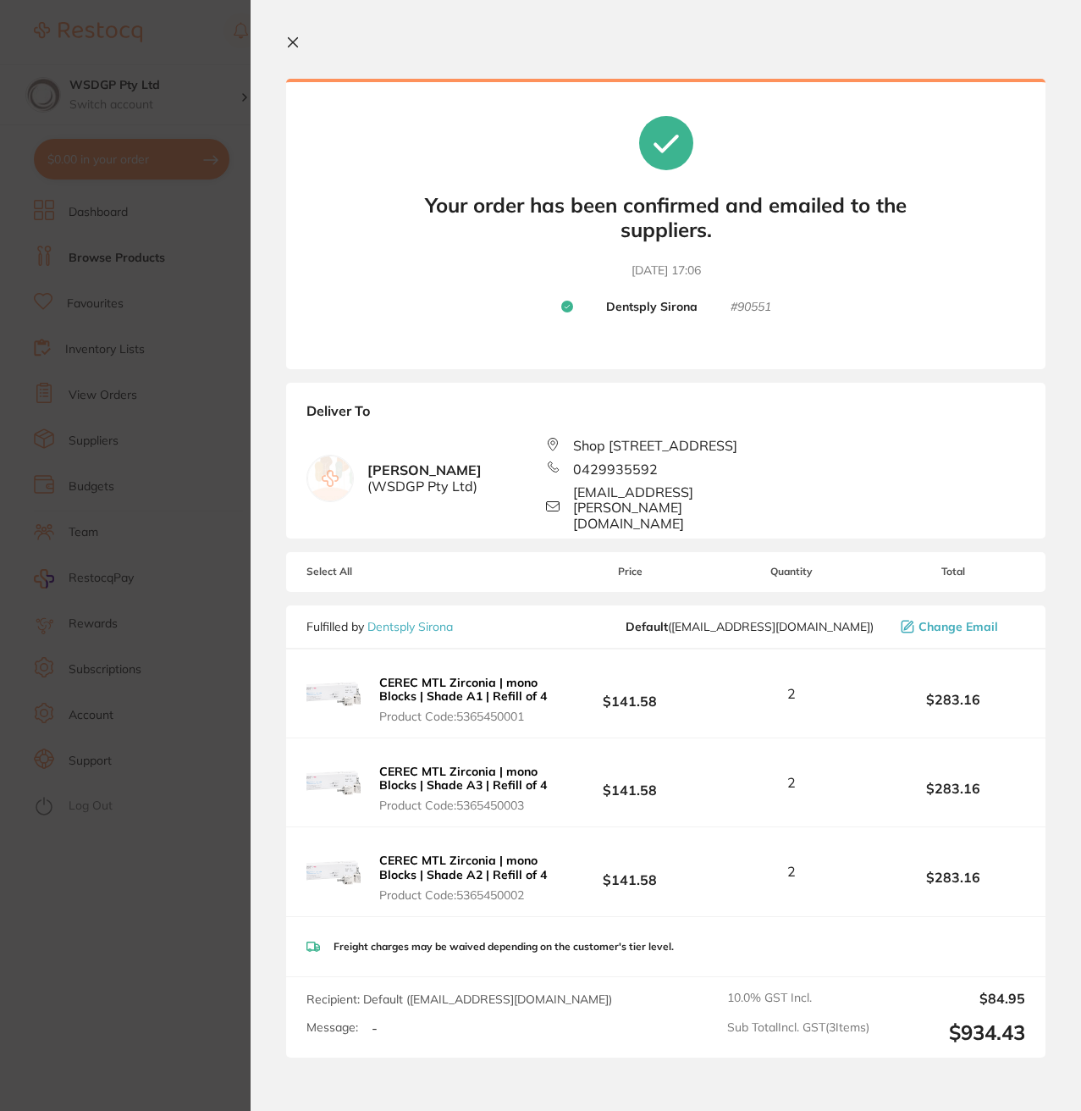
click at [103, 142] on section "Update RRP Set your pre negotiated price for this item. Item Agreed RRP (excl. …" at bounding box center [540, 555] width 1081 height 1111
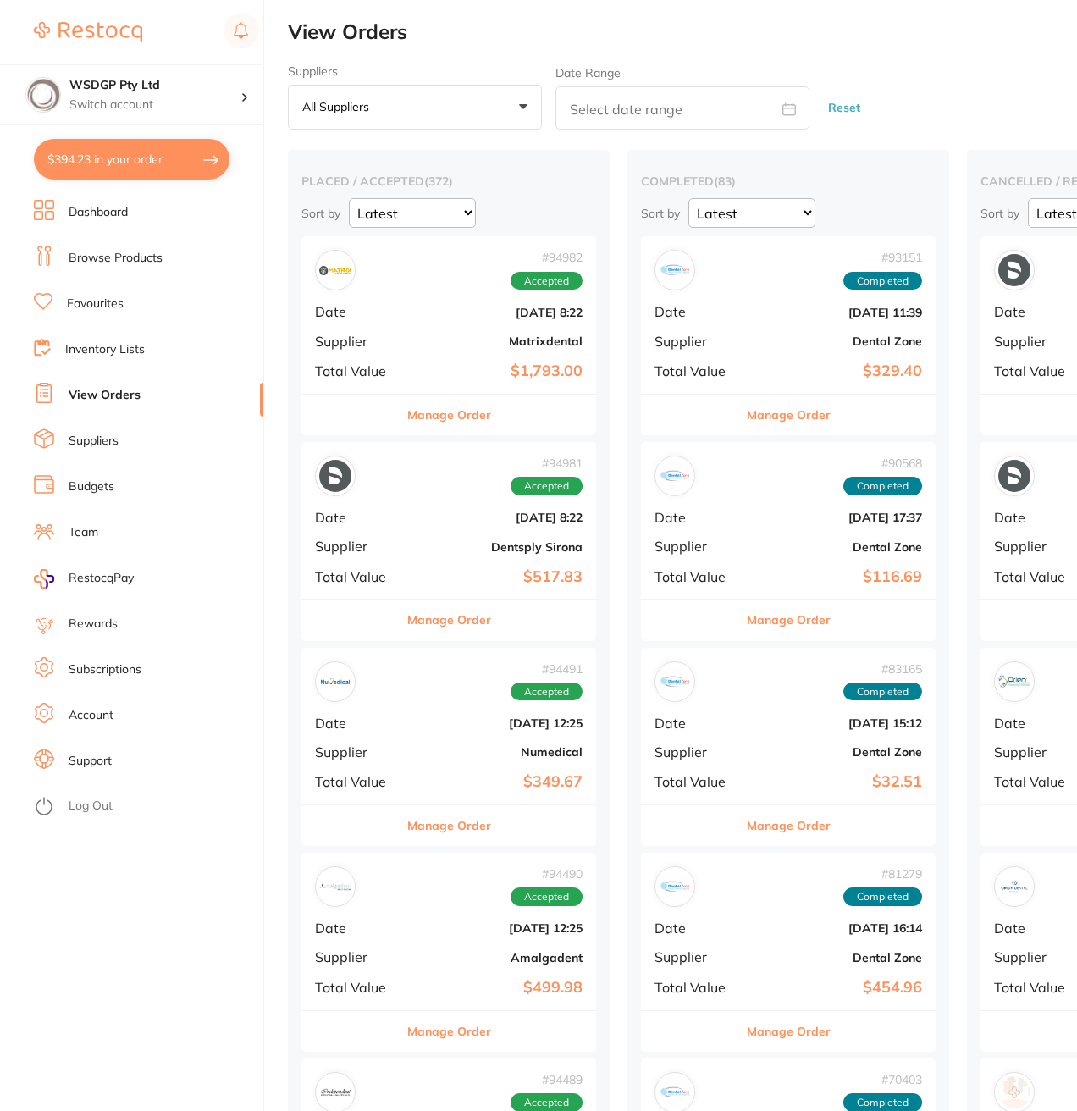
checkbox input "false"
click at [115, 94] on div "WSDGP Pty Ltd Switch account" at bounding box center [154, 95] width 171 height 36
click at [91, 212] on link "Dashboard" at bounding box center [98, 212] width 59 height 17
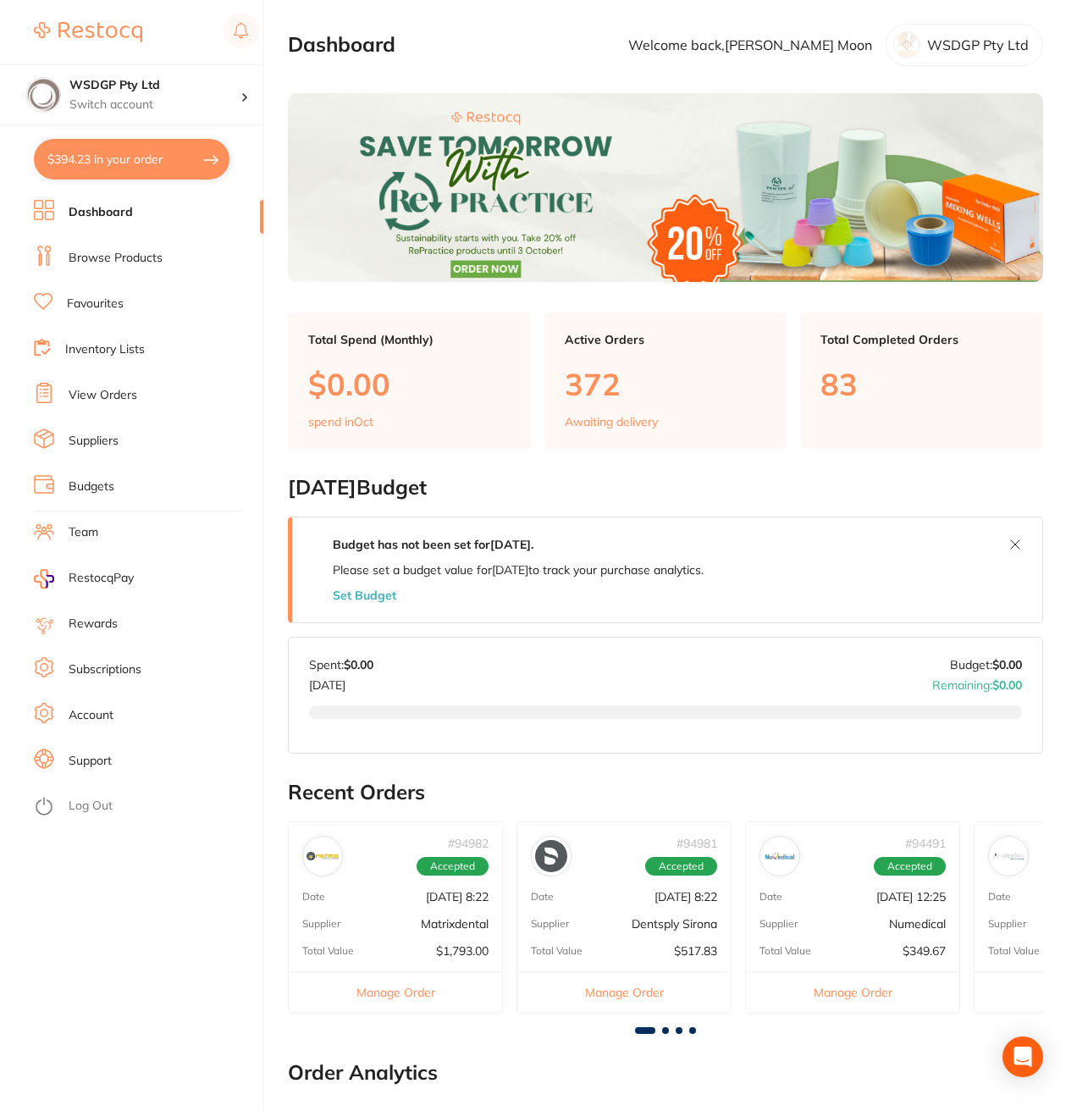
click at [116, 279] on ul "Dashboard Browse Products Favourites Inventory Lists View Orders Suppliers Budg…" at bounding box center [148, 655] width 229 height 911
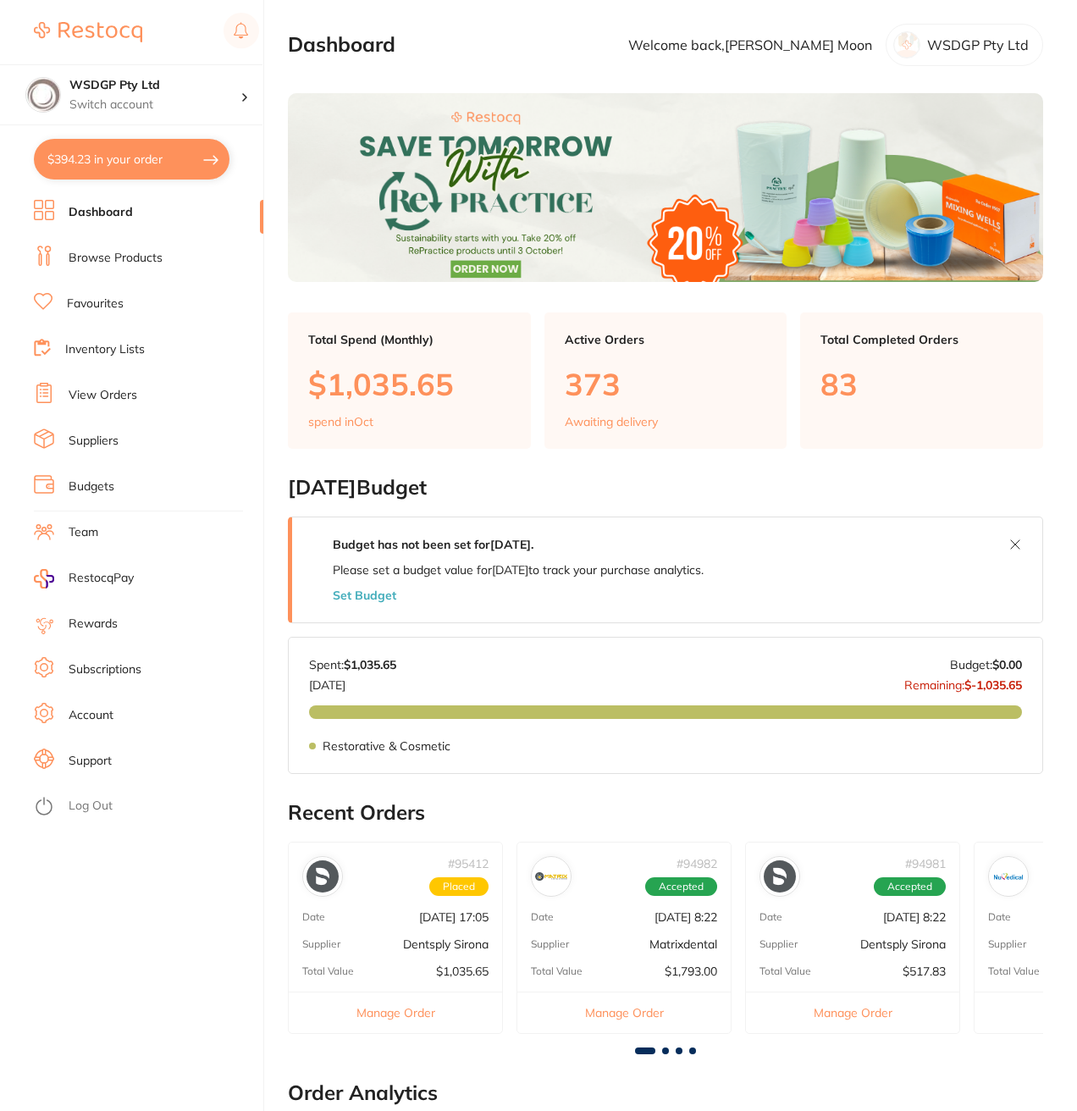
click at [124, 265] on link "Browse Products" at bounding box center [116, 258] width 94 height 17
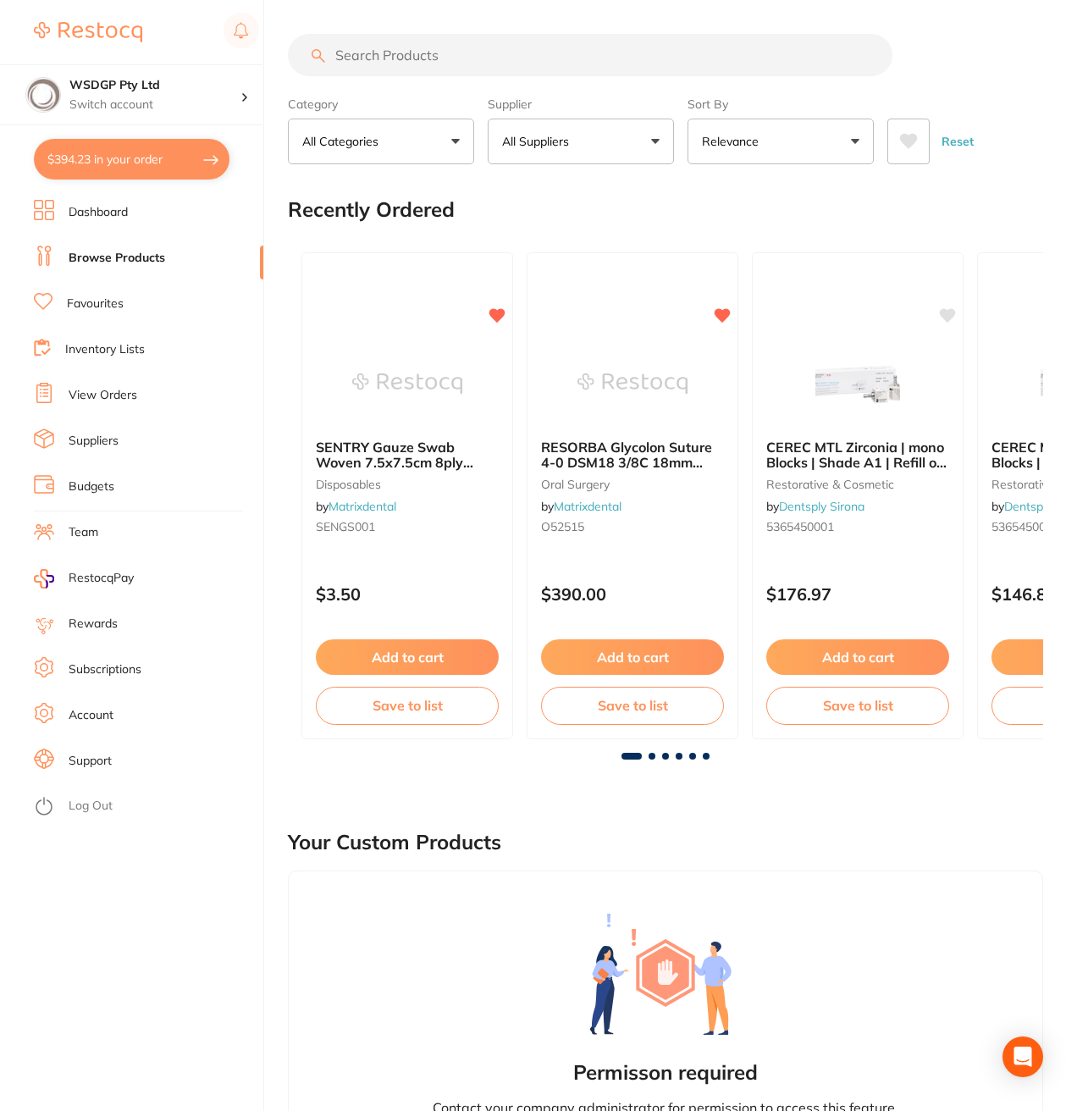
click at [362, 50] on input "search" at bounding box center [590, 55] width 605 height 42
paste input "- Saliva Suction Ejectors 100pack"
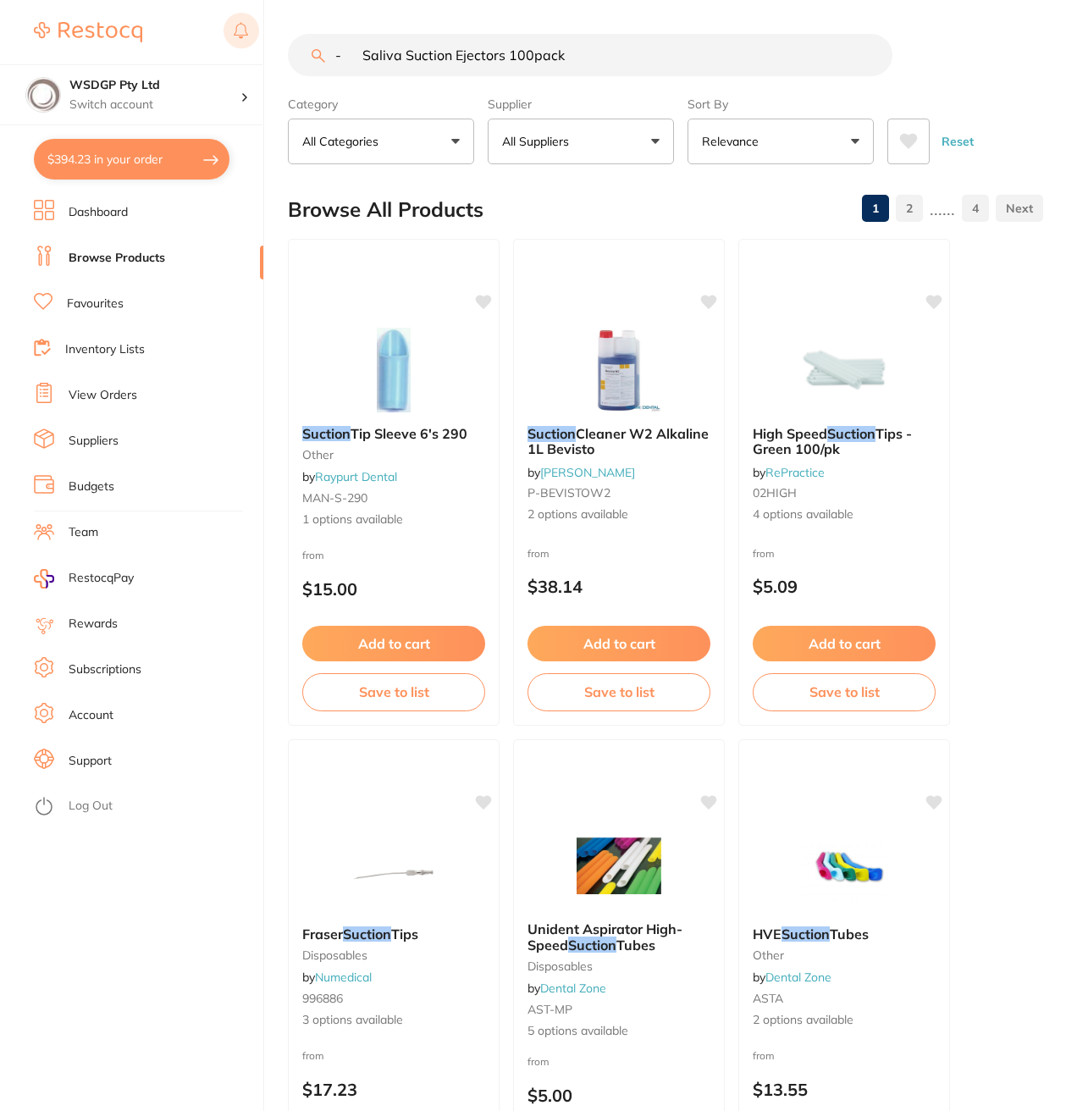
drag, startPoint x: 365, startPoint y: 54, endPoint x: 255, endPoint y: 36, distance: 111.5
click at [263, 37] on div "$394.23 WSDGP Pty Ltd Switch account WSDGP Pty Ltd $394.23 in your order Dashbo…" at bounding box center [538, 555] width 1077 height 1111
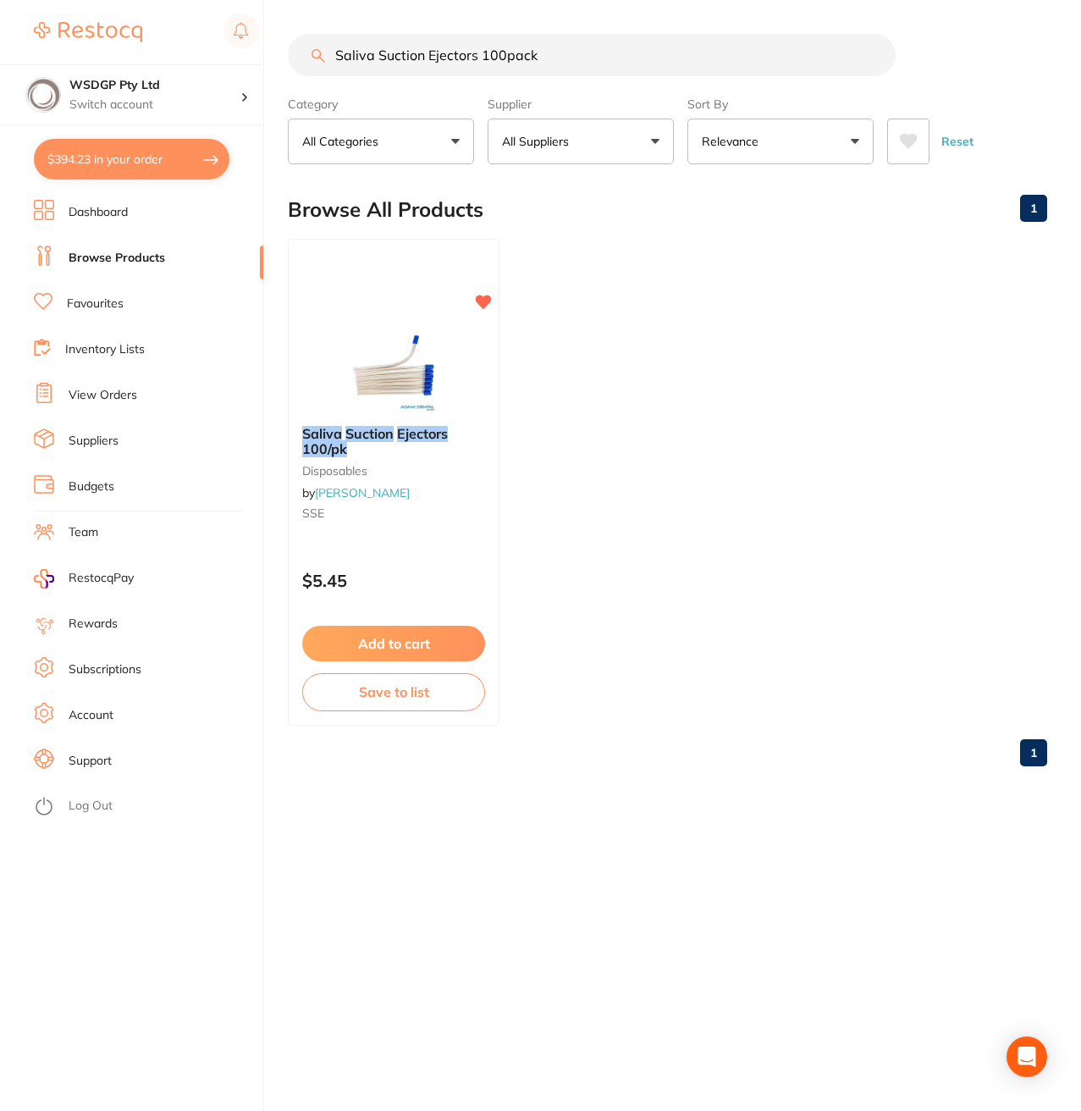
drag, startPoint x: 484, startPoint y: 57, endPoint x: 823, endPoint y: 79, distance: 340.3
click at [794, 75] on input "Saliva Suction Ejectors 100pack" at bounding box center [592, 55] width 608 height 42
drag, startPoint x: 509, startPoint y: 50, endPoint x: 25, endPoint y: 29, distance: 484.9
click at [32, 31] on div "$394.23 WSDGP Pty Ltd Switch account WSDGP Pty Ltd $394.23 in your order Dashbo…" at bounding box center [540, 555] width 1081 height 1111
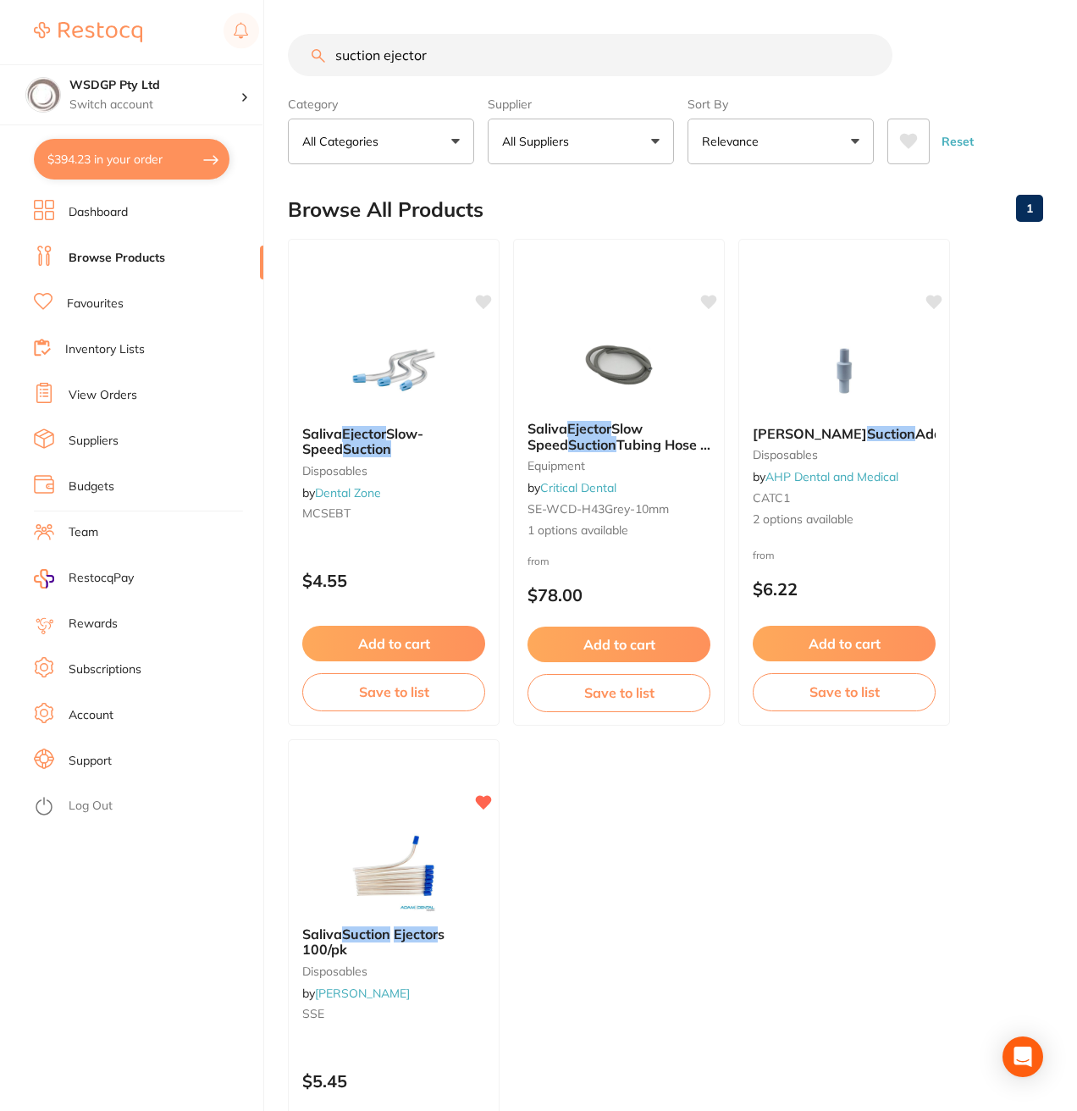
drag, startPoint x: 445, startPoint y: 58, endPoint x: 47, endPoint y: 48, distance: 399.0
click at [102, 52] on div "$394.23 WSDGP Pty Ltd Switch account WSDGP Pty Ltd $394.23 in your order Dashbo…" at bounding box center [538, 555] width 1077 height 1111
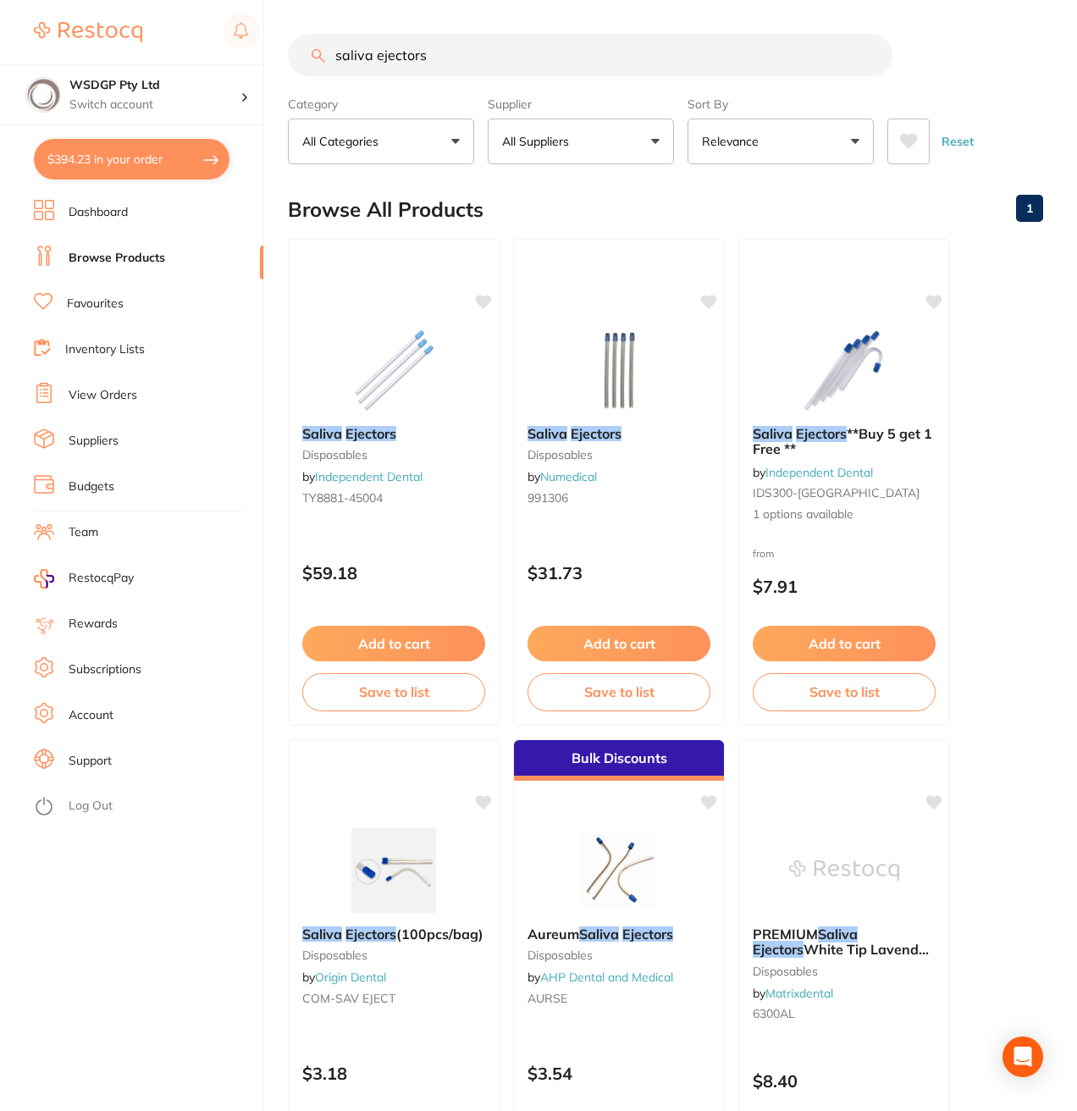
drag, startPoint x: 378, startPoint y: 52, endPoint x: -1, endPoint y: 34, distance: 379.0
click at [0, 34] on html "$394.23 WSDGP Pty Ltd Switch account WSDGP Pty Ltd $394.23 in your order Dashbo…" at bounding box center [538, 555] width 1077 height 1111
paste input "- Frostbite Cryogenic Tooth Spray"
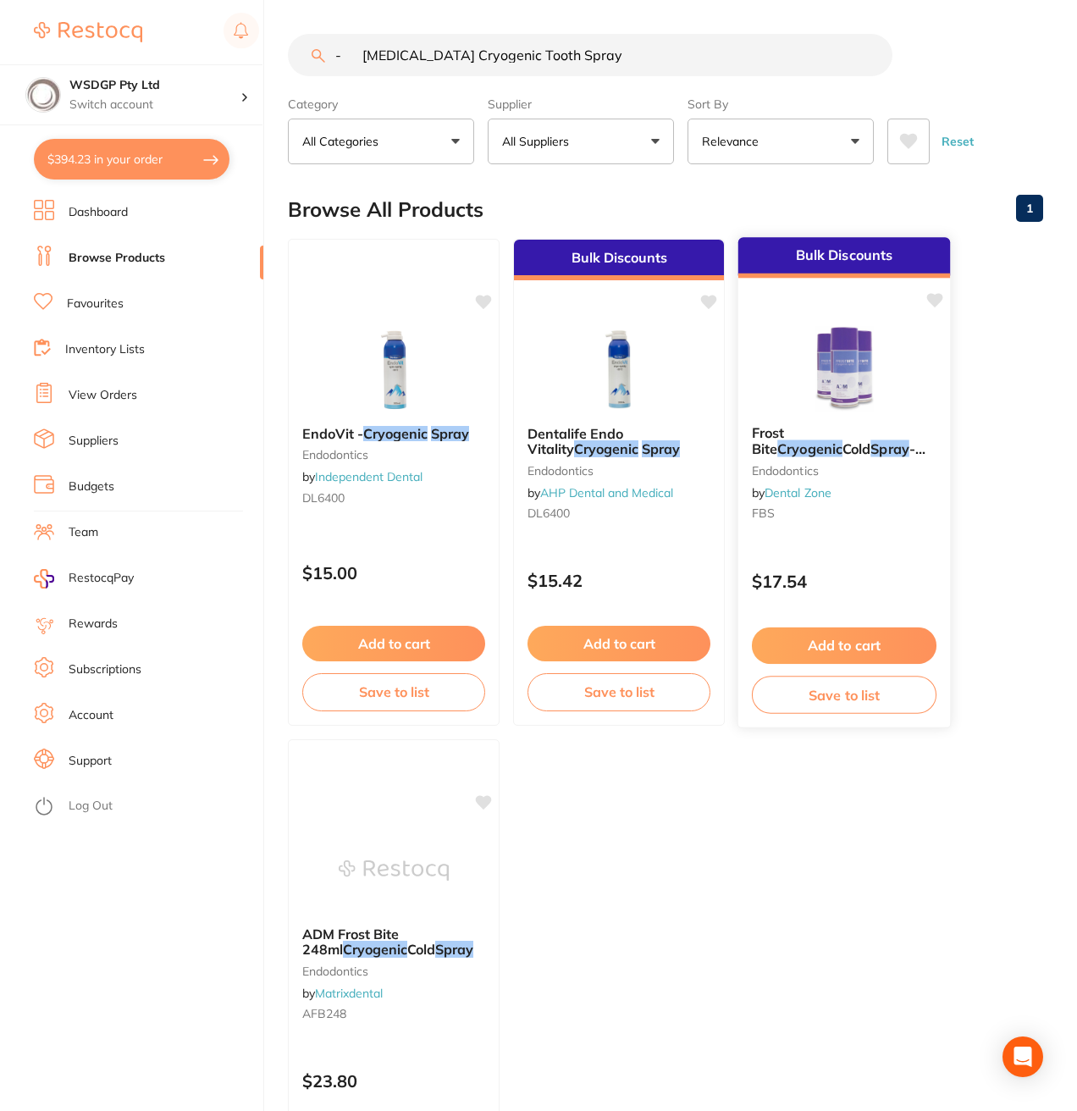
click at [805, 463] on small "Endodontics" at bounding box center [844, 470] width 185 height 14
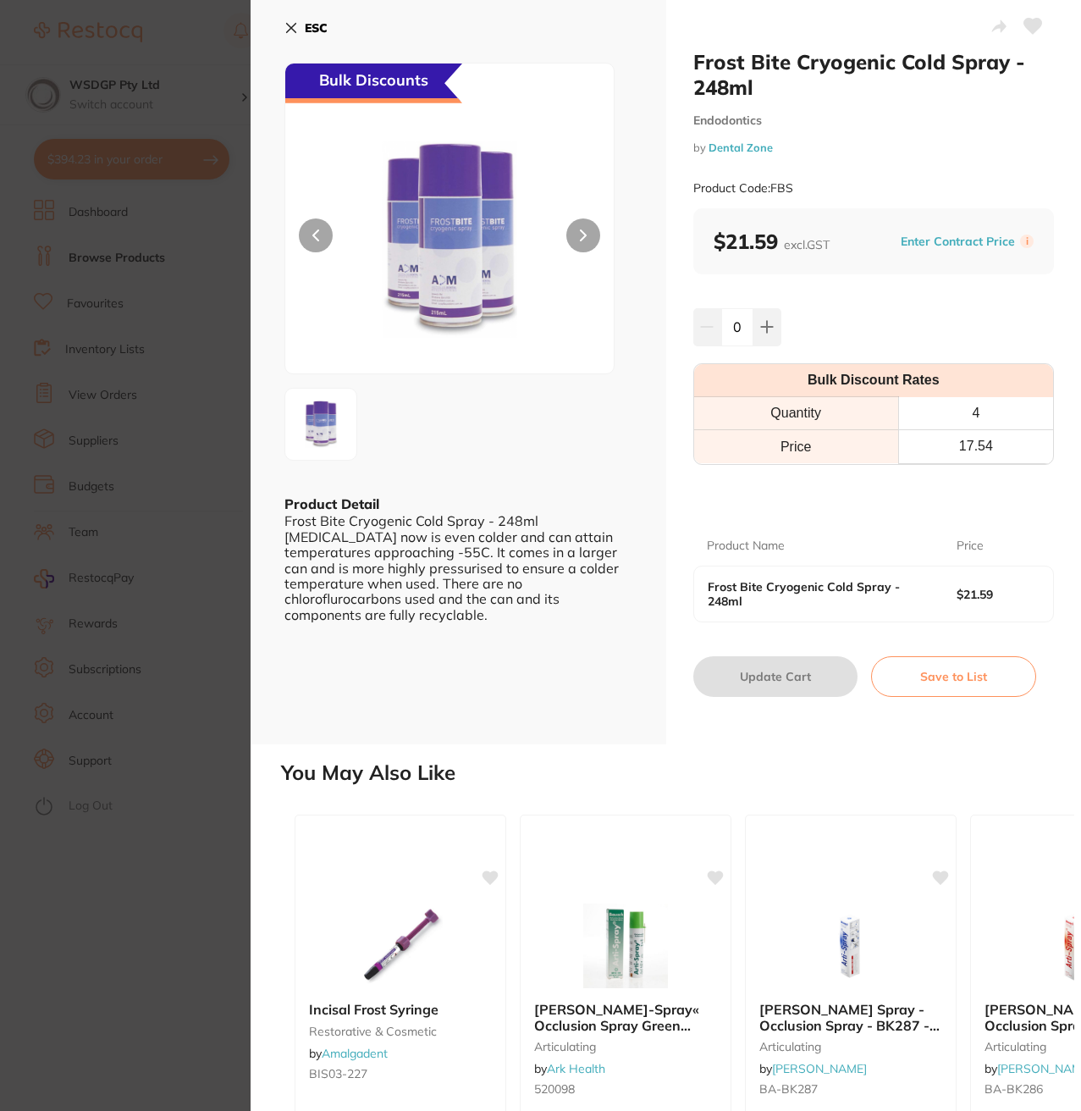
drag, startPoint x: 91, startPoint y: 222, endPoint x: 375, endPoint y: 202, distance: 284.4
click at [91, 222] on section "Frost Bite Cryogenic Cold Spray - 248ml Endodontics by Dental Zone Product Code…" at bounding box center [540, 555] width 1081 height 1111
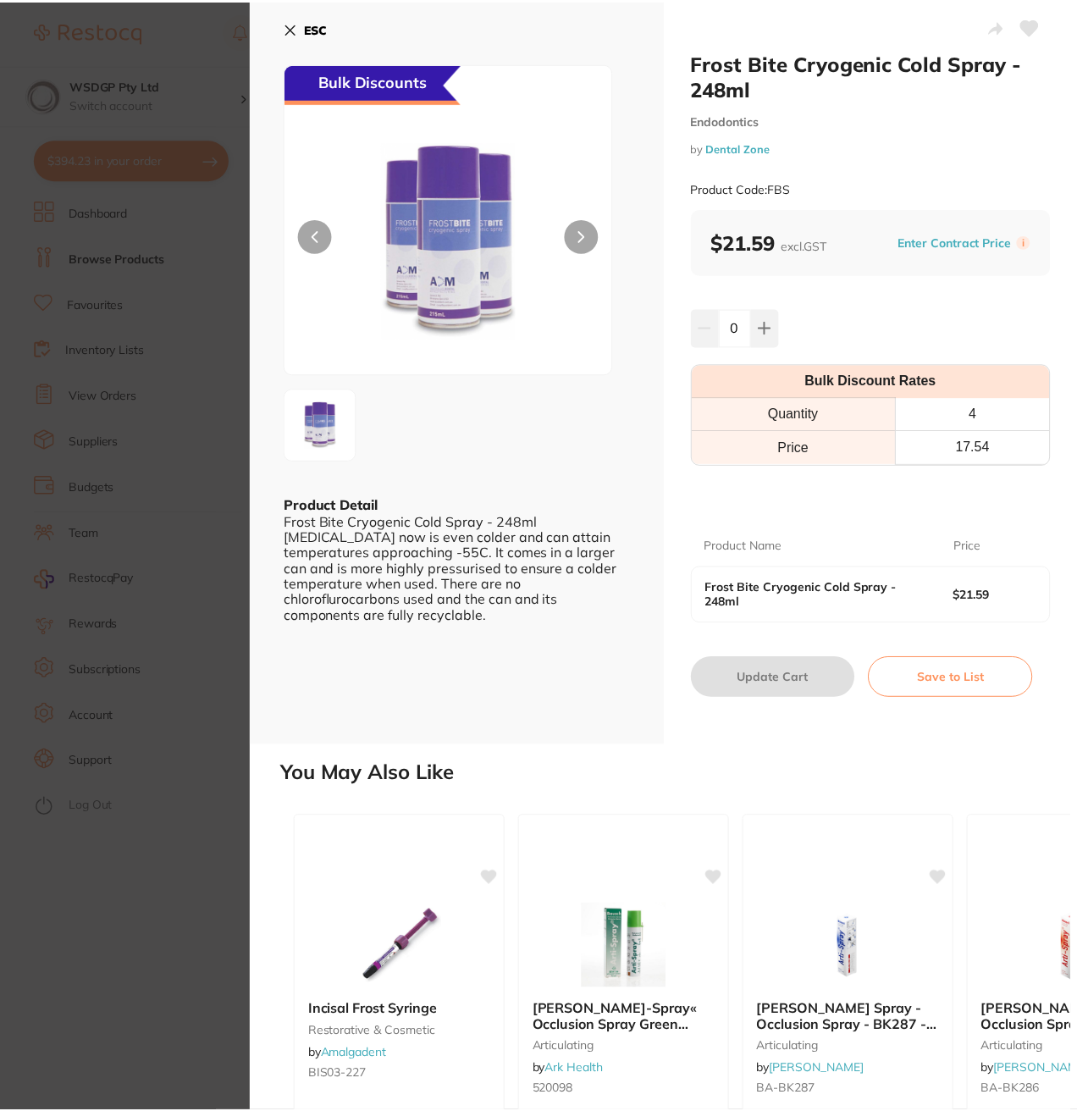
scroll to position [25, 0]
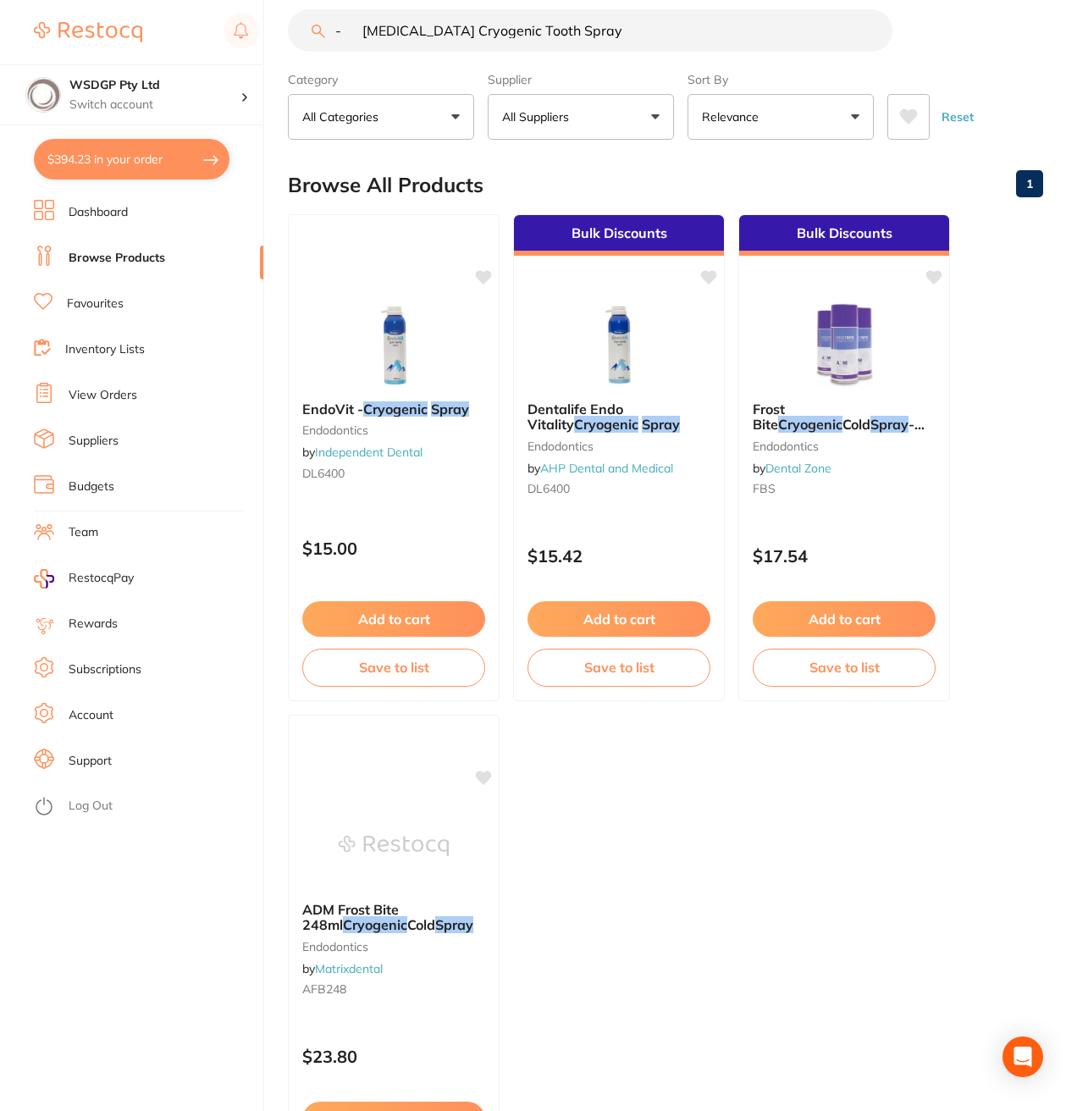
drag, startPoint x: 608, startPoint y: 35, endPoint x: 89, endPoint y: 14, distance: 519.6
click at [89, 14] on div "$394.23 WSDGP Pty Ltd Switch account WSDGP Pty Ltd $394.23 in your order Dashbo…" at bounding box center [538, 530] width 1077 height 1111
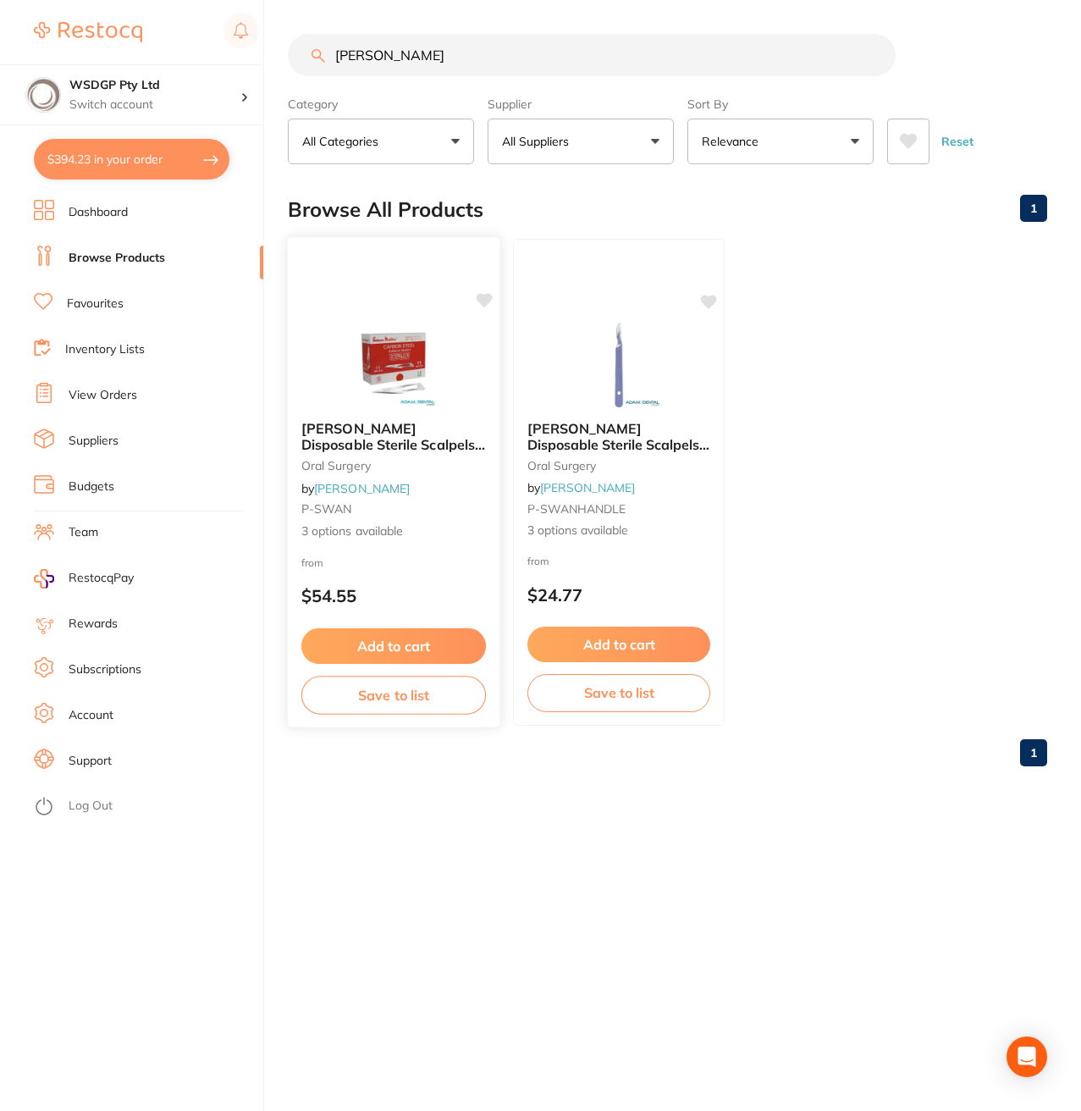
click at [406, 444] on span "Swann-Morton Disposable Sterile Scalpels - Surgical" at bounding box center [393, 444] width 184 height 48
click at [441, 51] on input "swan morton" at bounding box center [592, 55] width 608 height 42
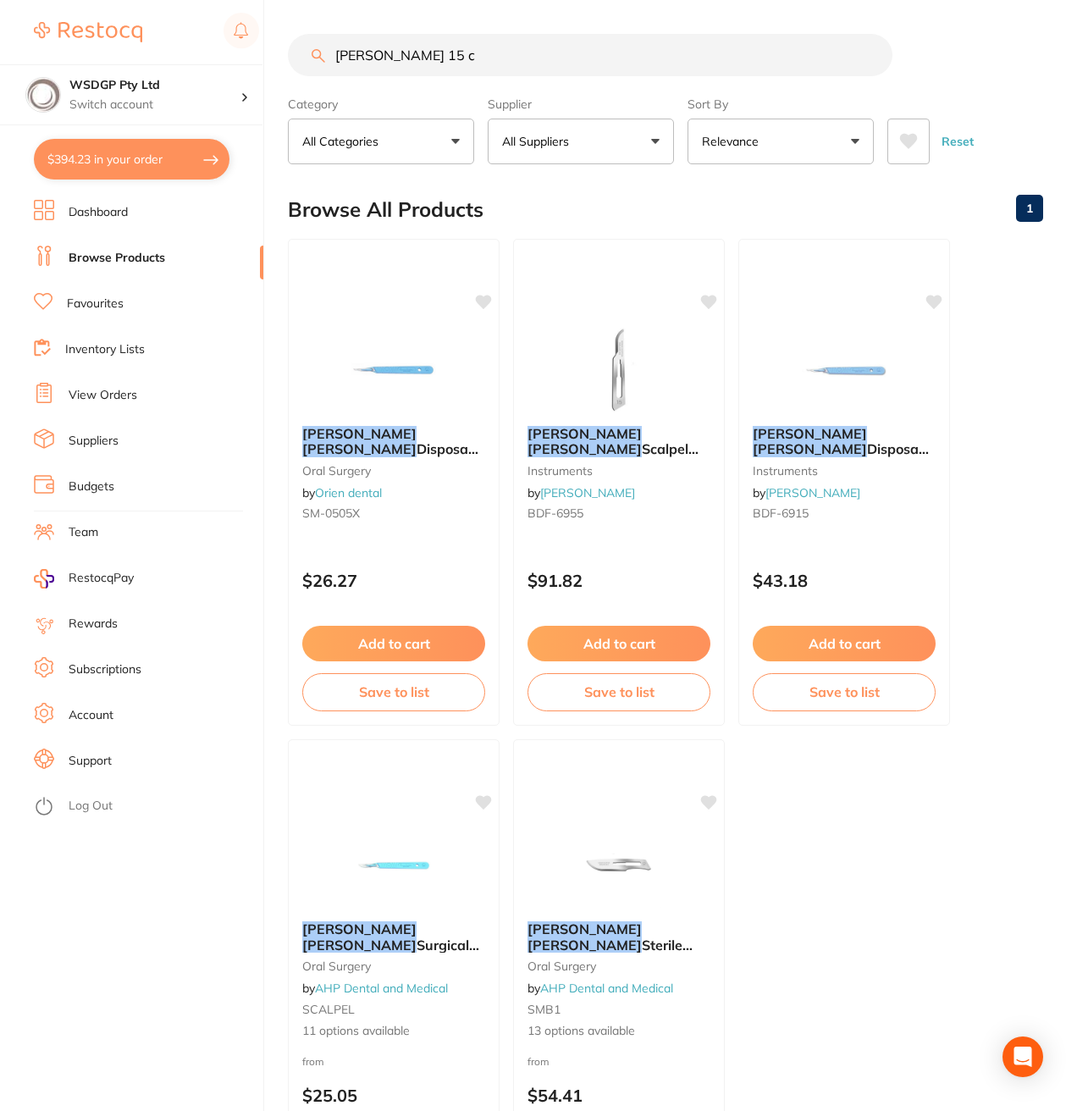
drag, startPoint x: 418, startPoint y: 67, endPoint x: 21, endPoint y: 59, distance: 397.3
click at [84, 67] on div "$394.23 WSDGP Pty Ltd Switch account WSDGP Pty Ltd $394.23 in your order Dashbo…" at bounding box center [538, 555] width 1077 height 1111
paste input "4BE6955C"
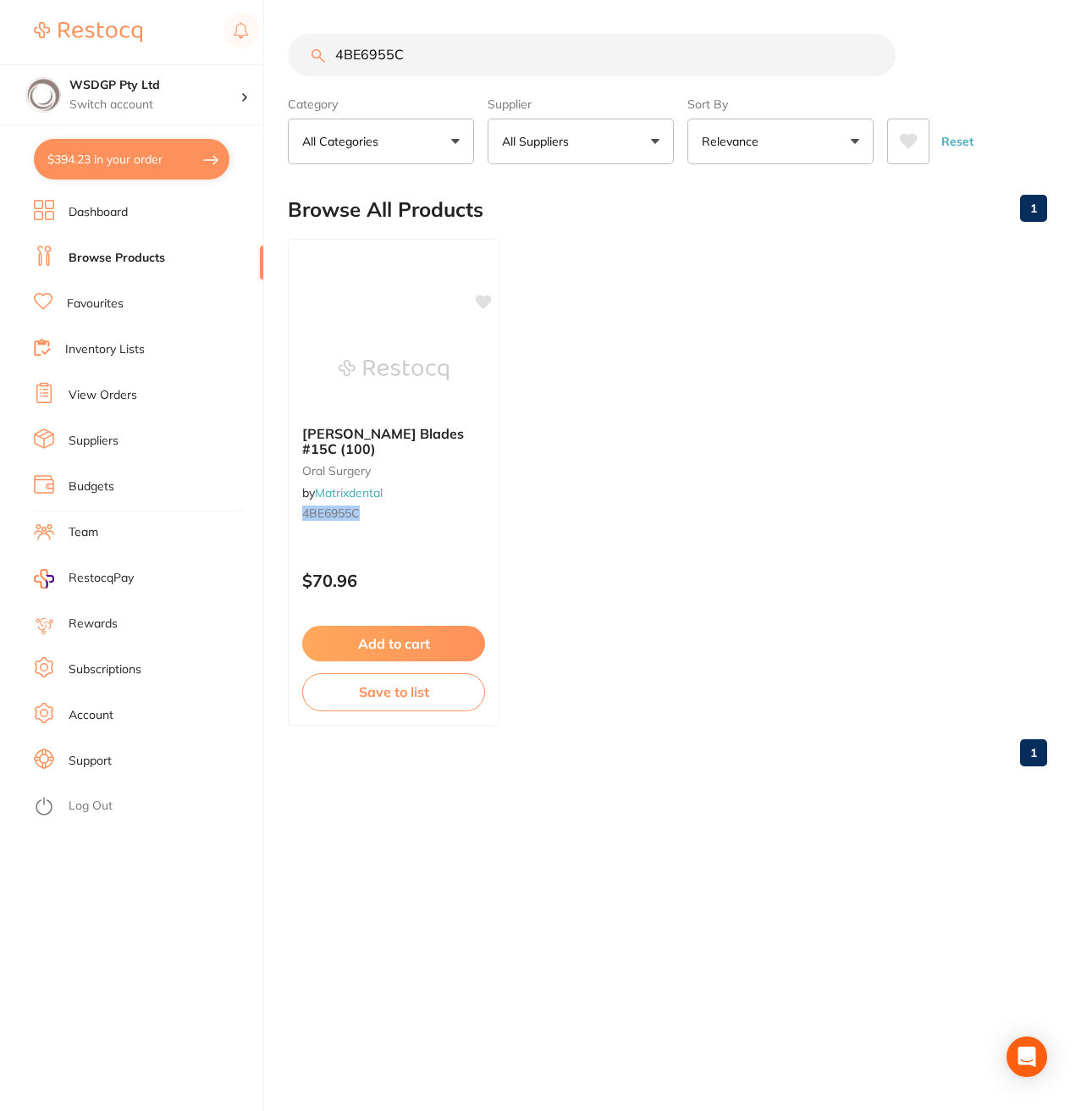
type input "4BE6955C"
click at [421, 631] on button "Add to cart" at bounding box center [393, 646] width 185 height 36
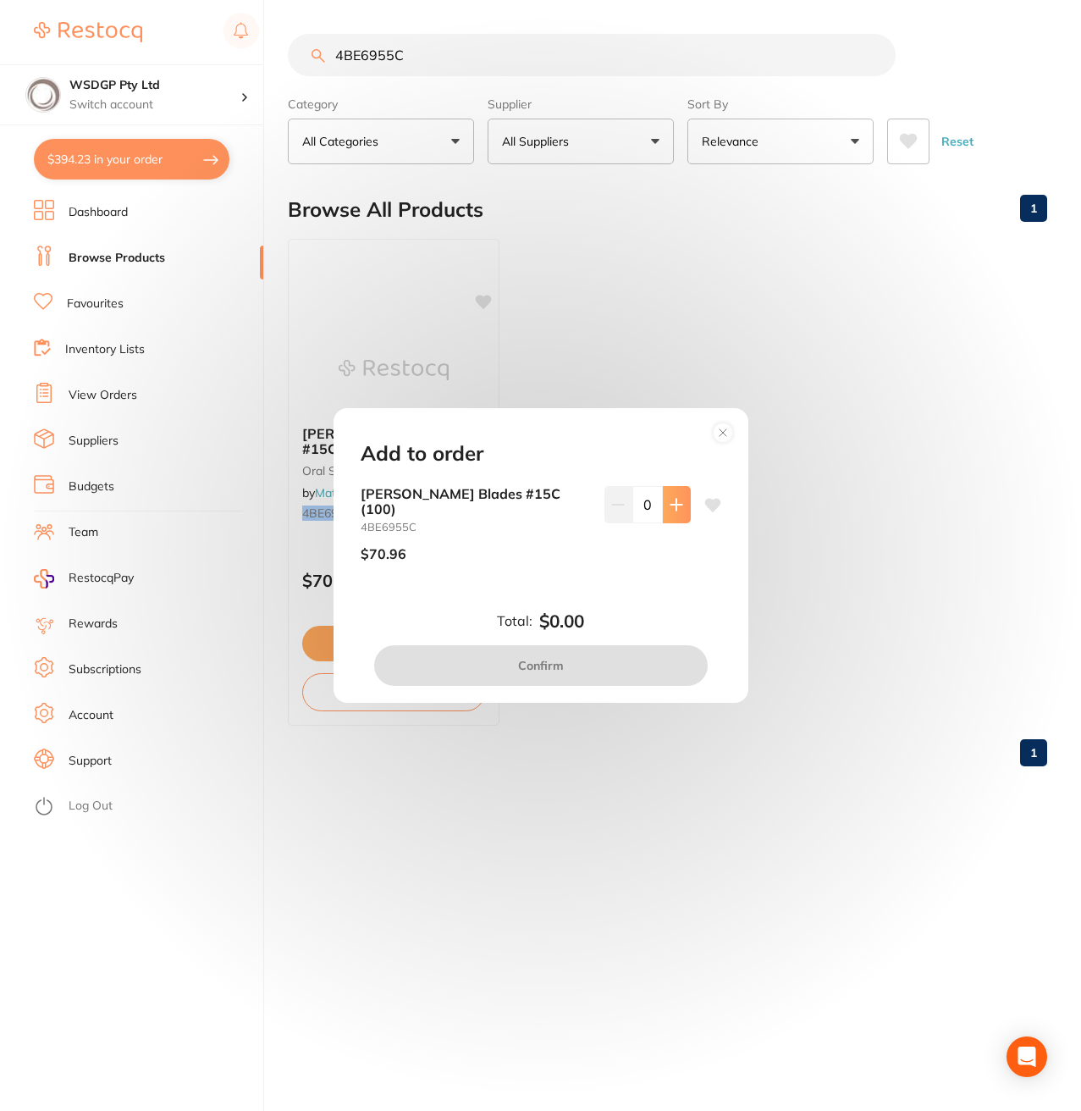
click at [676, 500] on icon at bounding box center [677, 505] width 14 height 14
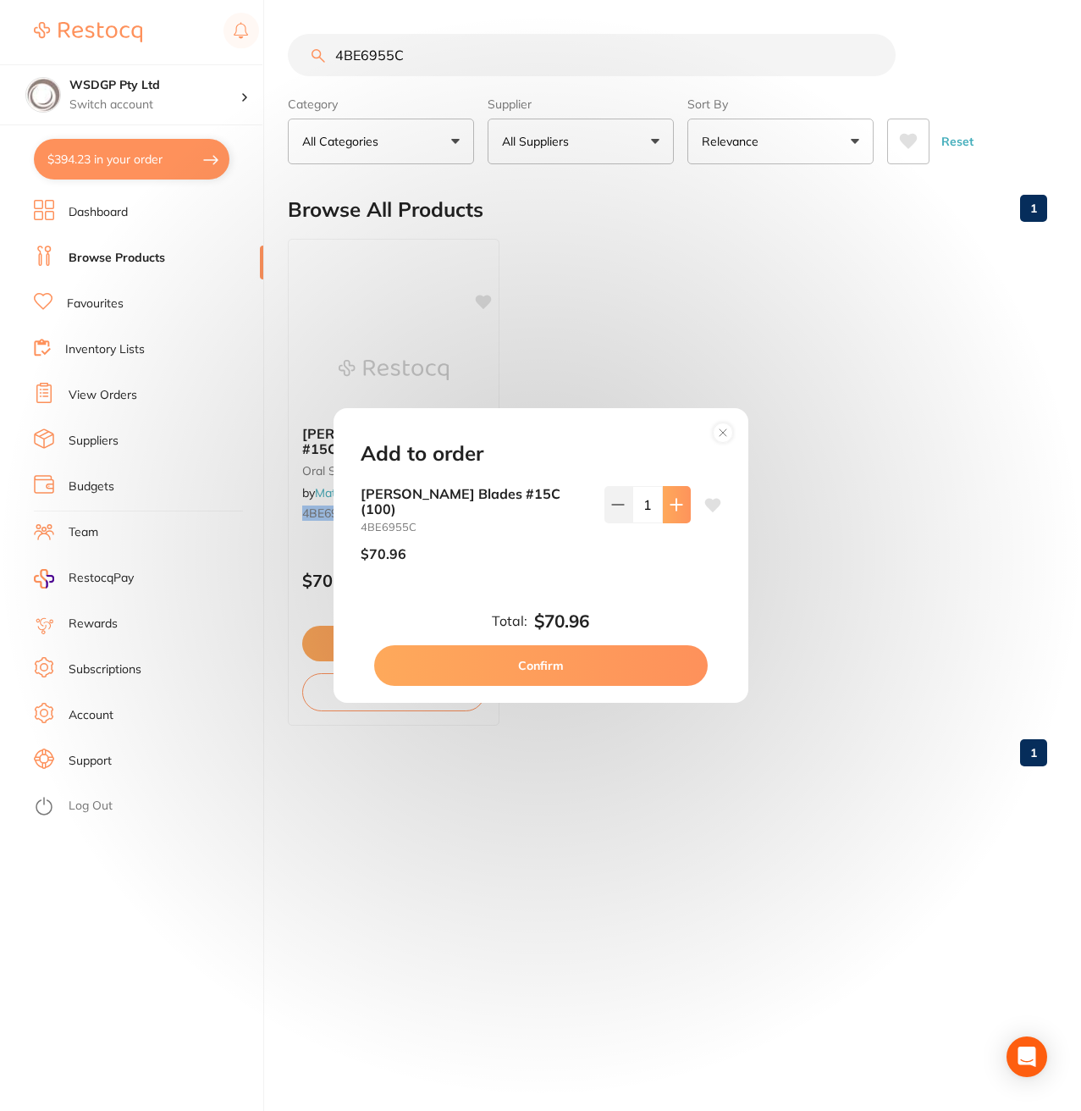
click at [670, 511] on icon at bounding box center [677, 505] width 14 height 14
type input "4"
drag, startPoint x: 666, startPoint y: 511, endPoint x: 606, endPoint y: 585, distance: 95.2
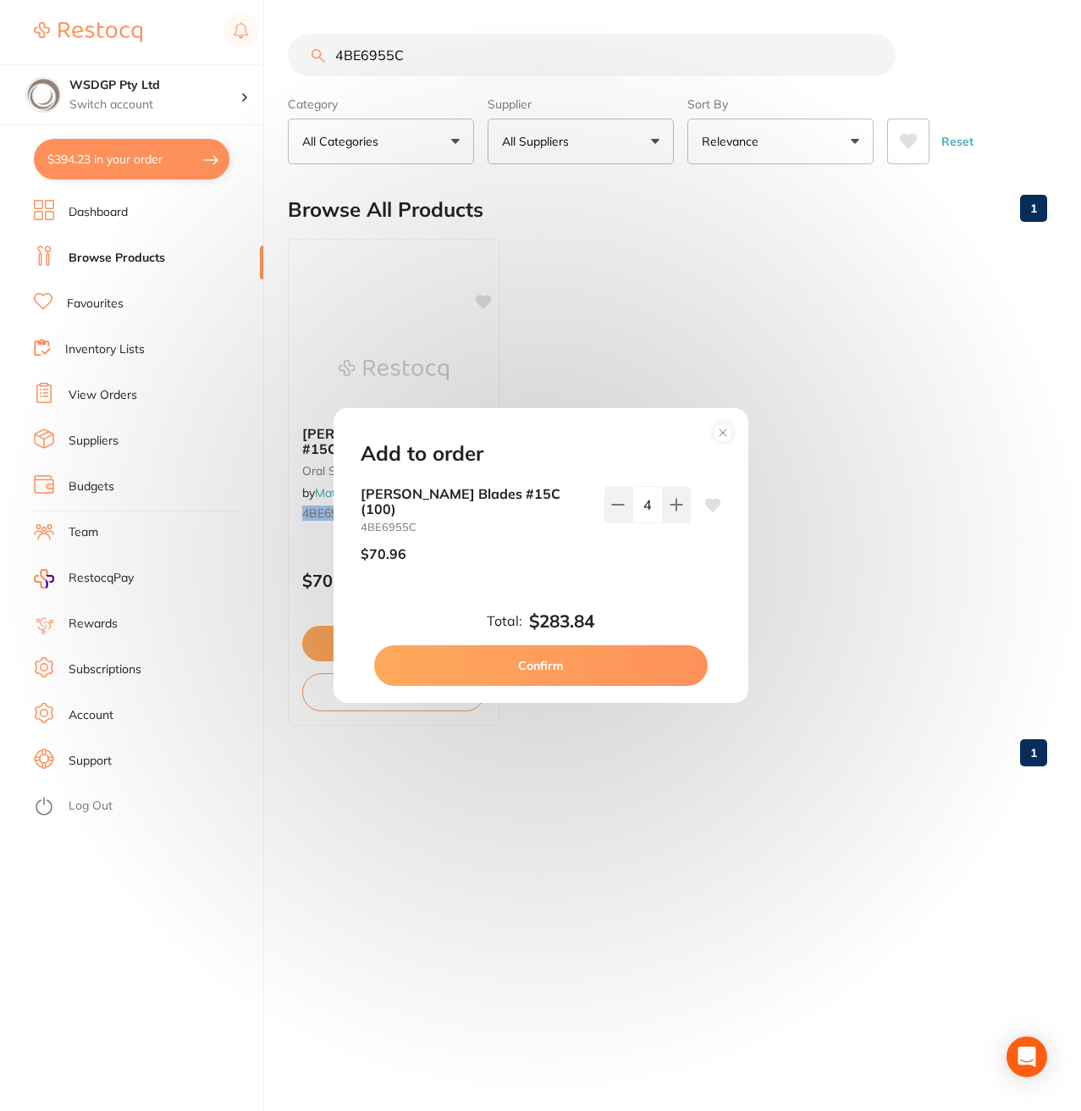
click at [606, 585] on div "SWANN-MORTON Scalpel Blades #15C (100) 4BE6955C $70.96 4" at bounding box center [540, 544] width 401 height 117
click at [620, 661] on button "Confirm" at bounding box center [541, 665] width 334 height 41
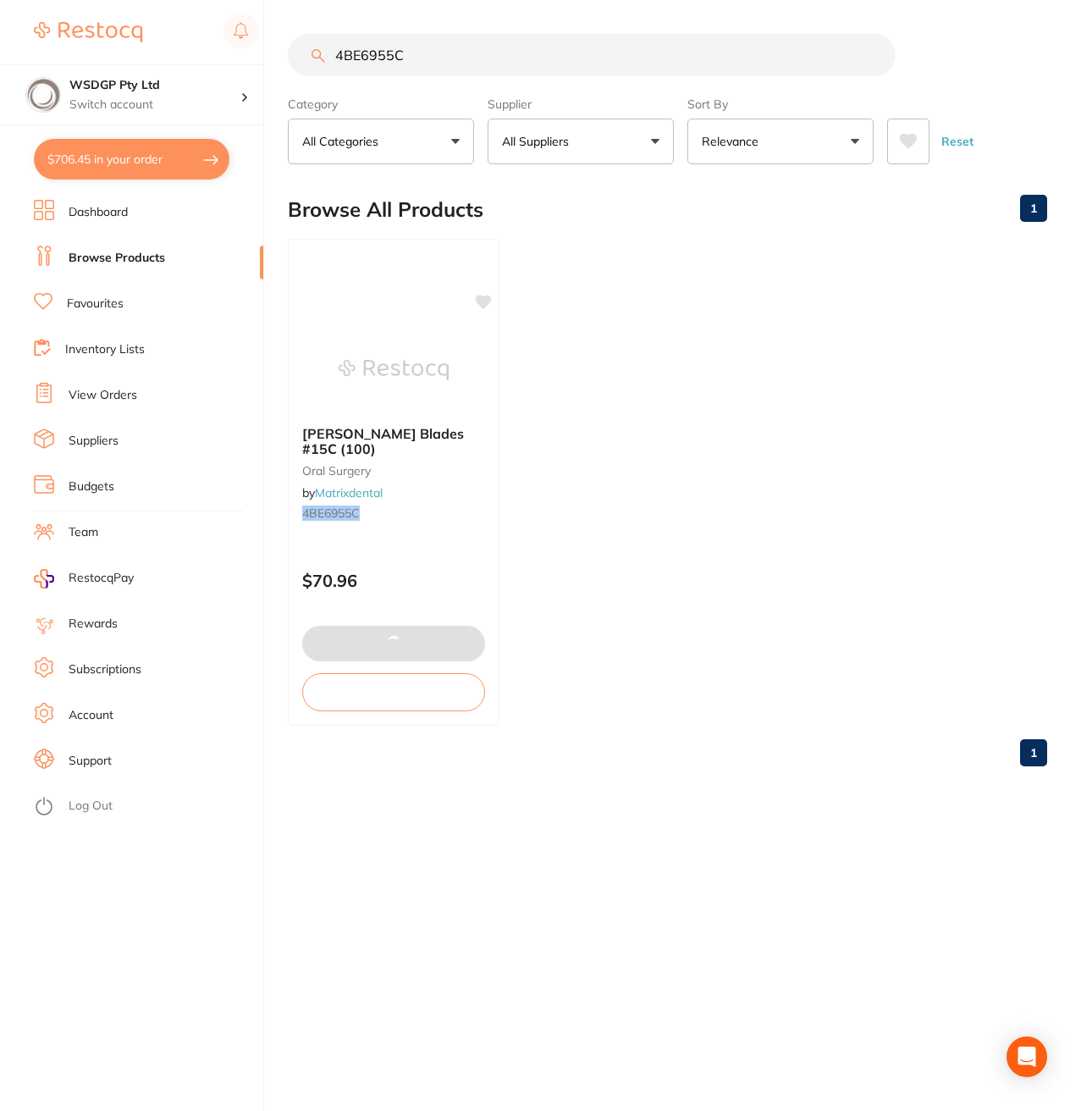
drag, startPoint x: 433, startPoint y: 58, endPoint x: 28, endPoint y: 45, distance: 405.0
click at [50, 48] on div "$706.45 WSDGP Pty Ltd Switch account WSDGP Pty Ltd $706.45 in your order Dashbo…" at bounding box center [540, 555] width 1081 height 1111
paste input "- Swann Morton blade 1"
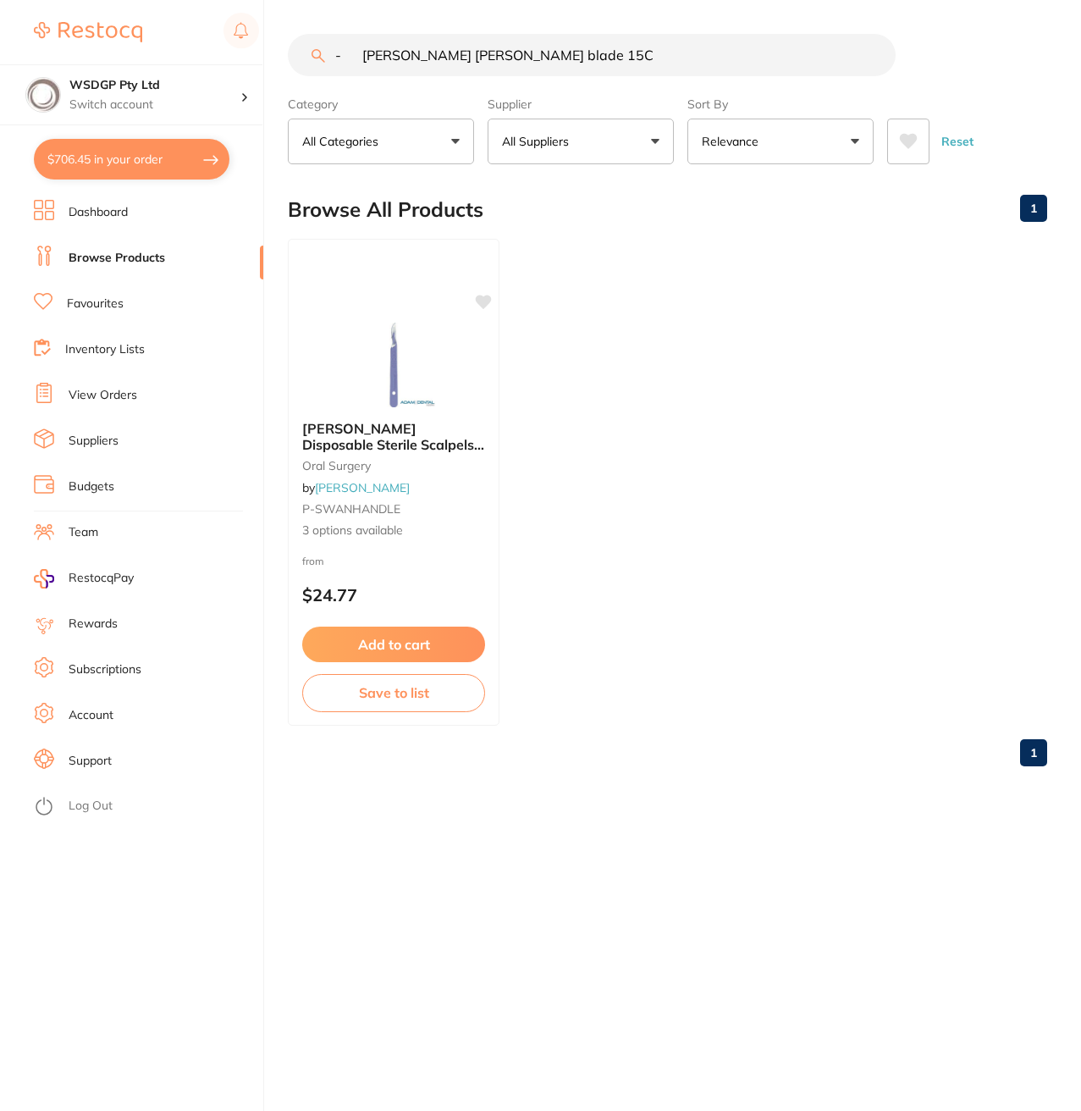
drag, startPoint x: 365, startPoint y: 48, endPoint x: 174, endPoint y: 19, distance: 192.7
click at [191, 24] on div "$706.45 WSDGP Pty Ltd Switch account WSDGP Pty Ltd $706.45 in your order Dashbo…" at bounding box center [540, 555] width 1081 height 1111
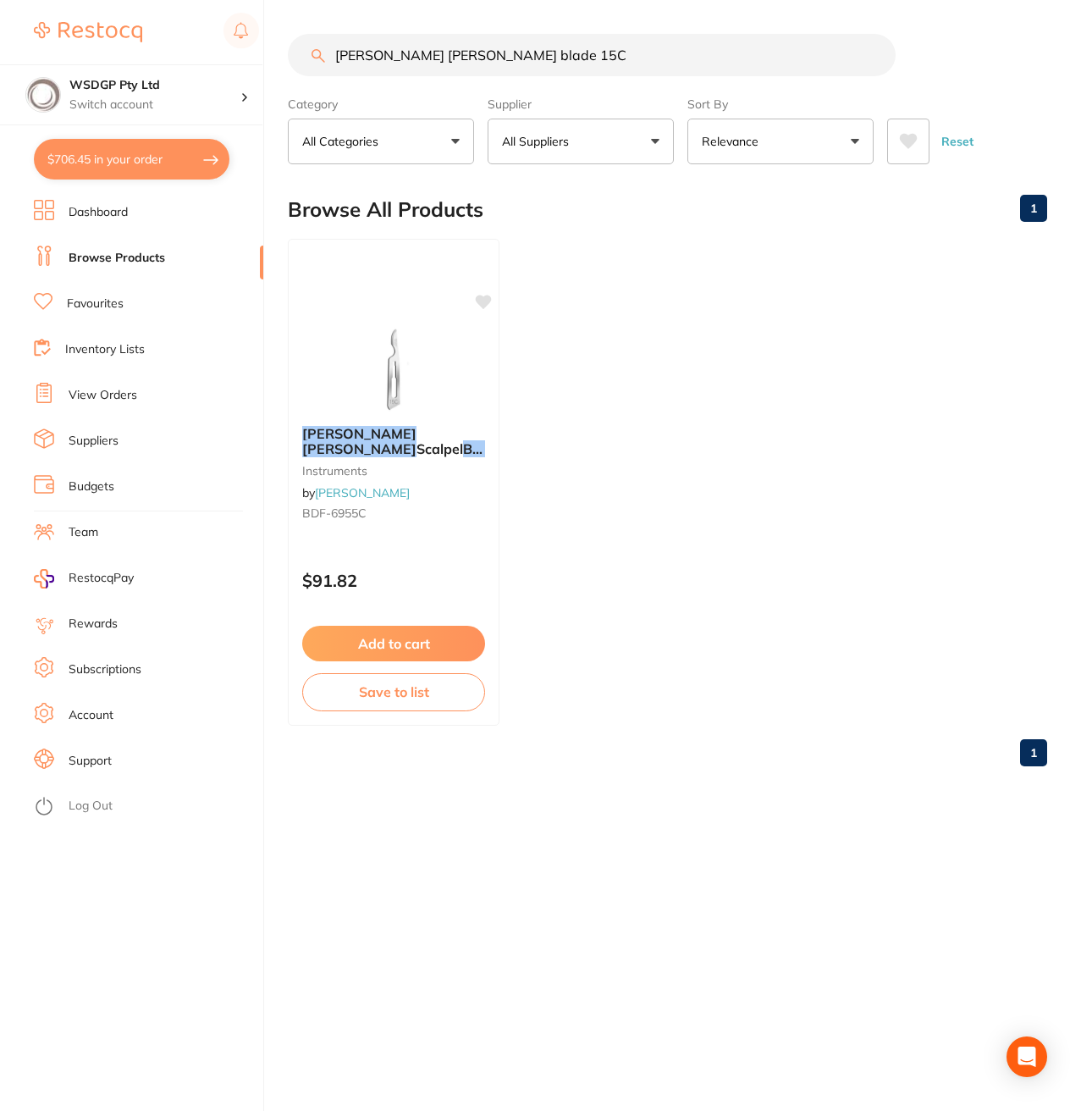
drag, startPoint x: 497, startPoint y: 57, endPoint x: -1, endPoint y: 44, distance: 498.1
click at [0, 44] on html "$706.45 WSDGP Pty Ltd Switch account WSDGP Pty Ltd $706.45 in your order Dashbo…" at bounding box center [540, 555] width 1081 height 1111
click at [460, 72] on input "Swann Morton blade 15C" at bounding box center [592, 55] width 608 height 42
drag, startPoint x: 467, startPoint y: 53, endPoint x: 15, endPoint y: 40, distance: 451.6
click at [33, 45] on div "$706.45 WSDGP Pty Ltd Switch account WSDGP Pty Ltd $706.45 in your order Dashbo…" at bounding box center [540, 555] width 1081 height 1111
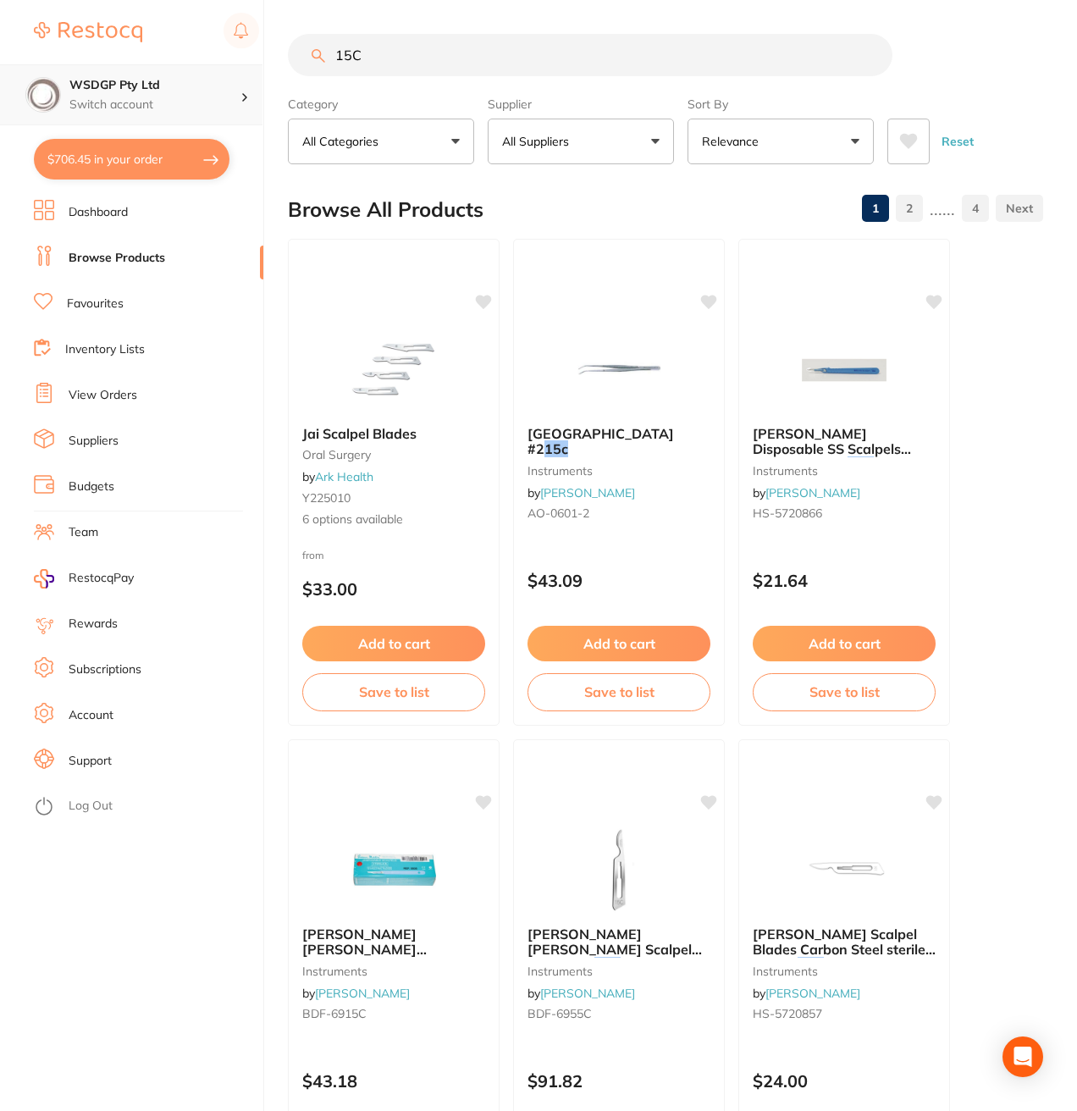
drag, startPoint x: 486, startPoint y: 56, endPoint x: 172, endPoint y: 73, distance: 314.6
click at [183, 73] on div "$706.45 WSDGP Pty Ltd Switch account WSDGP Pty Ltd $706.45 in your order Dashbo…" at bounding box center [538, 555] width 1077 height 1111
paste input "4BE695"
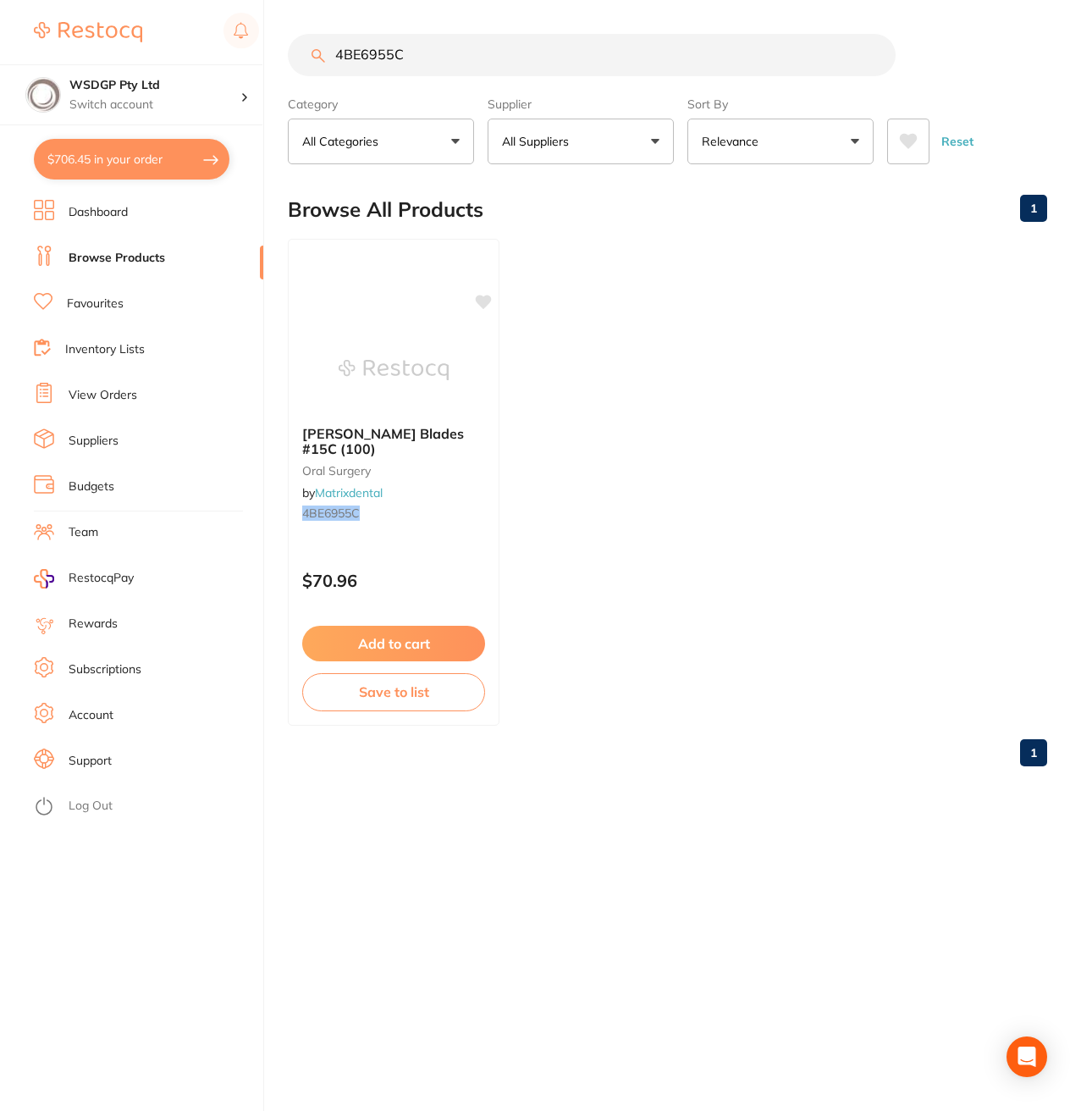
scroll to position [0, 0]
drag, startPoint x: 412, startPoint y: 48, endPoint x: 80, endPoint y: 4, distance: 335.7
click at [195, 49] on div "$706.45 WSDGP Pty Ltd Switch account WSDGP Pty Ltd $706.45 in your order Dashbo…" at bounding box center [540, 555] width 1081 height 1111
paste input "MOPUTY"
type input "MOPUTY"
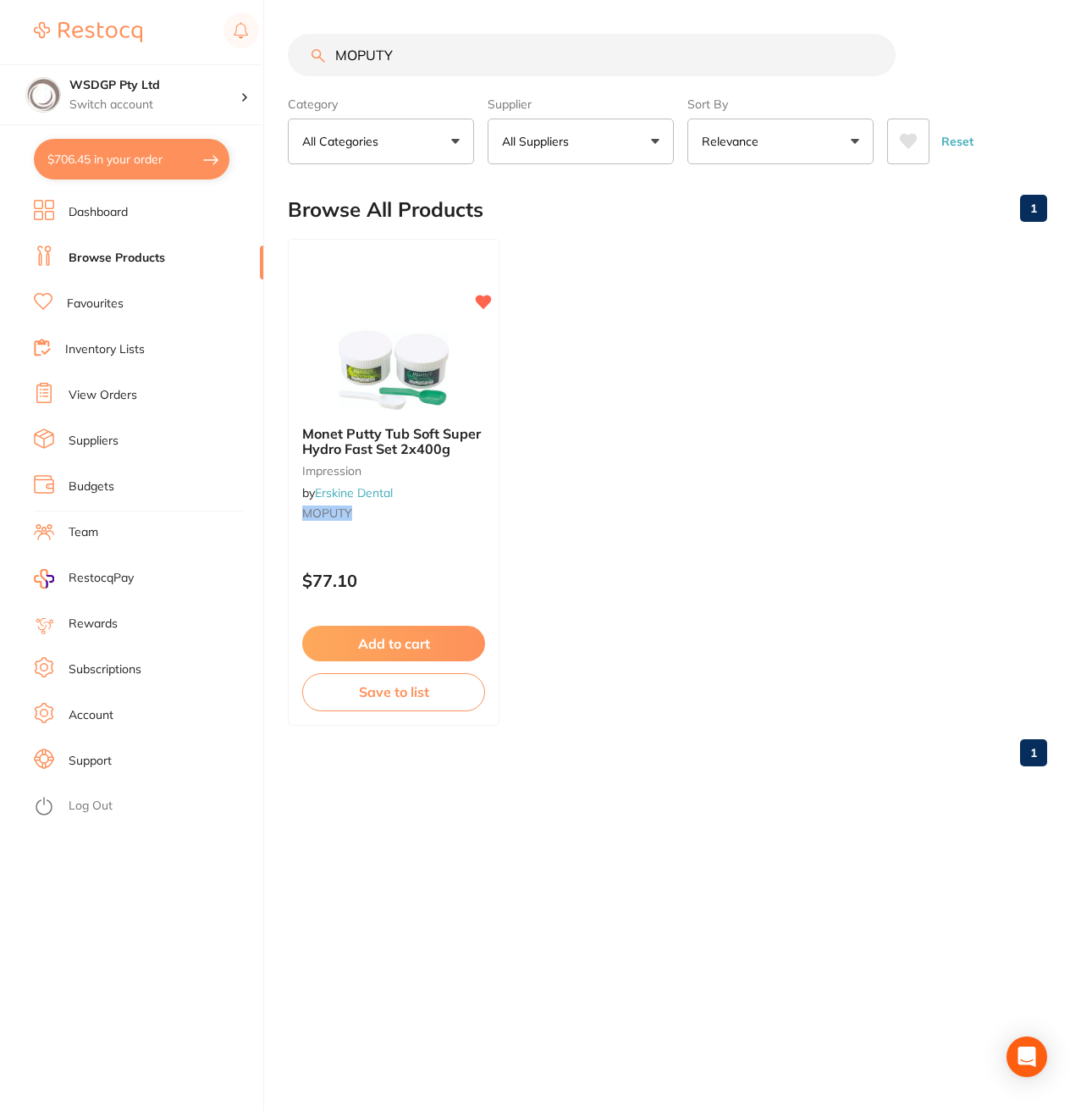
click at [94, 171] on button "$706.45 in your order" at bounding box center [132, 159] width 196 height 41
checkbox input "true"
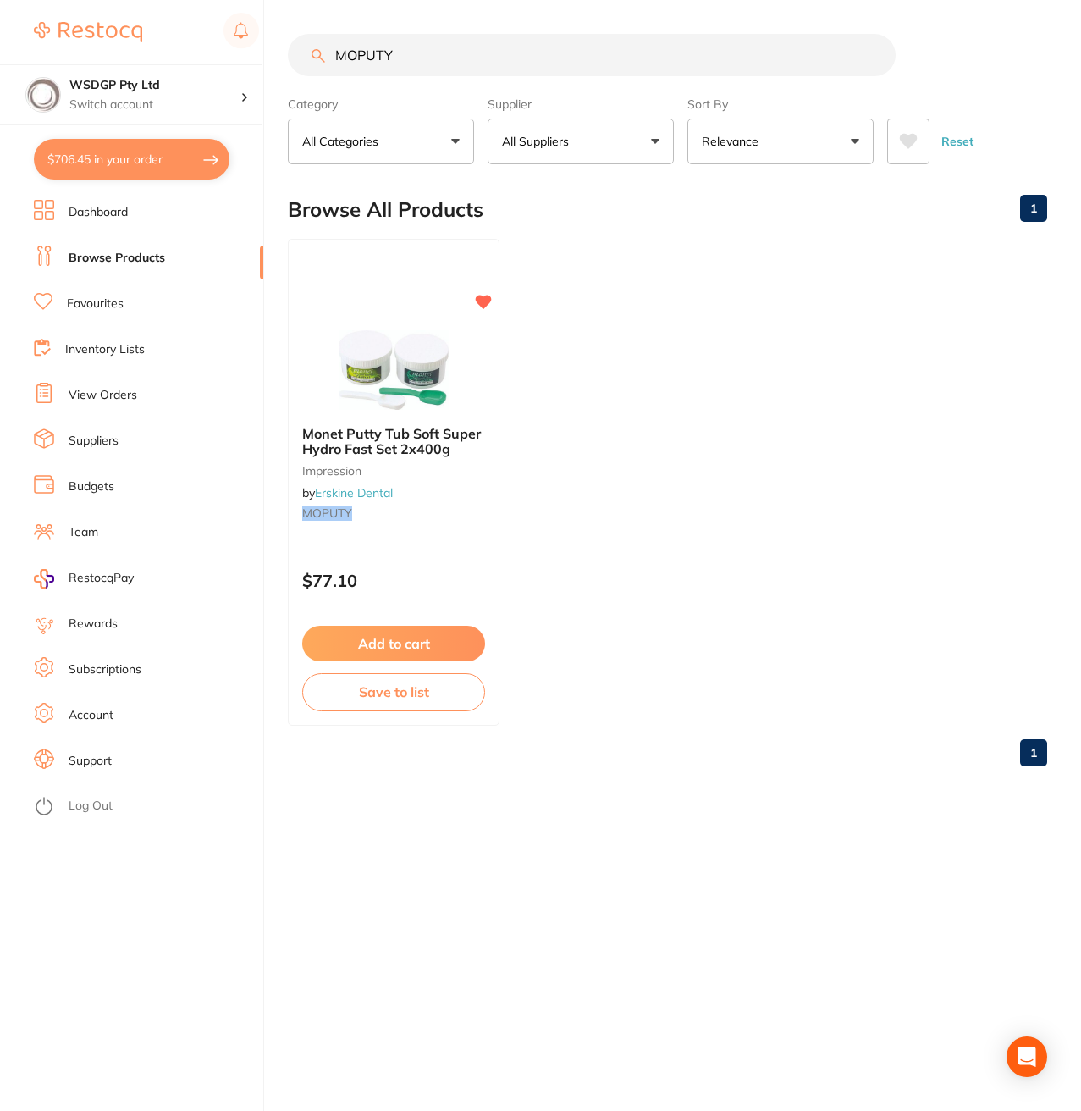
checkbox input "true"
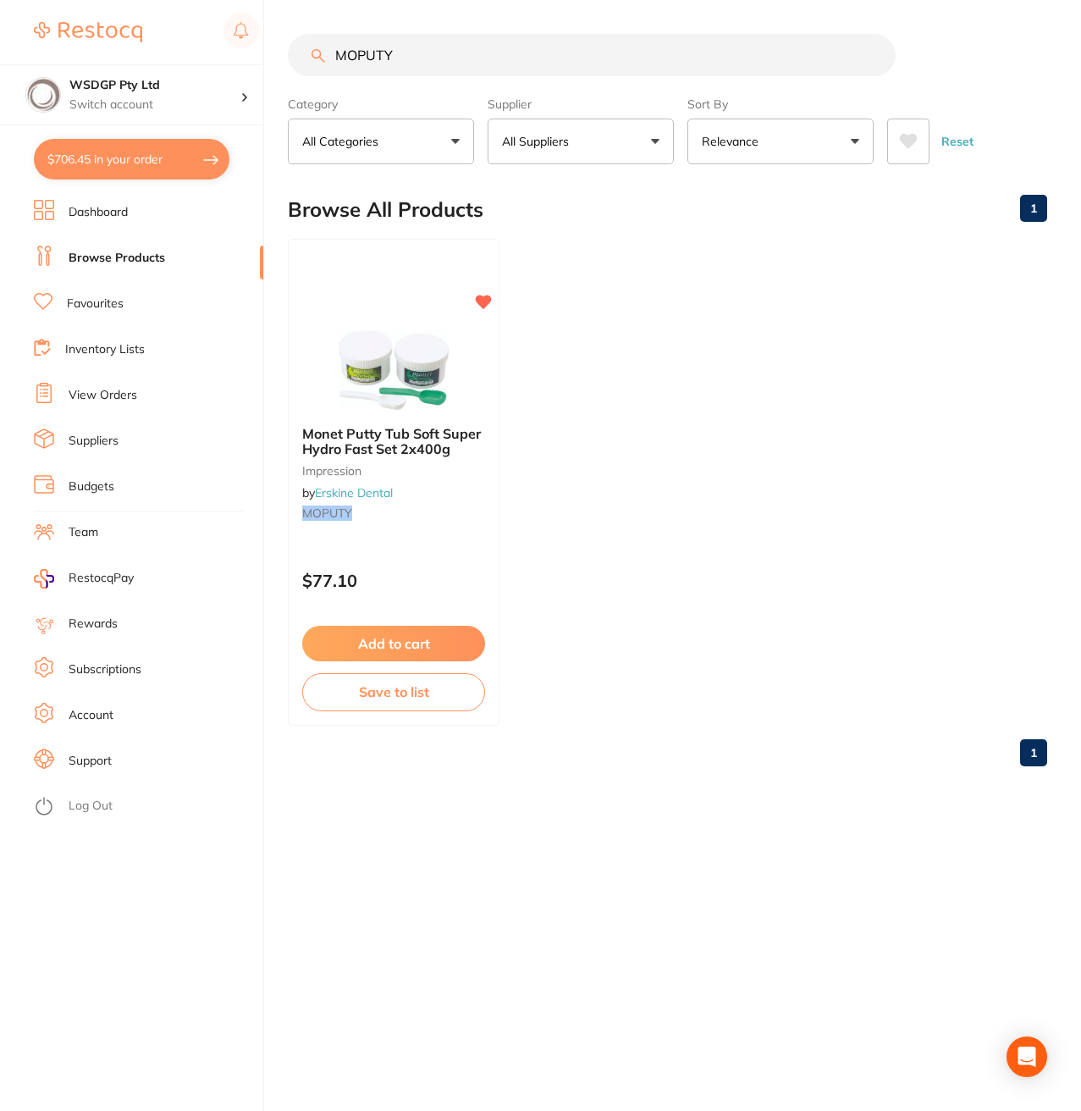
checkbox input "true"
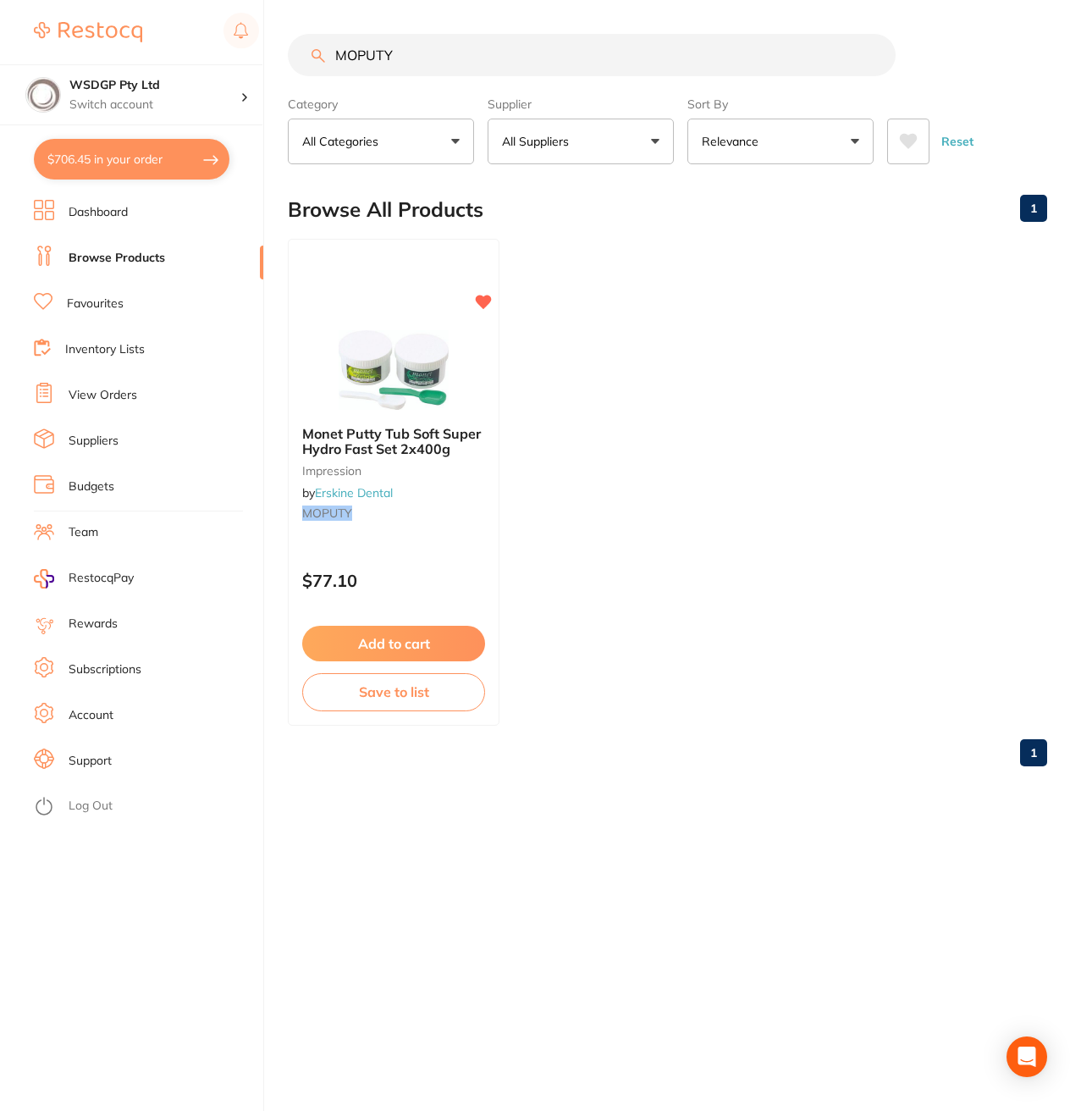
checkbox input "true"
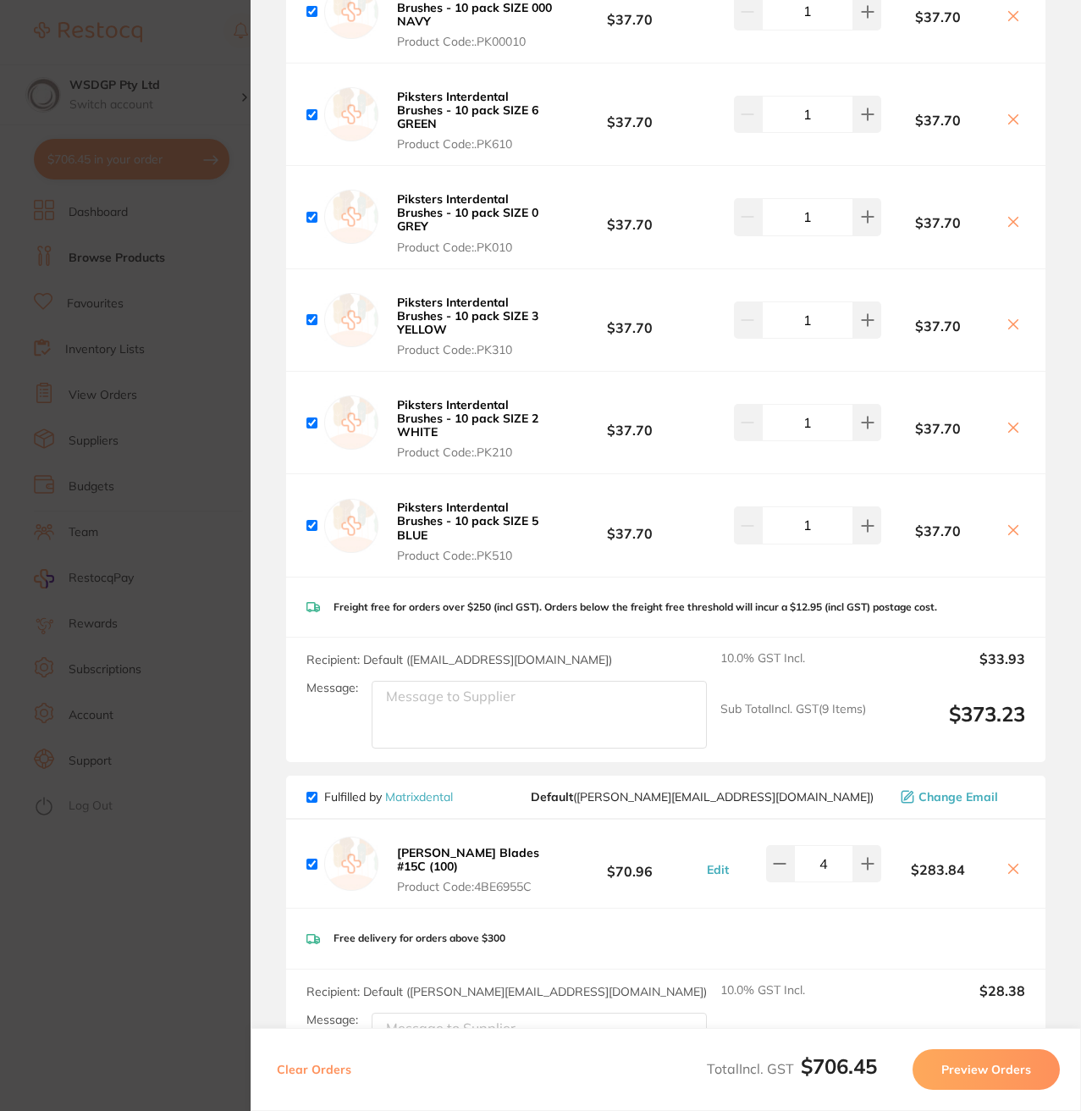
scroll to position [762, 0]
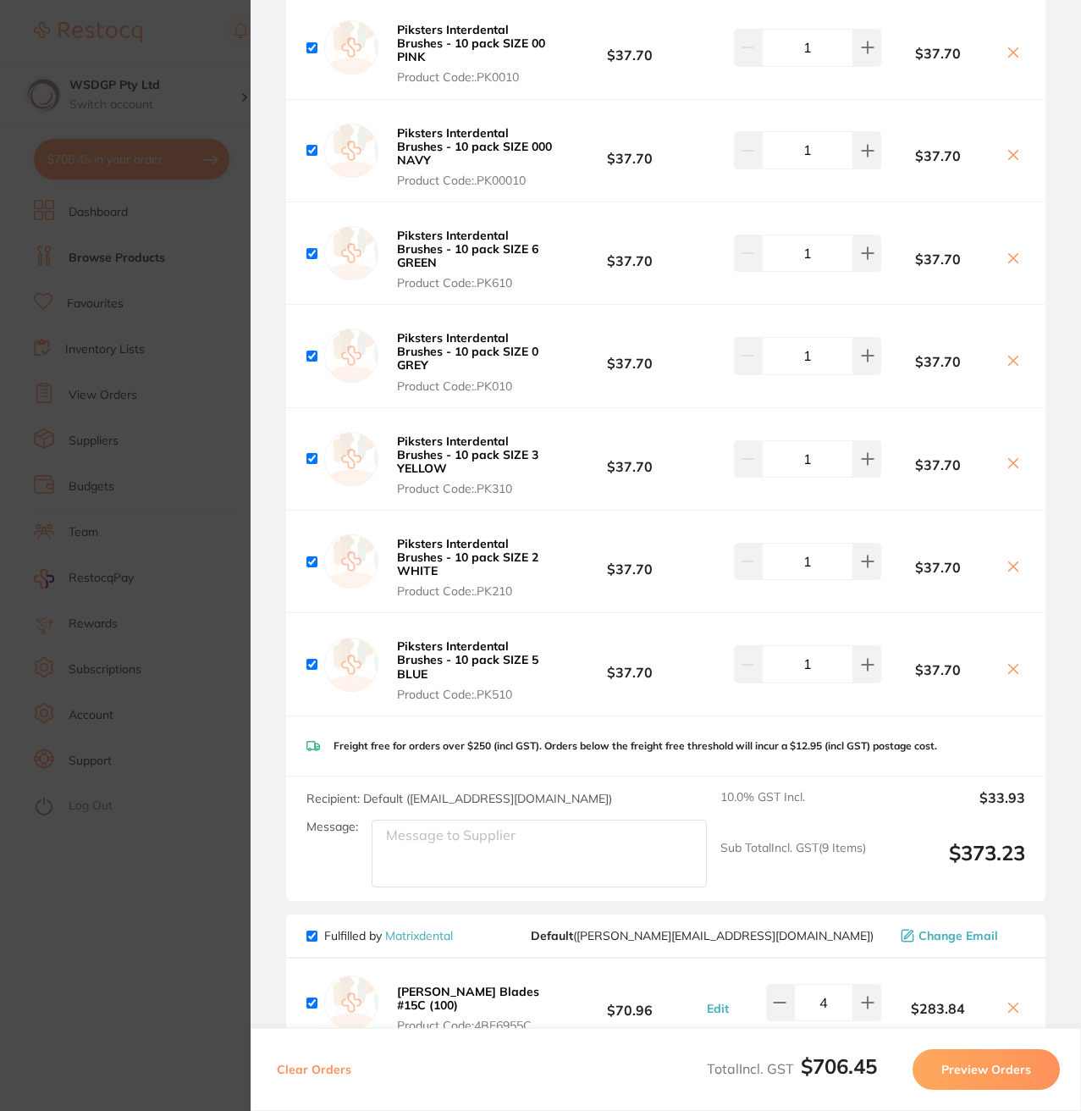
click at [152, 147] on section "Update RRP Set your pre negotiated price for this item. Item Agreed RRP (excl. …" at bounding box center [540, 555] width 1081 height 1111
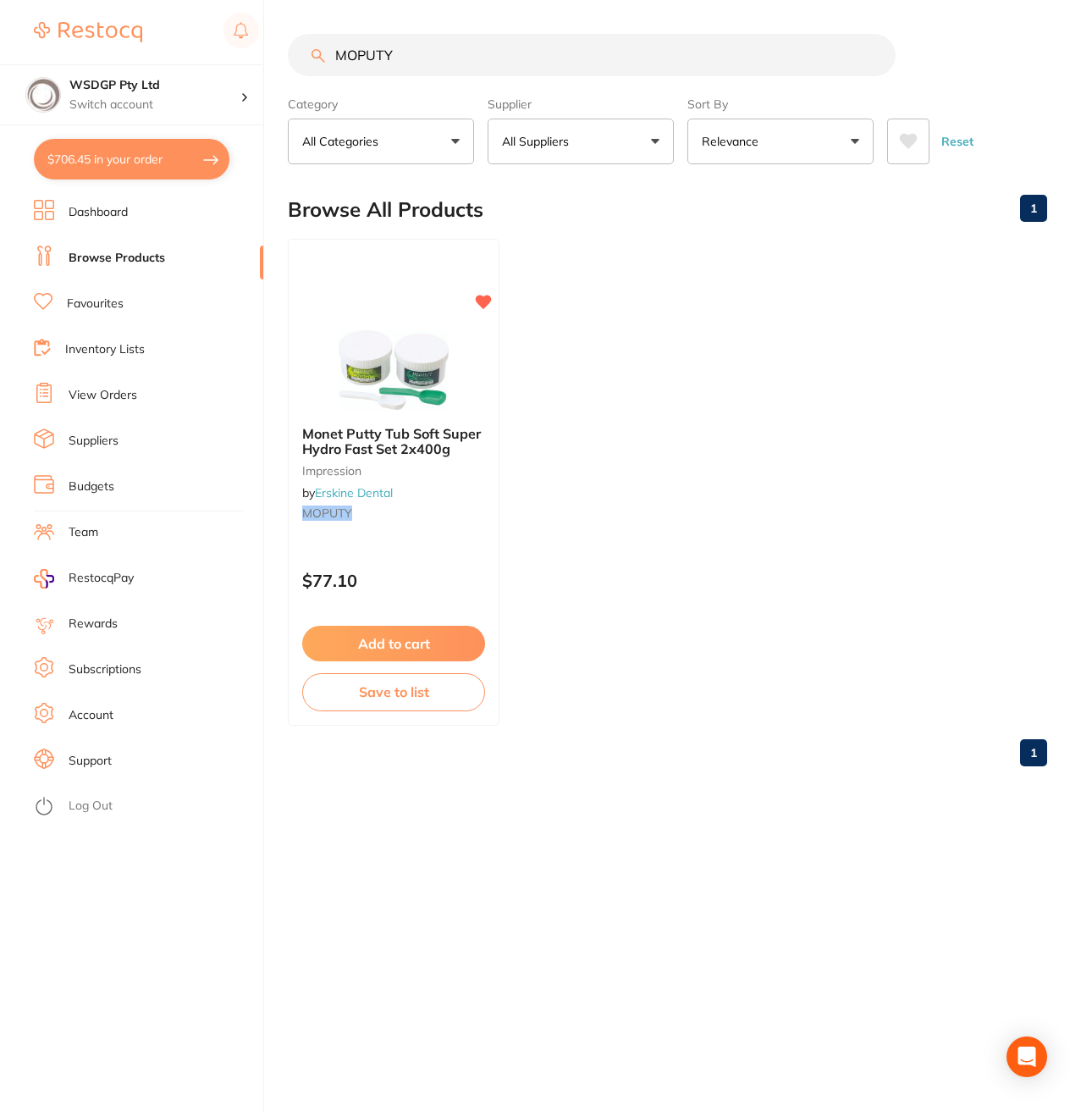
drag, startPoint x: 440, startPoint y: 54, endPoint x: 66, endPoint y: 57, distance: 373.5
click at [100, 61] on div "$706.45 WSDGP Pty Ltd Switch account WSDGP Pty Ltd $706.45 in your order Dashbo…" at bounding box center [540, 555] width 1081 height 1111
drag, startPoint x: 352, startPoint y: 654, endPoint x: 364, endPoint y: 633, distance: 23.5
click at [353, 652] on button "Add to cart" at bounding box center [393, 644] width 183 height 36
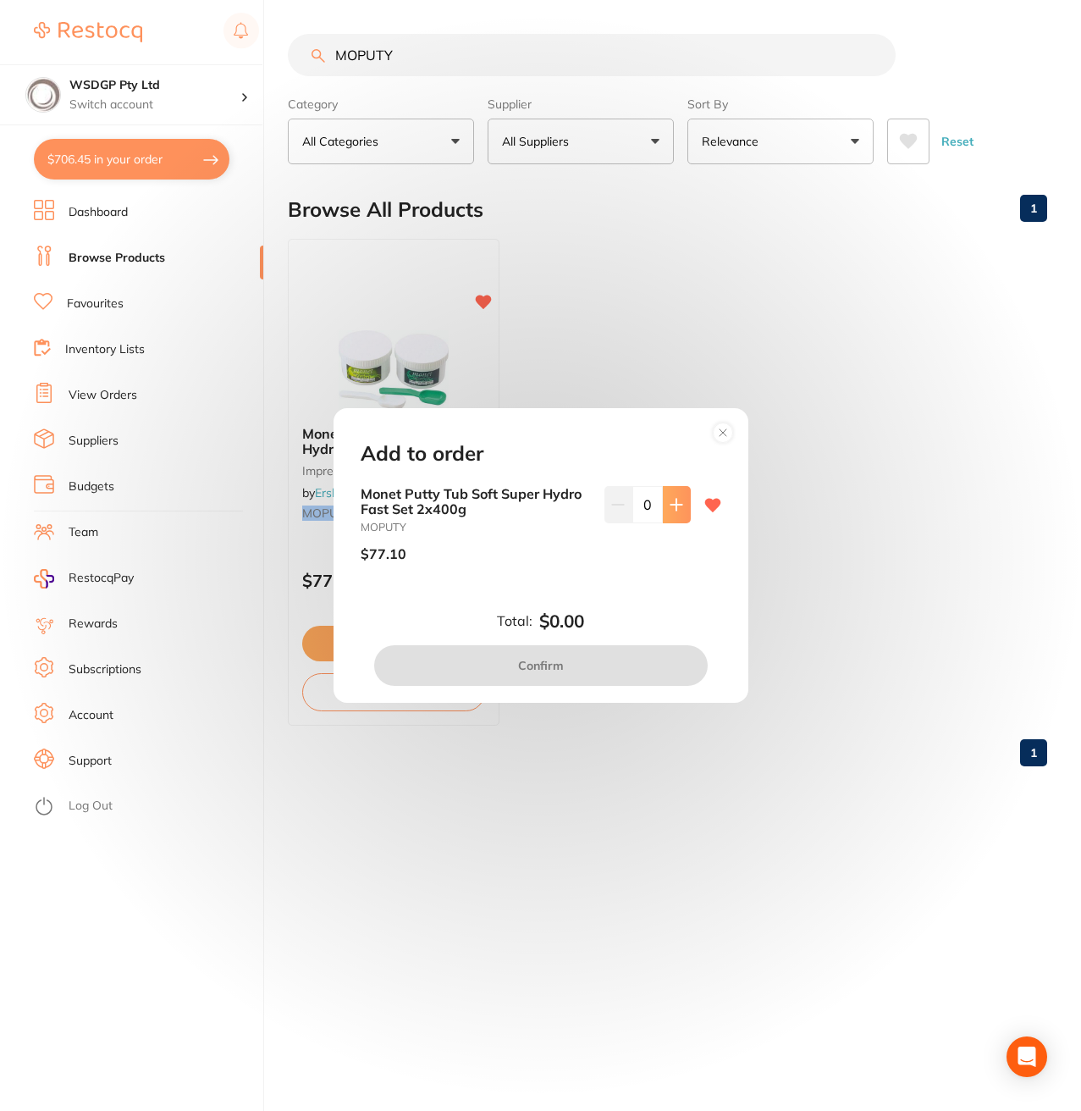
click at [676, 513] on button at bounding box center [677, 504] width 28 height 37
type input "1"
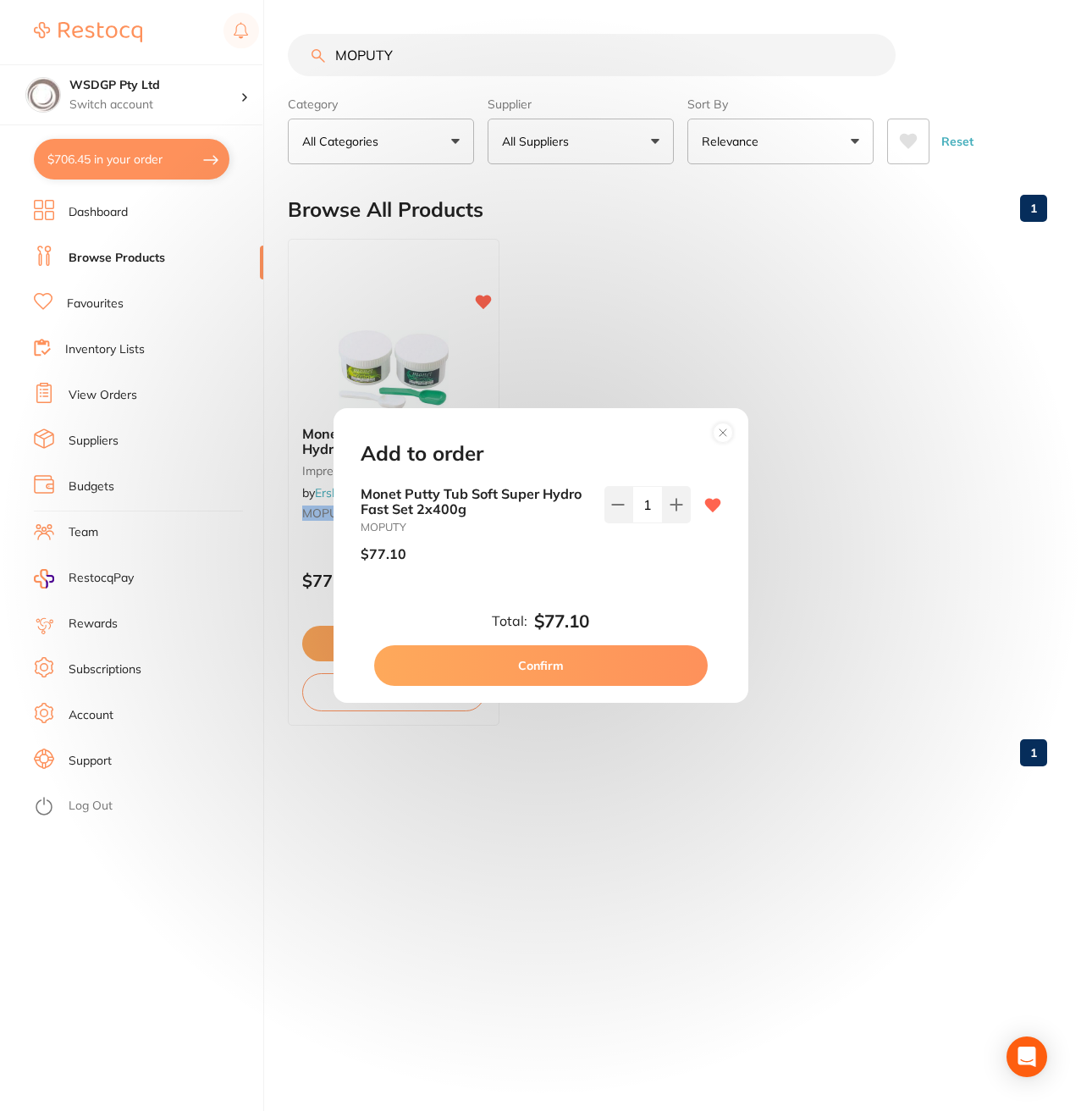
click at [587, 672] on button "Confirm" at bounding box center [541, 665] width 334 height 41
checkbox input "false"
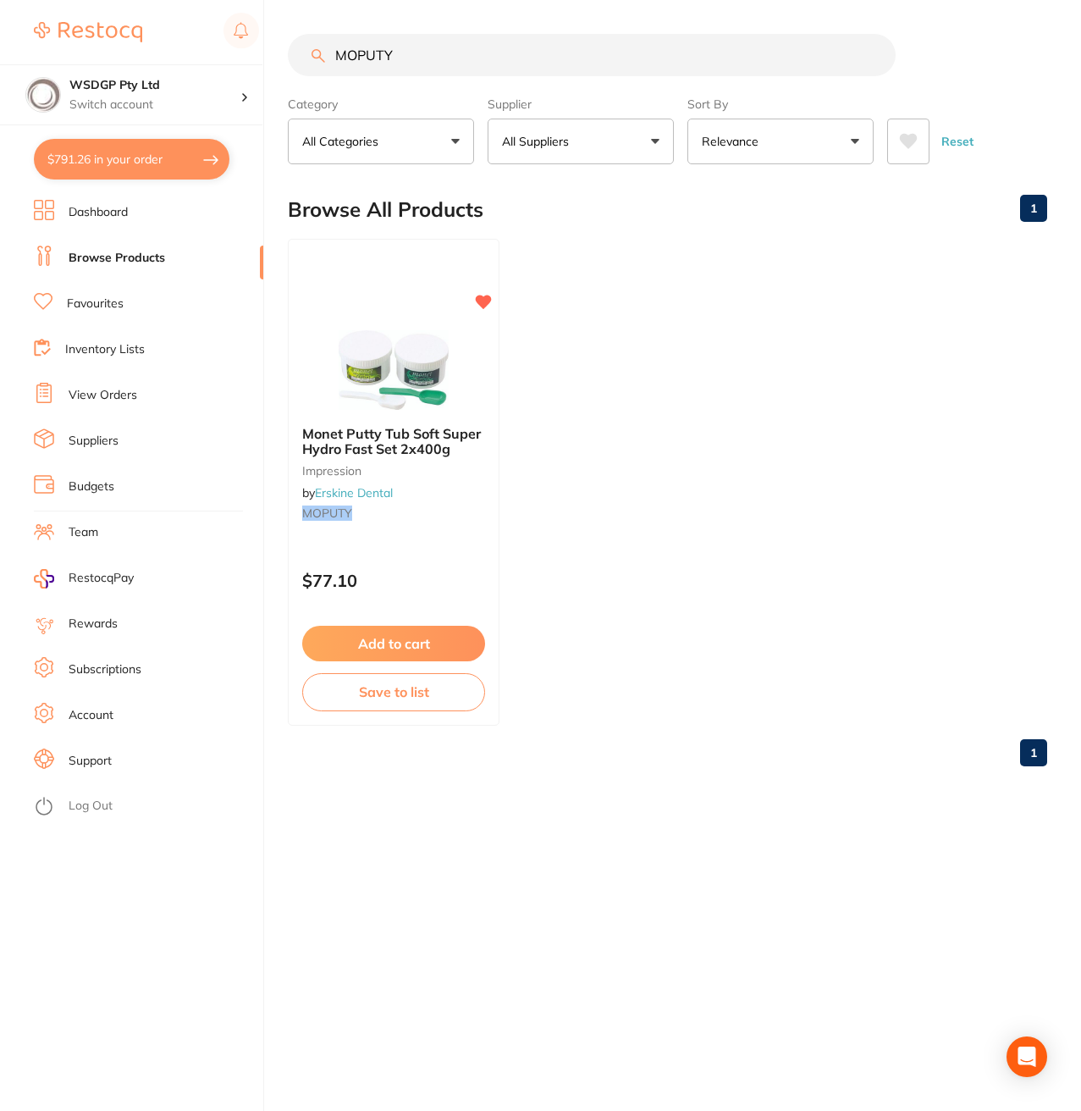
click at [790, 405] on ul "Monet Putty Tub Soft Super Hydro Fast Set 2x400g impression by Erskine Dental M…" at bounding box center [668, 482] width 760 height 487
click at [376, 638] on button "Add to cart" at bounding box center [393, 646] width 185 height 36
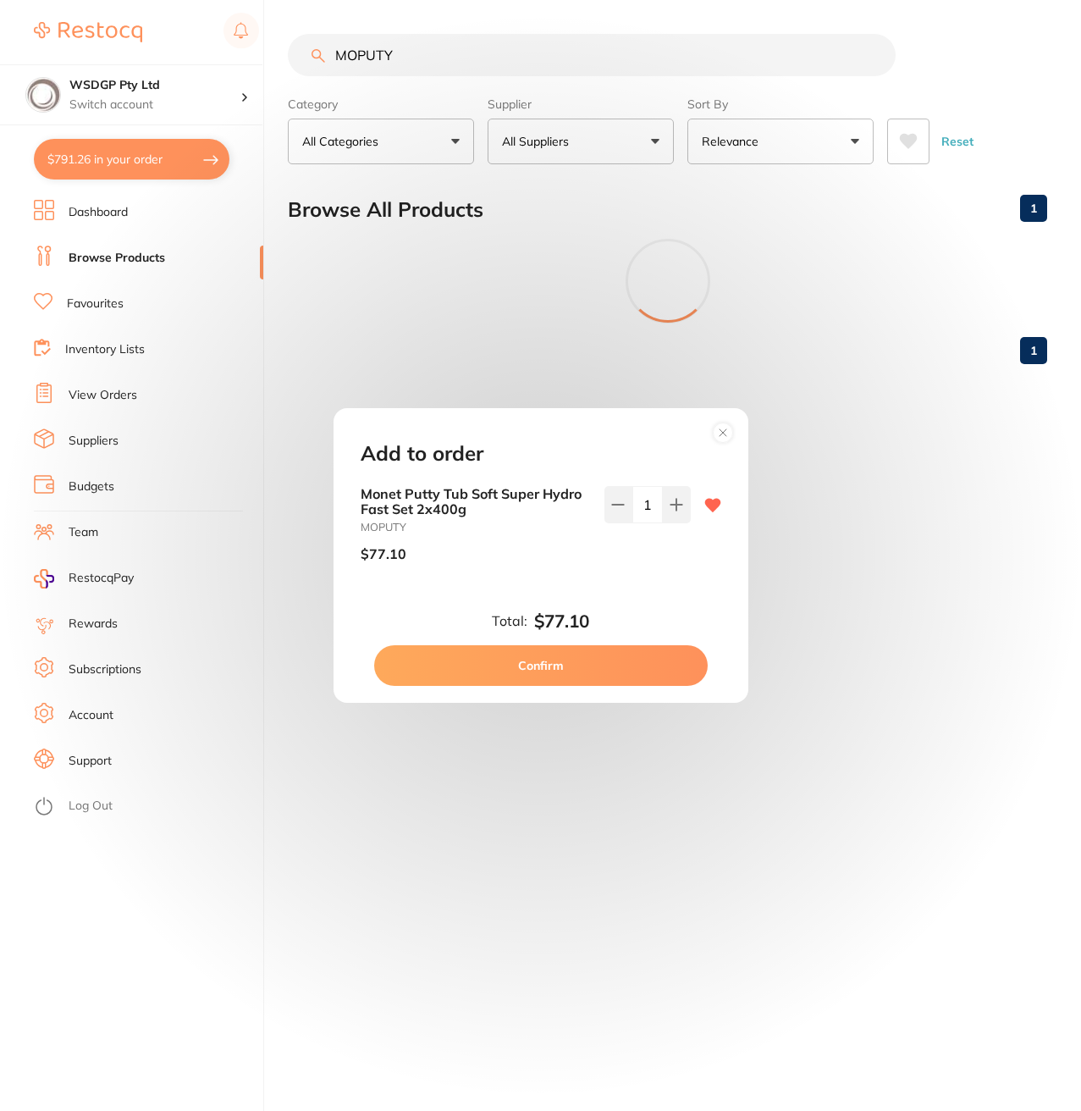
click at [70, 165] on div "Add to order Monet Putty Tub Soft Super Hydro Fast Set 2x400g MOPUTY $77.10 1 T…" at bounding box center [540, 555] width 1081 height 1111
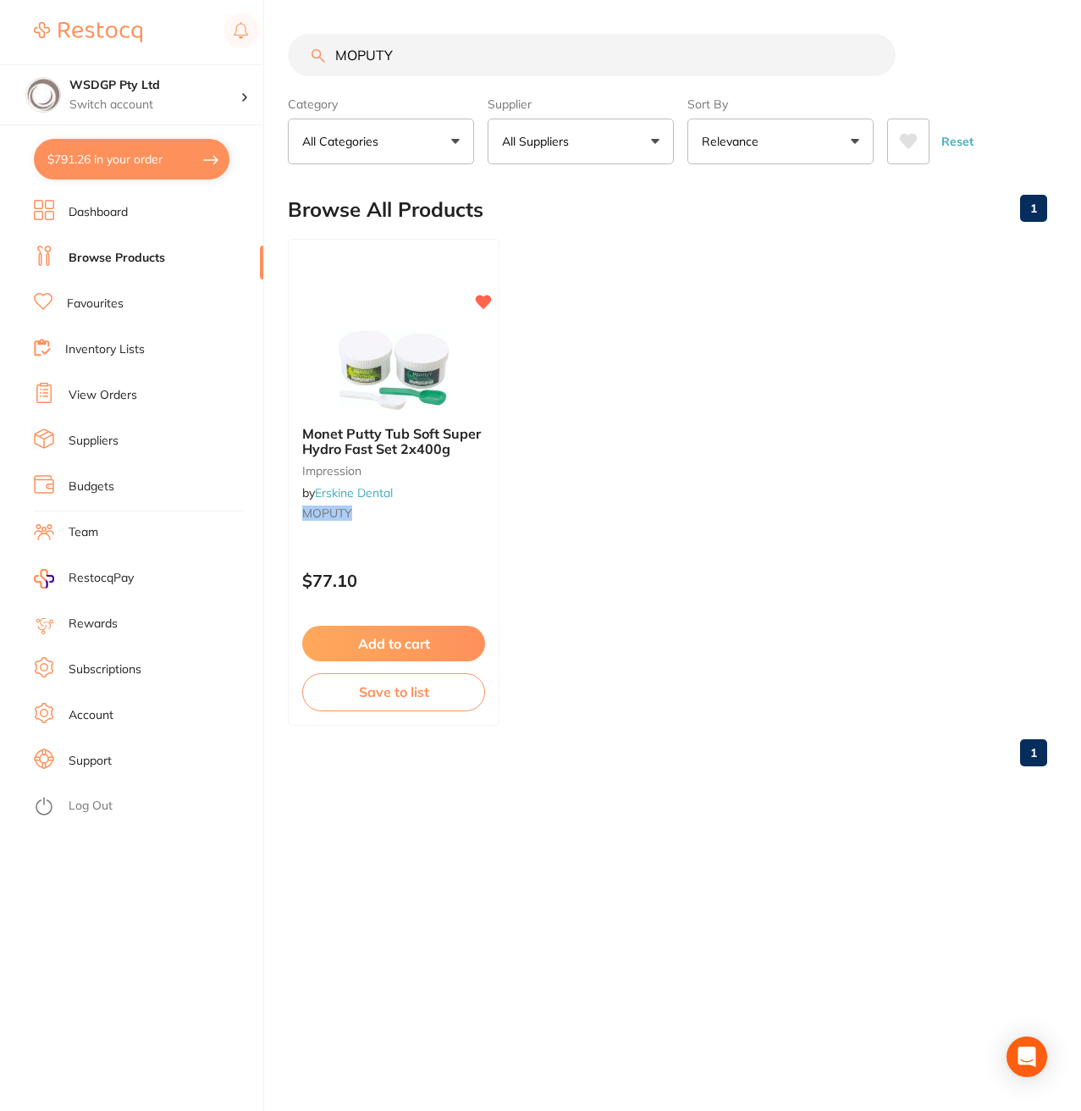
click at [67, 158] on button "$791.26 in your order" at bounding box center [132, 159] width 196 height 41
checkbox input "true"
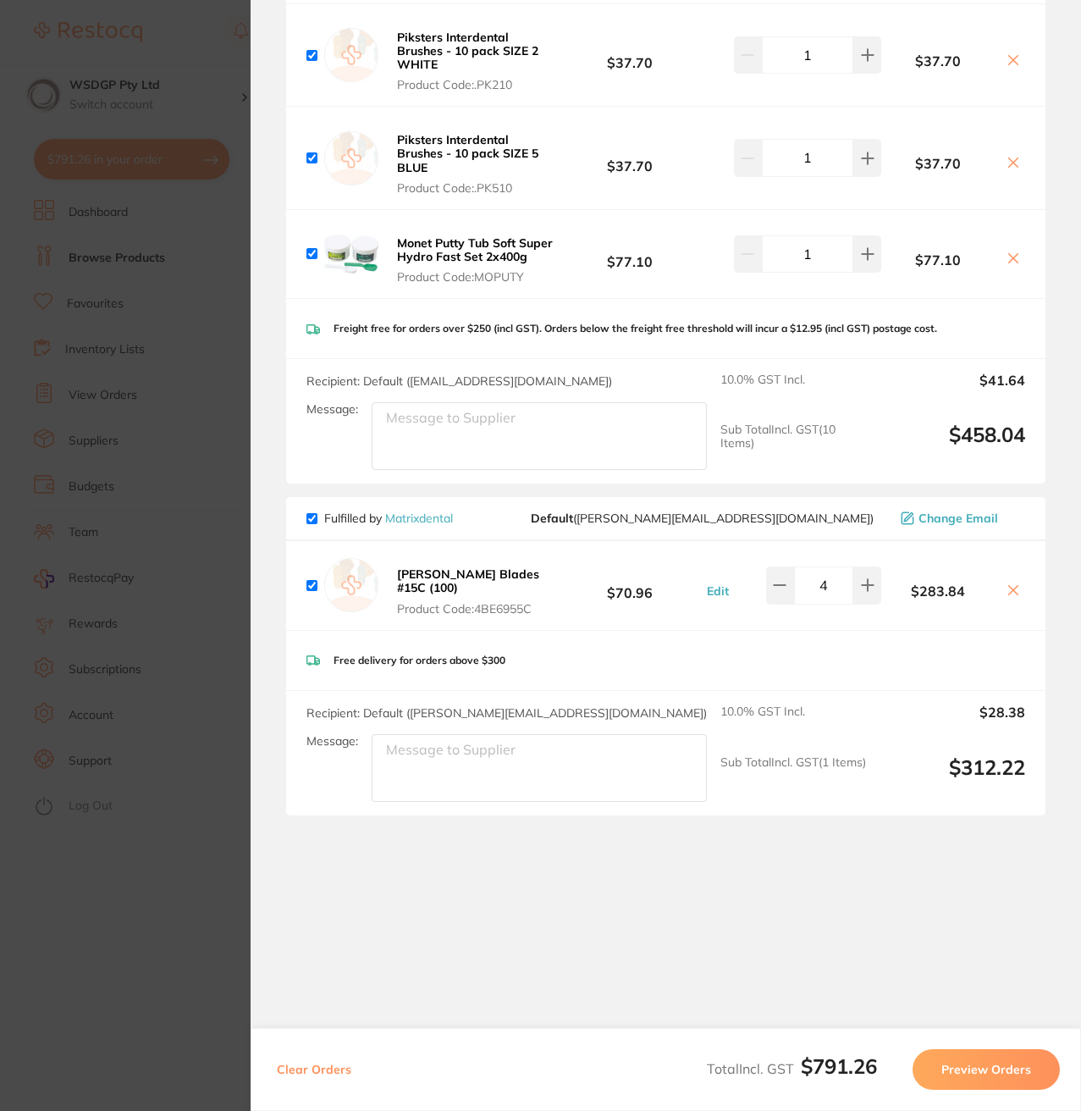
scroll to position [1270, 0]
click at [869, 589] on button at bounding box center [868, 583] width 28 height 37
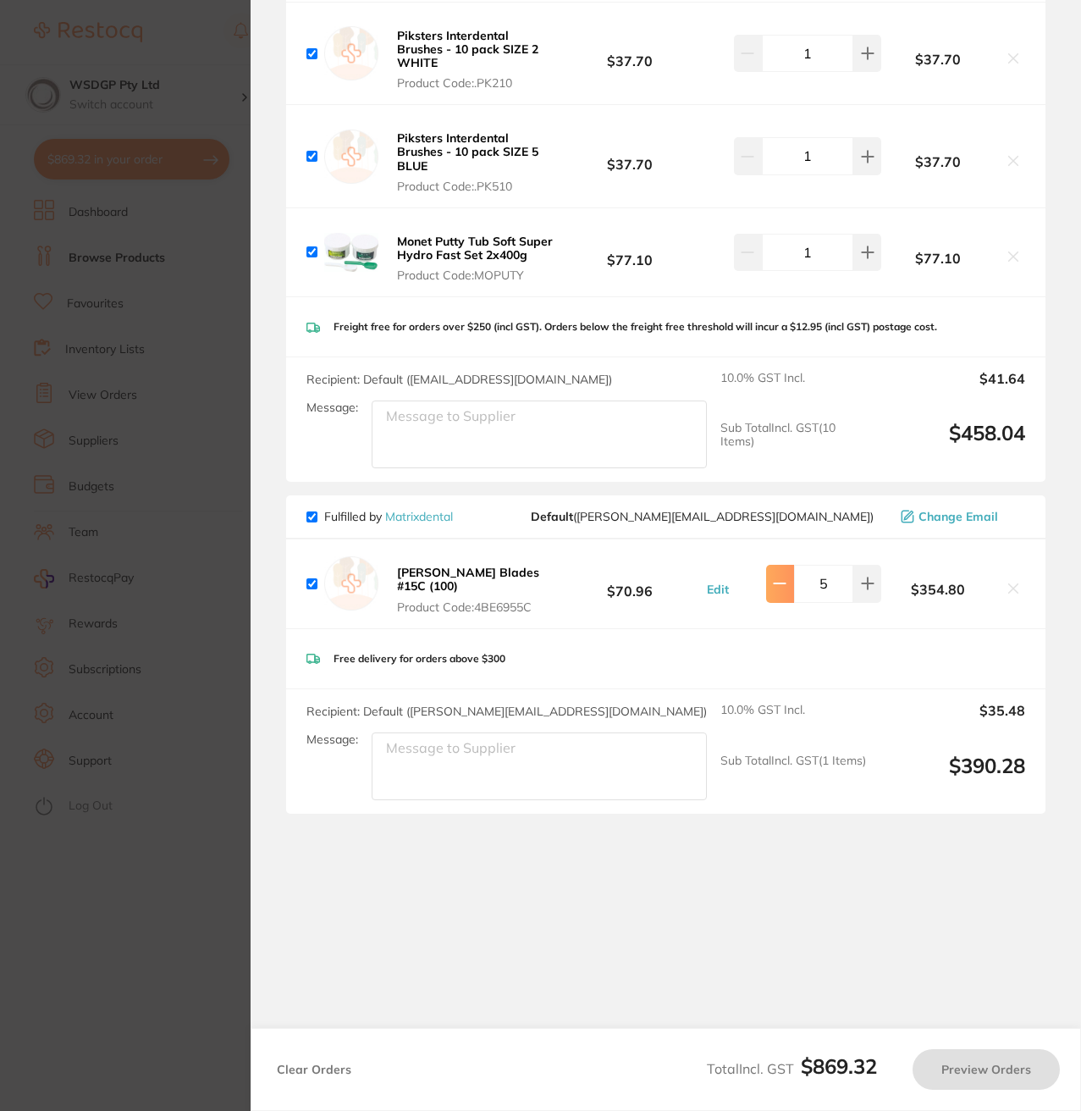
click at [774, 602] on button at bounding box center [780, 583] width 28 height 37
click at [789, 602] on button at bounding box center [780, 583] width 28 height 37
type input "4"
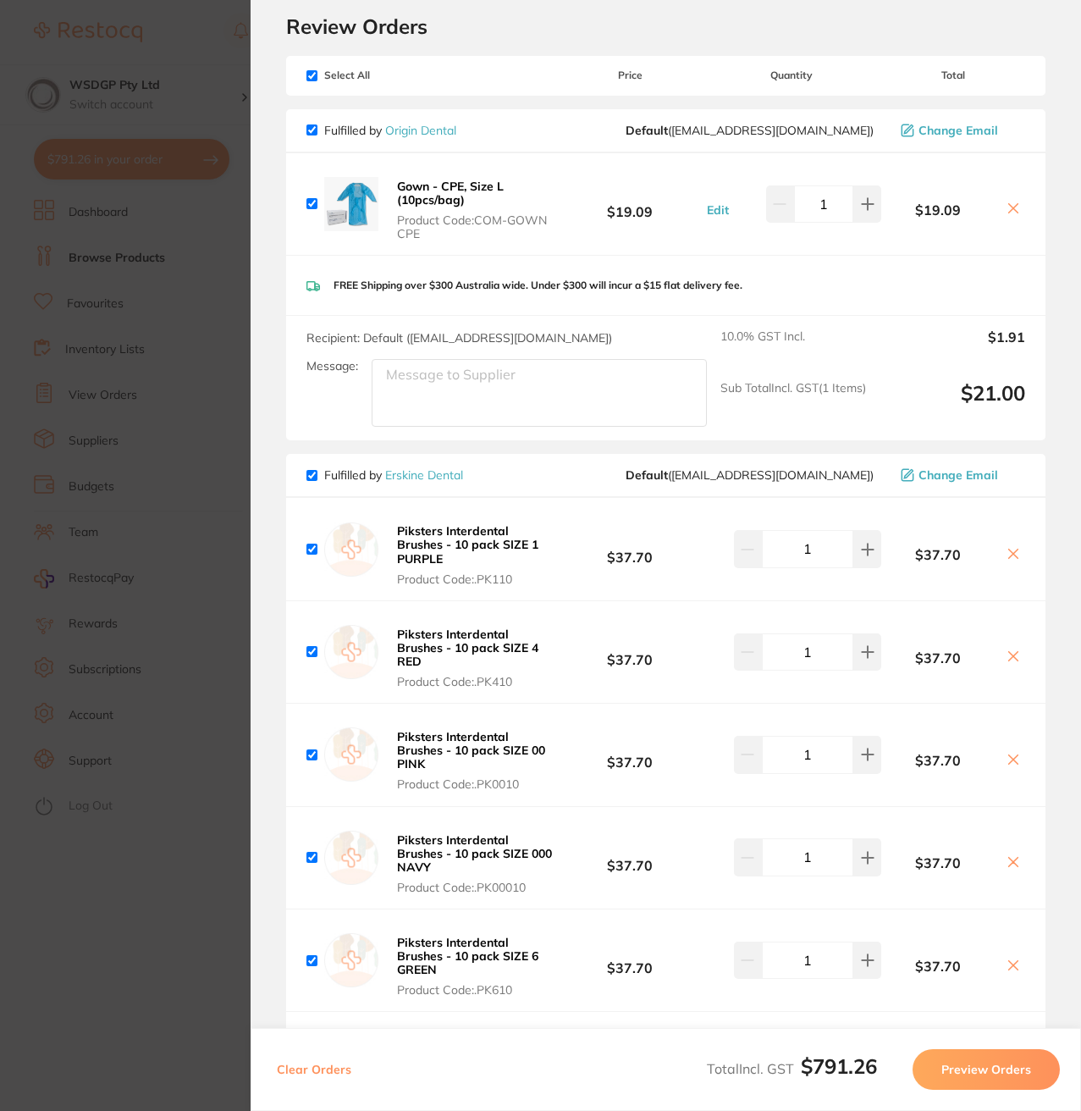
scroll to position [85, 0]
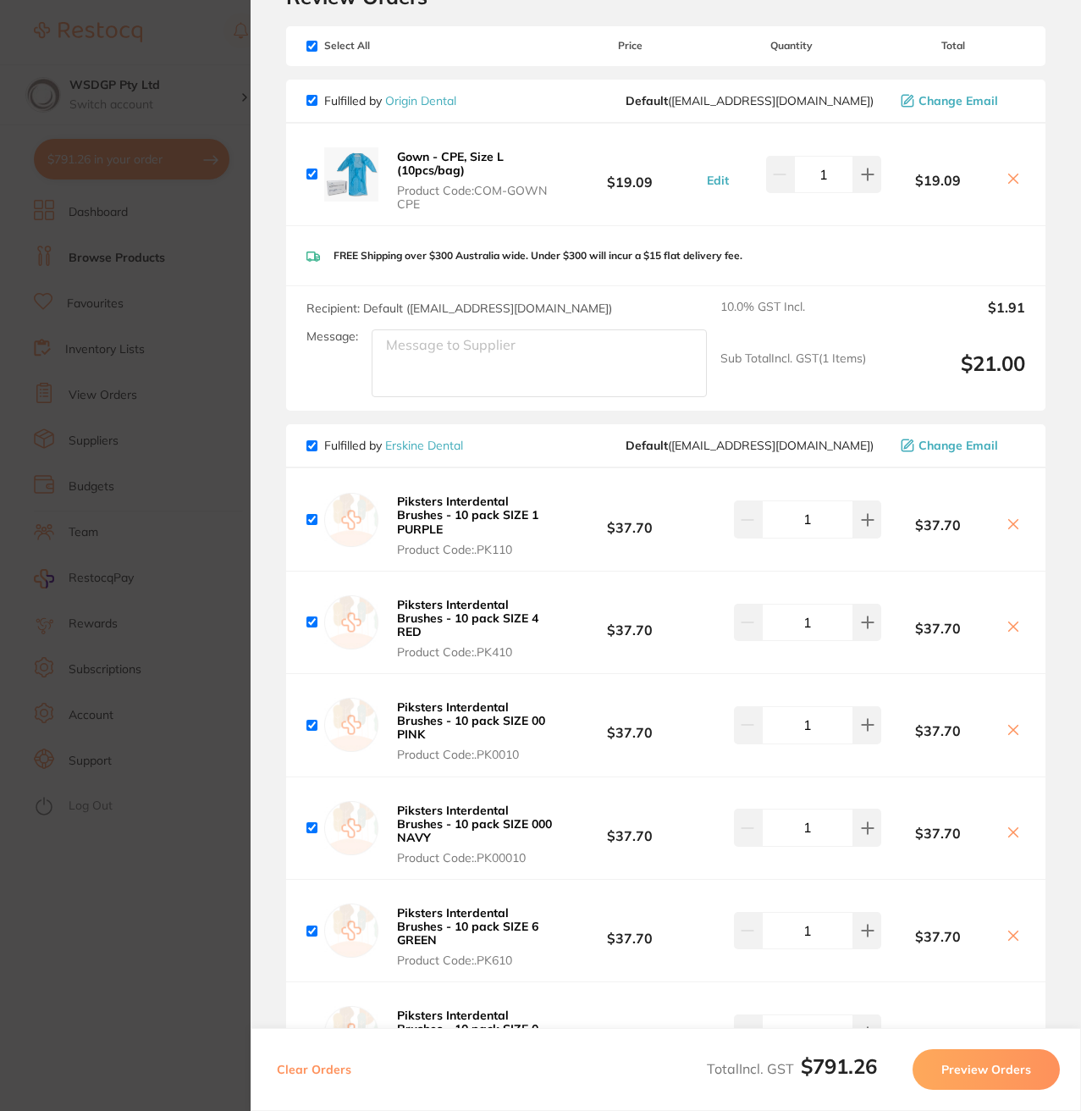
click at [312, 97] on input "checkbox" at bounding box center [312, 100] width 11 height 11
checkbox input "false"
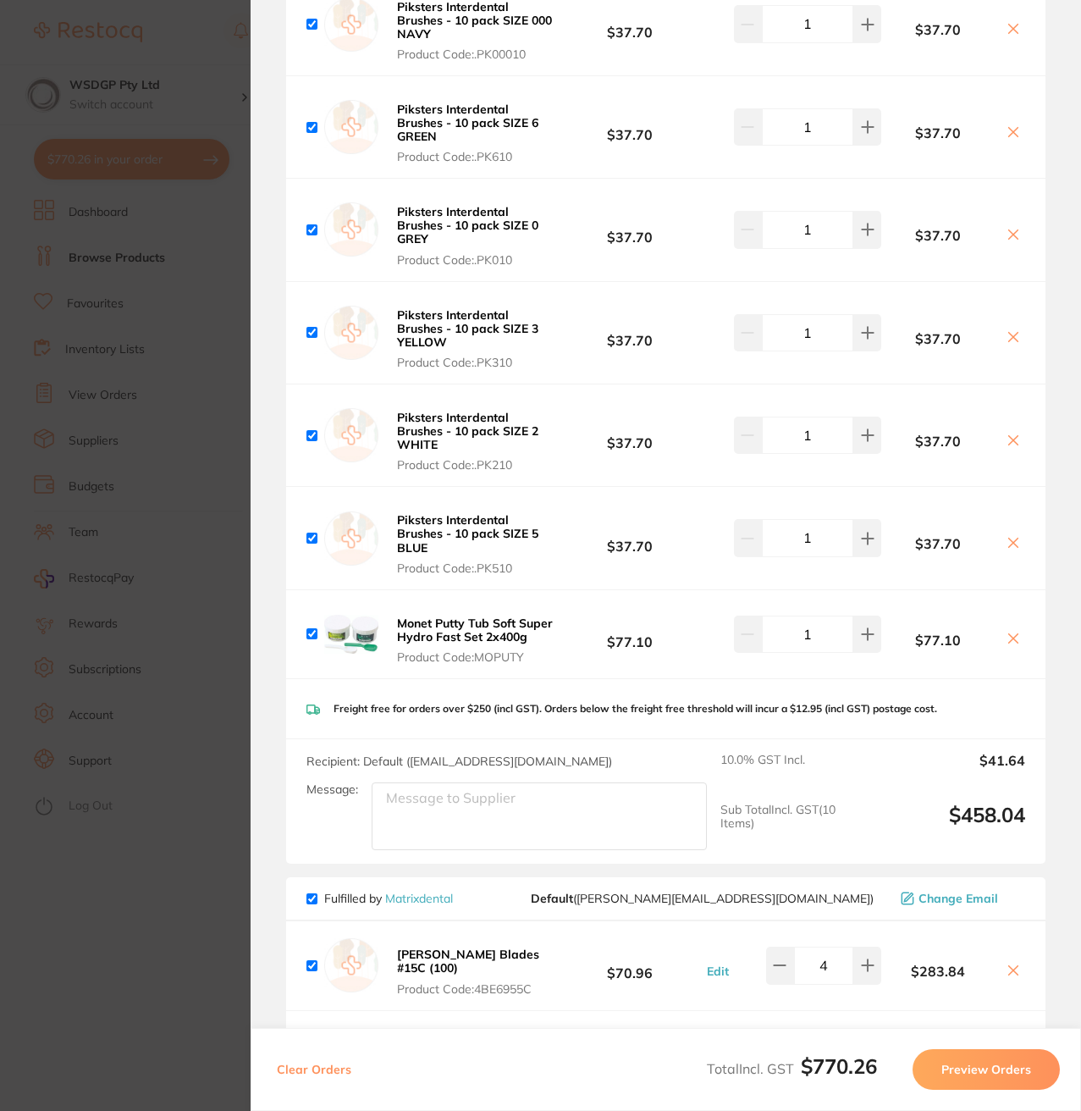
scroll to position [932, 0]
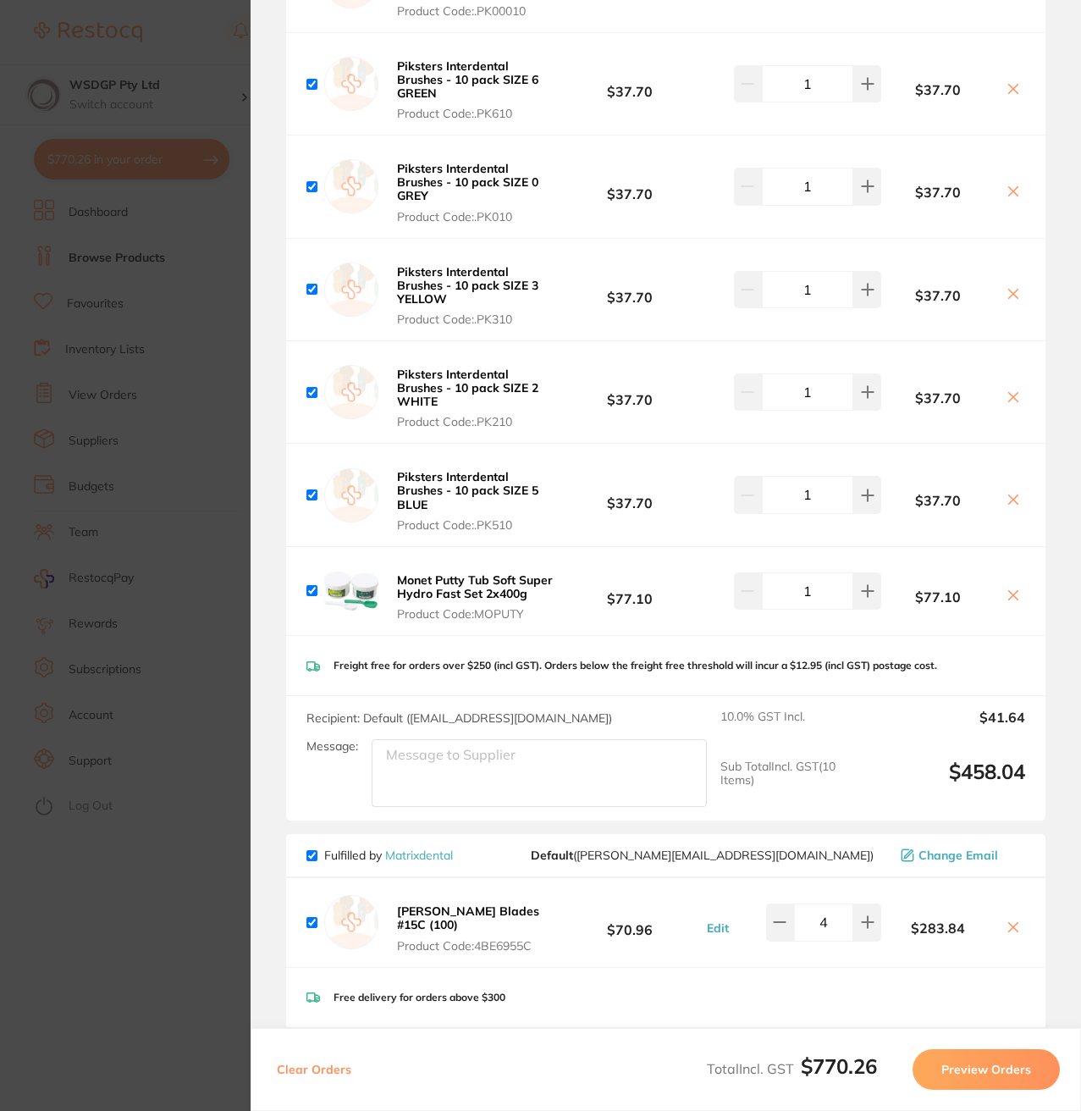
click at [1020, 1073] on button "Preview Orders" at bounding box center [986, 1069] width 147 height 41
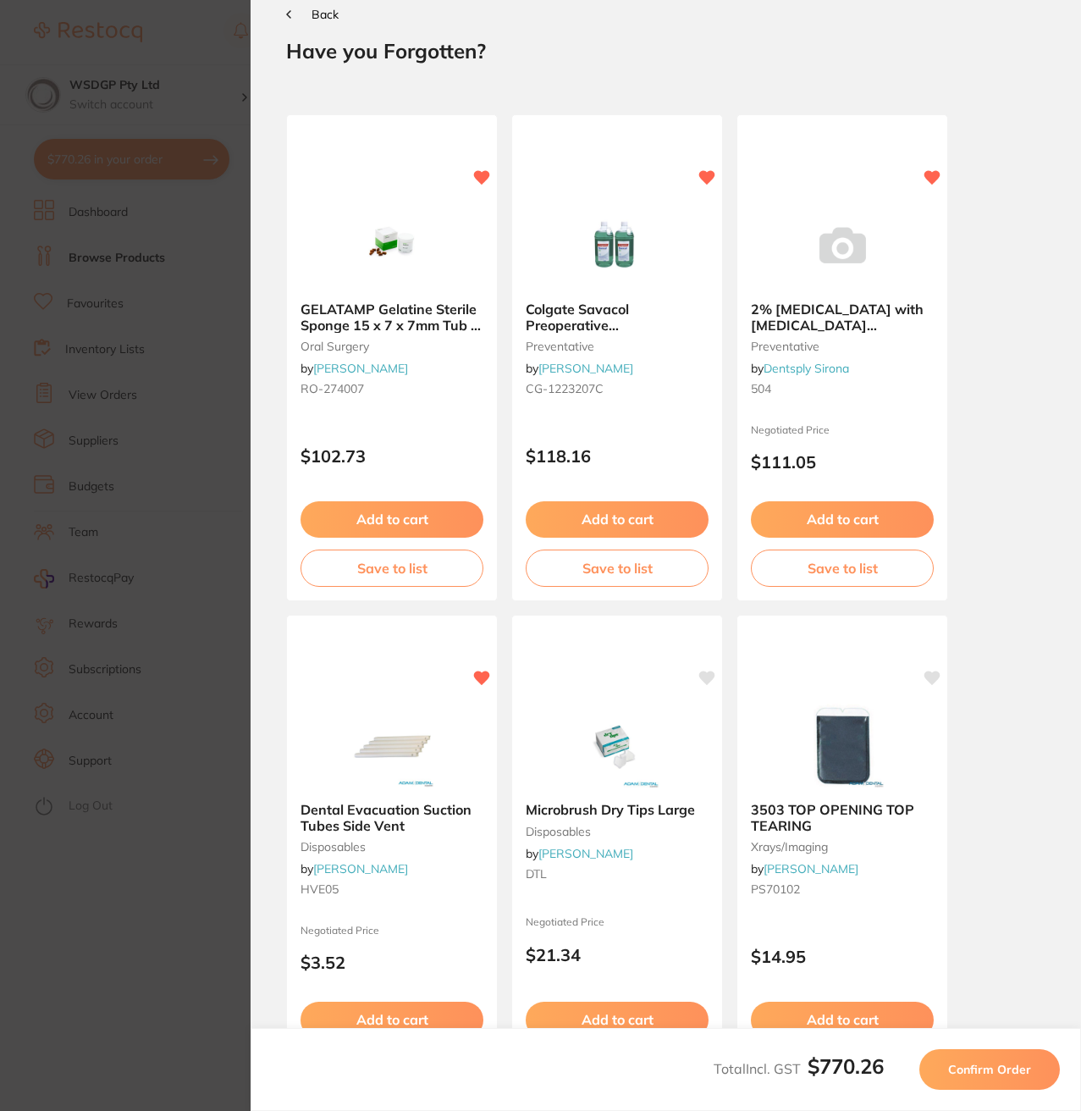
scroll to position [0, 0]
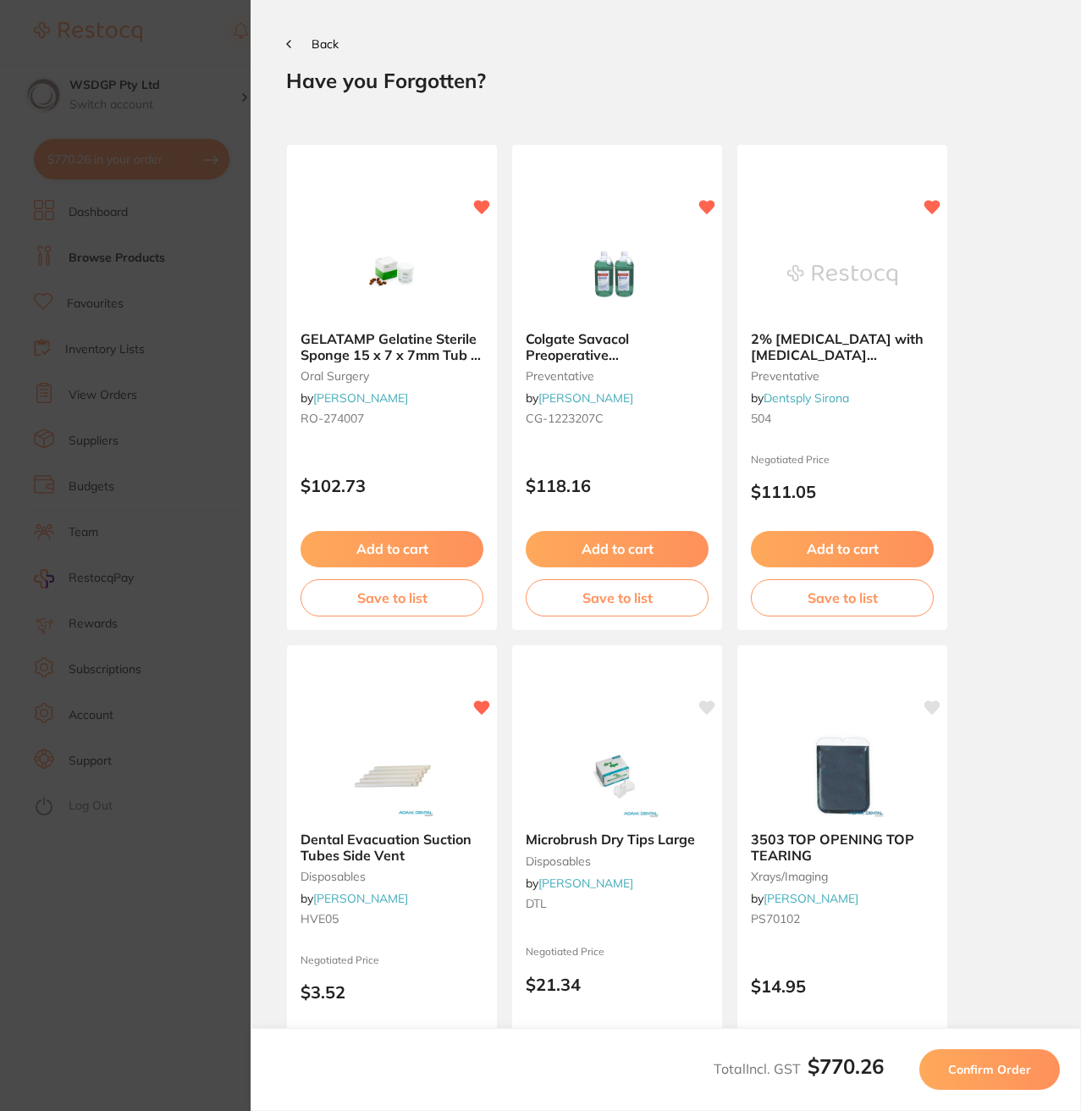
drag, startPoint x: 984, startPoint y: 1081, endPoint x: 1000, endPoint y: 1057, distance: 28.7
click at [984, 1081] on button "Confirm Order" at bounding box center [990, 1069] width 141 height 41
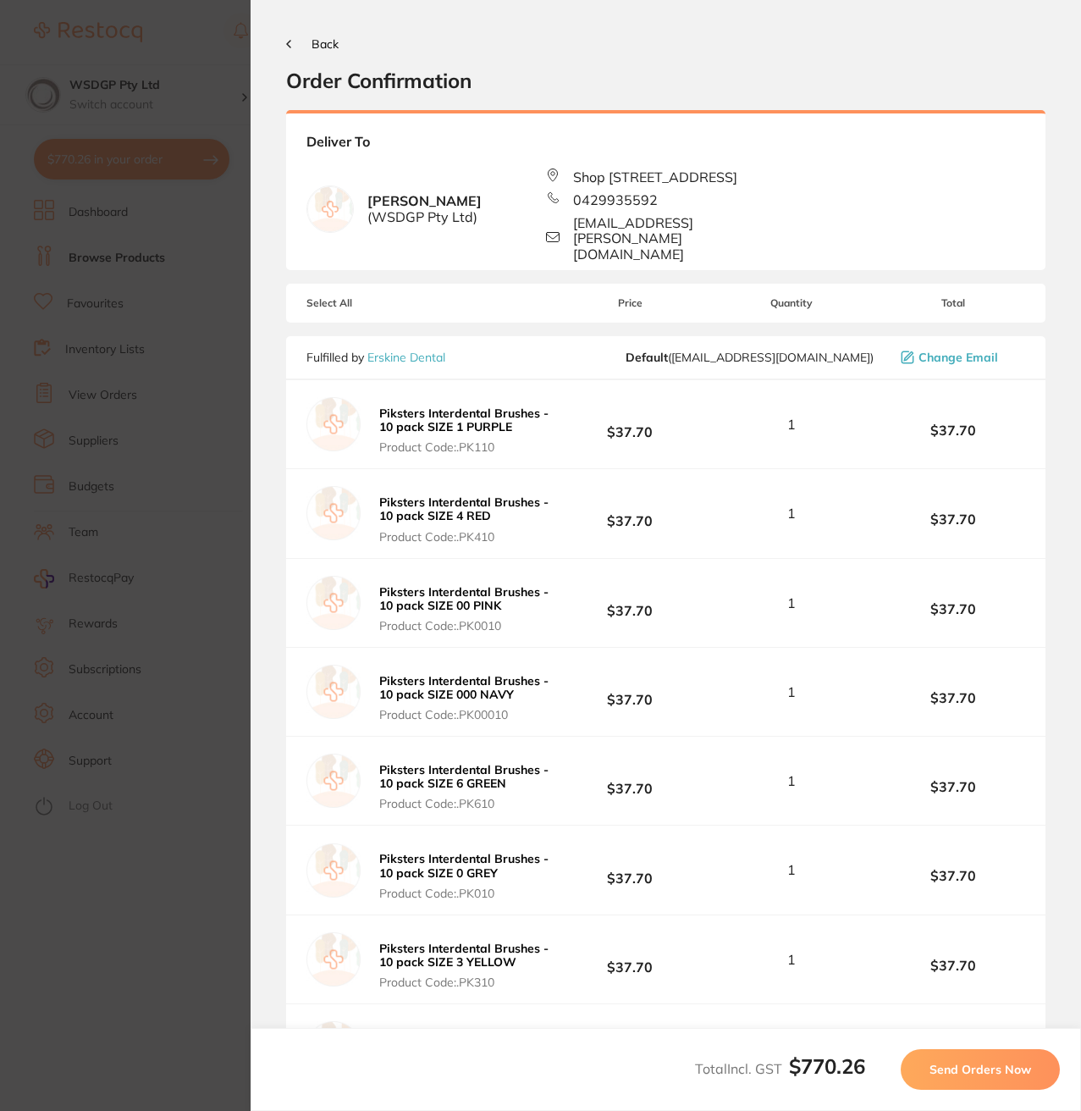
click at [991, 1072] on span "Send Orders Now" at bounding box center [981, 1069] width 102 height 15
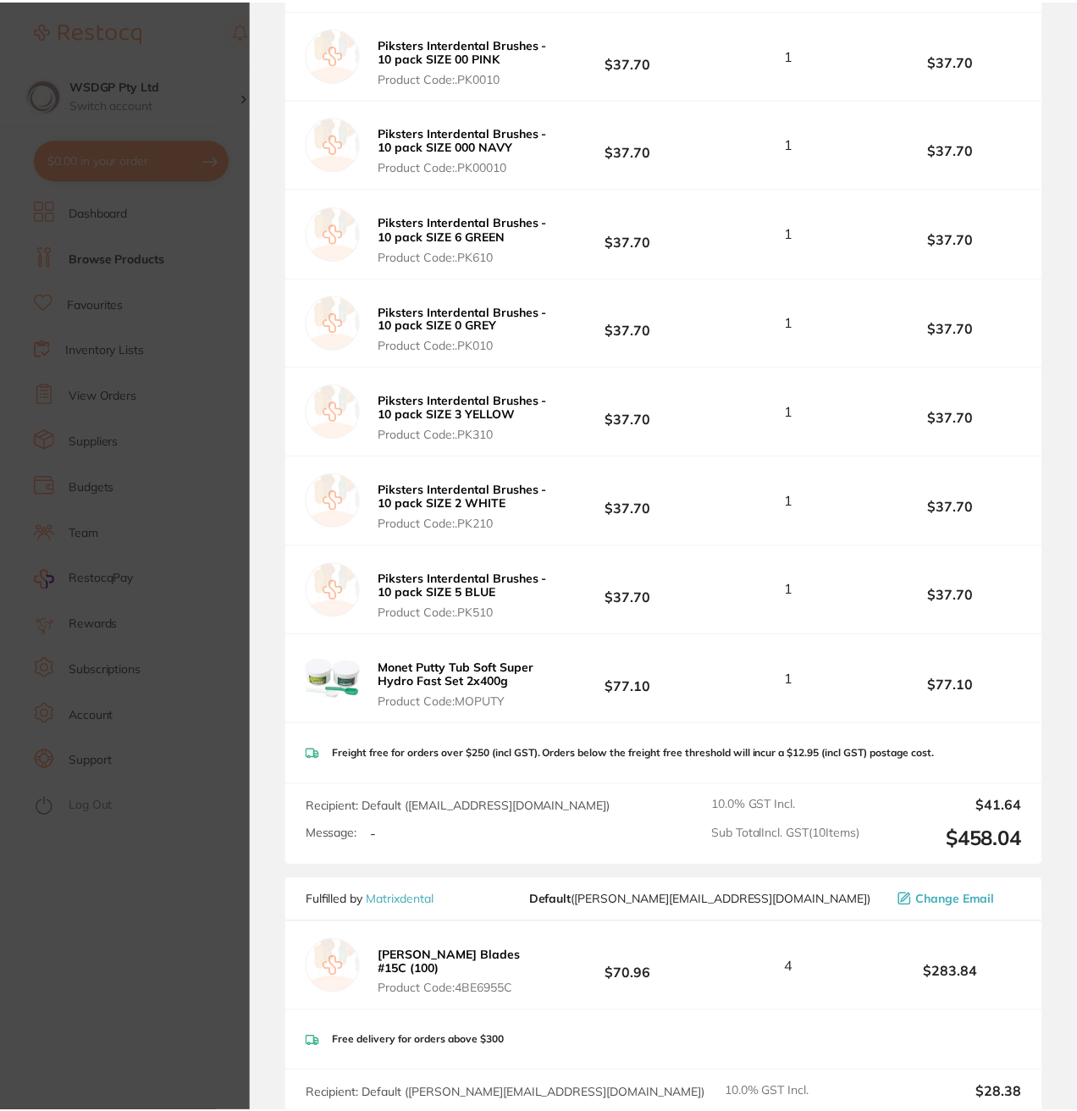
scroll to position [888, 0]
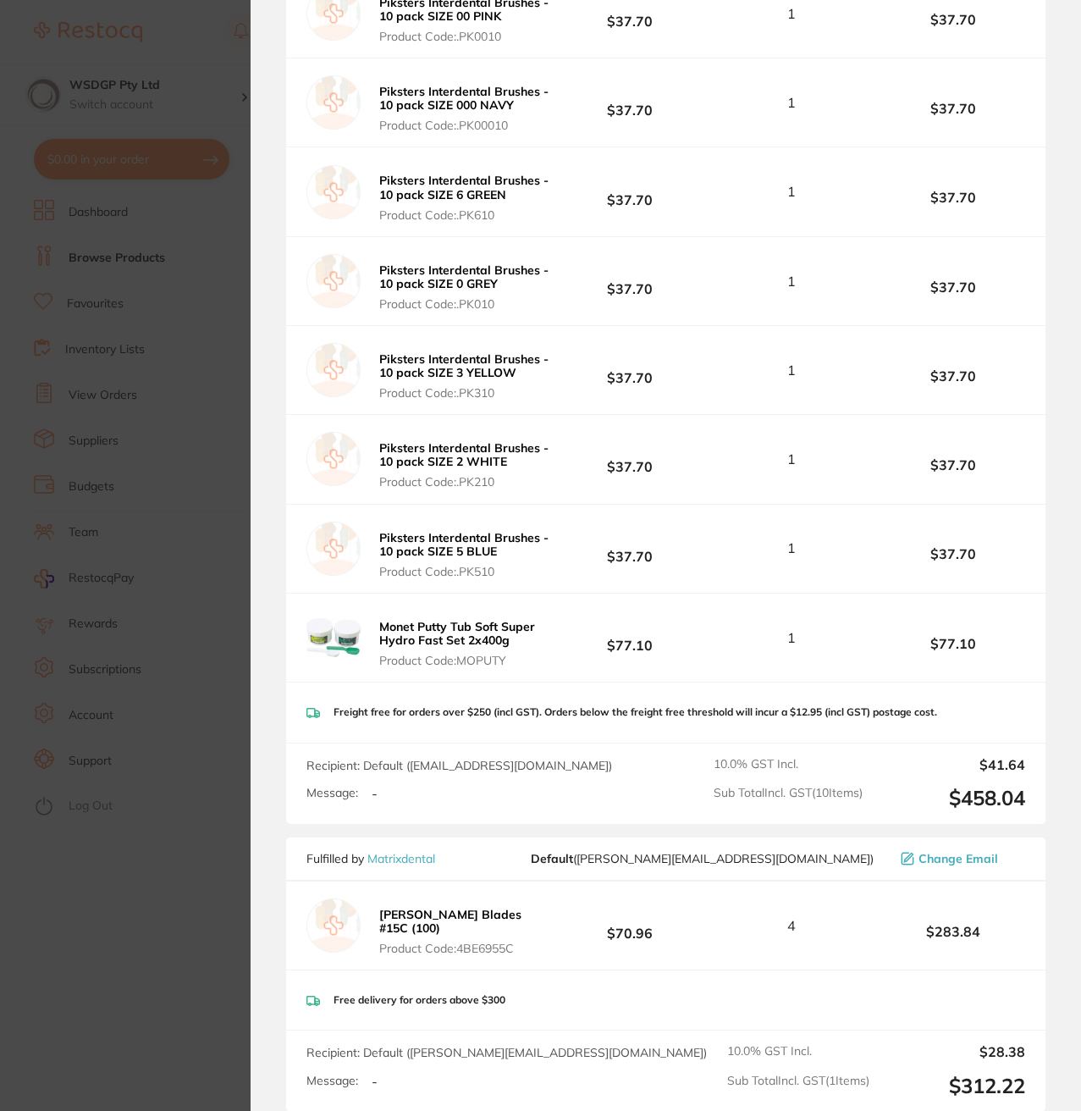
click at [160, 338] on section "Update RRP Set your pre negotiated price for this item. Item Agreed RRP (excl. …" at bounding box center [540, 555] width 1081 height 1111
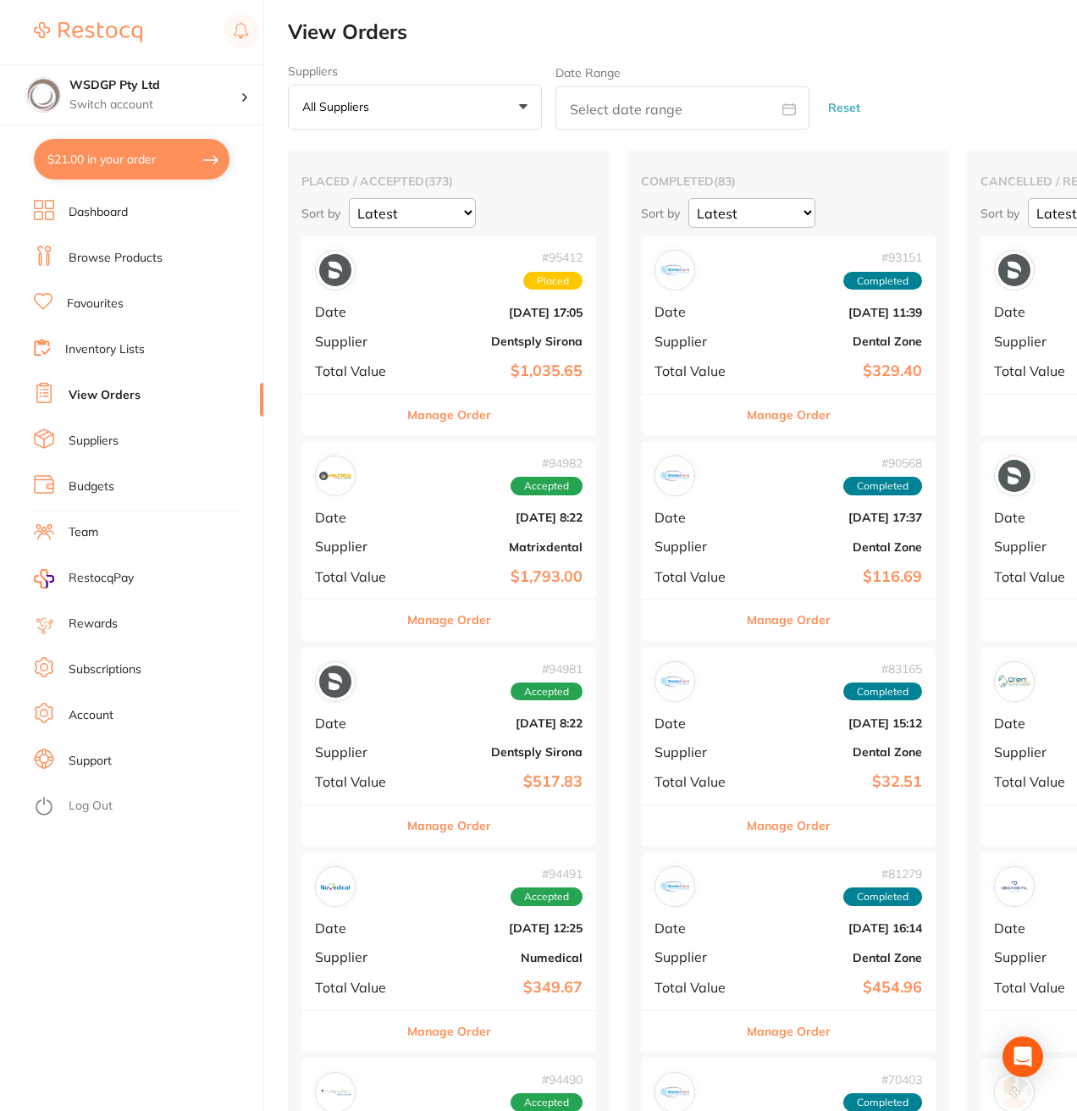
click at [107, 161] on button "$21.00 in your order" at bounding box center [132, 159] width 196 height 41
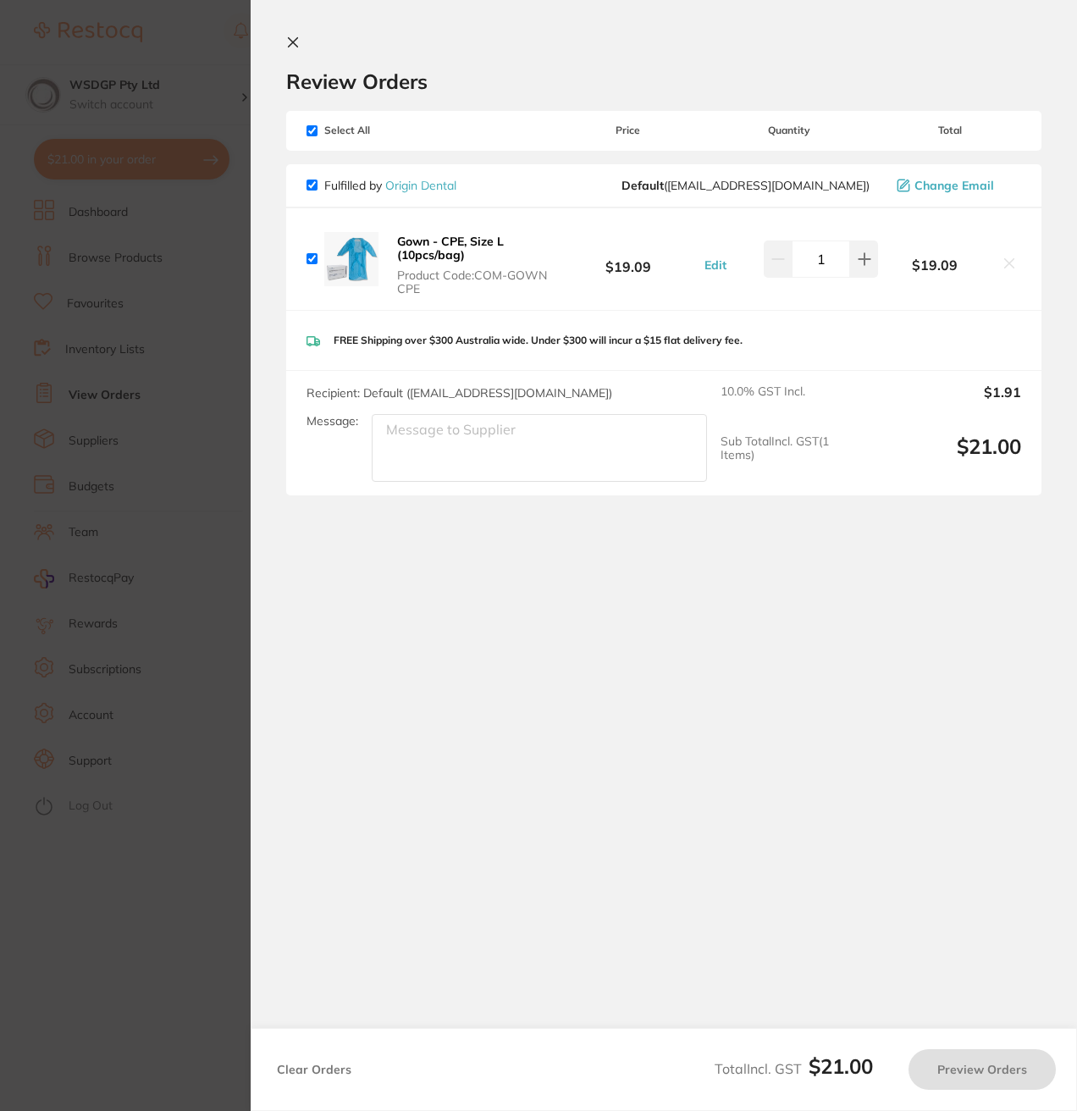
checkbox input "true"
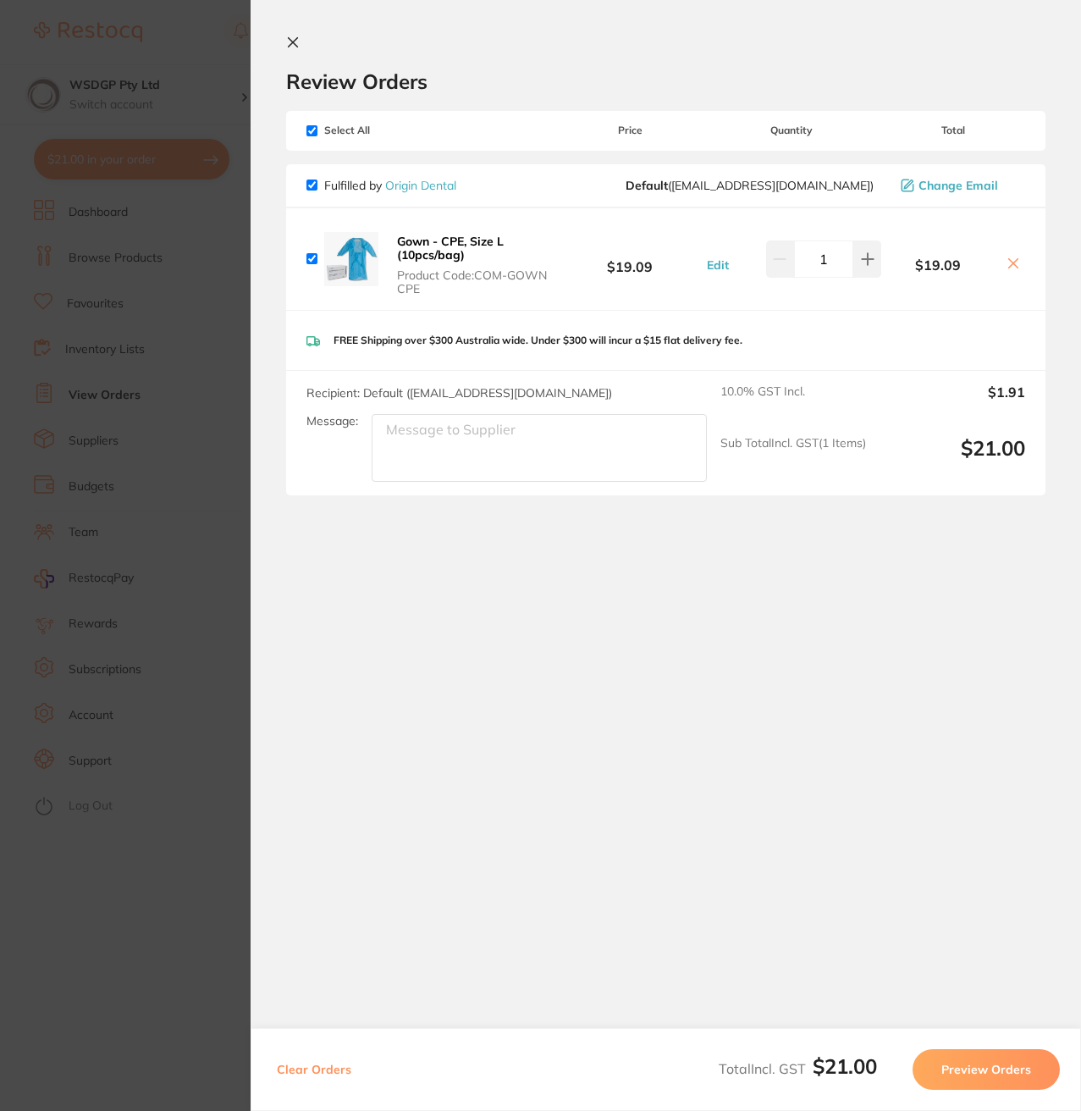
click at [295, 48] on icon at bounding box center [293, 43] width 14 height 14
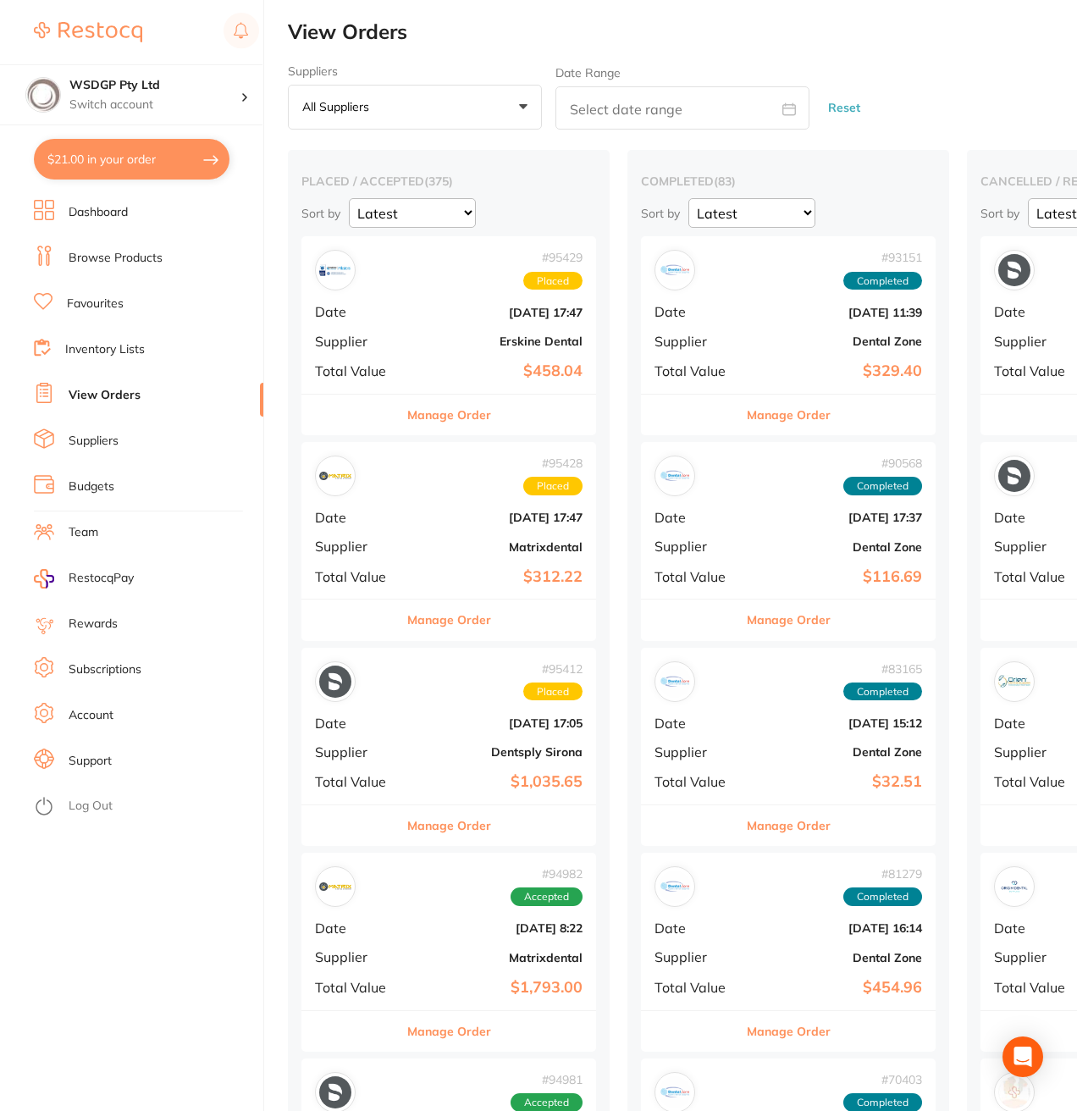
click at [66, 304] on li "Favourites" at bounding box center [148, 303] width 229 height 25
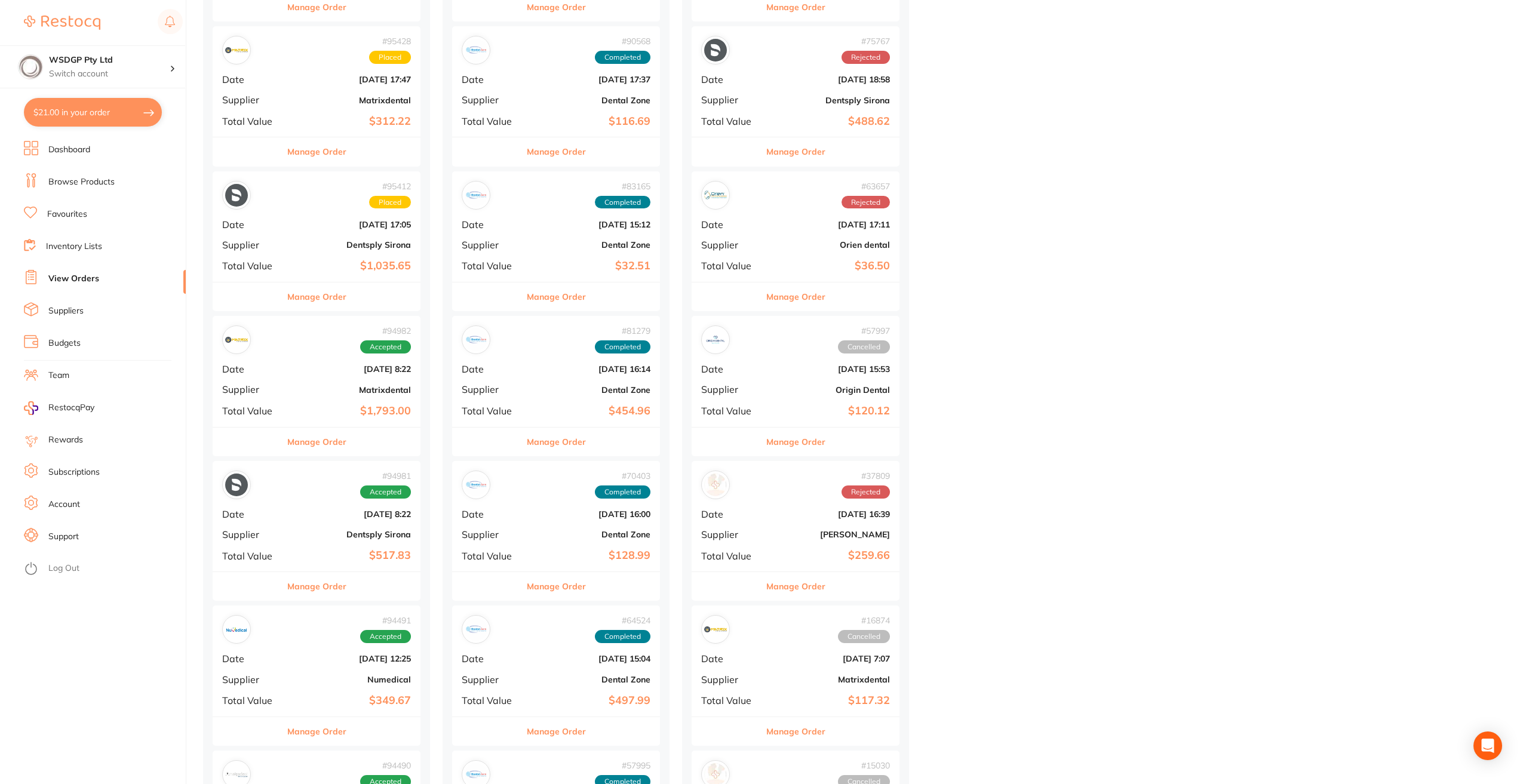
scroll to position [358, 0]
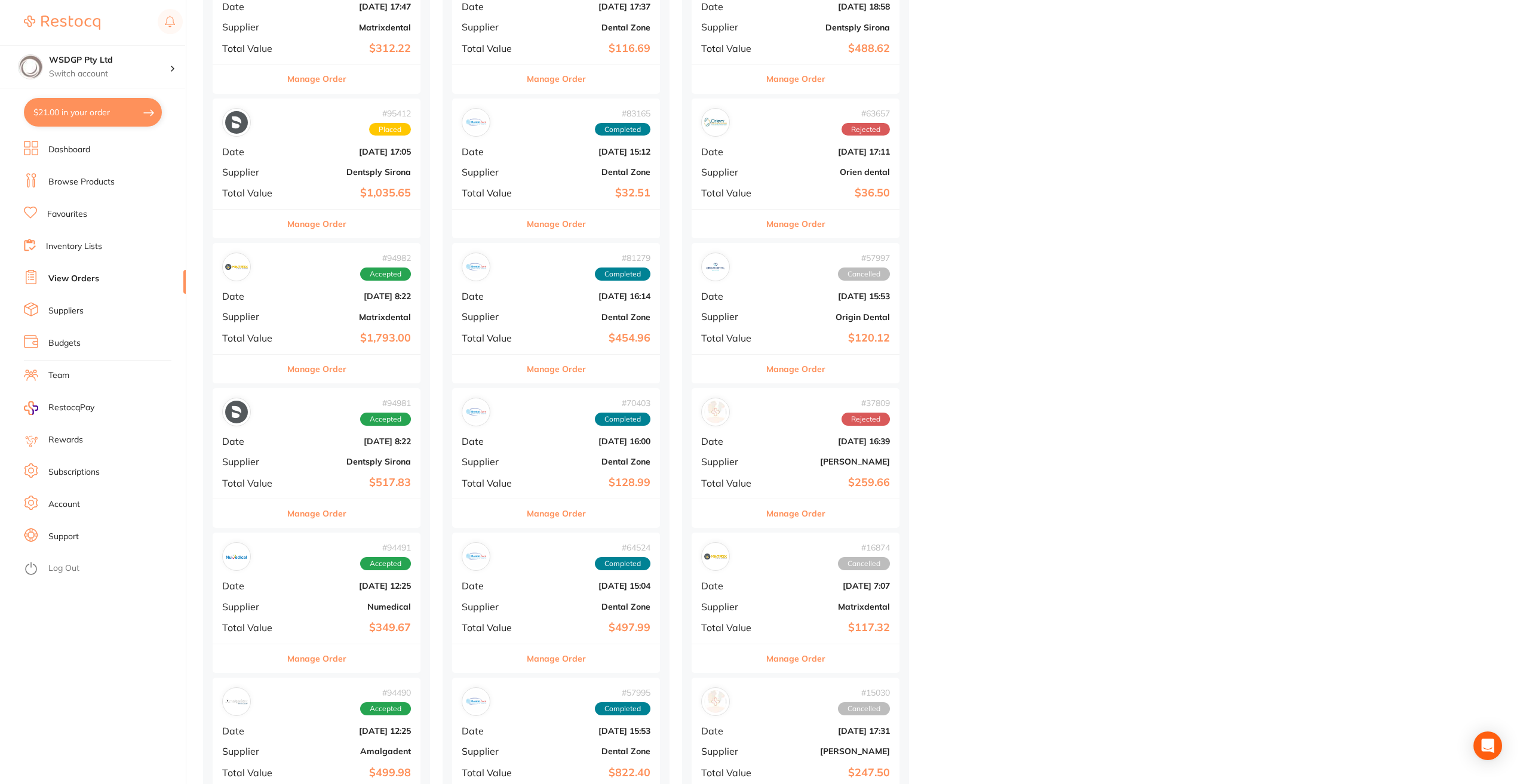
click at [602, 425] on span "Completed" at bounding box center [622, 419] width 56 height 13
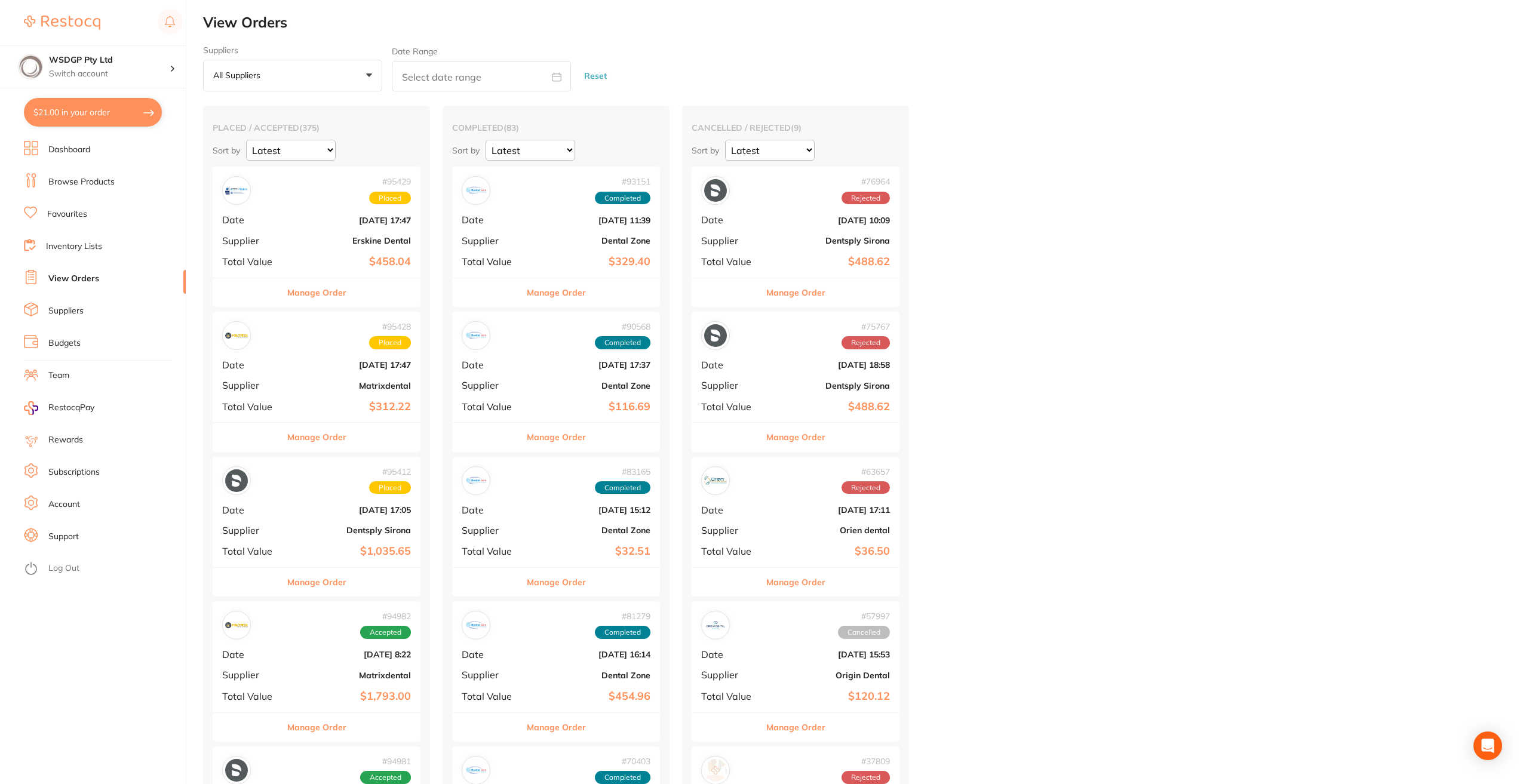
click at [67, 22] on img at bounding box center [62, 23] width 76 height 14
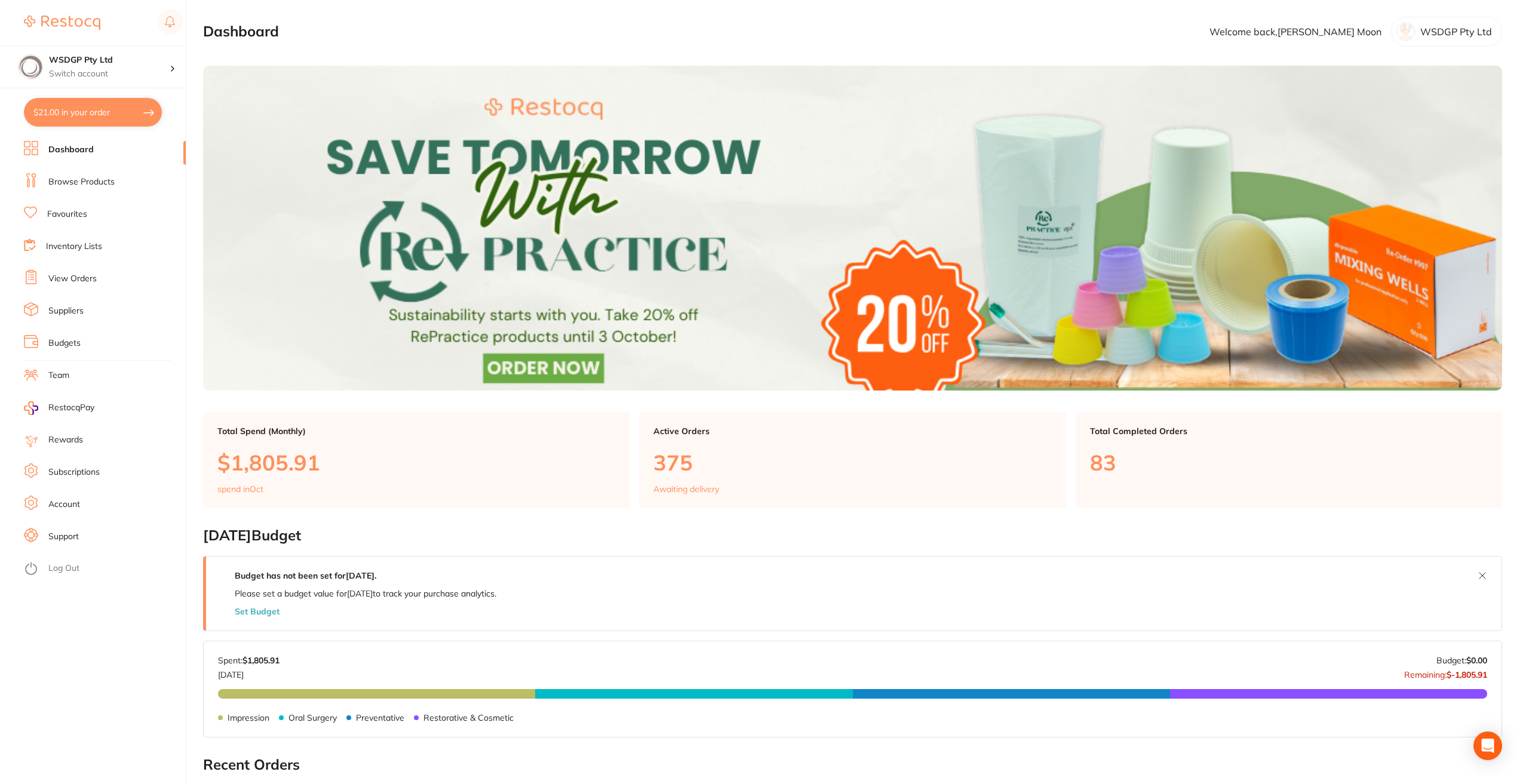
click at [250, 464] on p "$1,805.91" at bounding box center [416, 463] width 398 height 25
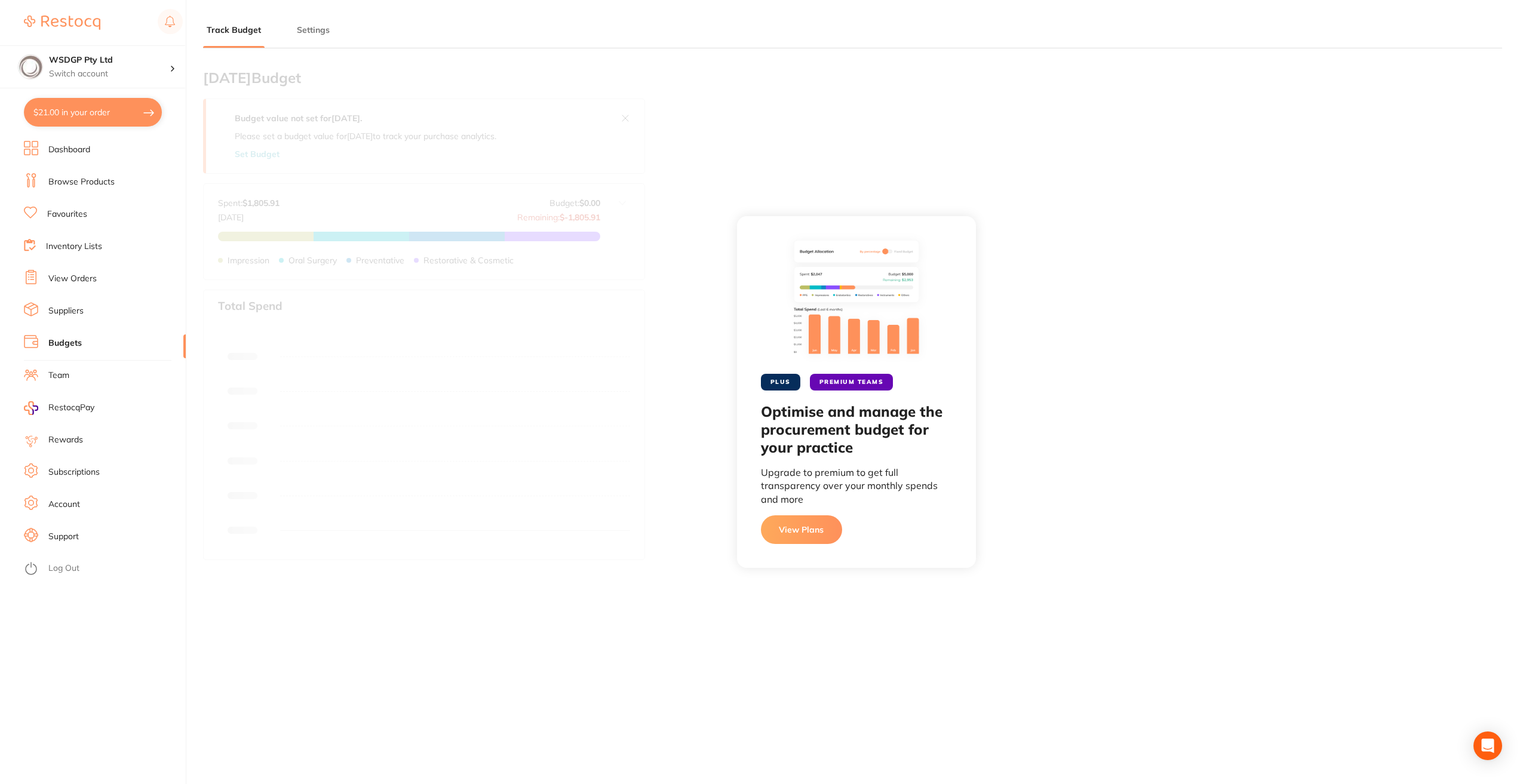
type input "0.0"
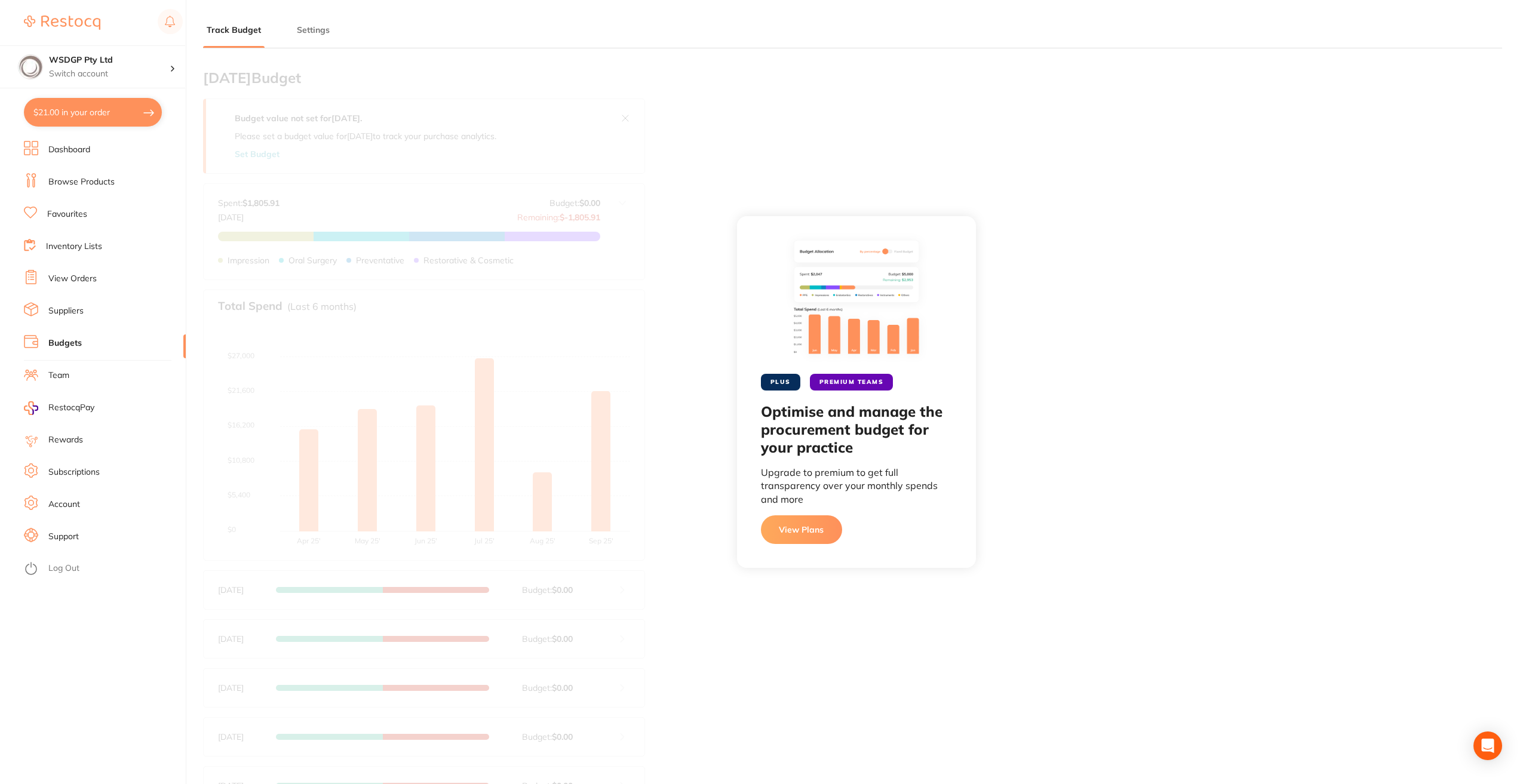
click at [495, 412] on div "PLUS PREMIUM TEAMS Optimise and manage the procurement budget for your practice…" at bounding box center [856, 392] width 1340 height 784
click at [63, 281] on link "View Orders" at bounding box center [73, 278] width 49 height 12
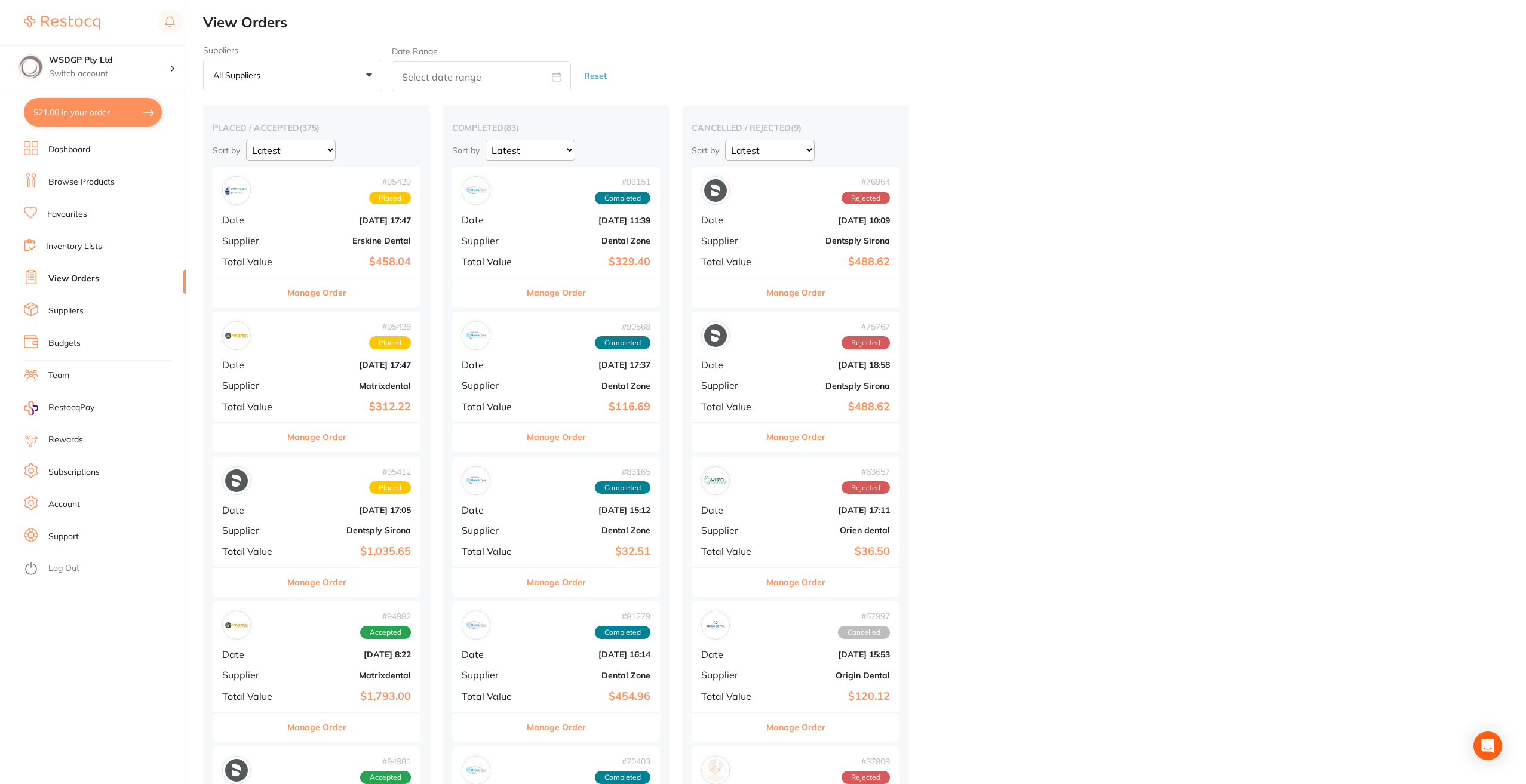
click at [321, 86] on button "All suppliers +0" at bounding box center [293, 76] width 179 height 32
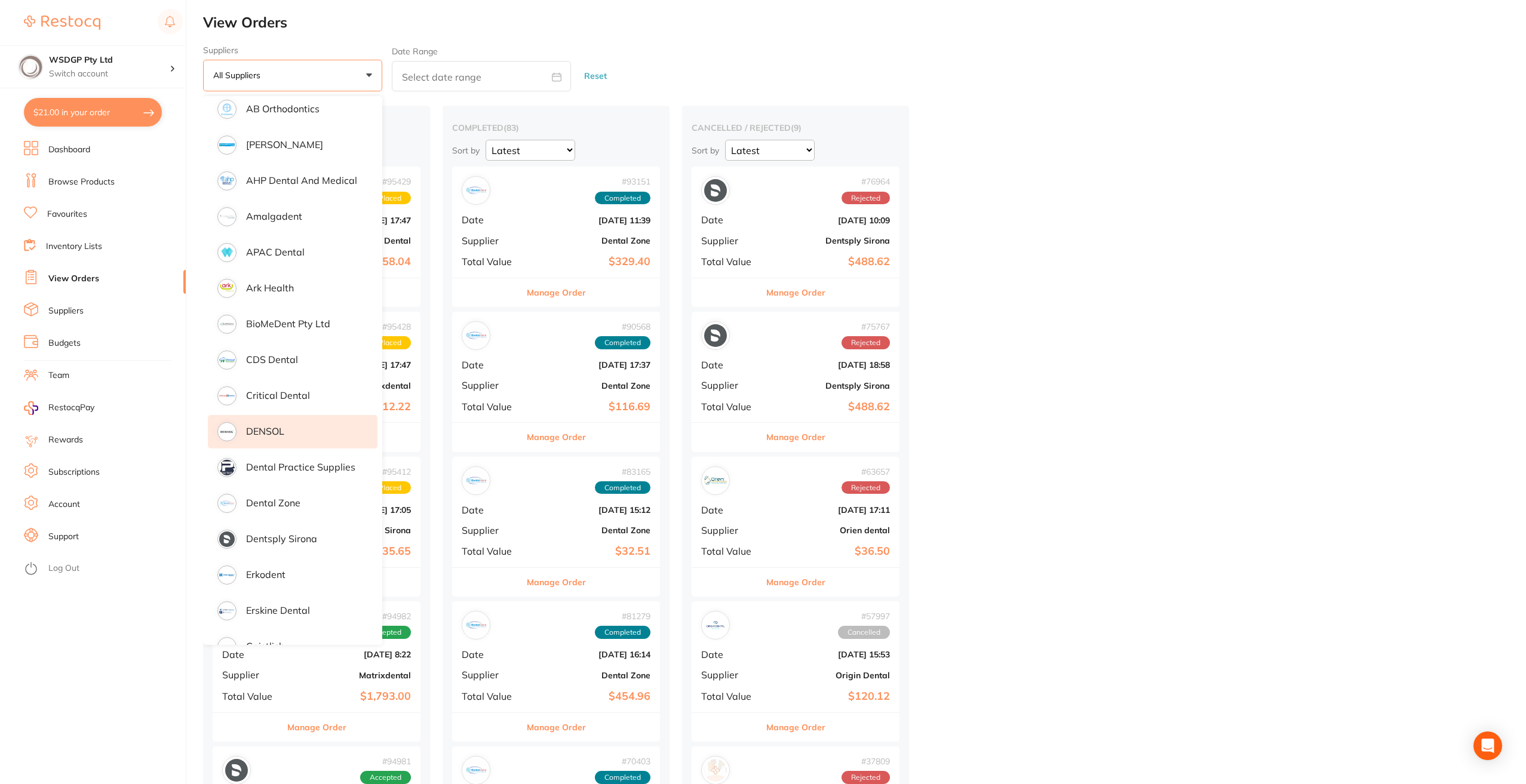
scroll to position [60, 0]
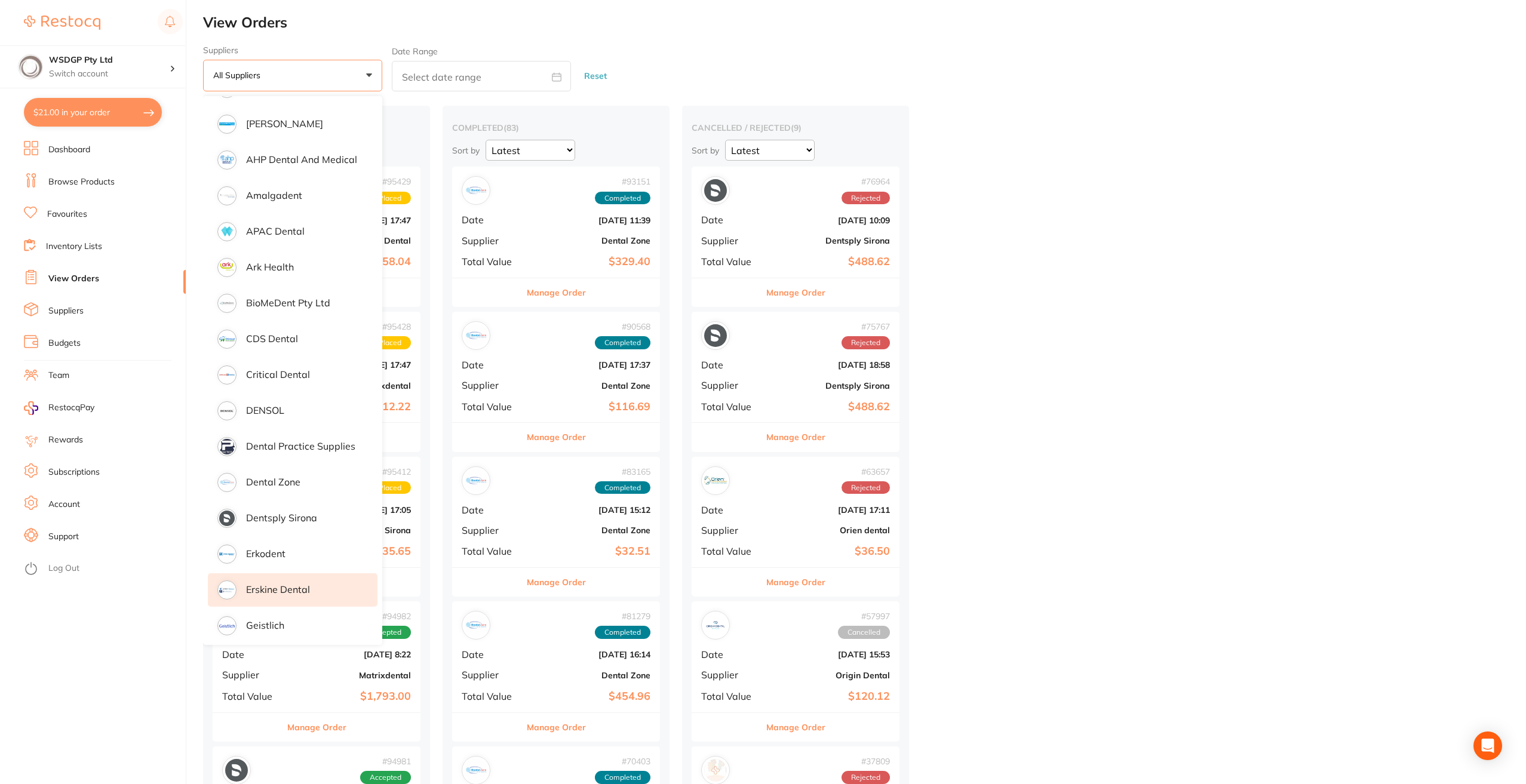
click at [272, 587] on p "Erskine Dental" at bounding box center [278, 589] width 64 height 11
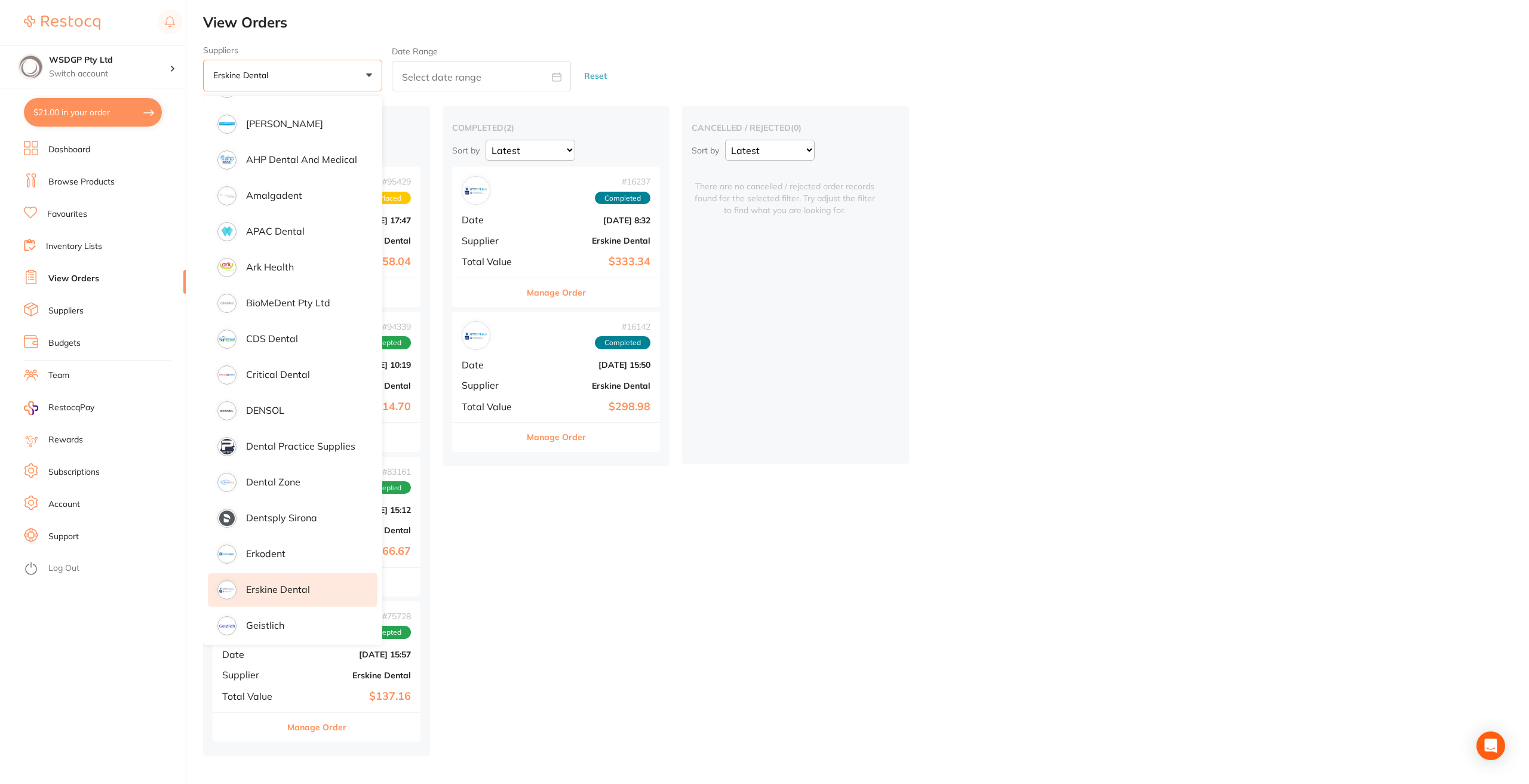
click at [759, 565] on div "placed / accepted ( 4 ) Sort by Latest Notification # 95429 Placed Date [DATE] …" at bounding box center [866, 430] width 1326 height 649
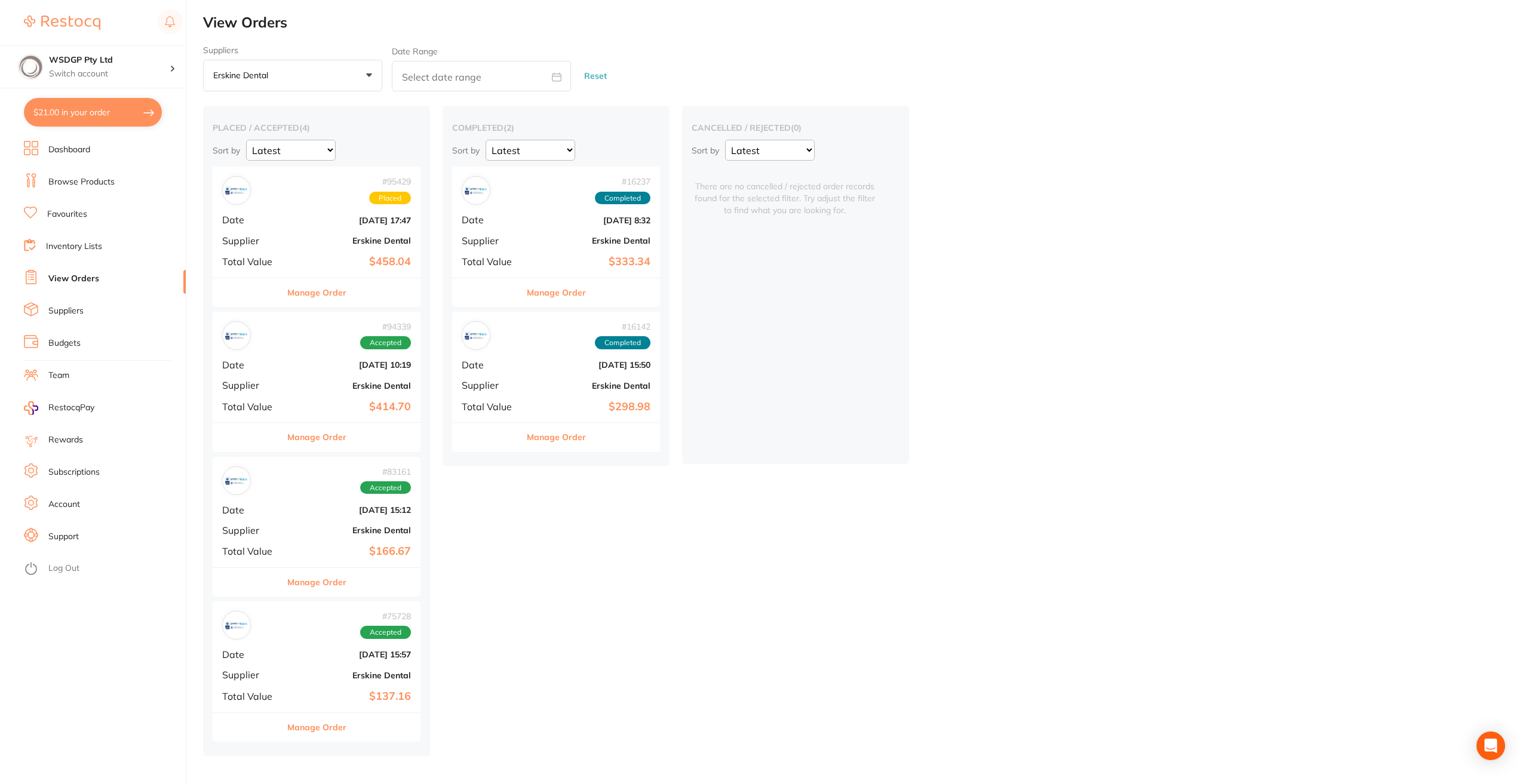
click at [392, 412] on b "$414.70" at bounding box center [351, 407] width 119 height 13
click at [68, 151] on link "Dashboard" at bounding box center [69, 149] width 42 height 12
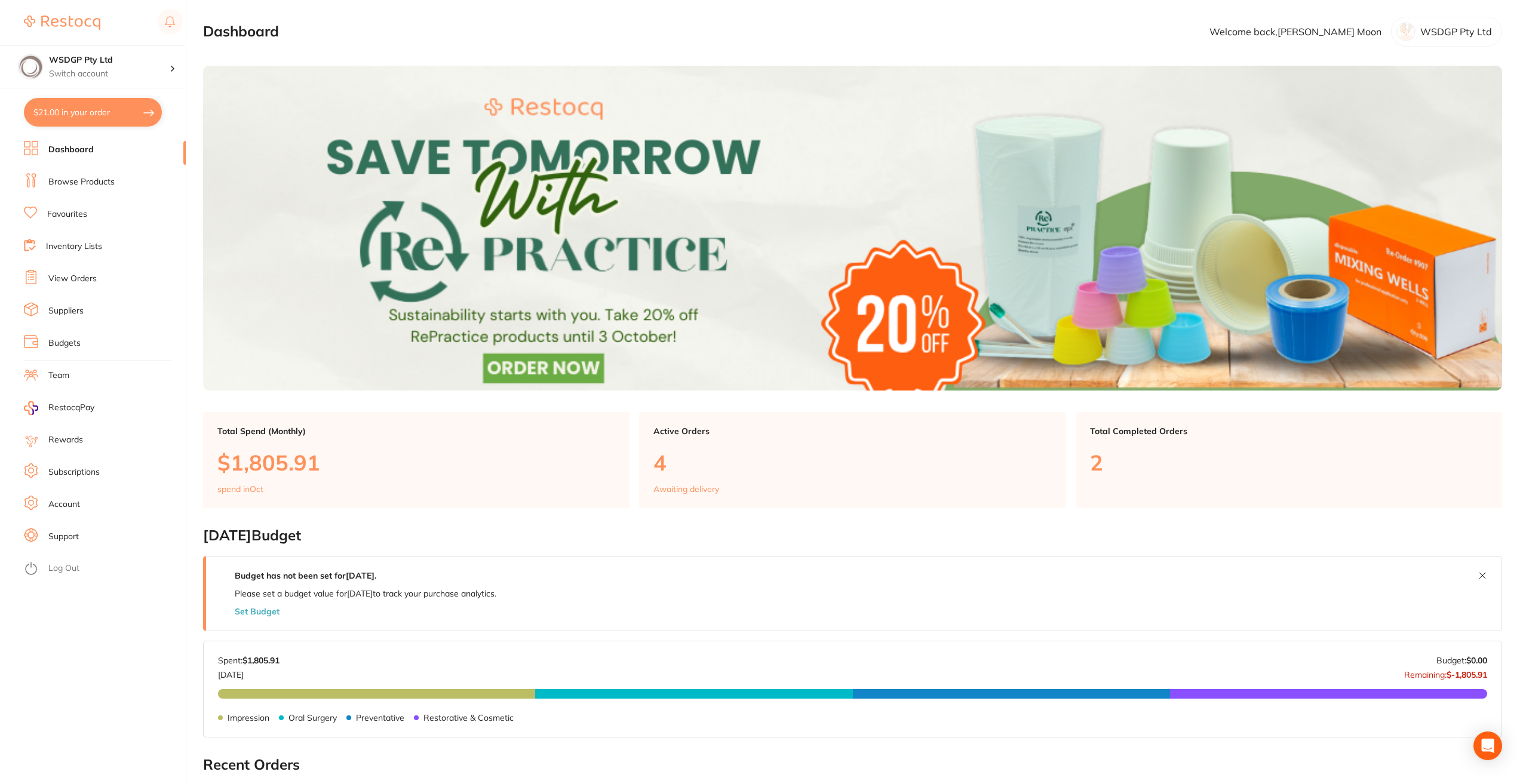
click at [67, 175] on li "Browse Products" at bounding box center [104, 182] width 161 height 18
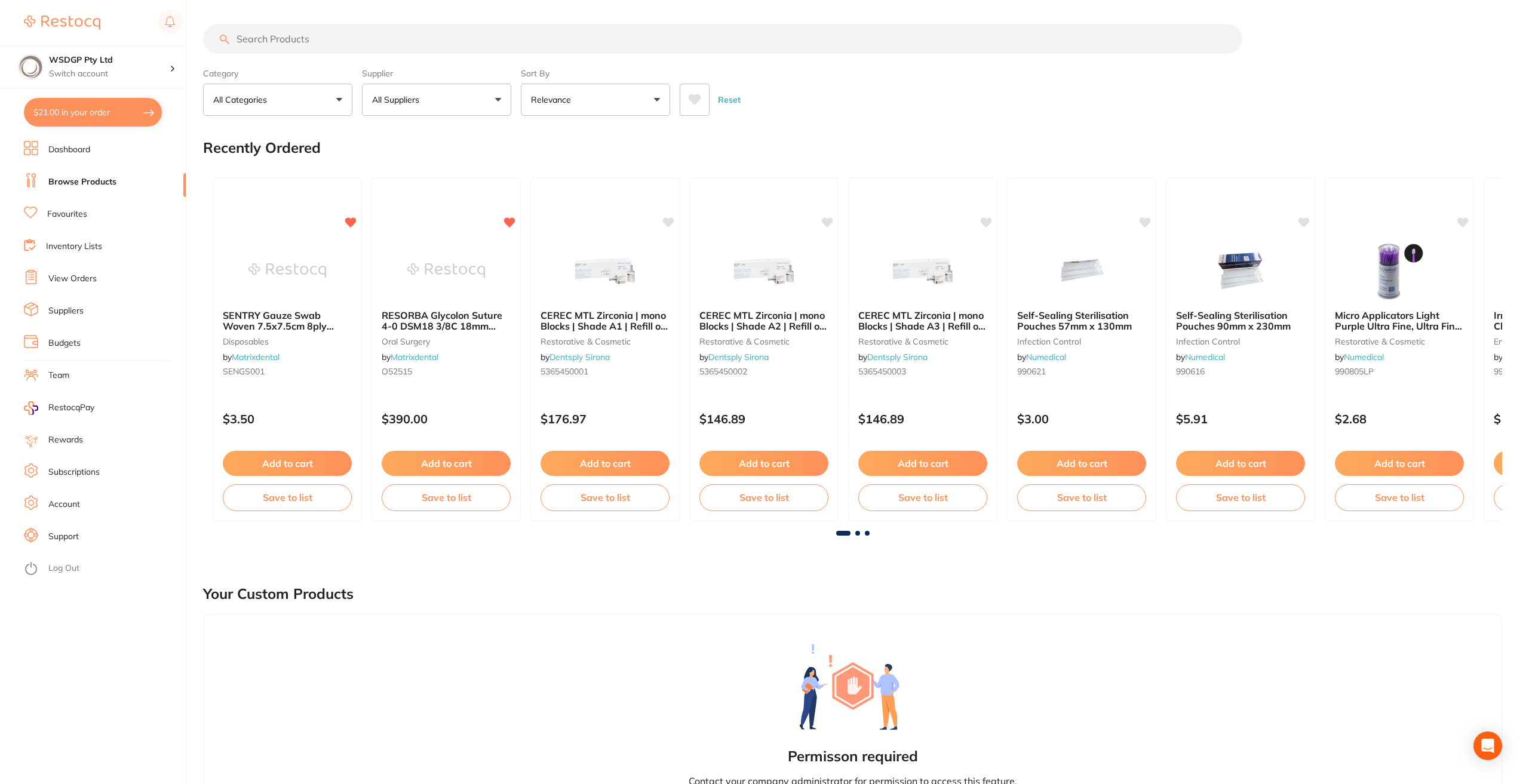
drag, startPoint x: 350, startPoint y: 20, endPoint x: 345, endPoint y: 44, distance: 24.5
click at [345, 44] on input "search" at bounding box center [723, 39] width 1039 height 30
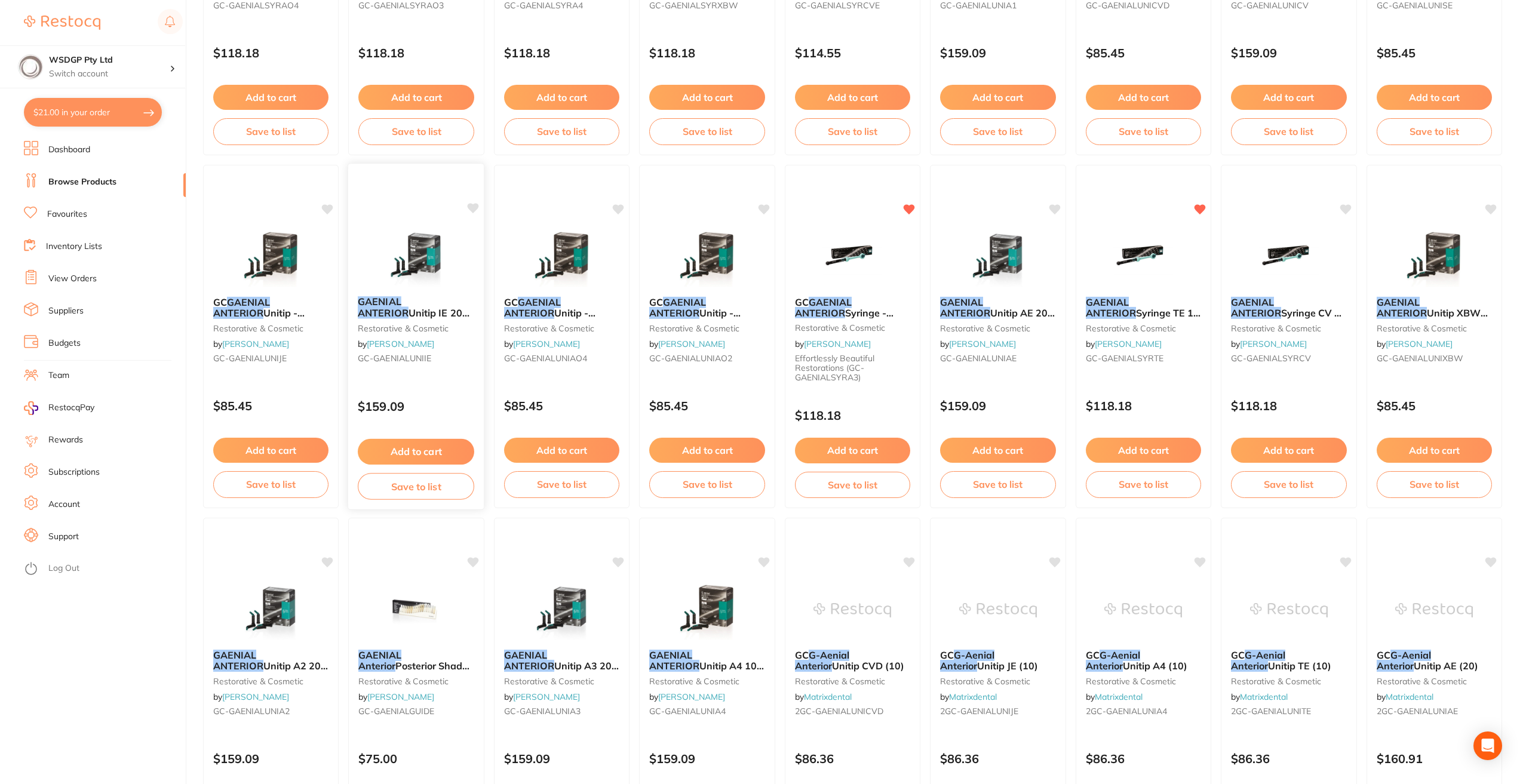
scroll to position [716, 0]
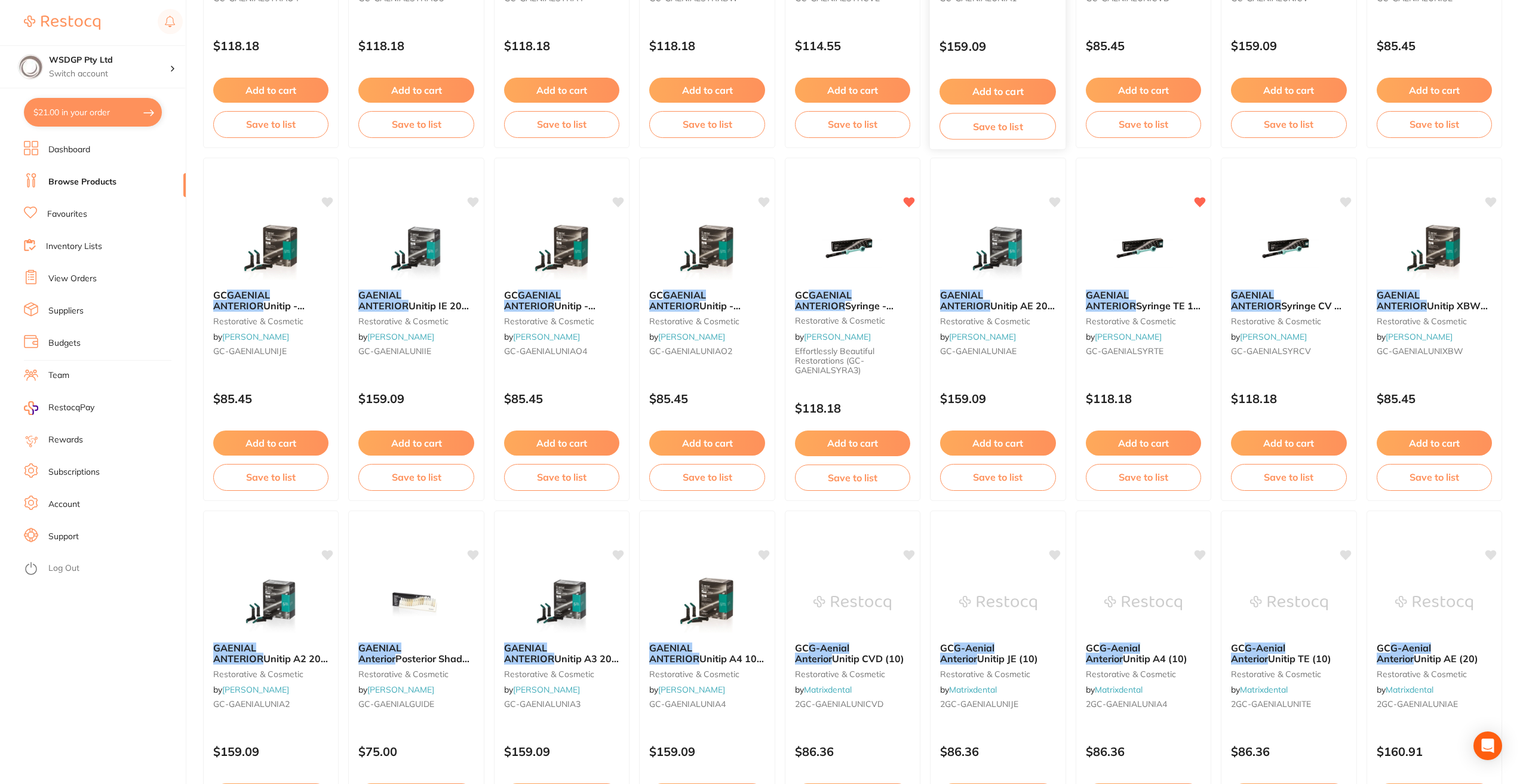
type input "g-aenial anterior"
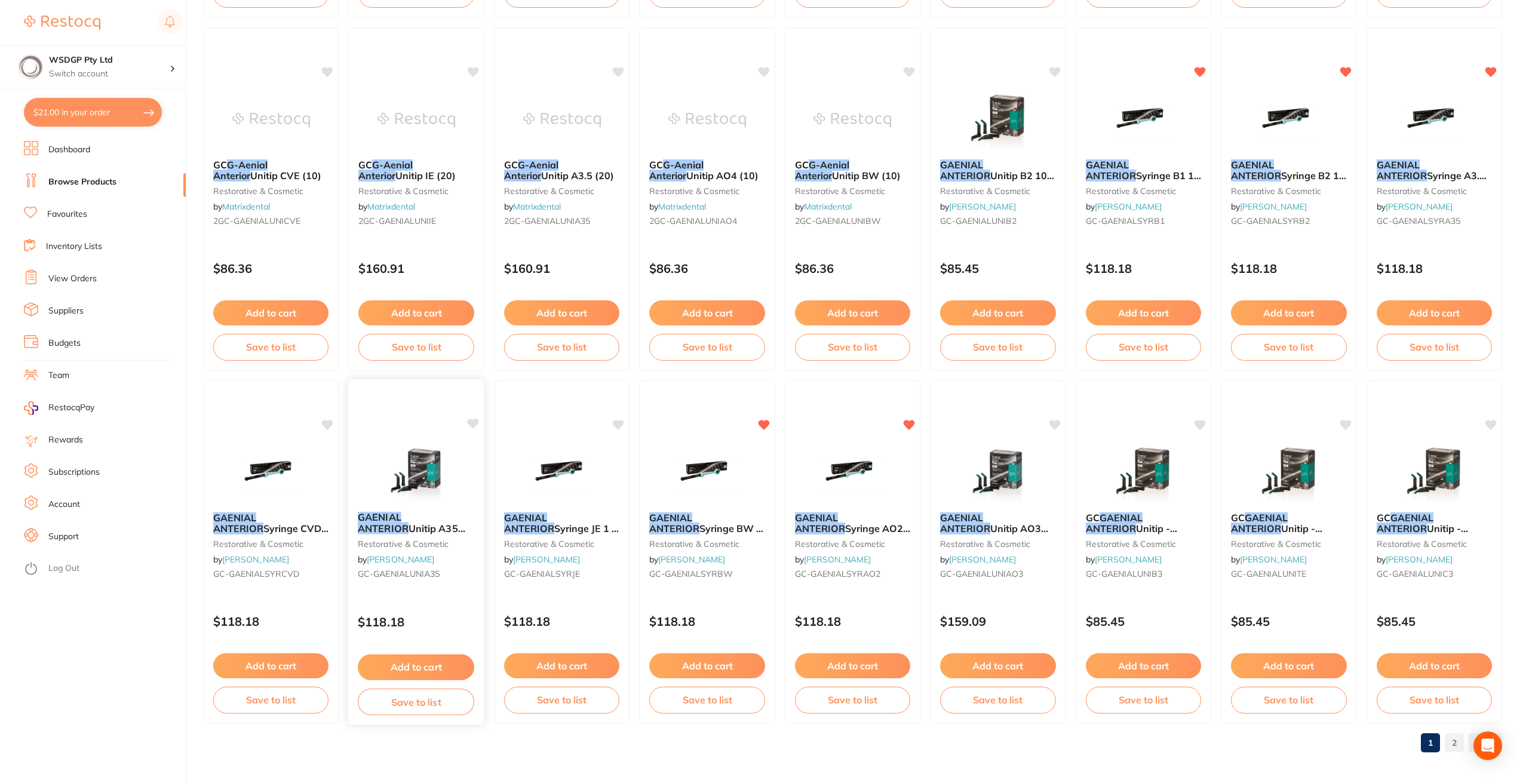
scroll to position [1554, 0]
